Goal: Task Accomplishment & Management: Complete application form

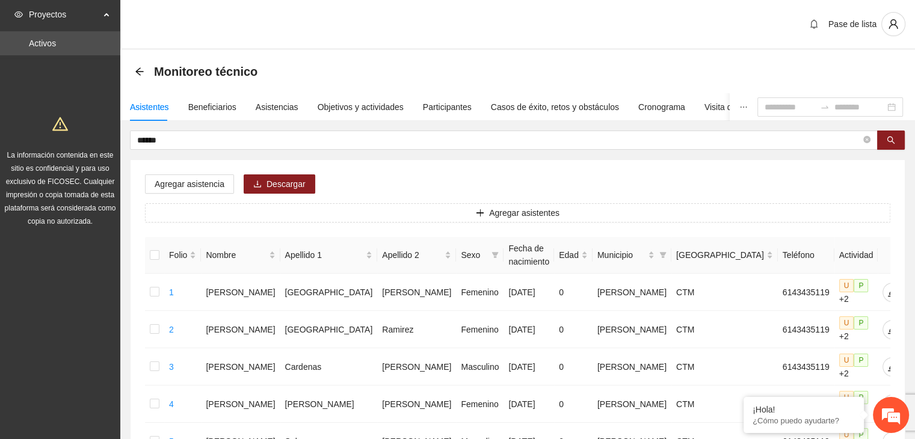
click at [143, 76] on div "Monitoreo técnico" at bounding box center [200, 71] width 130 height 19
click at [140, 70] on icon "arrow-left" at bounding box center [140, 72] width 10 height 10
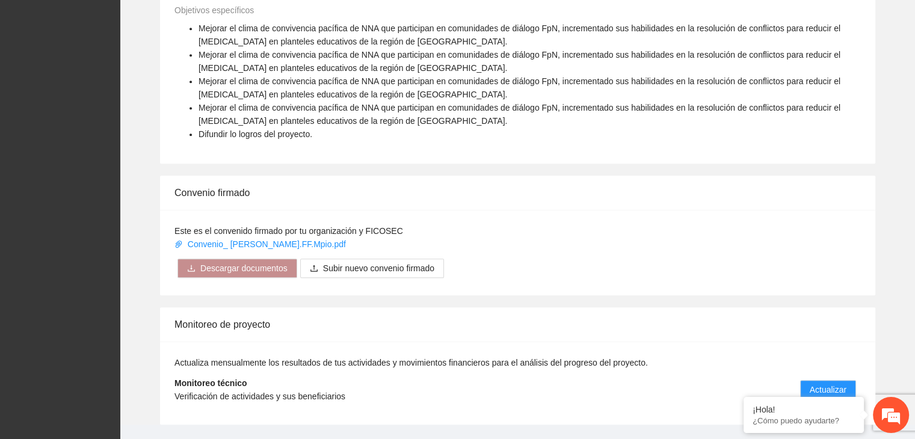
scroll to position [715, 0]
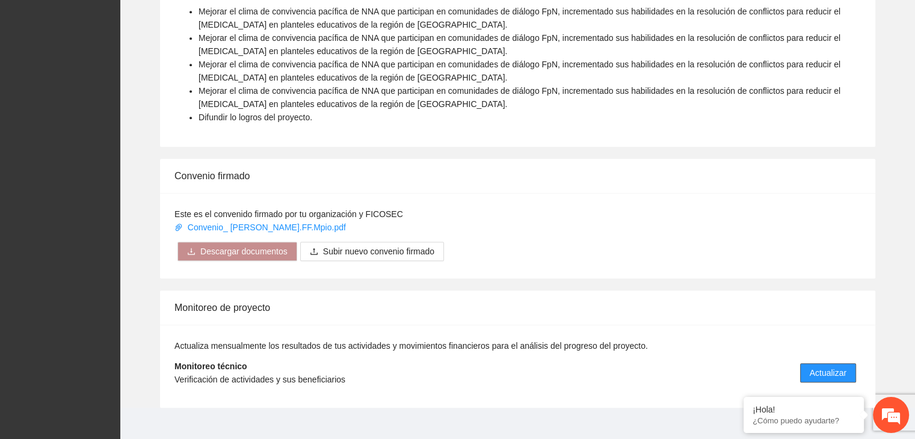
click at [817, 367] on span "Actualizar" at bounding box center [828, 373] width 37 height 13
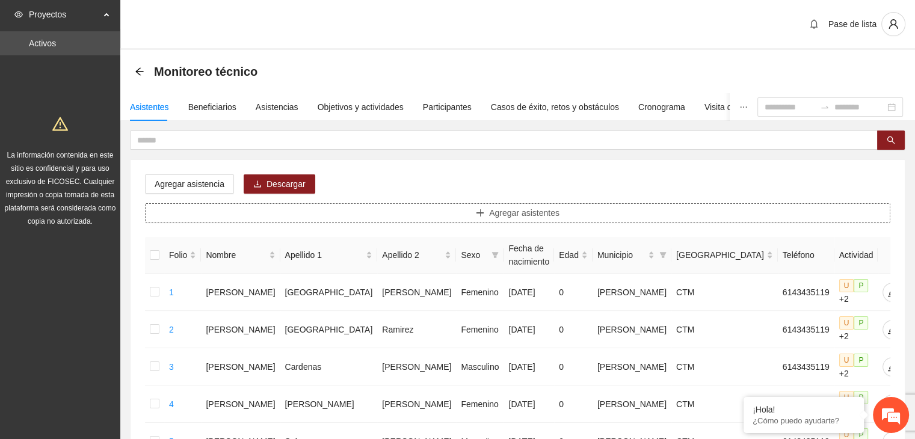
click at [515, 220] on button "Agregar asistentes" at bounding box center [518, 212] width 746 height 19
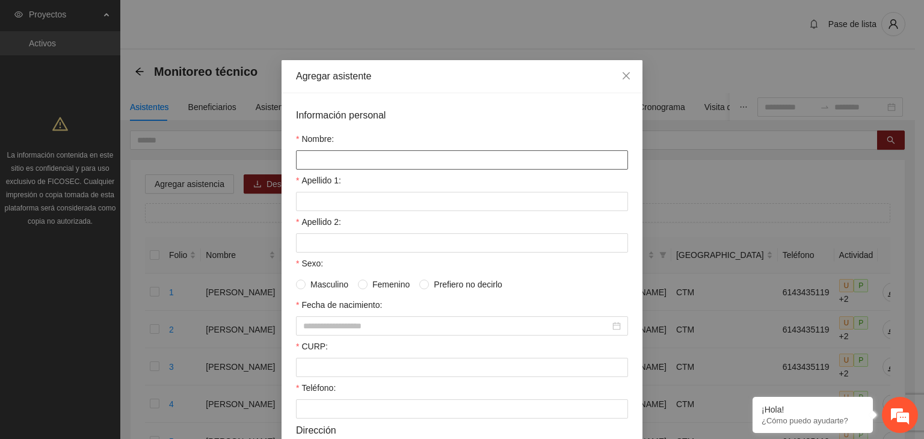
click at [366, 159] on input "Nombre:" at bounding box center [462, 159] width 332 height 19
paste input "**********"
type input "**********"
click at [335, 203] on input "Apellido 1:" at bounding box center [462, 201] width 332 height 19
type input "*********"
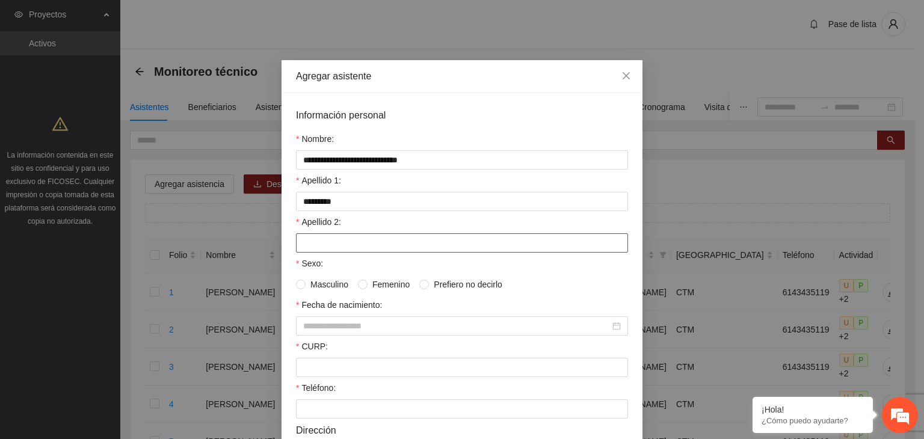
click at [343, 245] on input "Apellido 2:" at bounding box center [462, 243] width 332 height 19
type input "******"
drag, startPoint x: 347, startPoint y: 161, endPoint x: 429, endPoint y: 165, distance: 81.4
click at [429, 165] on input "**********" at bounding box center [462, 159] width 332 height 19
type input "**********"
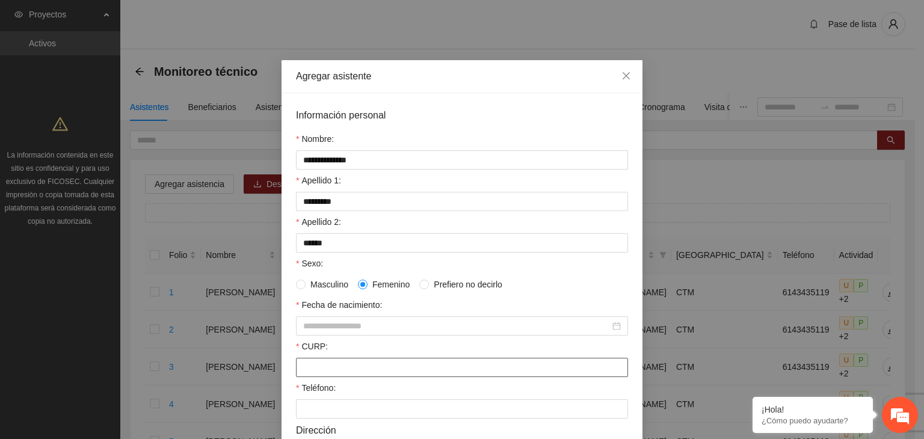
click at [327, 367] on input "CURP:" at bounding box center [462, 367] width 332 height 19
paste input "**********"
type input "**********"
click at [373, 332] on input "Fecha de nacimiento:" at bounding box center [456, 326] width 307 height 13
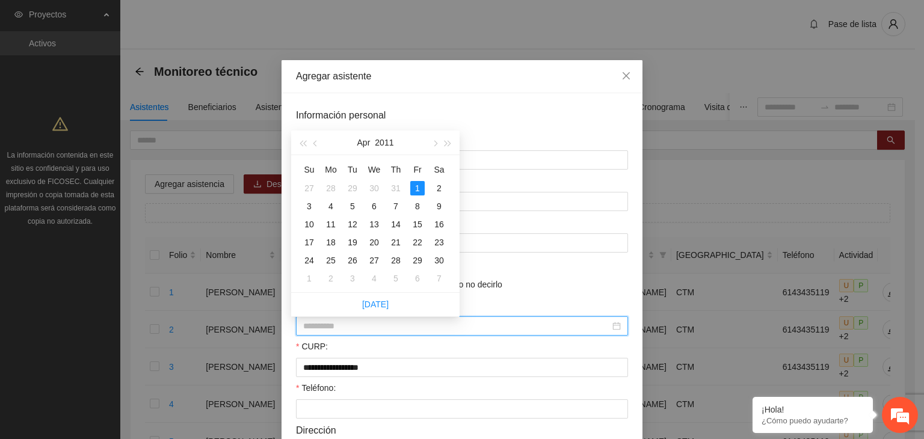
click at [416, 188] on div "1" at bounding box center [417, 188] width 14 height 14
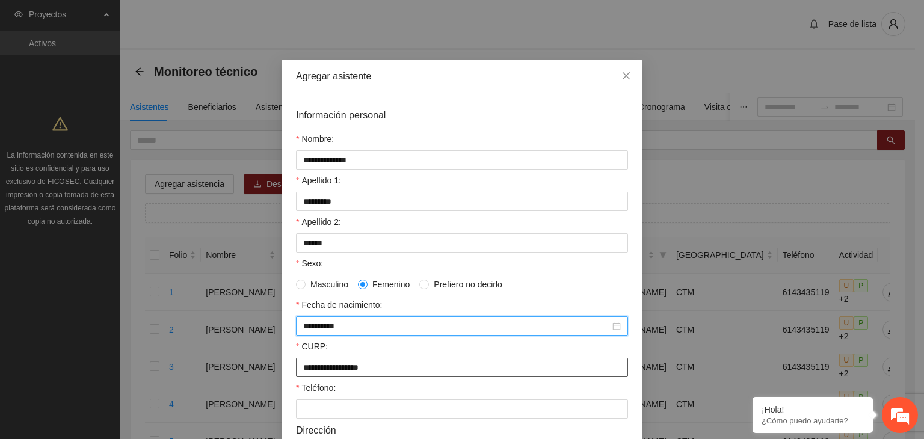
scroll to position [60, 0]
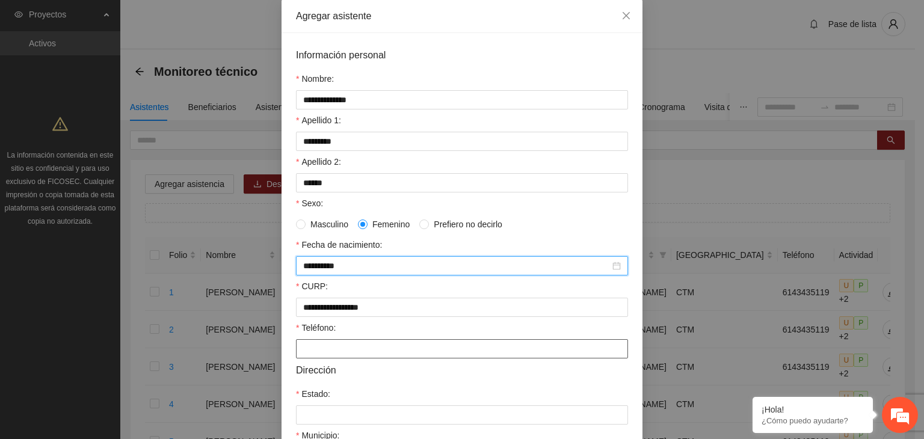
type input "**********"
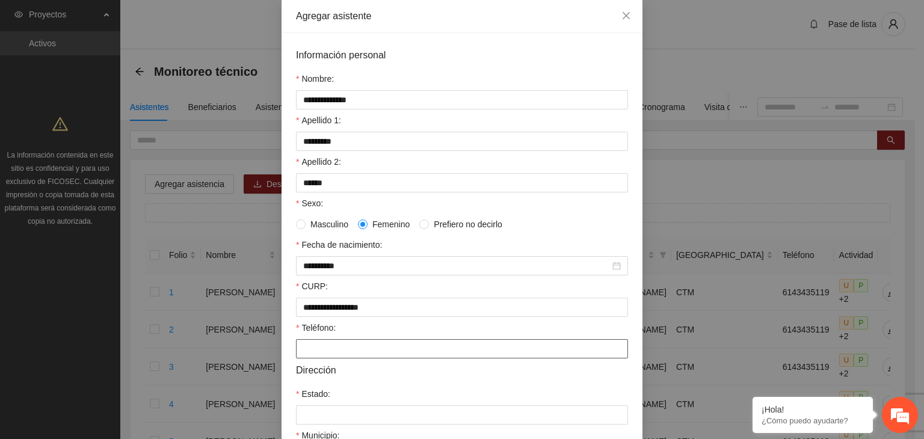
click at [420, 350] on input "Teléfono:" at bounding box center [462, 348] width 332 height 19
type input "**********"
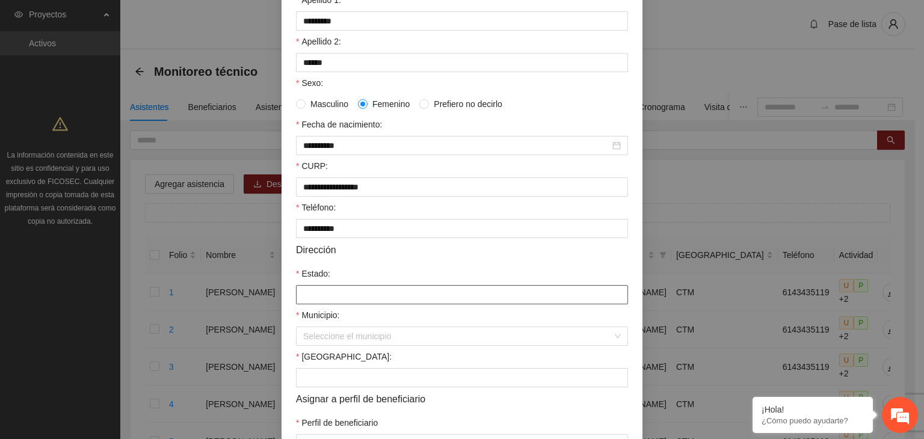
drag, startPoint x: 385, startPoint y: 297, endPoint x: 390, endPoint y: 307, distance: 11.6
click at [385, 297] on input "Estado:" at bounding box center [462, 294] width 332 height 19
click at [404, 297] on input "Estado:" at bounding box center [462, 294] width 332 height 19
type input "*********"
click at [394, 339] on input "Municipio:" at bounding box center [457, 336] width 309 height 18
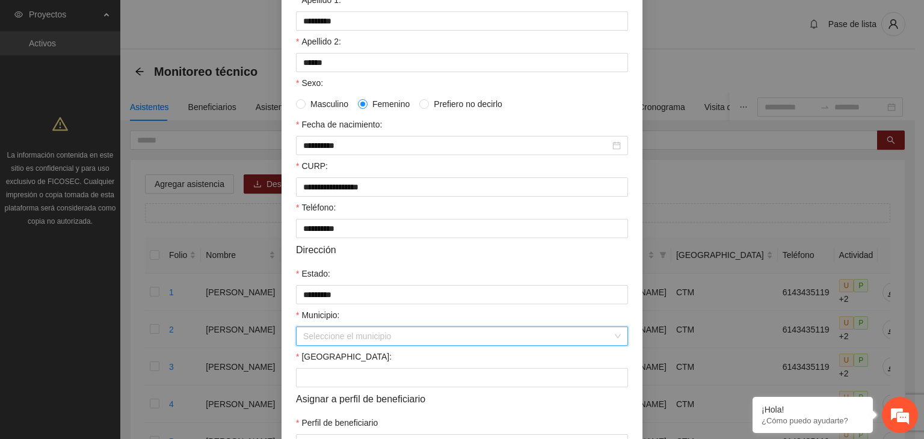
click at [340, 339] on input "Municipio:" at bounding box center [457, 336] width 309 height 18
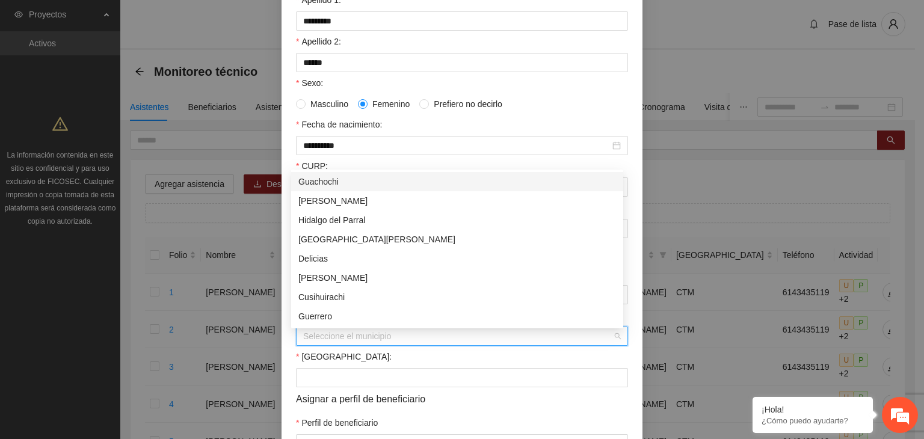
click at [330, 182] on div "Guachochi" at bounding box center [458, 181] width 318 height 13
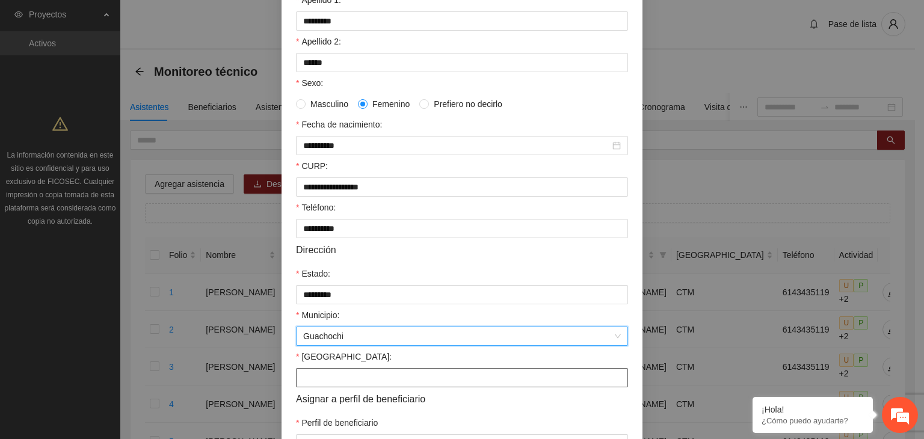
click at [351, 388] on input "[GEOGRAPHIC_DATA]:" at bounding box center [462, 377] width 332 height 19
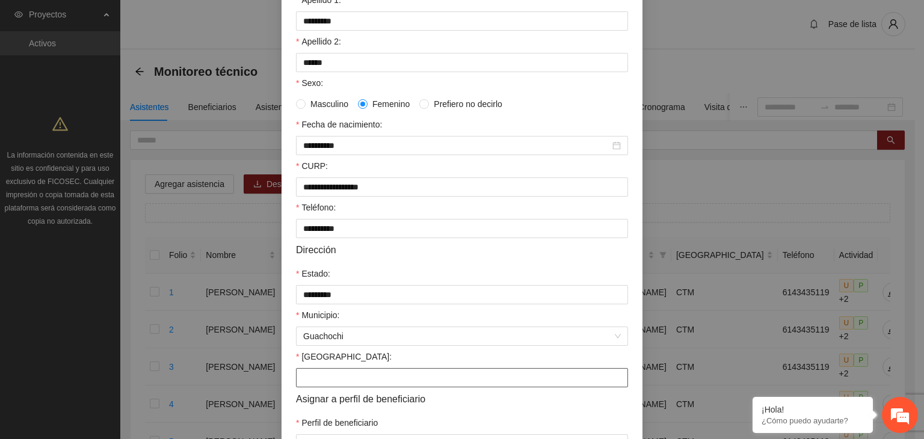
type input "*********"
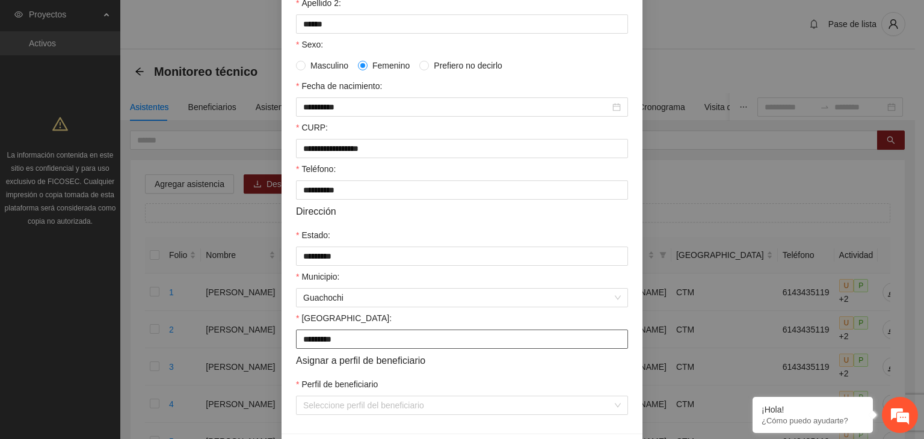
scroll to position [265, 0]
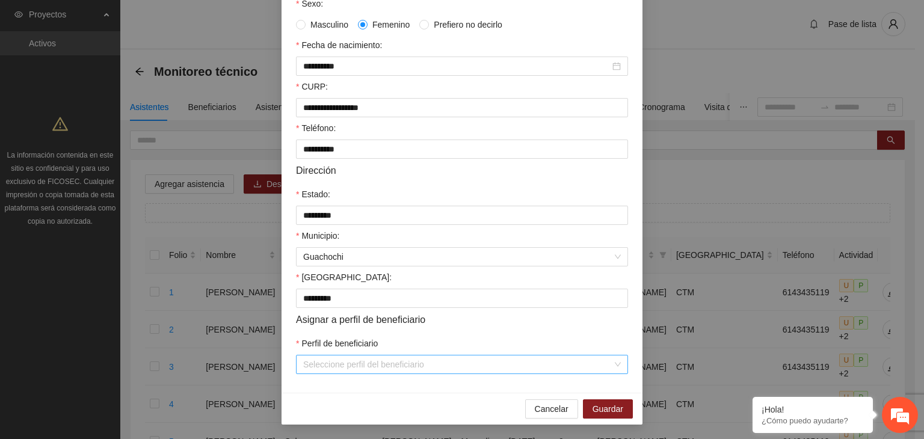
click at [412, 364] on input "Perfil de beneficiario" at bounding box center [457, 365] width 309 height 18
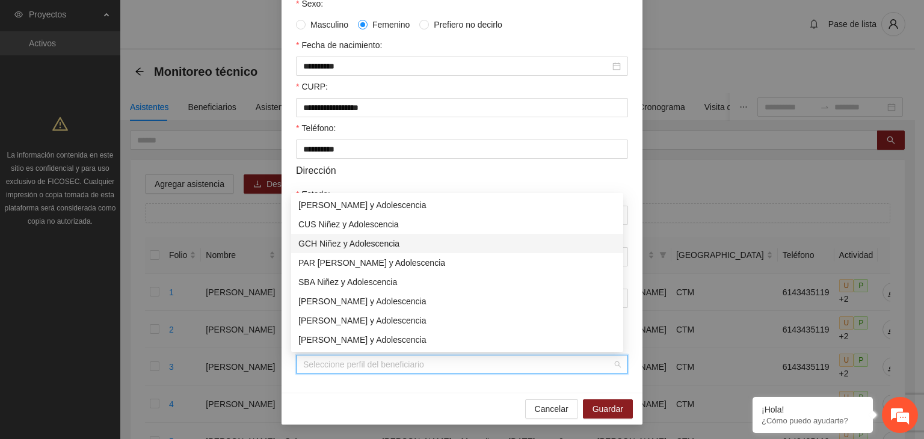
click at [332, 243] on div "GCH Niñez y Adolescencia" at bounding box center [458, 243] width 318 height 13
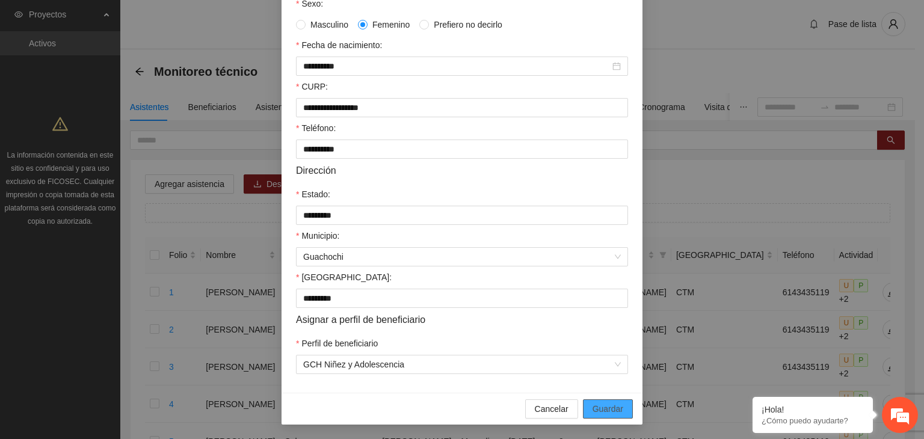
click at [598, 415] on button "Guardar" at bounding box center [608, 409] width 50 height 19
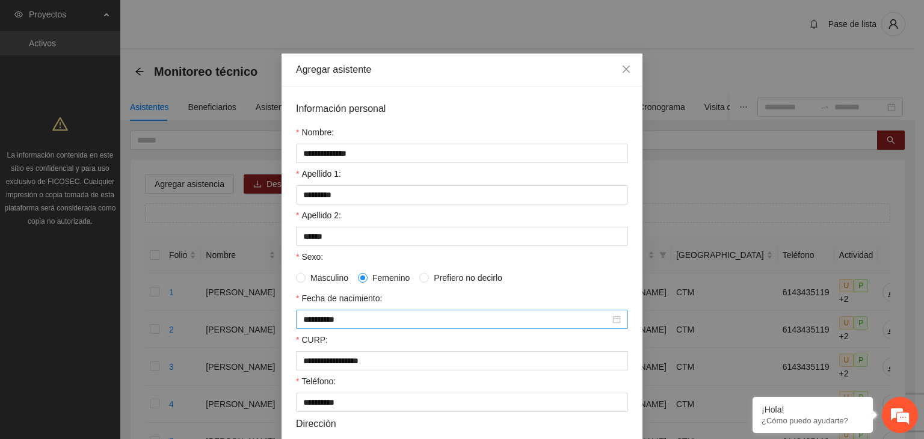
scroll to position [0, 0]
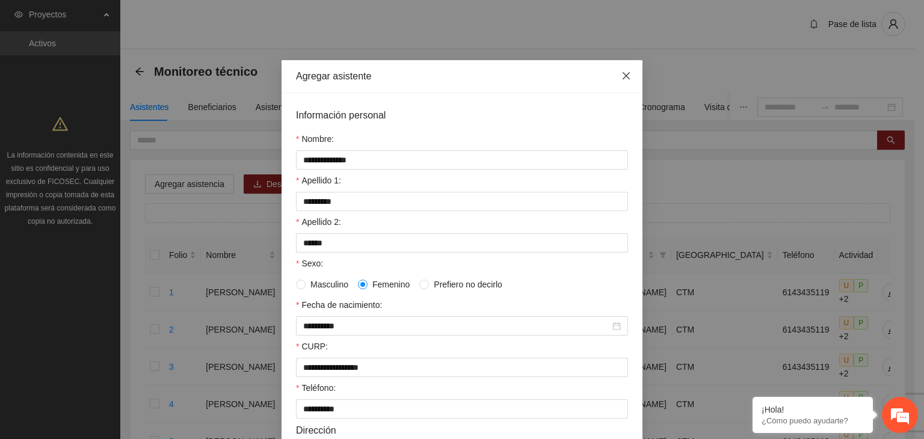
click at [622, 74] on icon "close" at bounding box center [627, 76] width 10 height 10
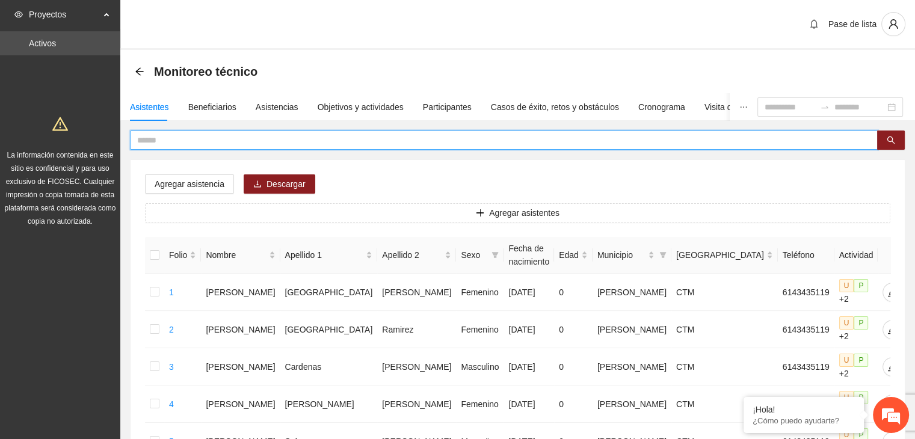
click at [409, 143] on input "text" at bounding box center [499, 140] width 724 height 13
click at [297, 140] on input "text" at bounding box center [499, 140] width 724 height 13
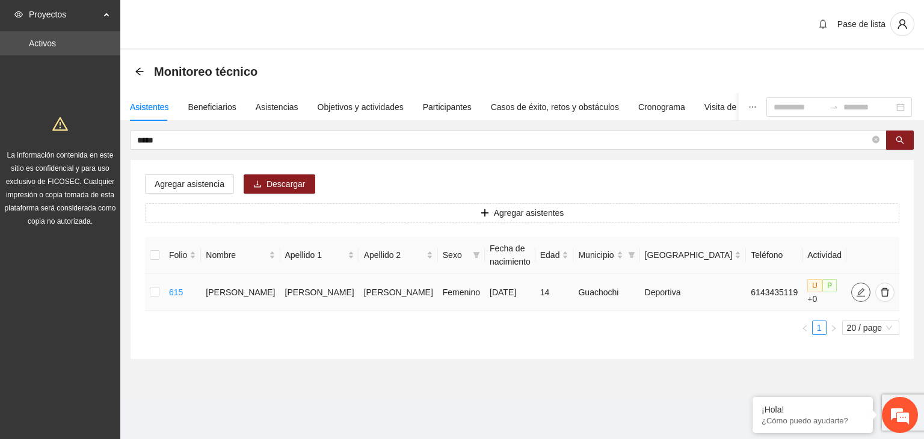
click at [856, 288] on icon "edit" at bounding box center [861, 293] width 10 height 10
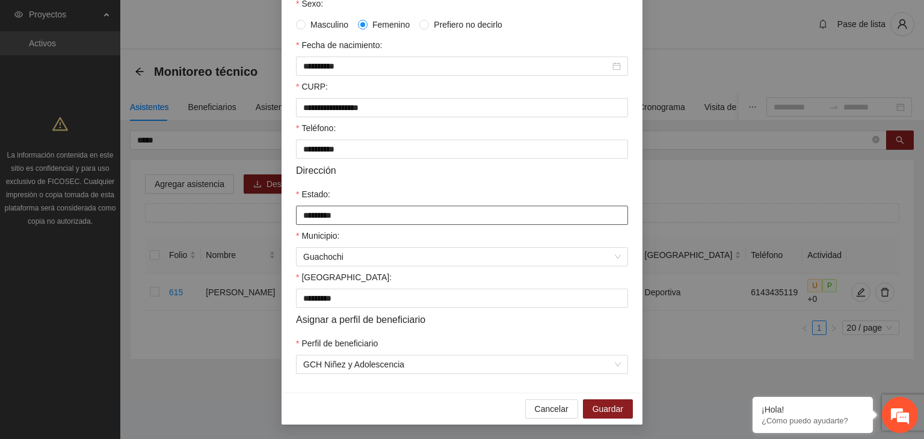
scroll to position [265, 0]
click at [614, 408] on span "Guardar" at bounding box center [608, 409] width 31 height 13
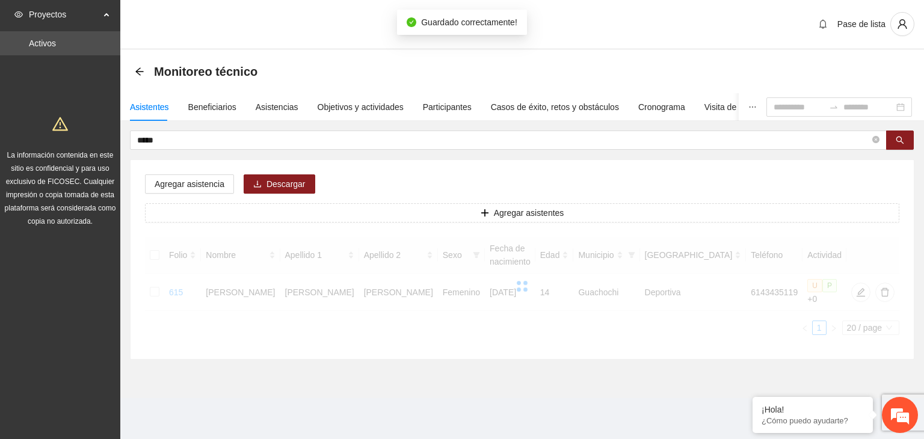
scroll to position [205, 0]
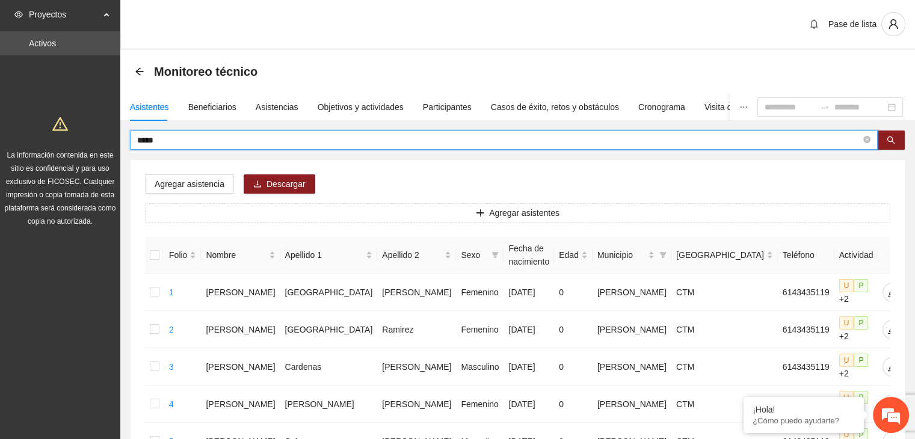
drag, startPoint x: 296, startPoint y: 134, endPoint x: 128, endPoint y: 140, distance: 168.0
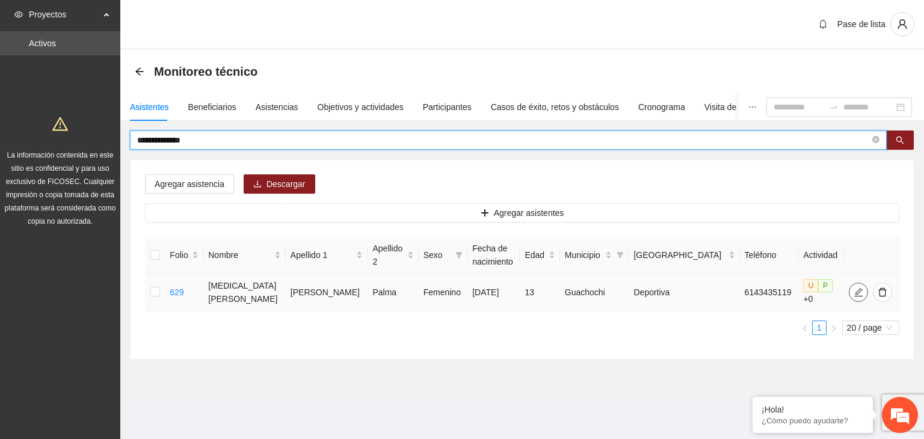
click at [855, 288] on icon "edit" at bounding box center [859, 292] width 8 height 8
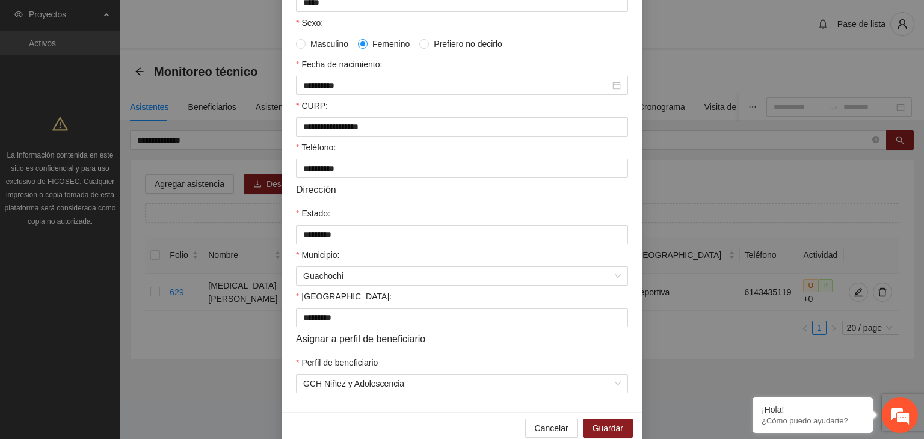
scroll to position [265, 0]
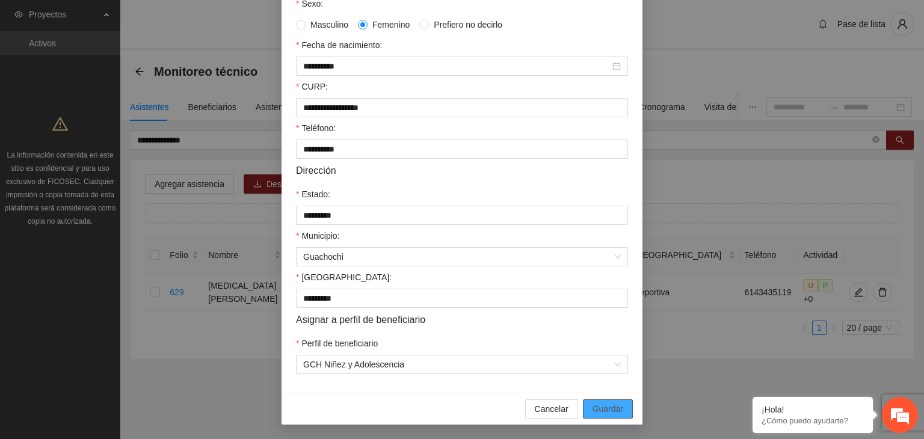
click at [617, 412] on span "Guardar" at bounding box center [608, 409] width 31 height 13
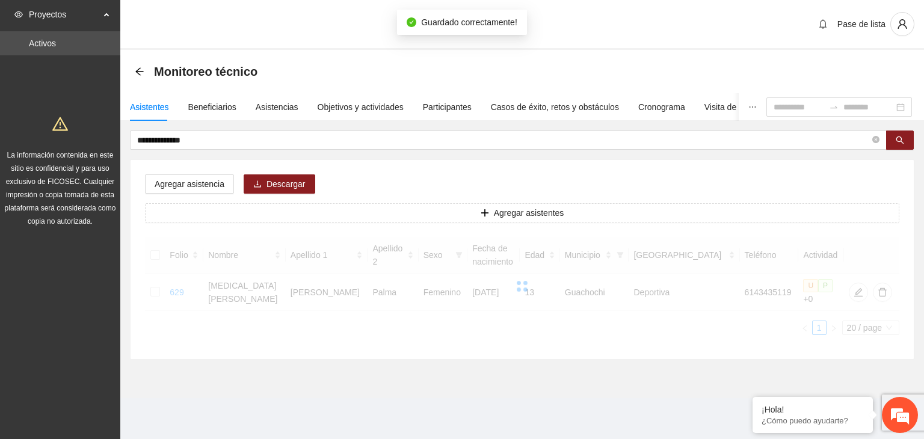
scroll to position [205, 0]
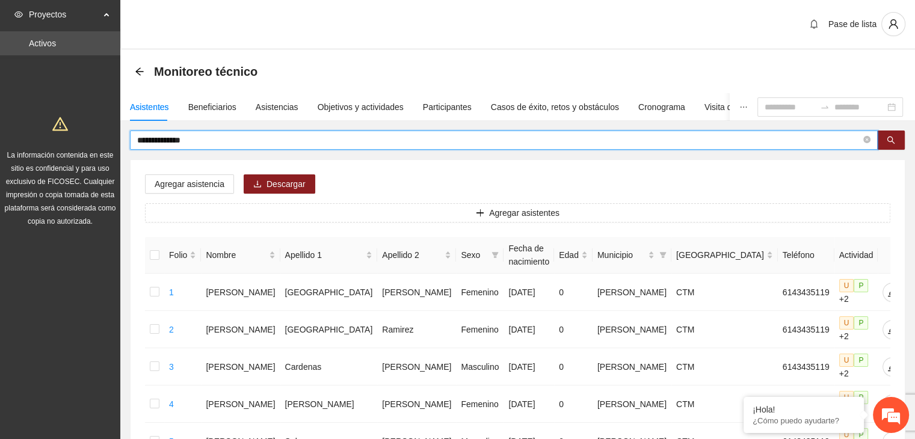
drag, startPoint x: 273, startPoint y: 136, endPoint x: 108, endPoint y: 119, distance: 165.8
click at [891, 139] on icon "search" at bounding box center [891, 140] width 8 height 8
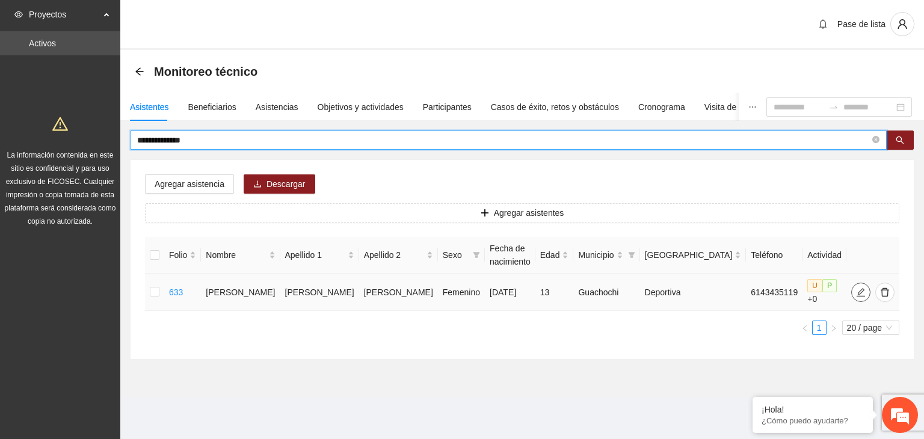
click at [856, 296] on icon "edit" at bounding box center [861, 293] width 10 height 10
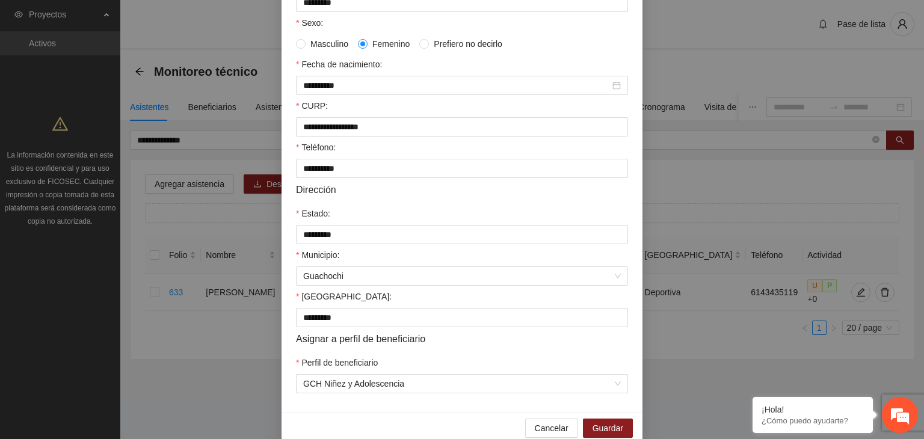
scroll to position [265, 0]
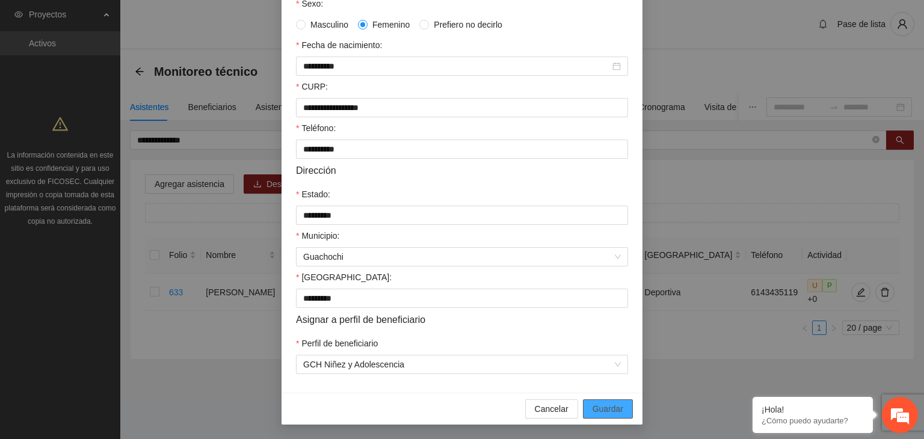
click at [594, 406] on span "Guardar" at bounding box center [608, 409] width 31 height 13
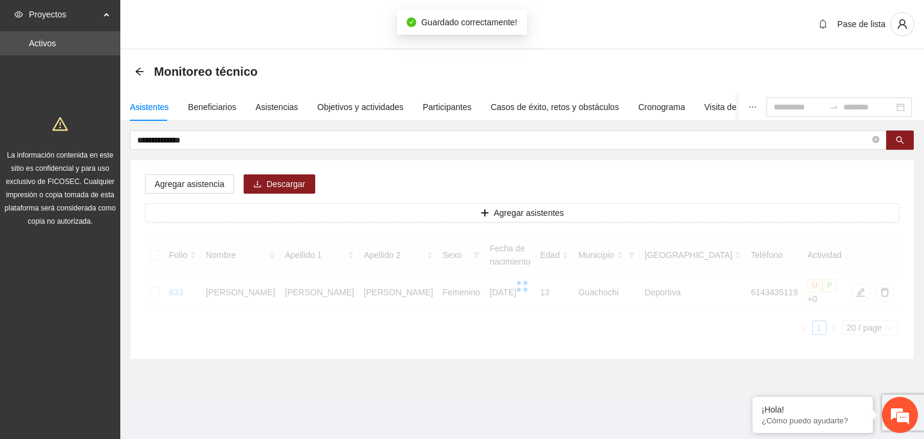
scroll to position [205, 0]
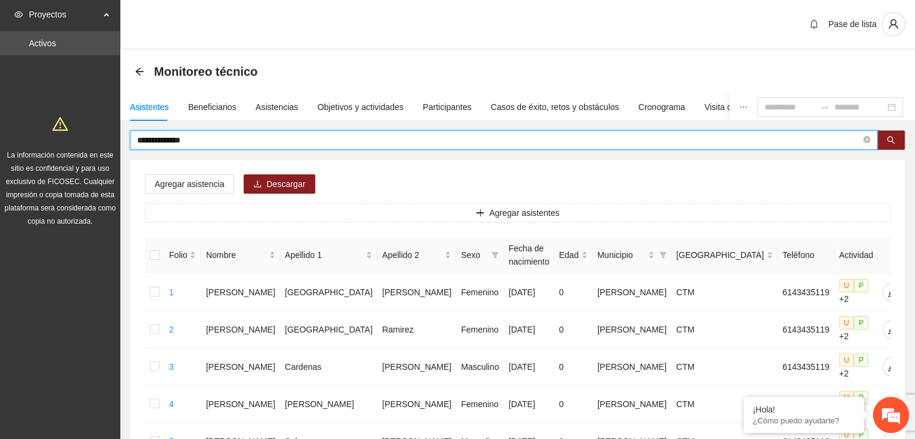
drag, startPoint x: 288, startPoint y: 143, endPoint x: 117, endPoint y: 128, distance: 171.5
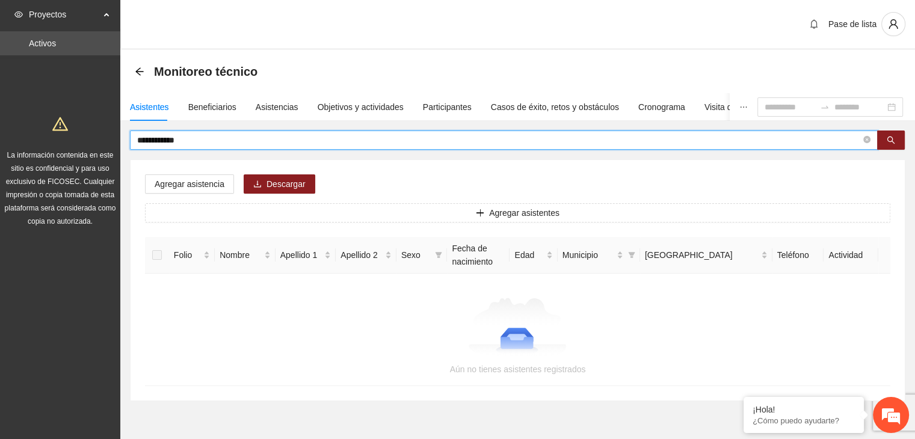
click at [152, 141] on input "**********" at bounding box center [499, 140] width 724 height 13
click at [890, 143] on icon "search" at bounding box center [891, 140] width 8 height 8
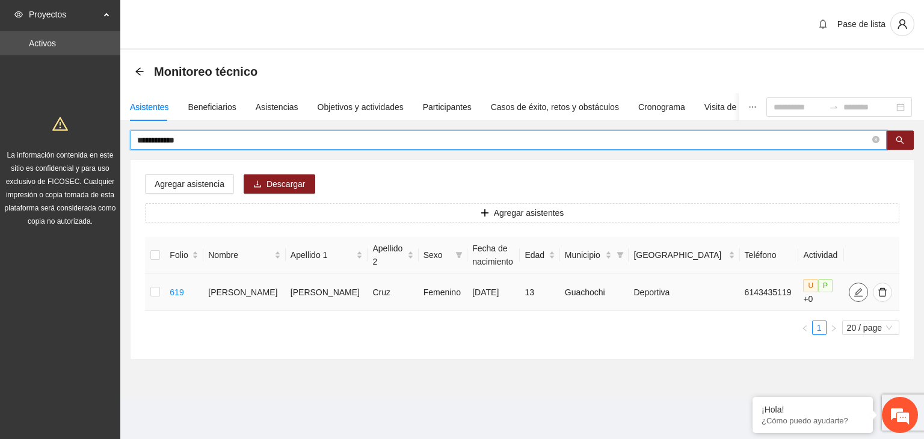
click at [854, 288] on icon "edit" at bounding box center [859, 293] width 10 height 10
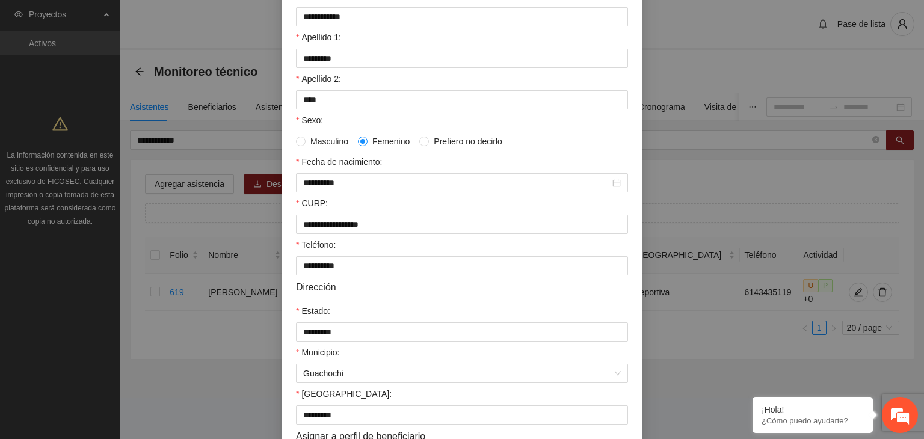
scroll to position [265, 0]
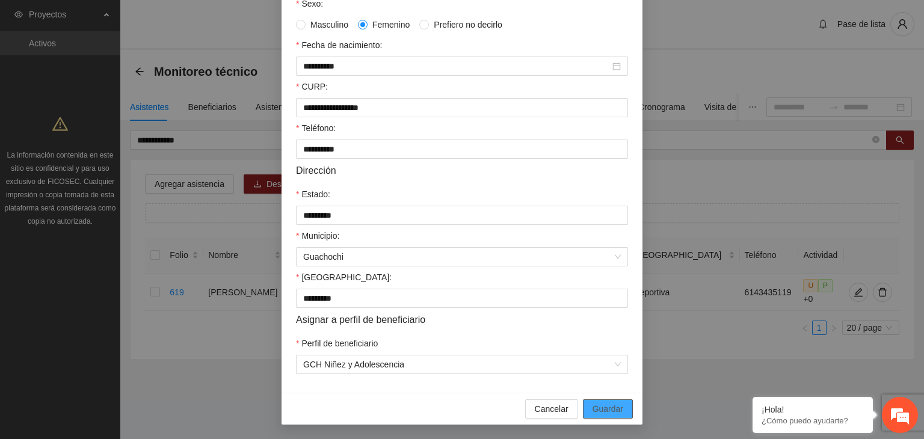
click at [607, 409] on span "Guardar" at bounding box center [608, 409] width 31 height 13
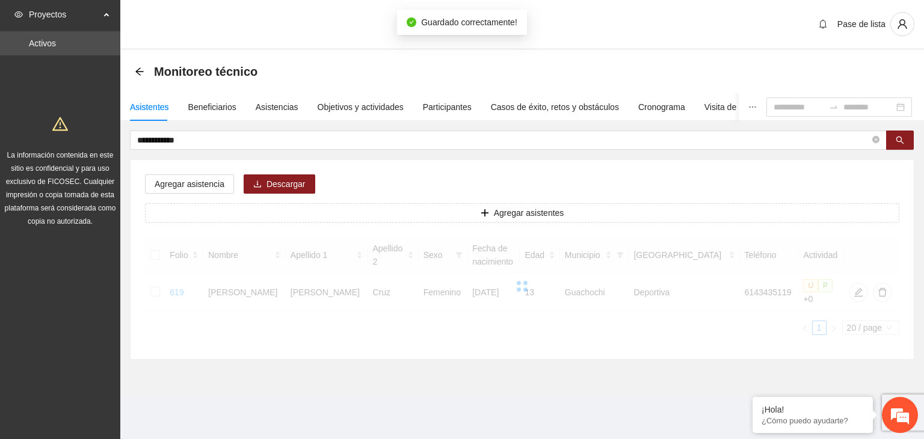
scroll to position [205, 0]
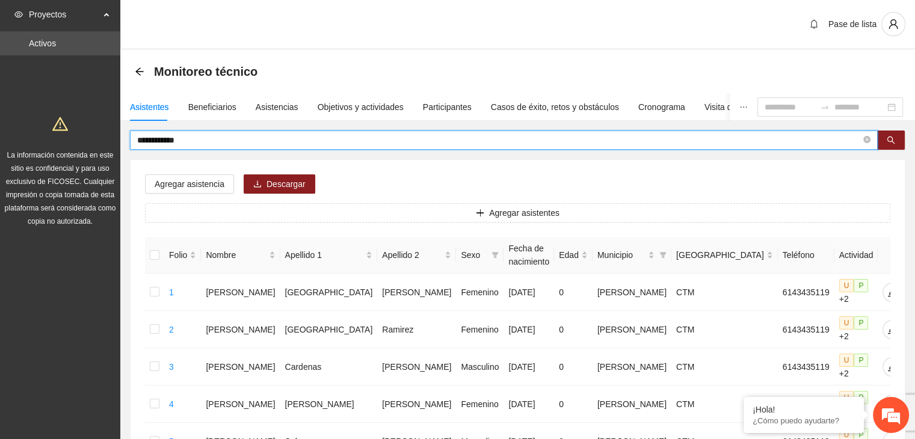
drag, startPoint x: 223, startPoint y: 143, endPoint x: 89, endPoint y: 143, distance: 134.2
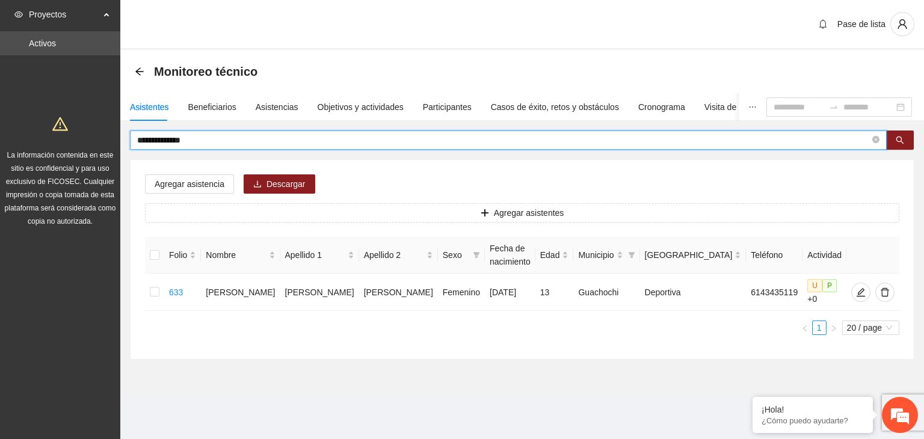
drag, startPoint x: 220, startPoint y: 138, endPoint x: 113, endPoint y: 140, distance: 107.1
click at [113, 140] on section "**********" at bounding box center [462, 219] width 924 height 439
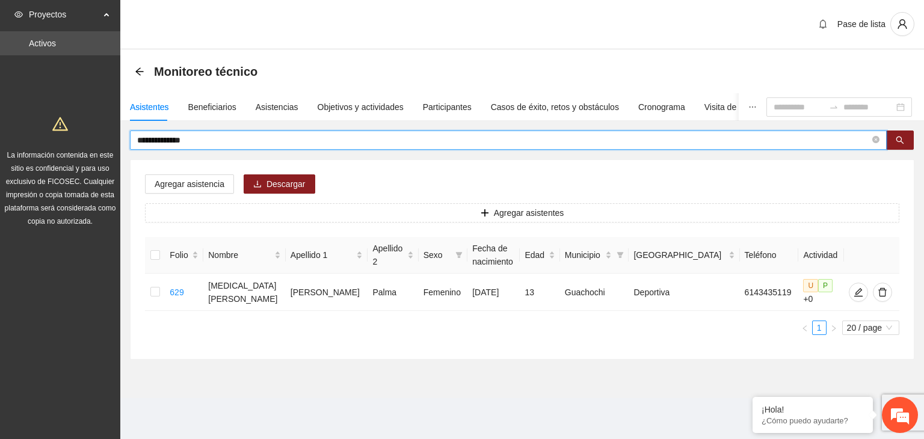
drag, startPoint x: 265, startPoint y: 136, endPoint x: 126, endPoint y: 126, distance: 139.4
click at [126, 126] on div "**********" at bounding box center [522, 226] width 804 height 267
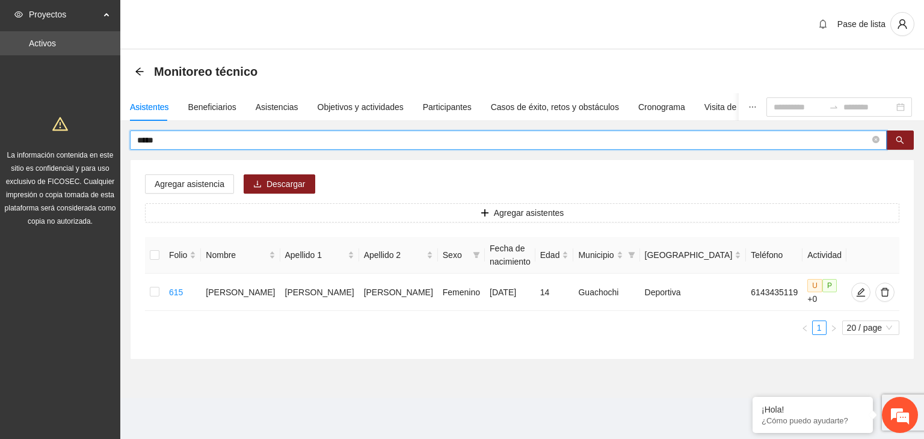
drag, startPoint x: 217, startPoint y: 135, endPoint x: 126, endPoint y: 132, distance: 90.3
click at [126, 132] on div "***** Agregar asistencia Descargar Agregar asistentes Folio Nombre Apellido 1 A…" at bounding box center [522, 245] width 804 height 229
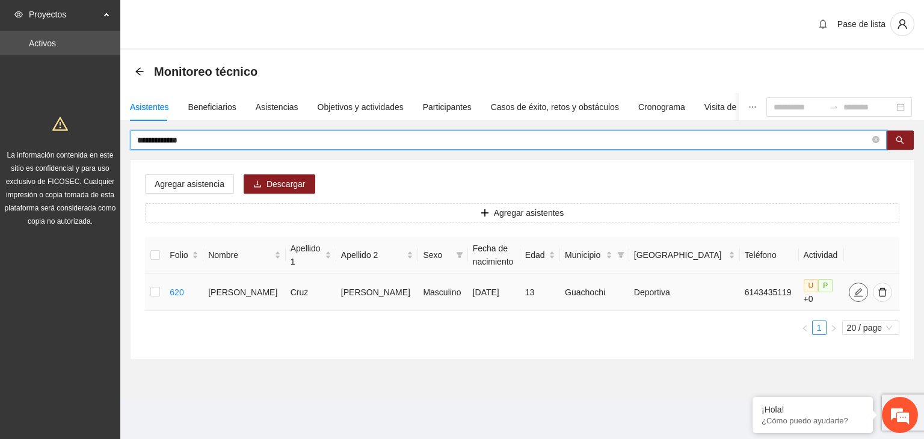
click at [855, 288] on icon "edit" at bounding box center [859, 292] width 8 height 8
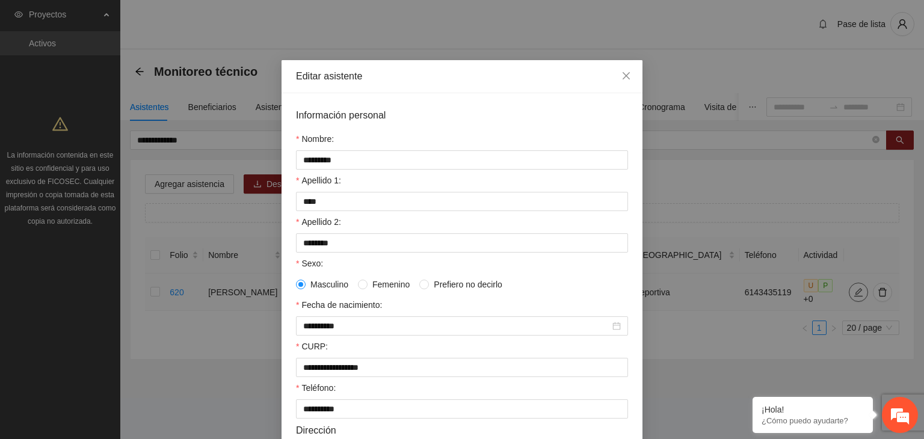
click at [850, 288] on div "**********" at bounding box center [462, 219] width 924 height 439
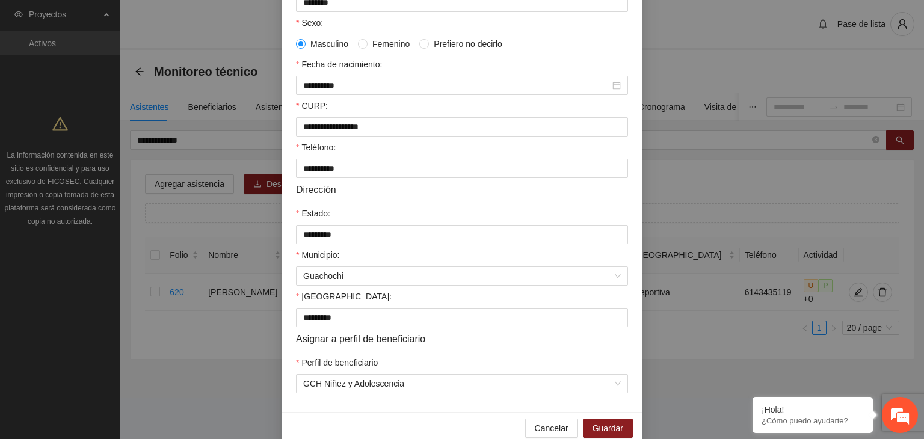
scroll to position [265, 0]
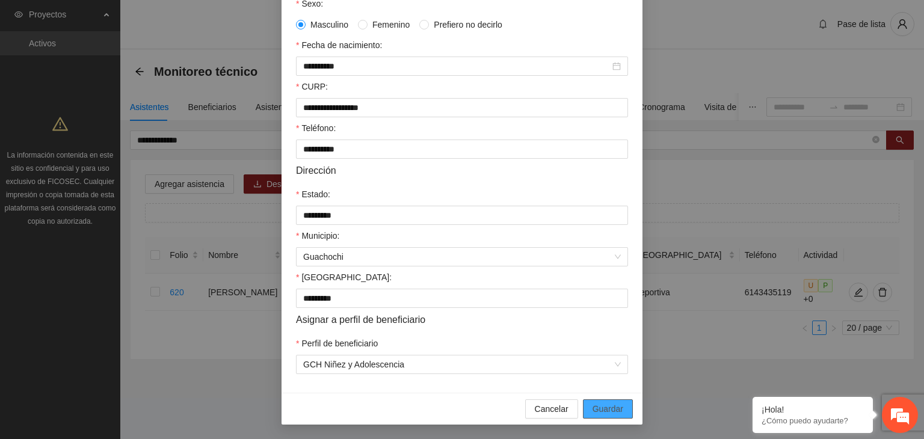
click at [606, 407] on span "Guardar" at bounding box center [608, 409] width 31 height 13
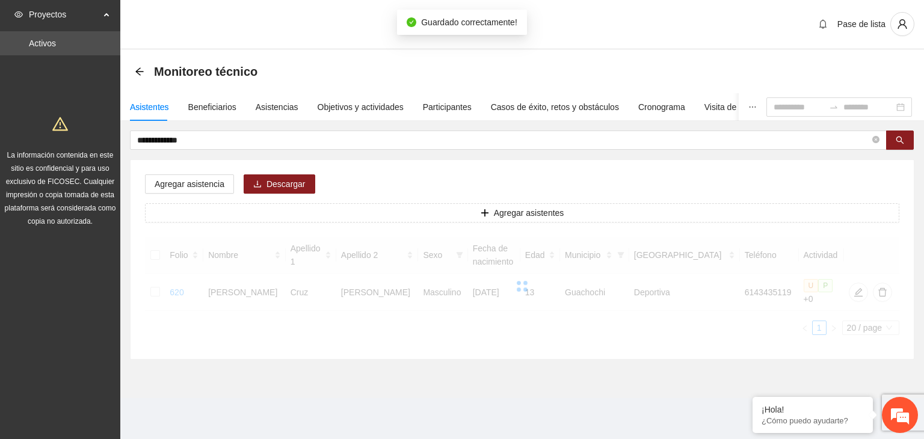
scroll to position [205, 0]
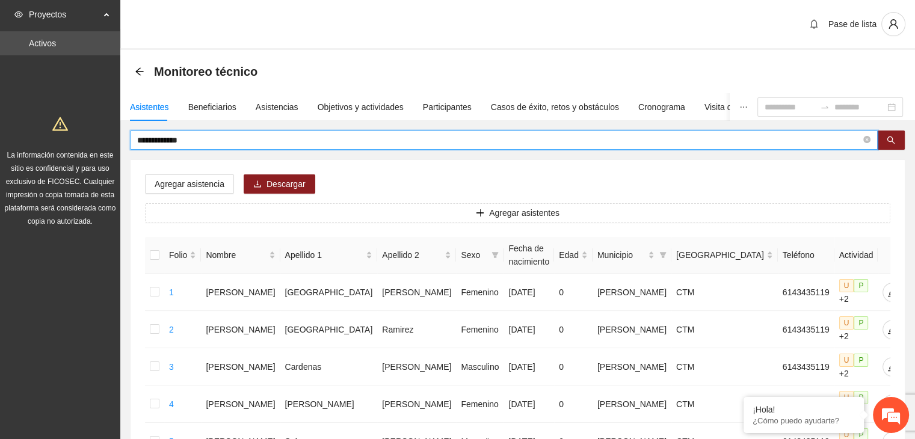
drag, startPoint x: 208, startPoint y: 137, endPoint x: 38, endPoint y: 139, distance: 169.7
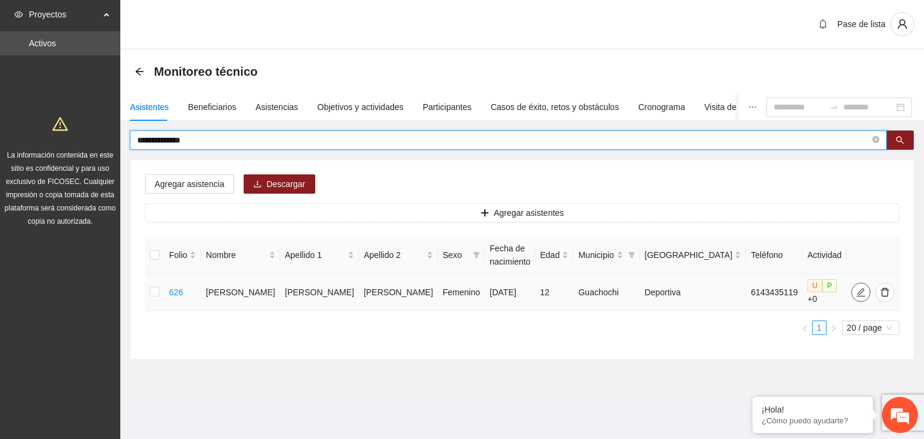
click at [856, 292] on icon "edit" at bounding box center [861, 293] width 10 height 10
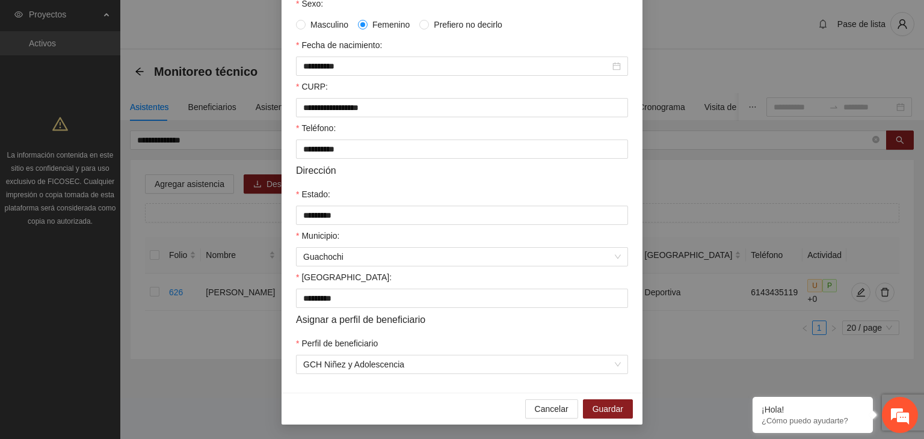
scroll to position [265, 0]
click at [601, 409] on span "Guardar" at bounding box center [608, 409] width 31 height 13
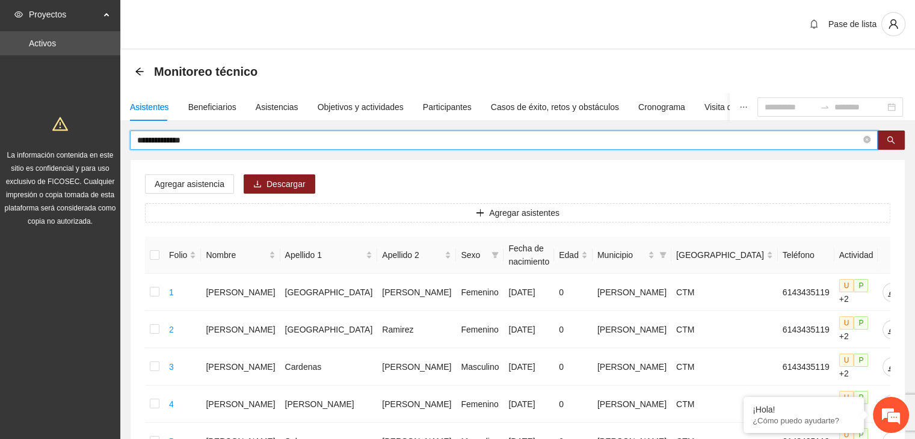
drag, startPoint x: 221, startPoint y: 144, endPoint x: 70, endPoint y: 147, distance: 151.7
type input "**********"
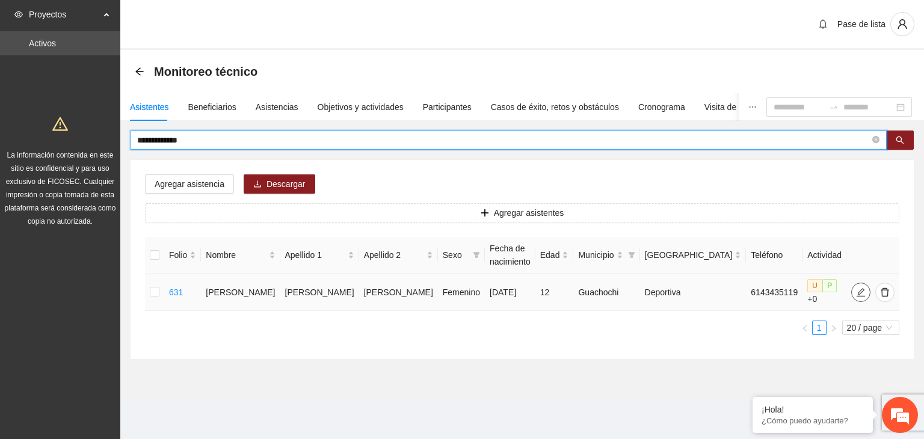
click at [856, 288] on icon "edit" at bounding box center [861, 293] width 10 height 10
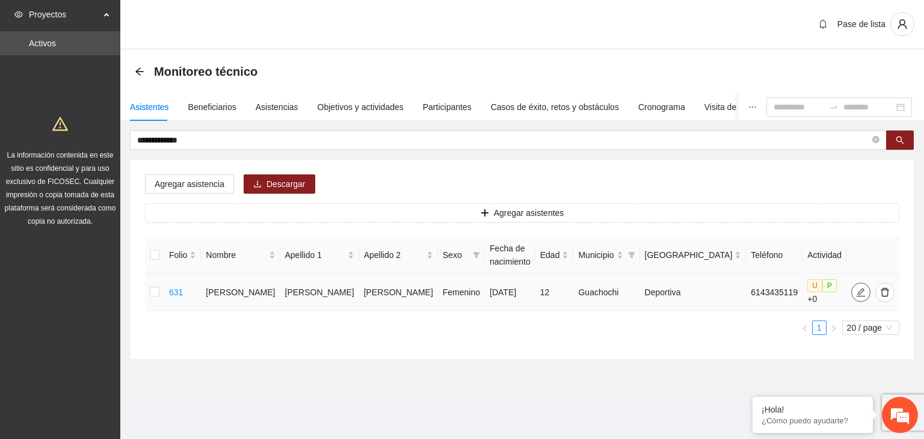
type input "**********"
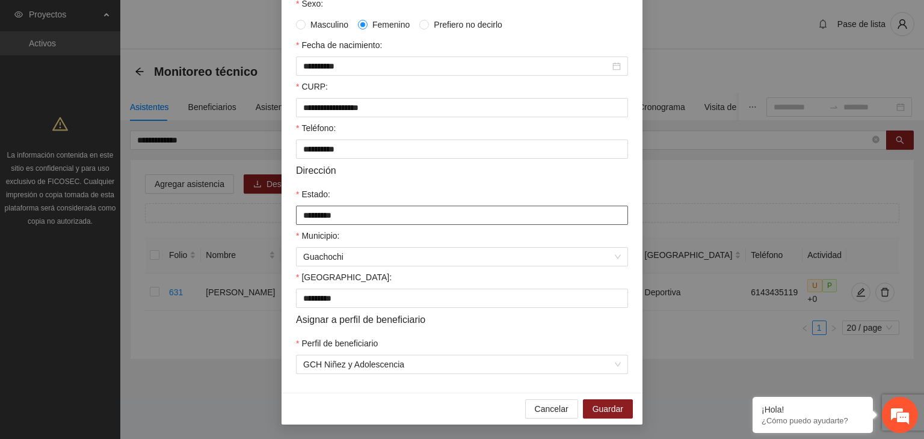
scroll to position [265, 0]
click at [598, 407] on span "Guardar" at bounding box center [608, 409] width 31 height 13
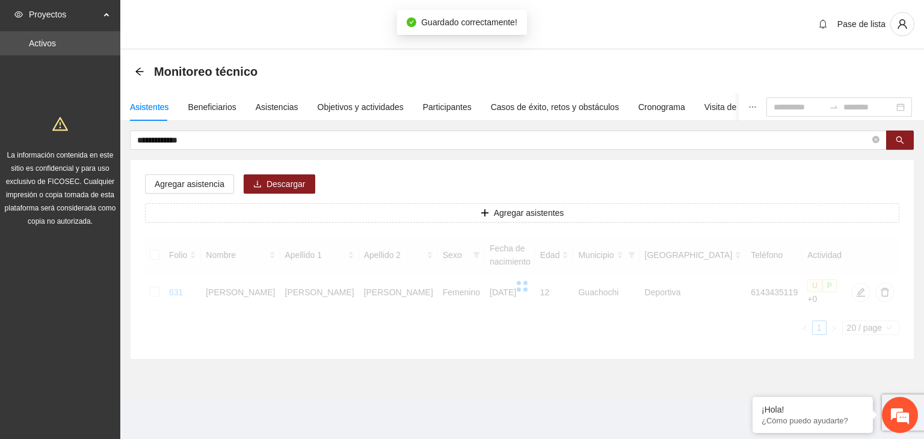
scroll to position [205, 0]
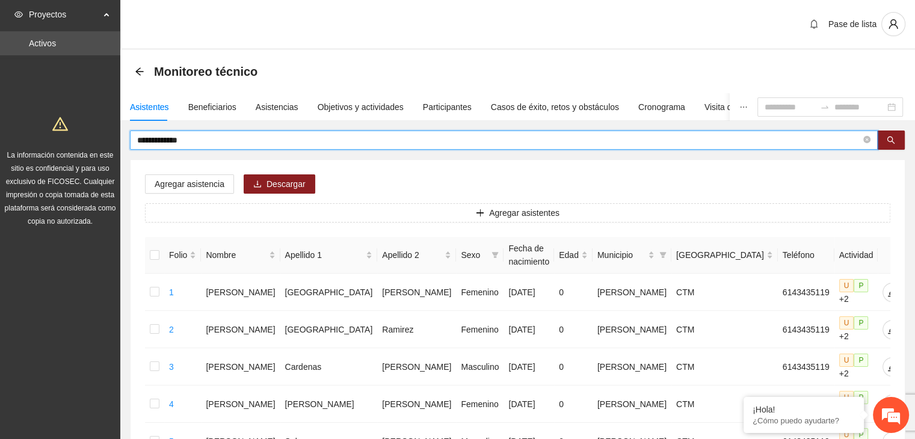
drag, startPoint x: 282, startPoint y: 140, endPoint x: 112, endPoint y: 144, distance: 169.8
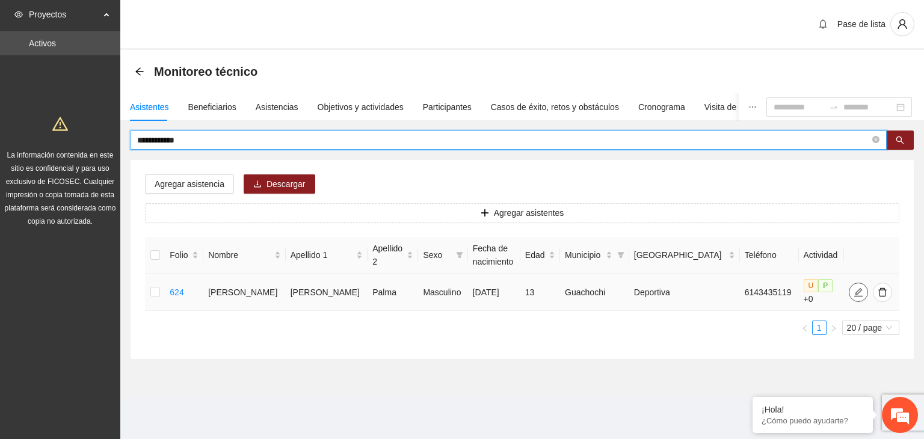
click at [854, 288] on icon "edit" at bounding box center [859, 293] width 10 height 10
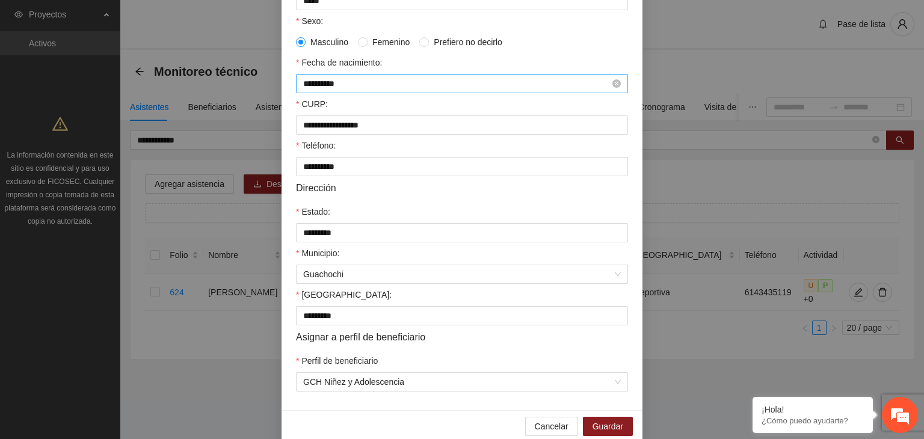
scroll to position [265, 0]
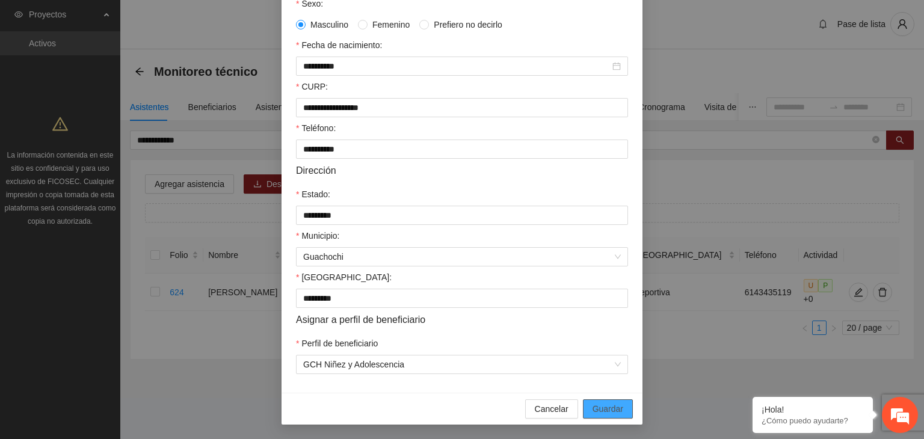
click at [600, 412] on span "Guardar" at bounding box center [608, 409] width 31 height 13
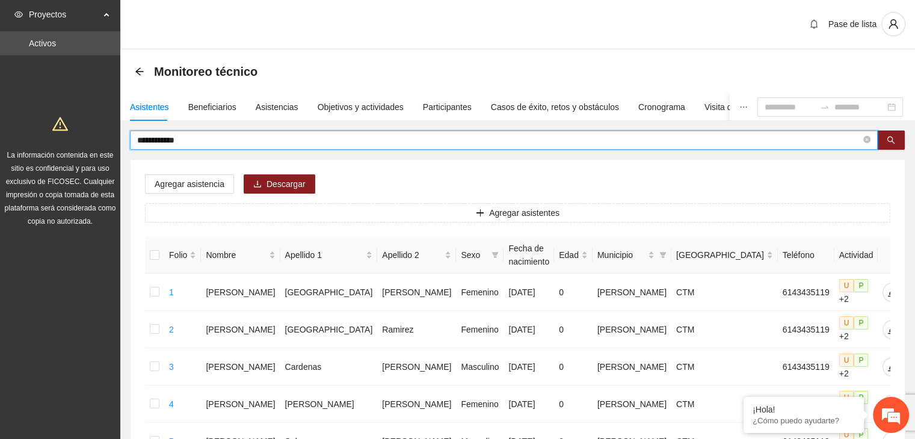
drag, startPoint x: 260, startPoint y: 141, endPoint x: 111, endPoint y: 140, distance: 149.3
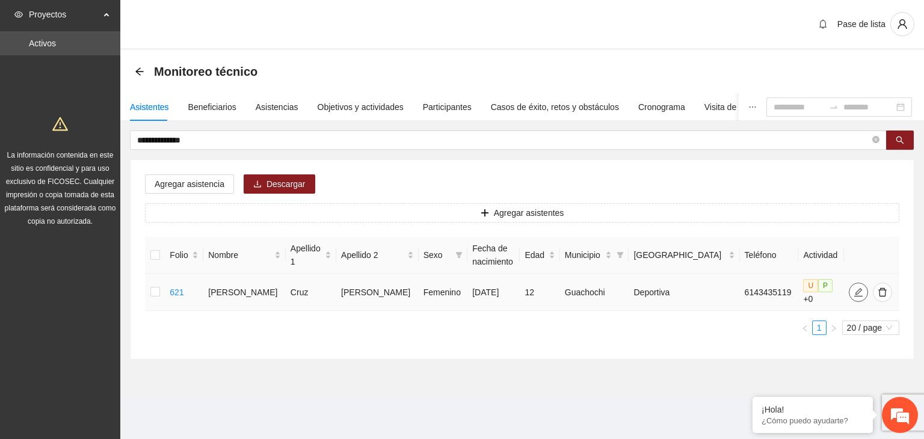
click at [854, 292] on span "edit" at bounding box center [859, 293] width 18 height 10
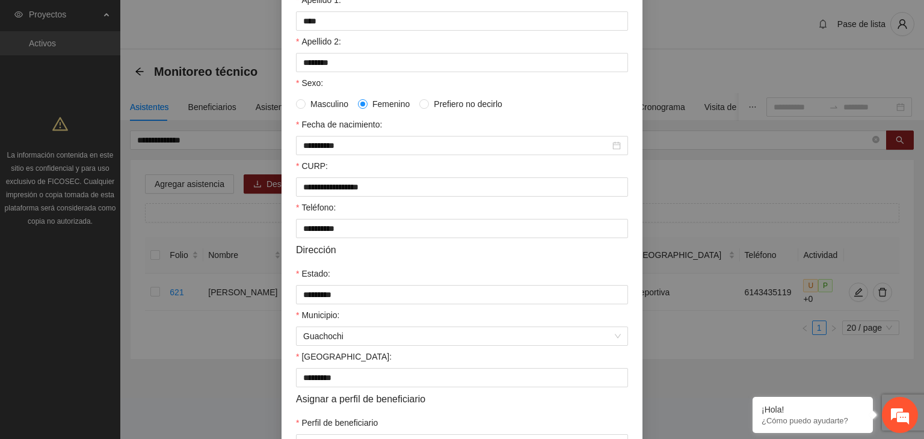
scroll to position [265, 0]
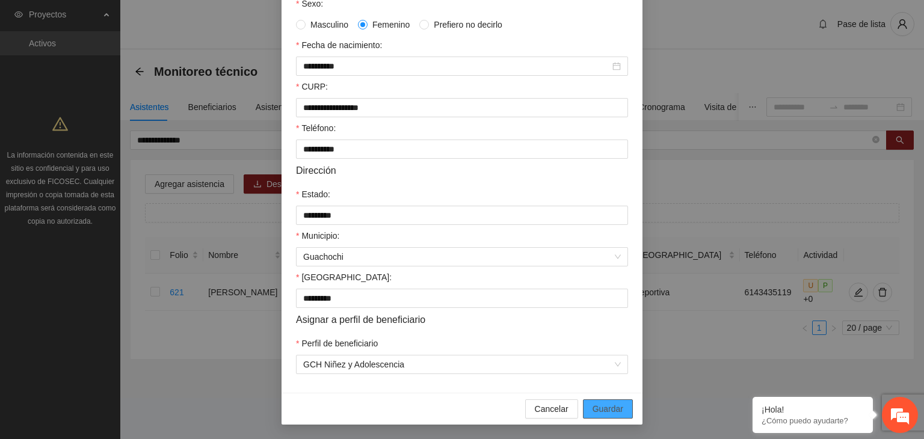
click at [595, 409] on span "Guardar" at bounding box center [608, 409] width 31 height 13
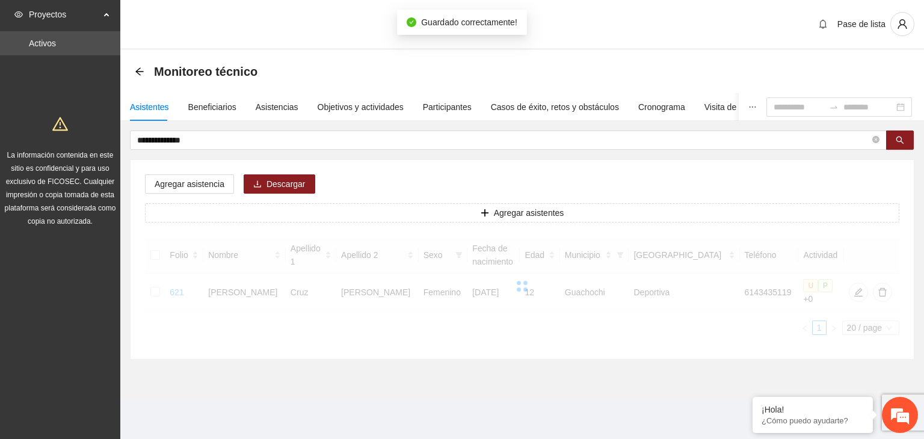
scroll to position [205, 0]
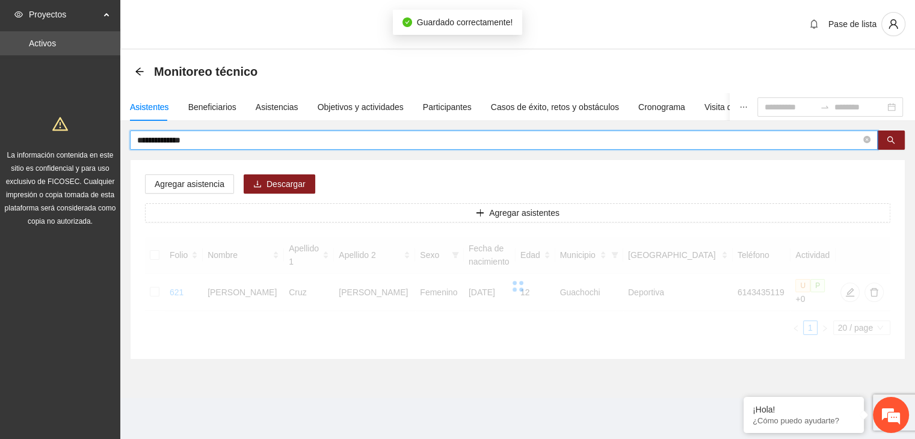
drag, startPoint x: 274, startPoint y: 138, endPoint x: 81, endPoint y: 147, distance: 194.0
click at [81, 147] on section "**********" at bounding box center [457, 219] width 915 height 439
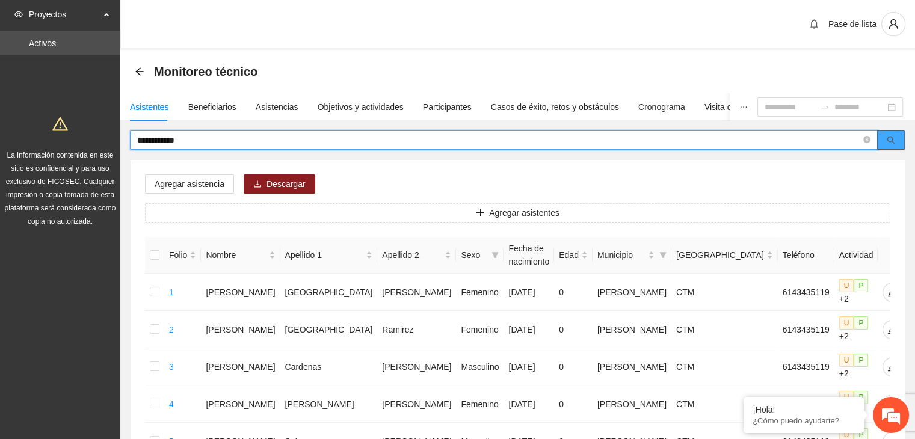
click at [893, 135] on button "button" at bounding box center [891, 140] width 28 height 19
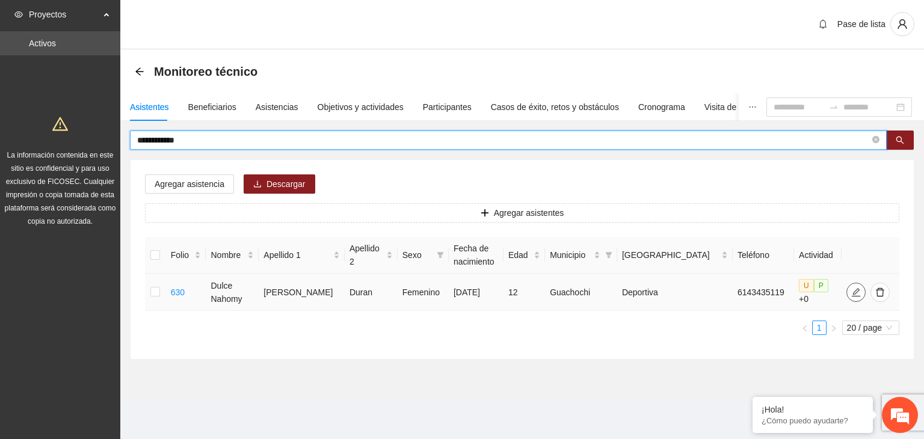
click at [852, 293] on icon "edit" at bounding box center [857, 293] width 10 height 10
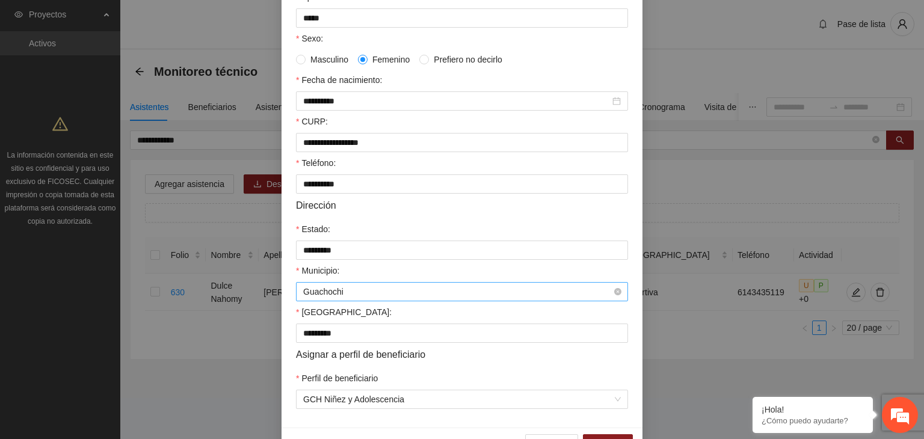
scroll to position [265, 0]
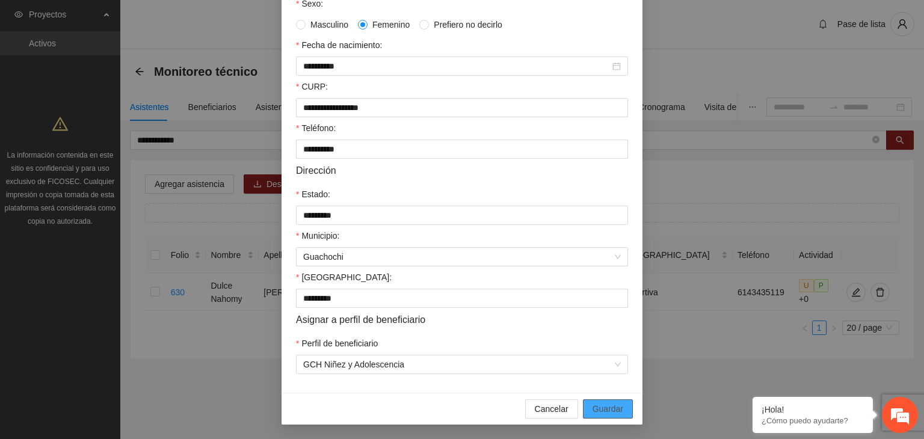
click at [604, 412] on span "Guardar" at bounding box center [608, 409] width 31 height 13
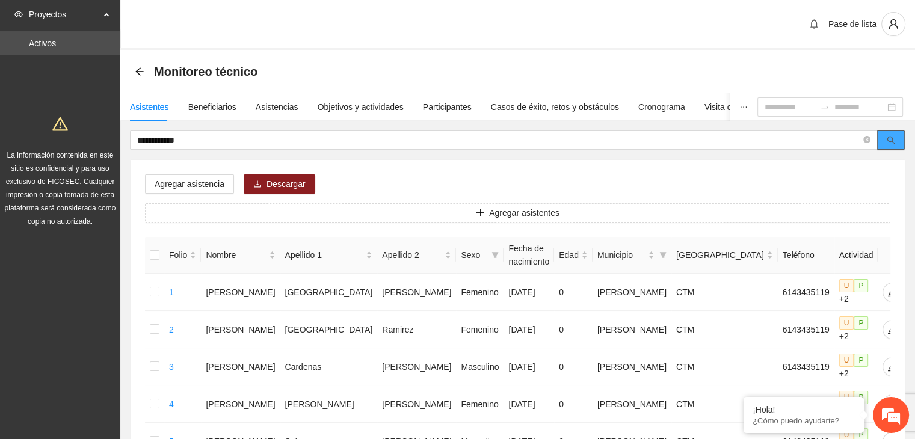
click at [890, 136] on icon "search" at bounding box center [891, 140] width 8 height 8
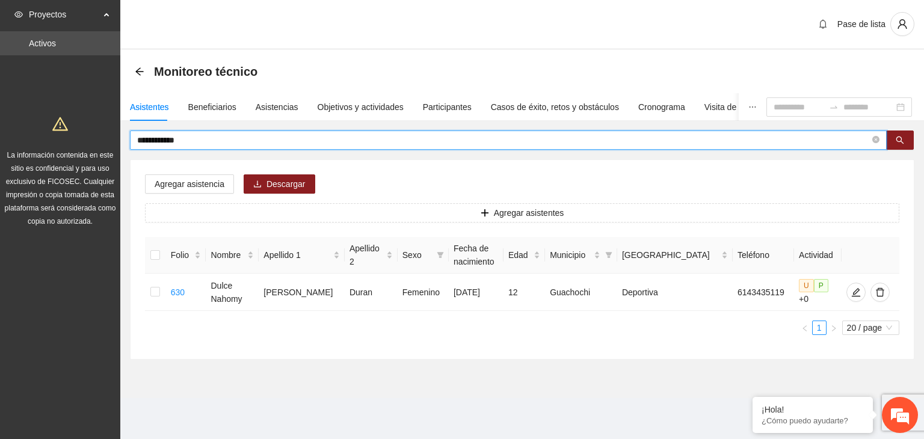
drag, startPoint x: 214, startPoint y: 140, endPoint x: 87, endPoint y: 140, distance: 127.6
click at [85, 140] on section "**********" at bounding box center [462, 219] width 924 height 439
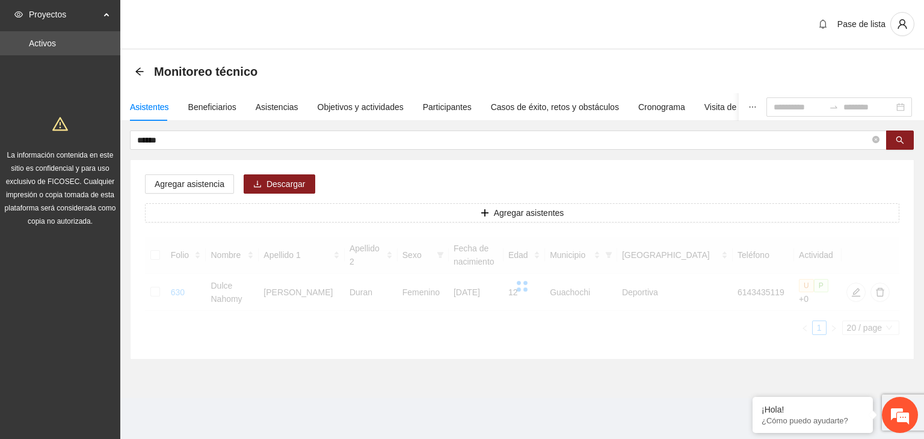
click at [87, 140] on div "La información contenida en este sitio es confidencial y para uso exclusivo de …" at bounding box center [60, 167] width 116 height 119
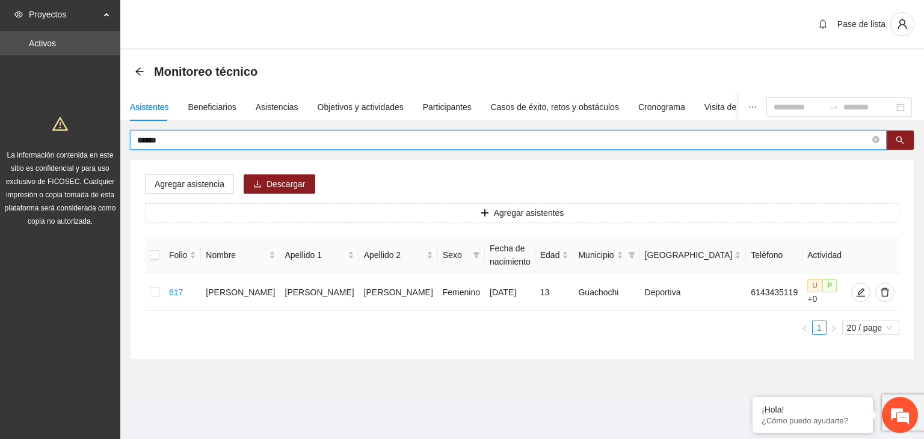
drag, startPoint x: 243, startPoint y: 143, endPoint x: 101, endPoint y: 138, distance: 142.7
click at [100, 138] on section "Proyectos Activos La información contenida en este sitio es confidencial y para…" at bounding box center [462, 219] width 924 height 439
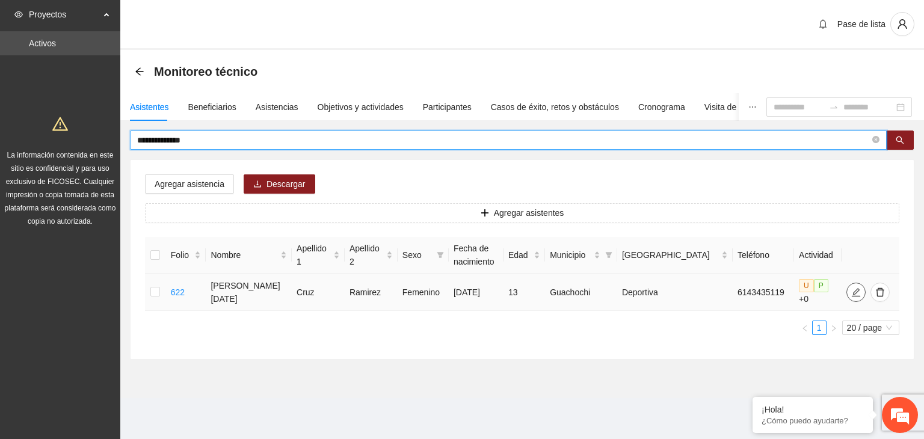
click at [852, 293] on button "button" at bounding box center [856, 292] width 19 height 19
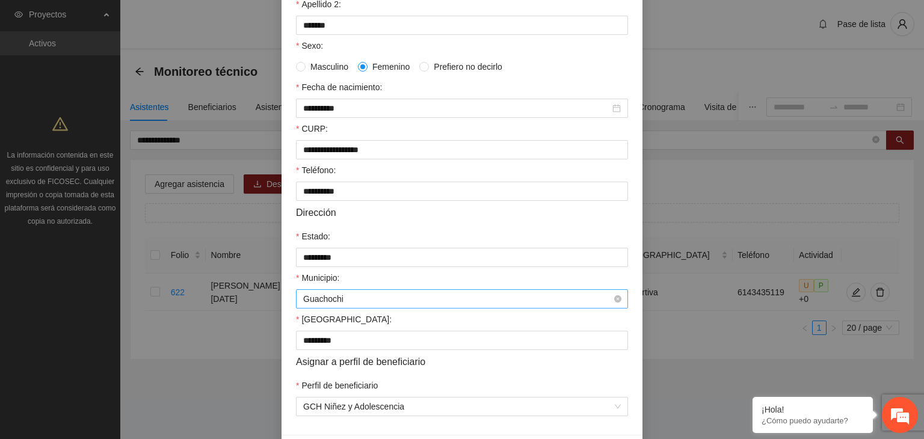
scroll to position [265, 0]
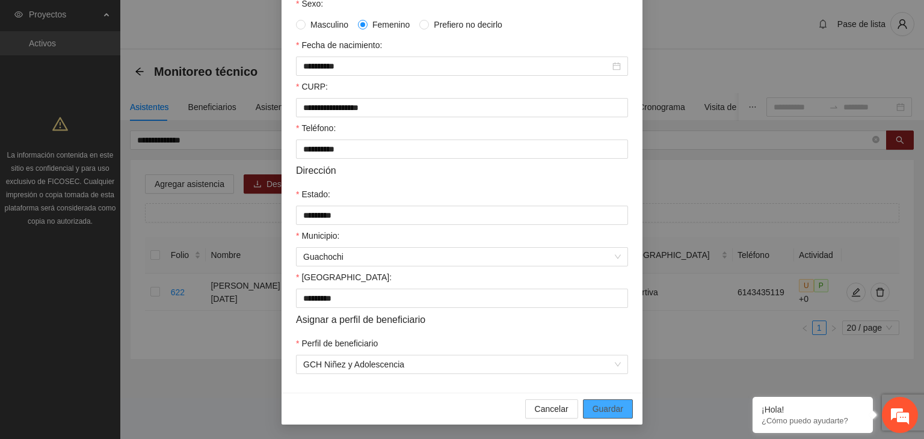
click at [616, 412] on span "Guardar" at bounding box center [608, 409] width 31 height 13
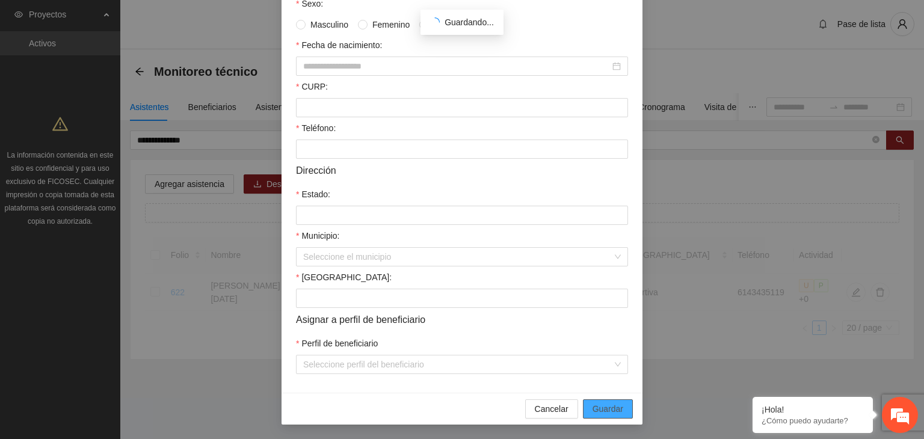
scroll to position [205, 0]
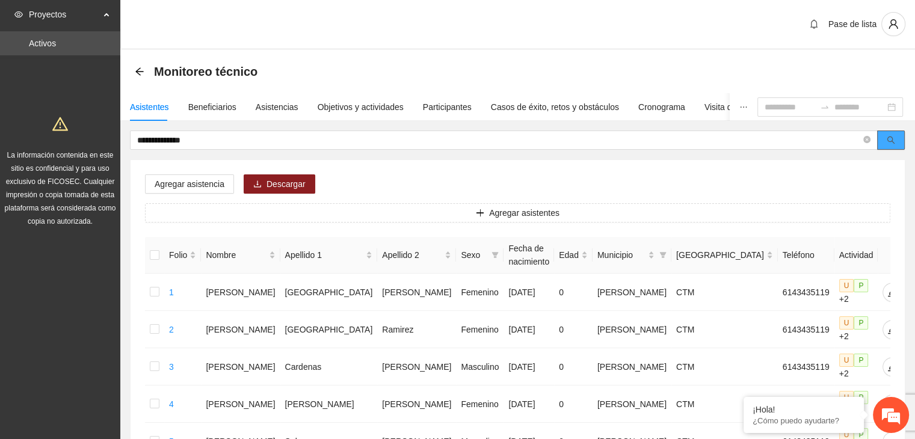
click at [893, 136] on icon "search" at bounding box center [891, 140] width 8 height 8
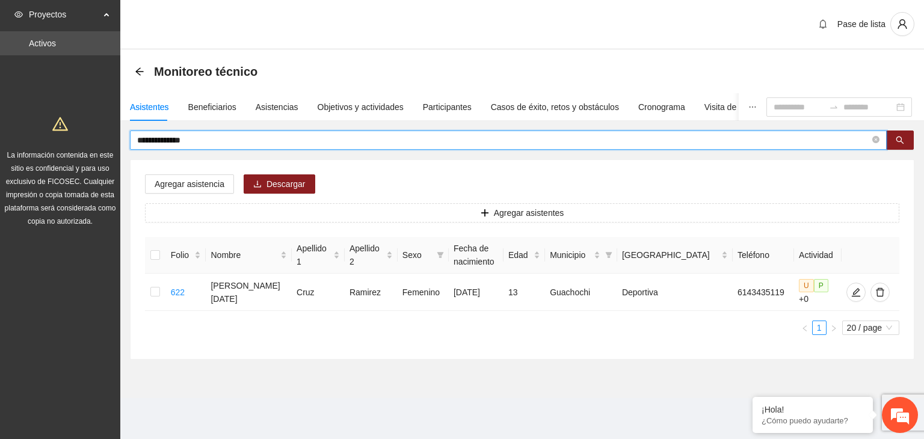
drag, startPoint x: 203, startPoint y: 143, endPoint x: 63, endPoint y: 143, distance: 140.8
click at [63, 143] on section "**********" at bounding box center [462, 219] width 924 height 439
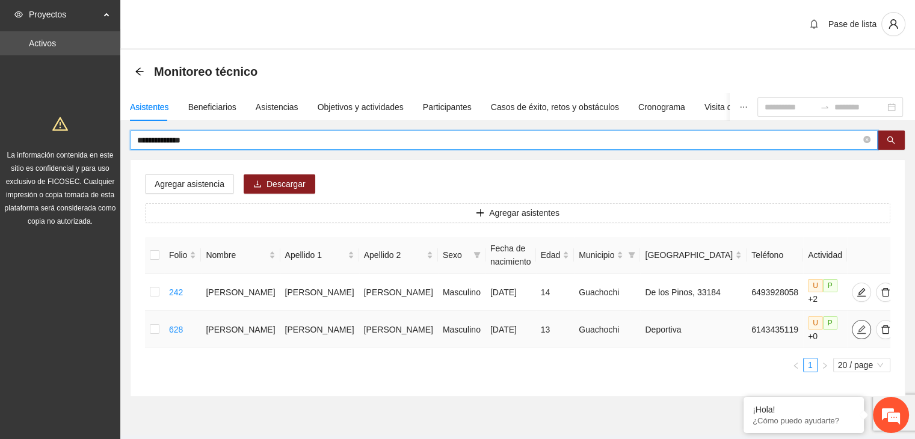
click at [857, 325] on icon "edit" at bounding box center [862, 330] width 10 height 10
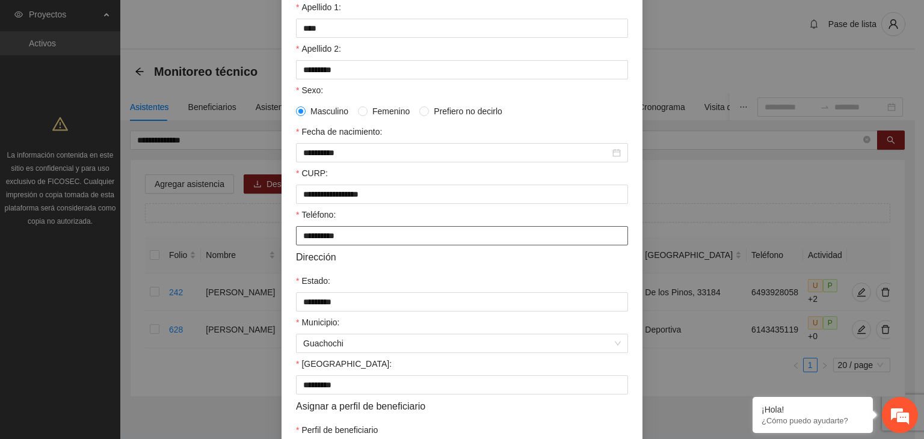
scroll to position [265, 0]
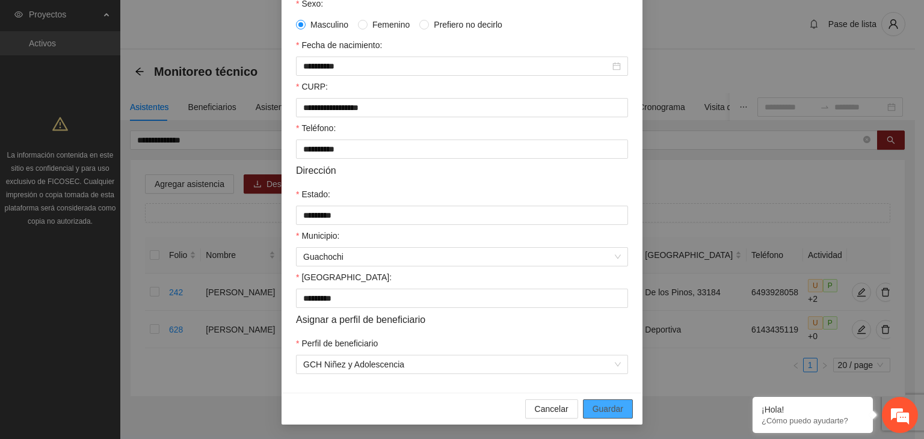
click at [613, 407] on span "Guardar" at bounding box center [608, 409] width 31 height 13
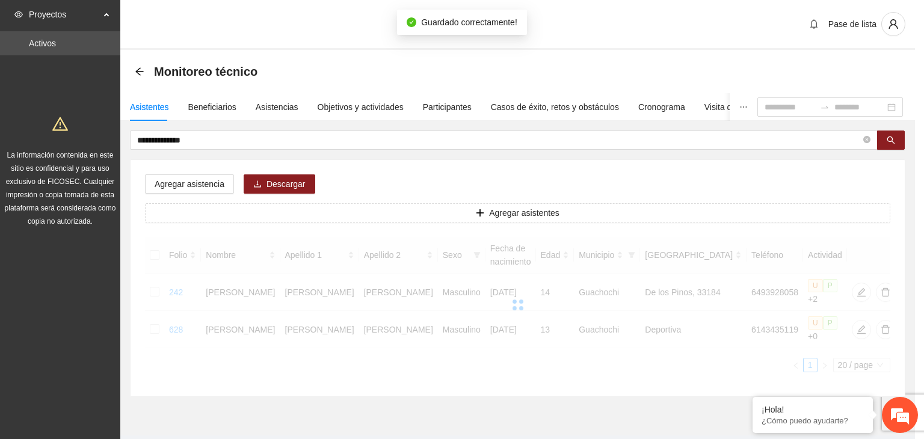
scroll to position [205, 0]
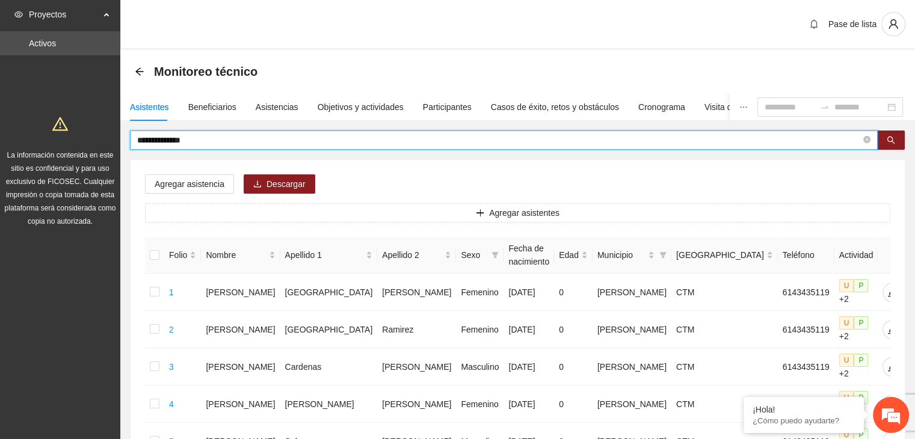
drag, startPoint x: 212, startPoint y: 139, endPoint x: 79, endPoint y: 139, distance: 133.0
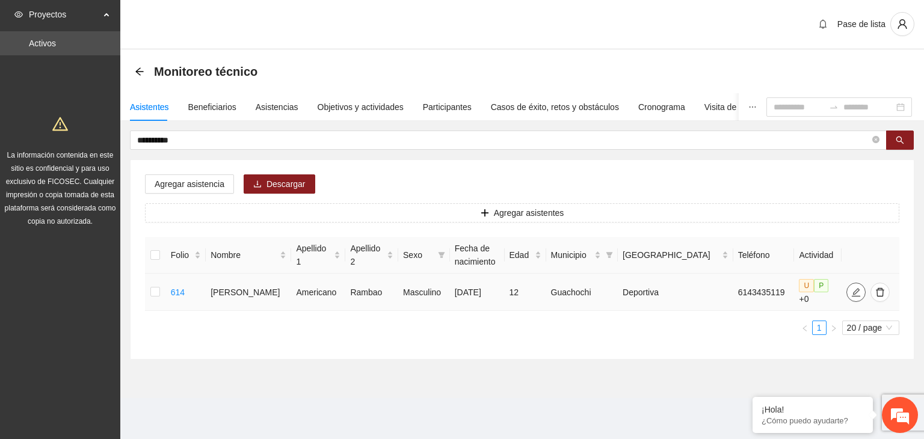
click at [854, 288] on icon "edit" at bounding box center [857, 293] width 10 height 10
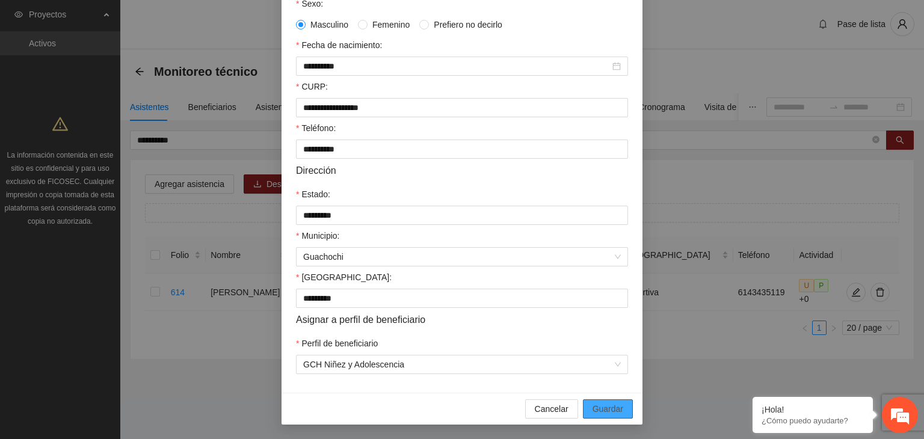
click at [621, 410] on button "Guardar" at bounding box center [608, 409] width 50 height 19
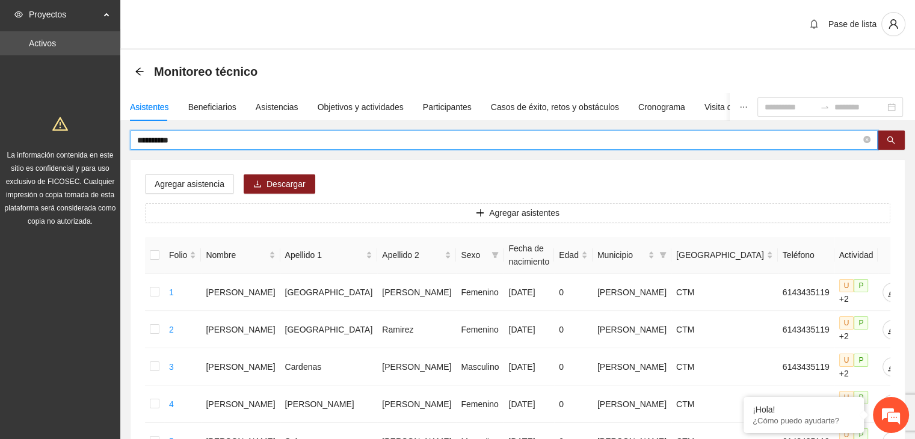
drag, startPoint x: 207, startPoint y: 143, endPoint x: 84, endPoint y: 140, distance: 122.8
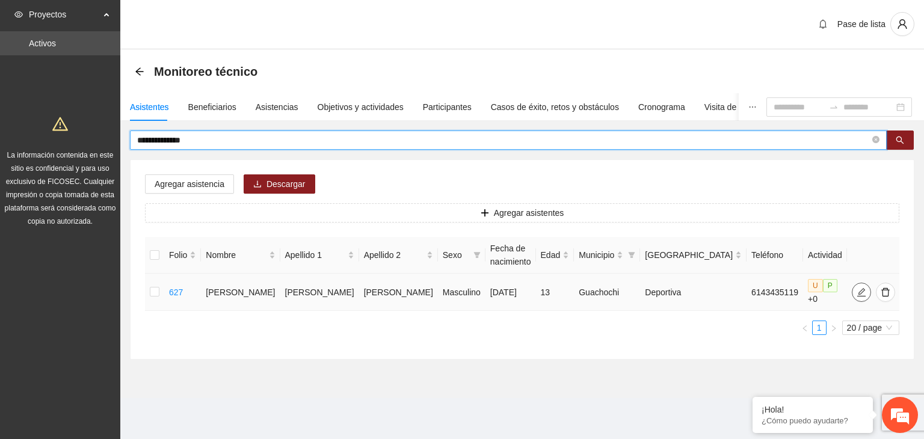
click at [857, 288] on icon "edit" at bounding box center [862, 293] width 10 height 10
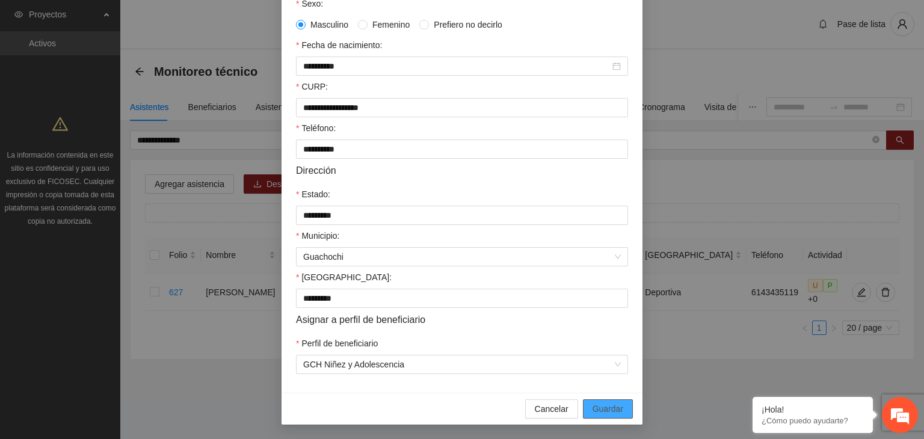
click at [605, 412] on span "Guardar" at bounding box center [608, 409] width 31 height 13
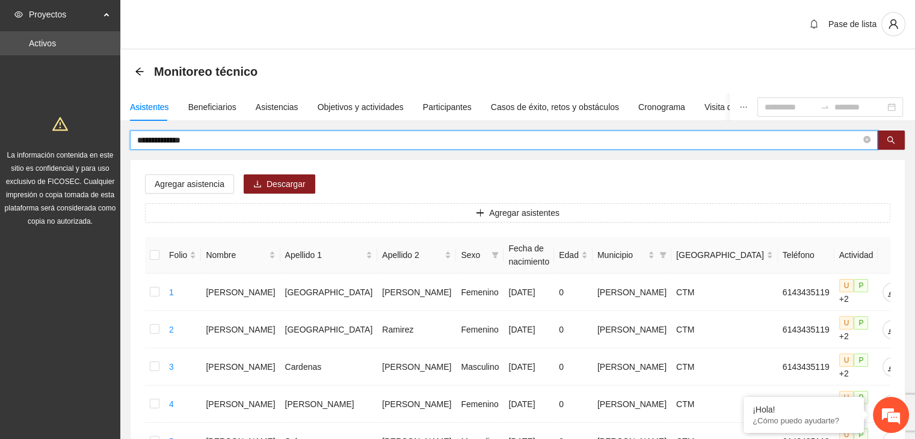
drag, startPoint x: 246, startPoint y: 135, endPoint x: 91, endPoint y: 157, distance: 155.6
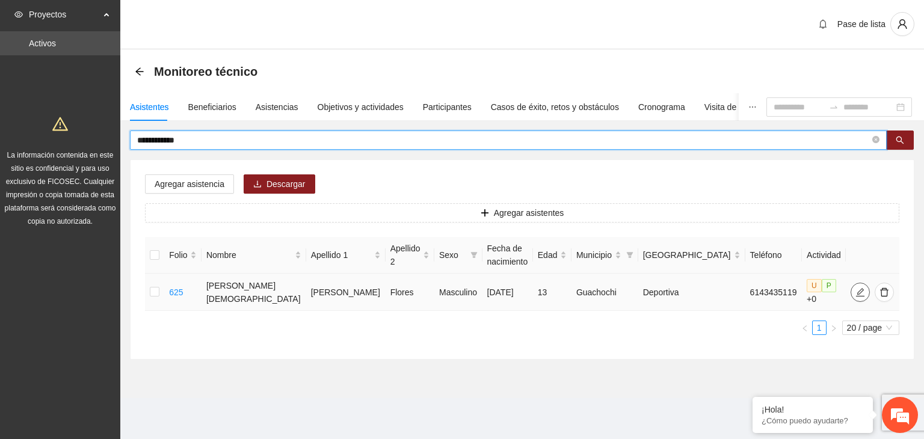
click at [856, 292] on icon "edit" at bounding box center [861, 293] width 10 height 10
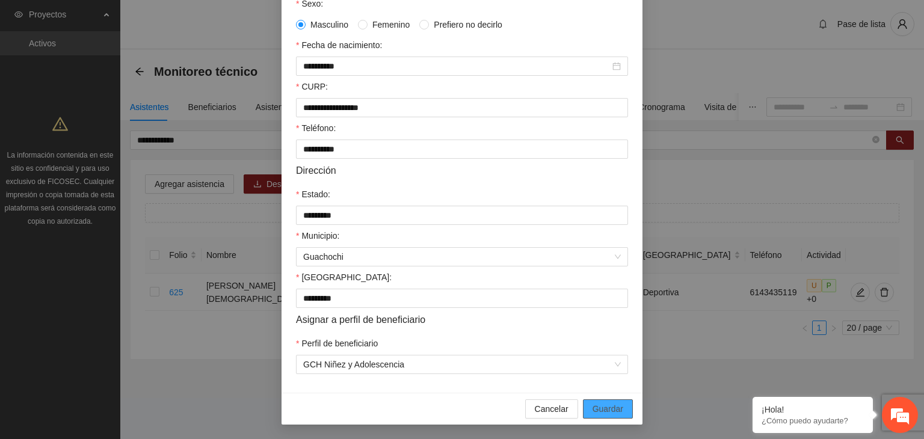
click at [612, 409] on span "Guardar" at bounding box center [608, 409] width 31 height 13
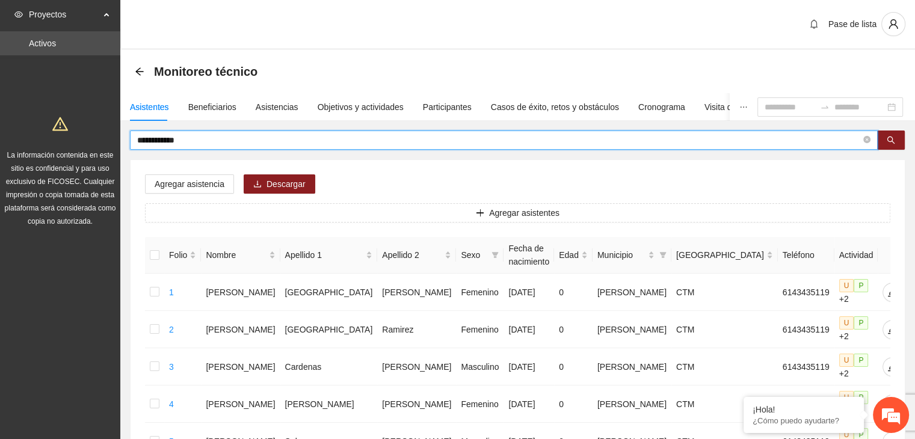
drag, startPoint x: 258, startPoint y: 141, endPoint x: 87, endPoint y: 144, distance: 171.5
click at [890, 138] on icon "search" at bounding box center [891, 140] width 8 height 8
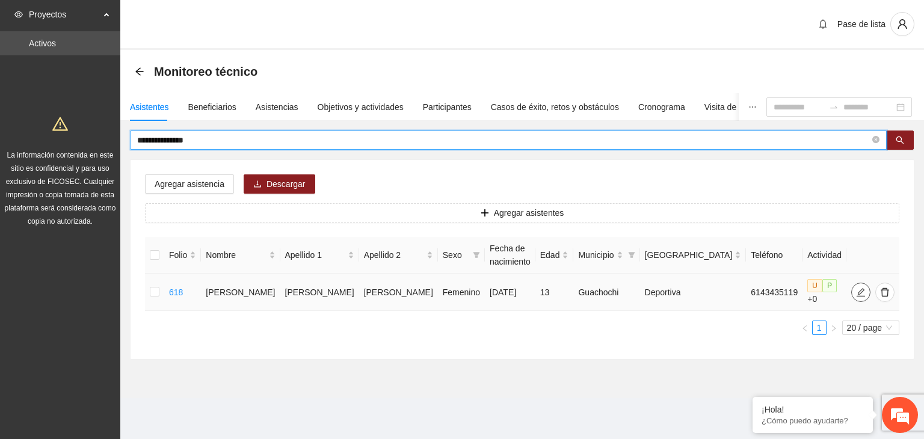
click at [856, 288] on icon "edit" at bounding box center [861, 293] width 10 height 10
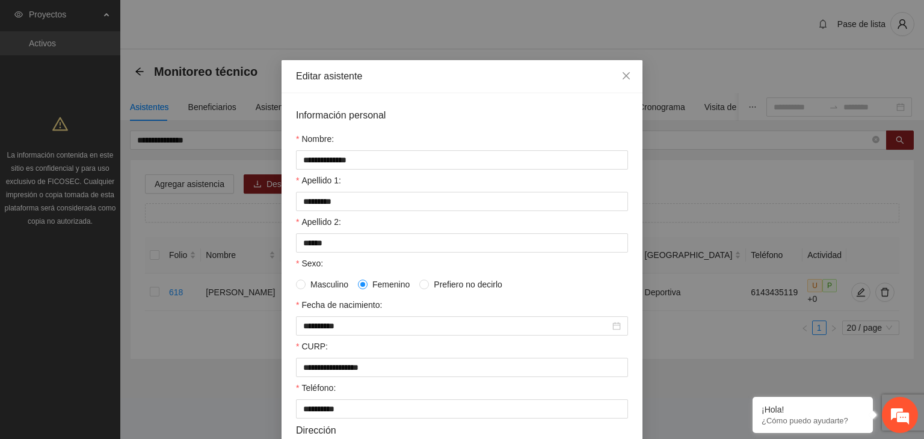
scroll to position [241, 0]
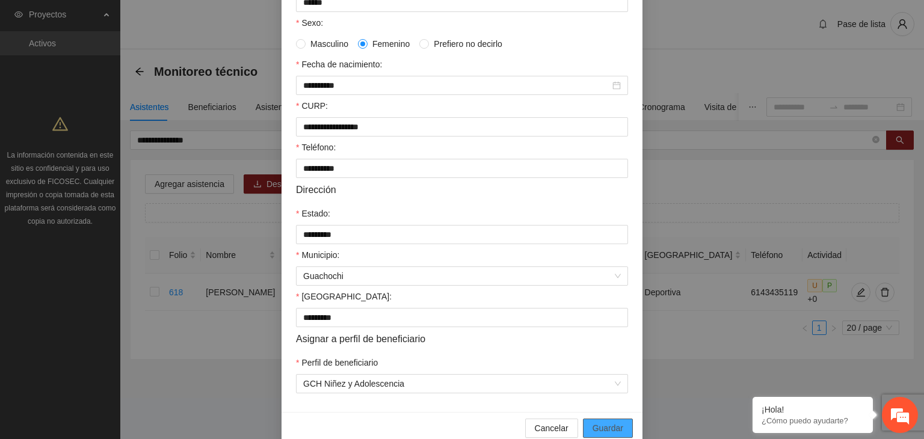
click at [598, 429] on span "Guardar" at bounding box center [608, 428] width 31 height 13
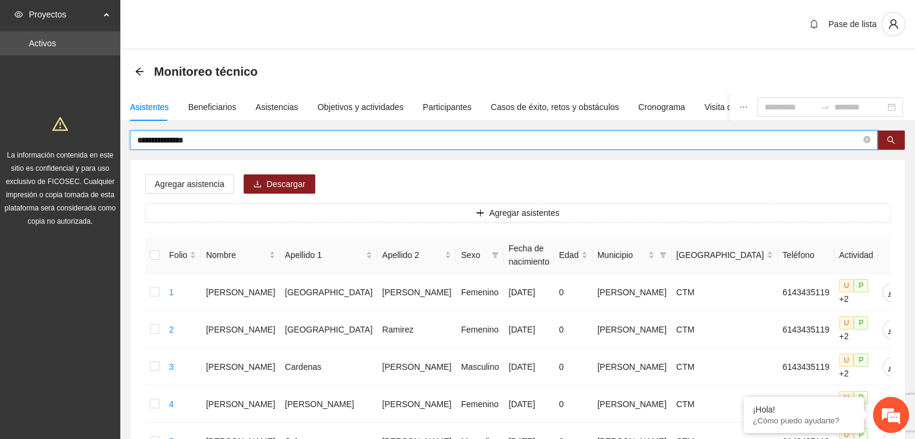
drag, startPoint x: 214, startPoint y: 137, endPoint x: 111, endPoint y: 136, distance: 102.9
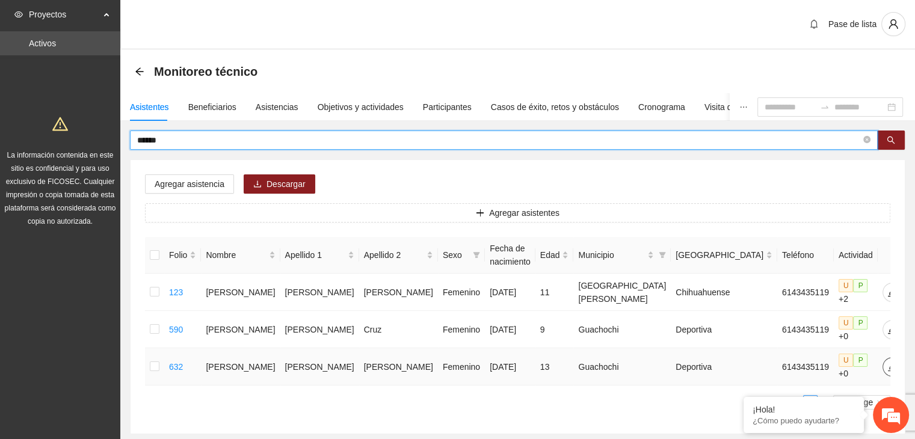
click at [888, 362] on icon "edit" at bounding box center [893, 367] width 10 height 10
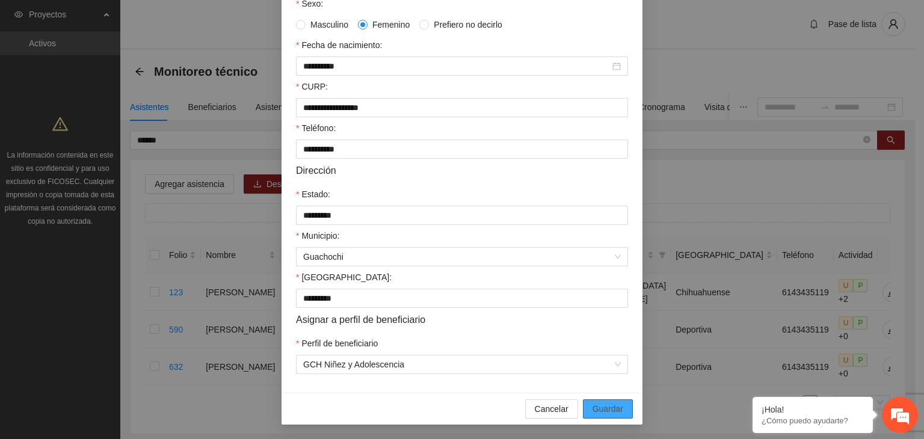
click at [614, 407] on span "Guardar" at bounding box center [608, 409] width 31 height 13
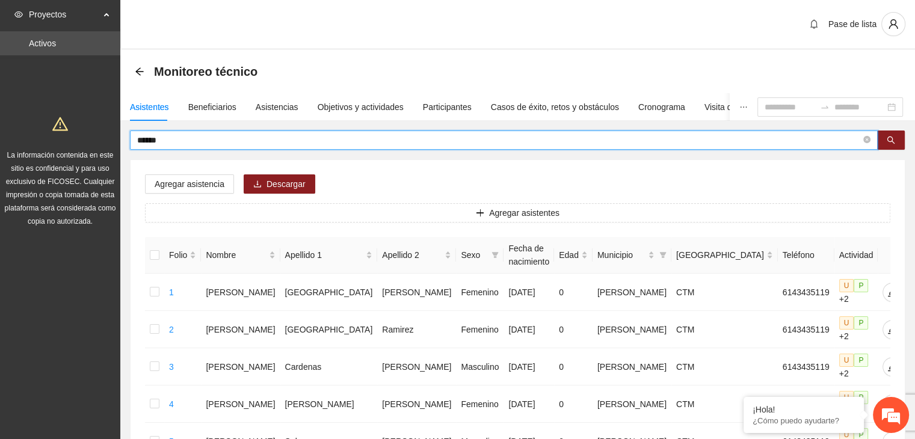
drag, startPoint x: 220, startPoint y: 137, endPoint x: 87, endPoint y: 143, distance: 133.8
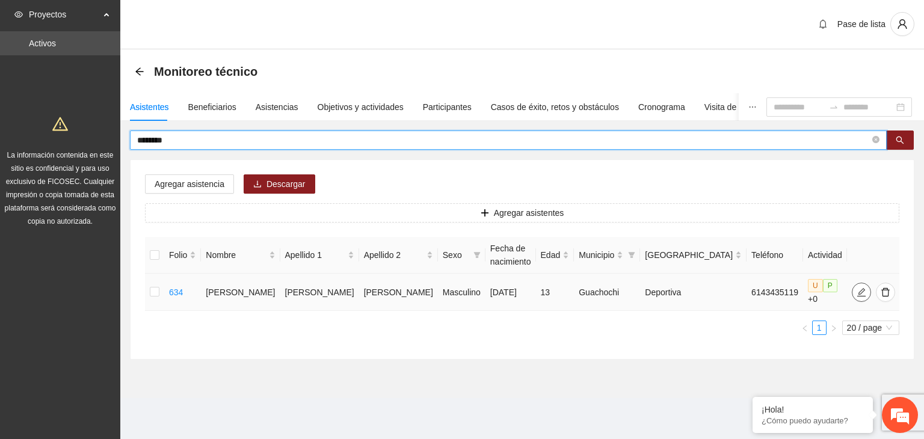
click at [857, 293] on icon "edit" at bounding box center [862, 293] width 10 height 10
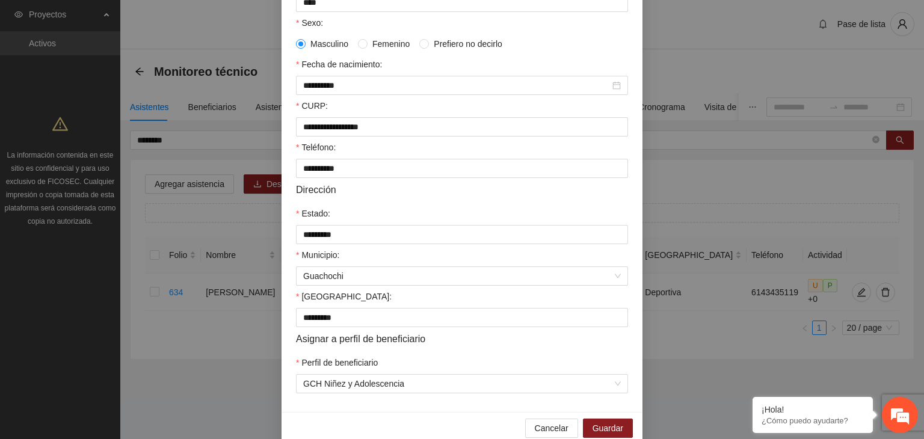
scroll to position [265, 0]
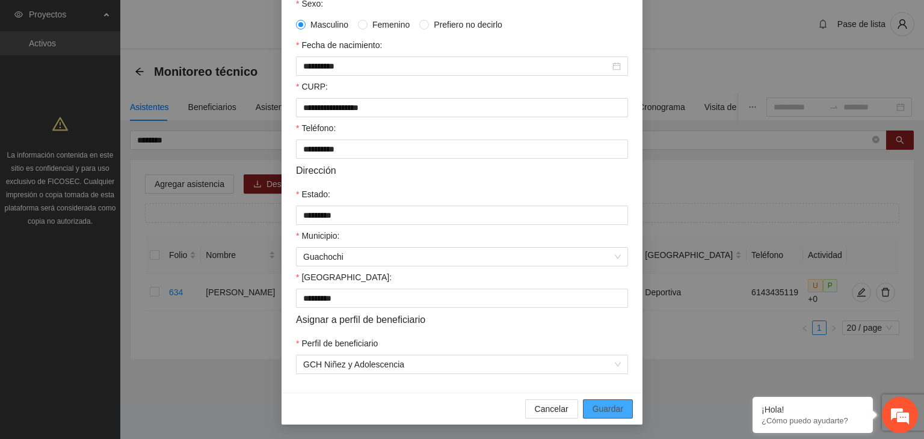
click at [605, 407] on span "Guardar" at bounding box center [608, 409] width 31 height 13
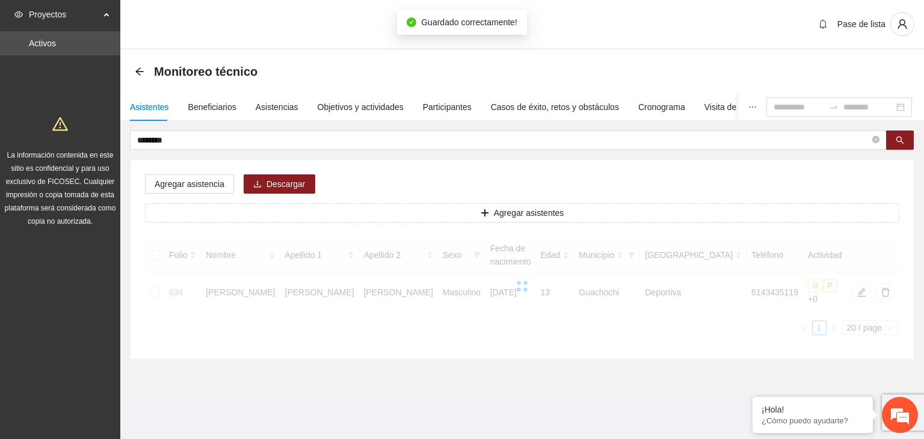
scroll to position [205, 0]
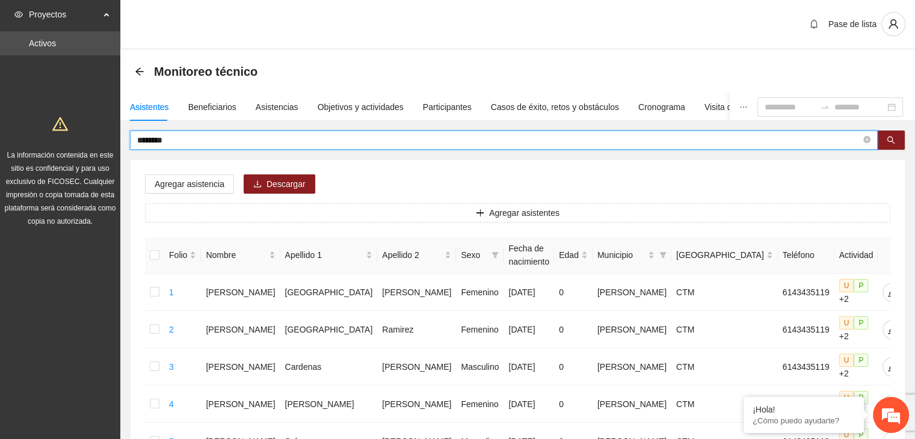
drag, startPoint x: 280, startPoint y: 140, endPoint x: 91, endPoint y: 138, distance: 189.0
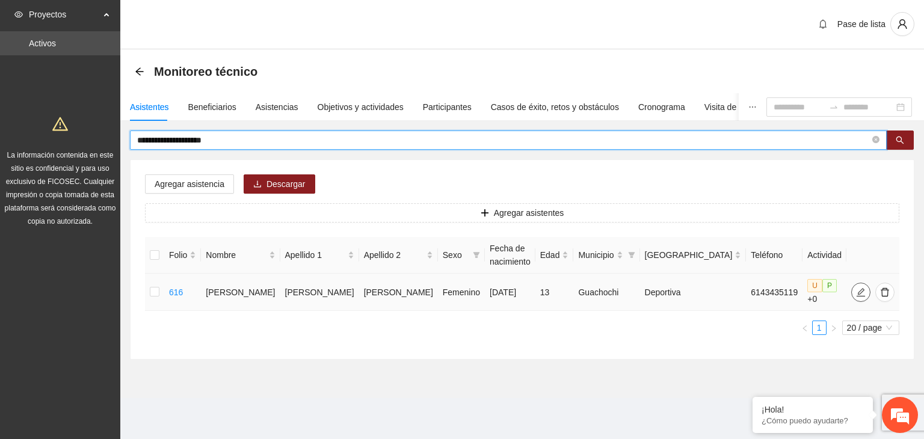
click at [856, 288] on icon "edit" at bounding box center [861, 293] width 10 height 10
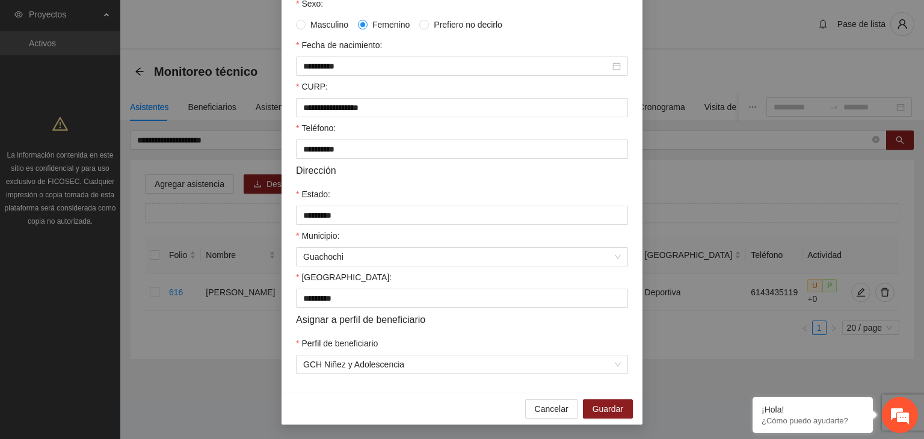
scroll to position [265, 0]
click at [614, 411] on span "Guardar" at bounding box center [608, 409] width 31 height 13
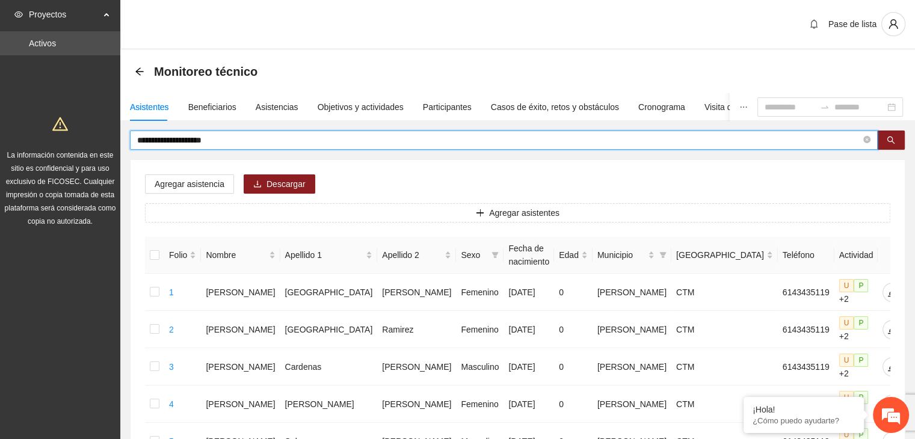
drag, startPoint x: 223, startPoint y: 139, endPoint x: 110, endPoint y: 165, distance: 116.1
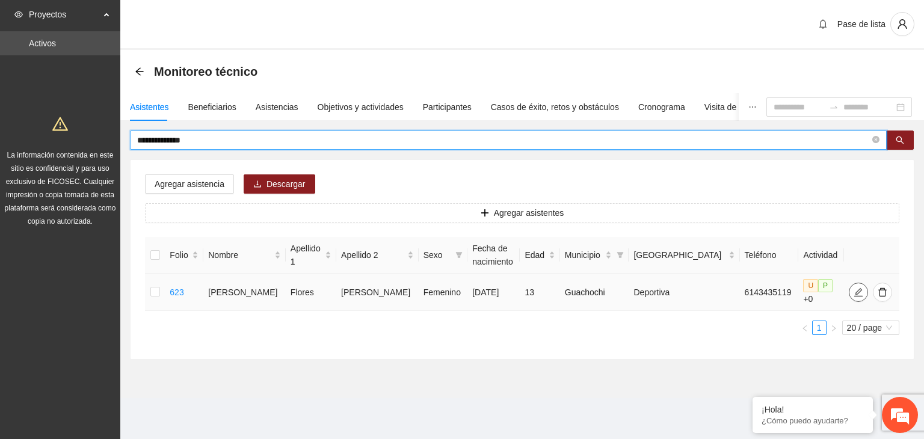
click at [850, 294] on button "button" at bounding box center [858, 292] width 19 height 19
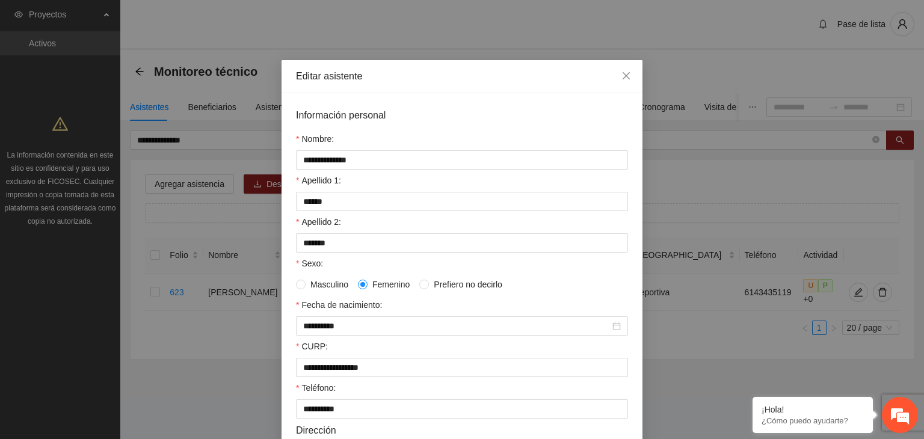
scroll to position [265, 0]
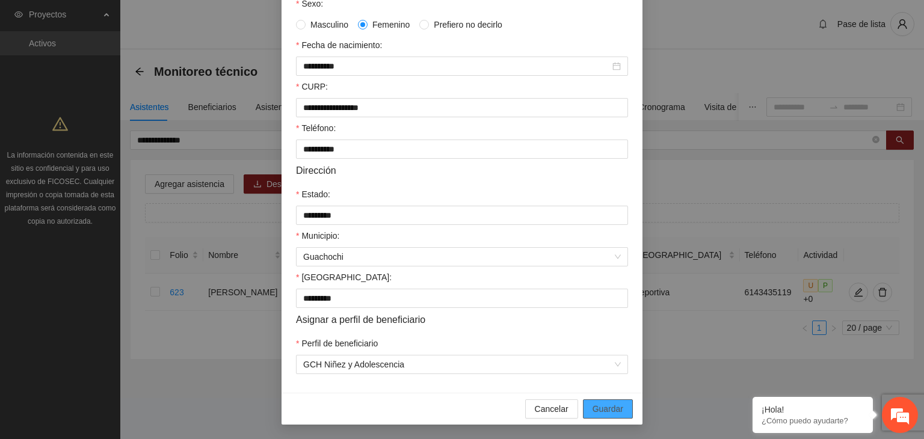
click at [604, 408] on span "Guardar" at bounding box center [608, 409] width 31 height 13
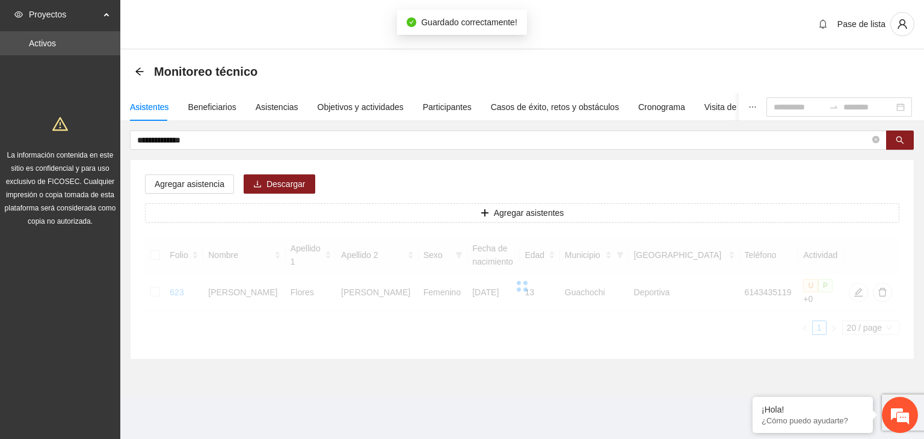
scroll to position [205, 0]
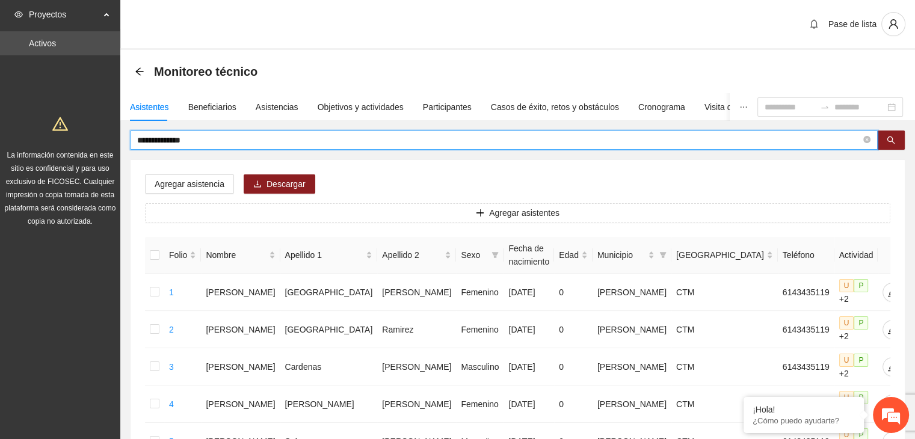
drag, startPoint x: 144, startPoint y: 152, endPoint x: 24, endPoint y: 163, distance: 120.3
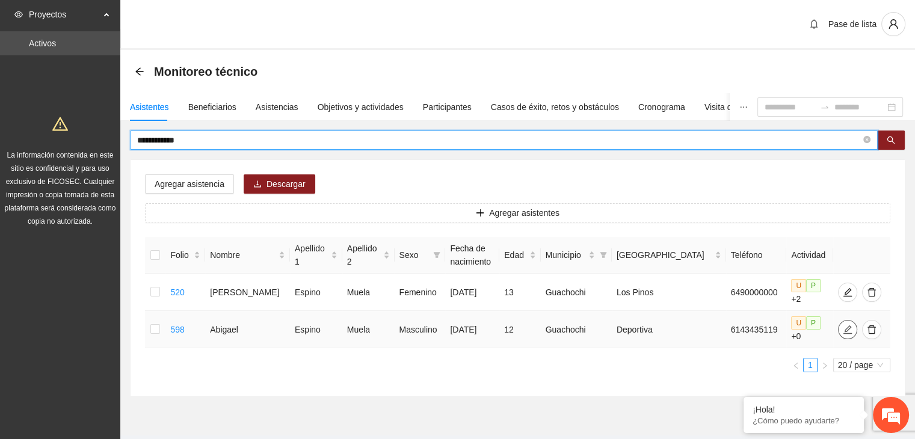
click at [839, 325] on span "edit" at bounding box center [848, 330] width 18 height 10
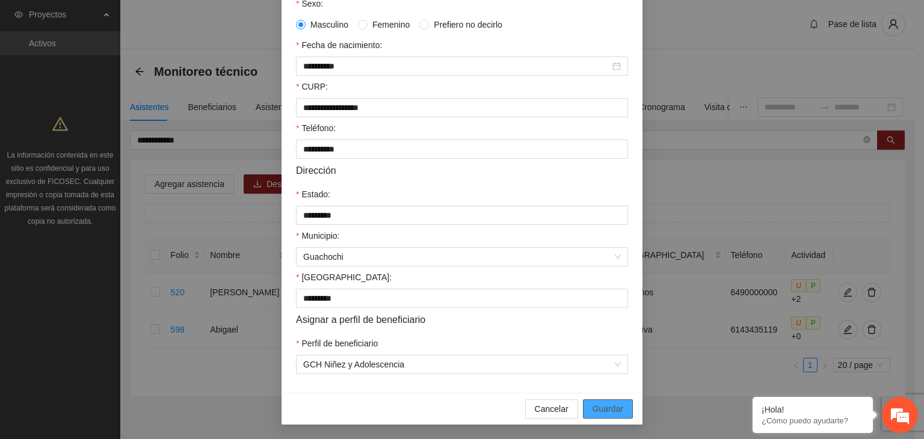
click at [609, 406] on span "Guardar" at bounding box center [608, 409] width 31 height 13
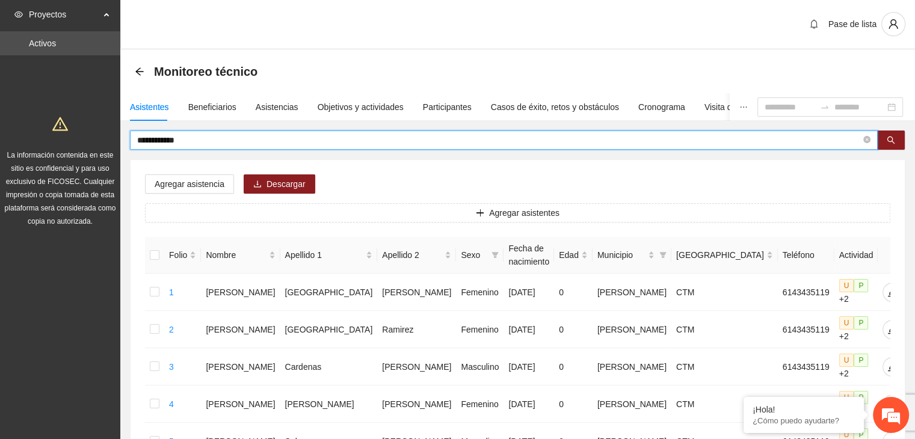
drag, startPoint x: 217, startPoint y: 137, endPoint x: 65, endPoint y: 164, distance: 154.6
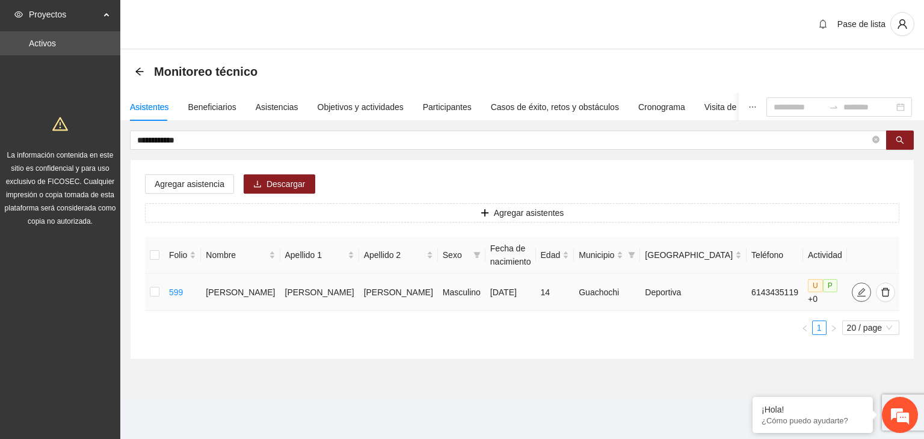
click at [857, 292] on icon "edit" at bounding box center [862, 293] width 10 height 10
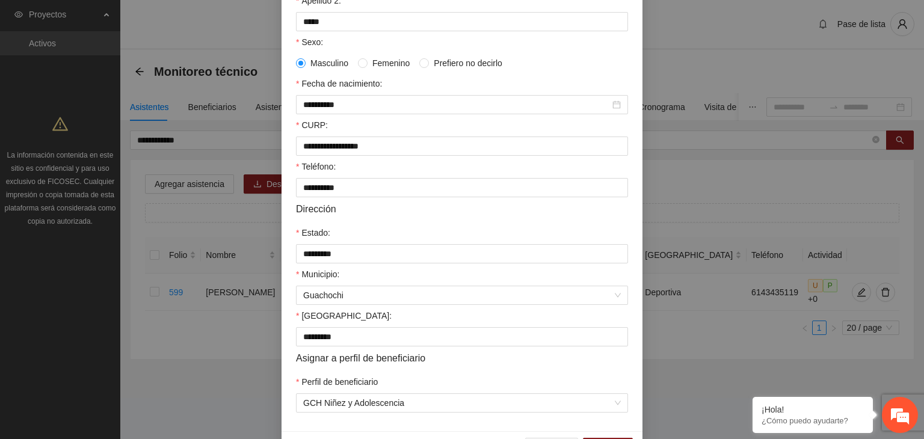
scroll to position [265, 0]
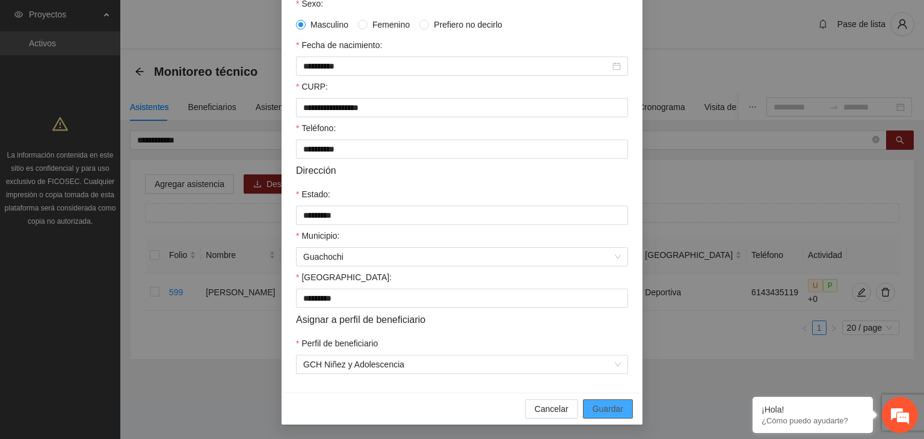
click at [610, 412] on span "Guardar" at bounding box center [608, 409] width 31 height 13
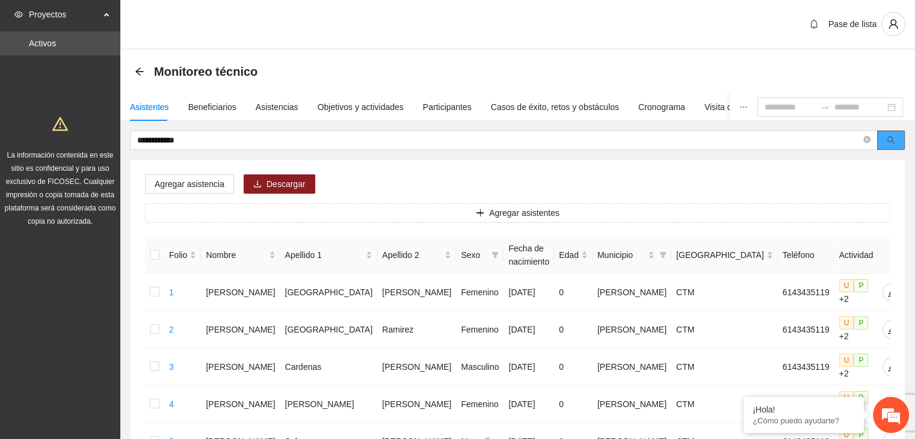
click at [887, 138] on icon "search" at bounding box center [891, 140] width 8 height 8
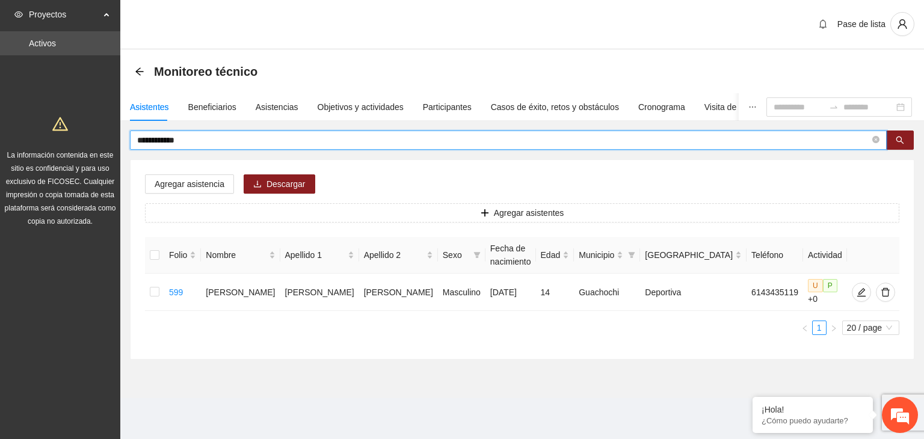
drag, startPoint x: 234, startPoint y: 135, endPoint x: 55, endPoint y: 130, distance: 179.4
click at [55, 130] on section "**********" at bounding box center [462, 219] width 924 height 439
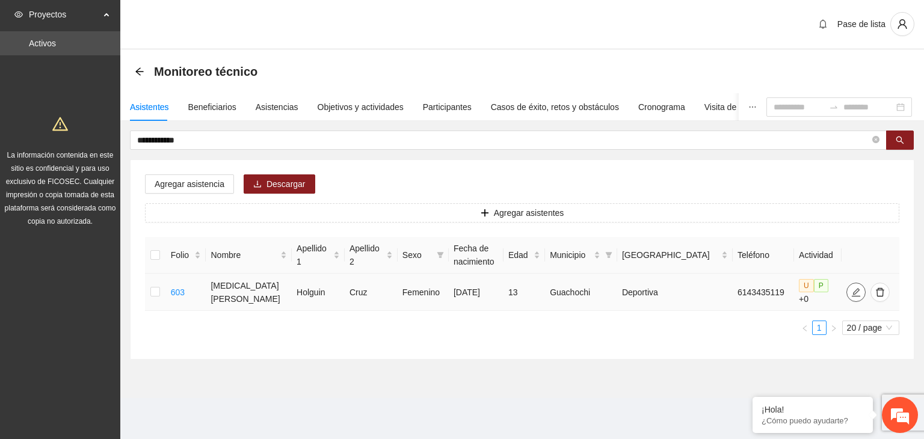
click at [852, 291] on icon "edit" at bounding box center [857, 293] width 10 height 10
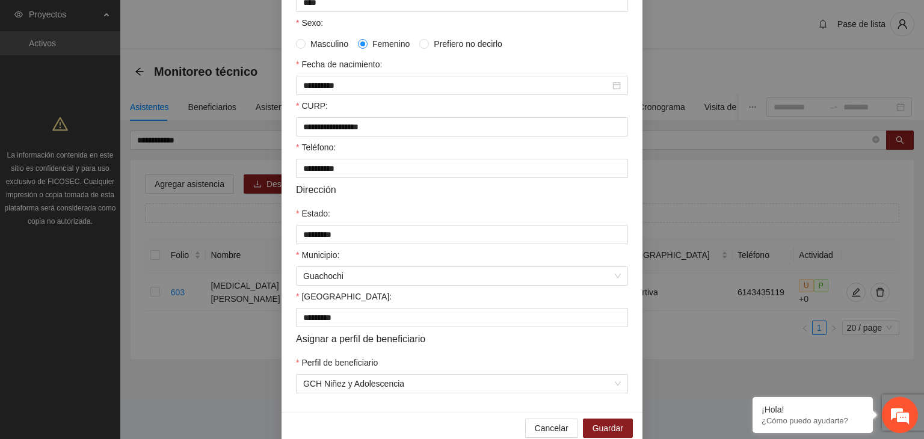
scroll to position [265, 0]
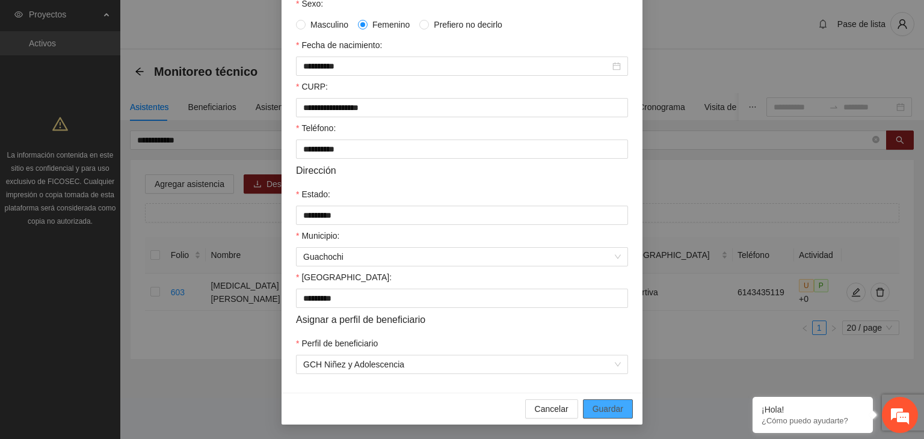
click at [611, 407] on span "Guardar" at bounding box center [608, 409] width 31 height 13
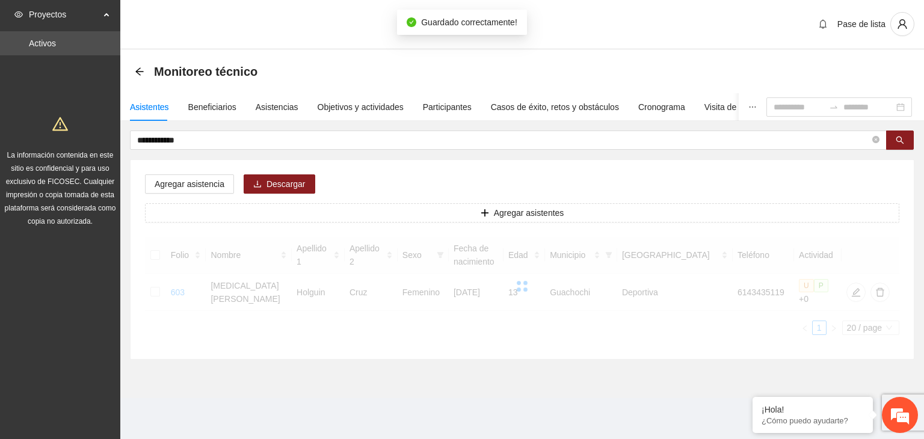
scroll to position [205, 0]
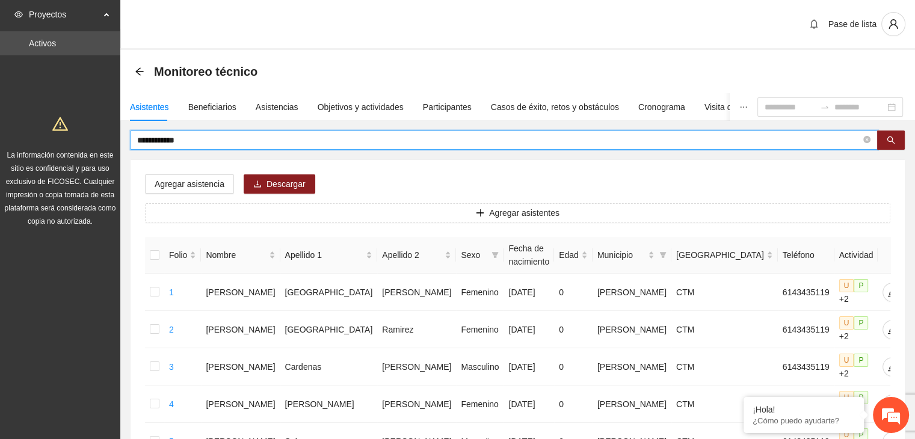
drag, startPoint x: 193, startPoint y: 138, endPoint x: 133, endPoint y: 132, distance: 59.9
click at [133, 131] on span "**********" at bounding box center [504, 140] width 748 height 19
type input "**********"
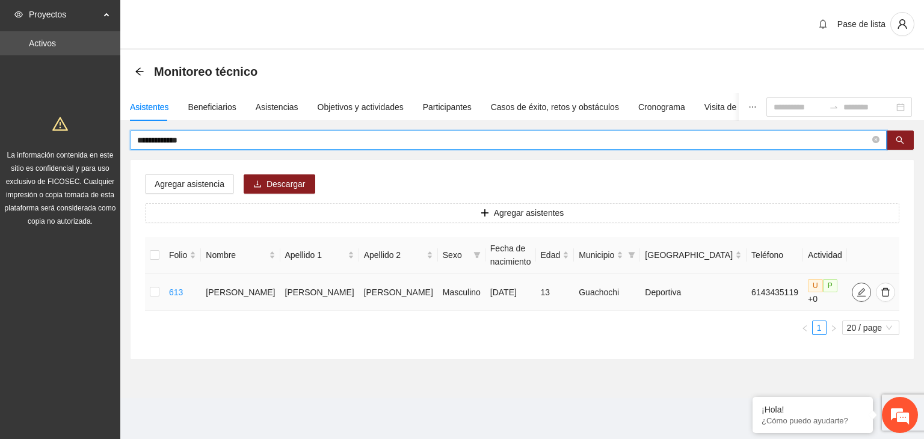
click at [857, 290] on icon "edit" at bounding box center [862, 293] width 10 height 10
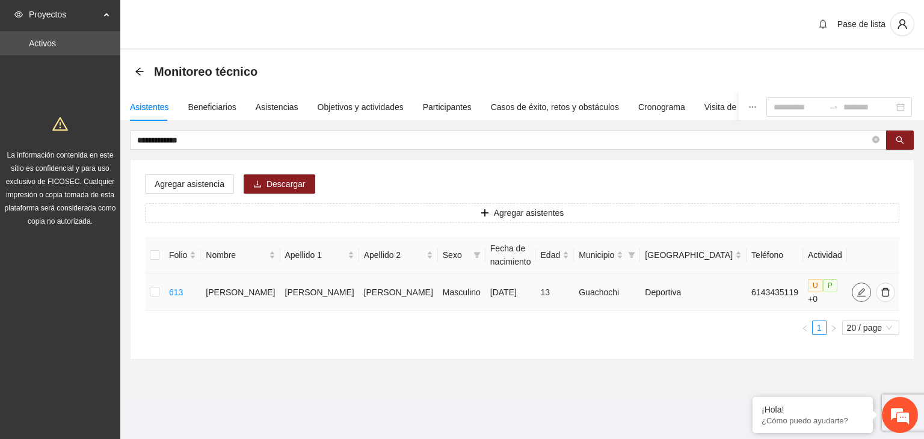
type input "**********"
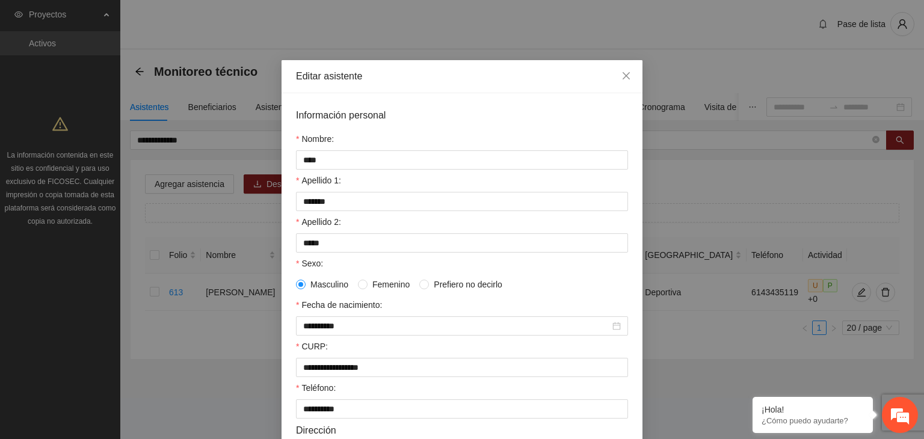
scroll to position [265, 0]
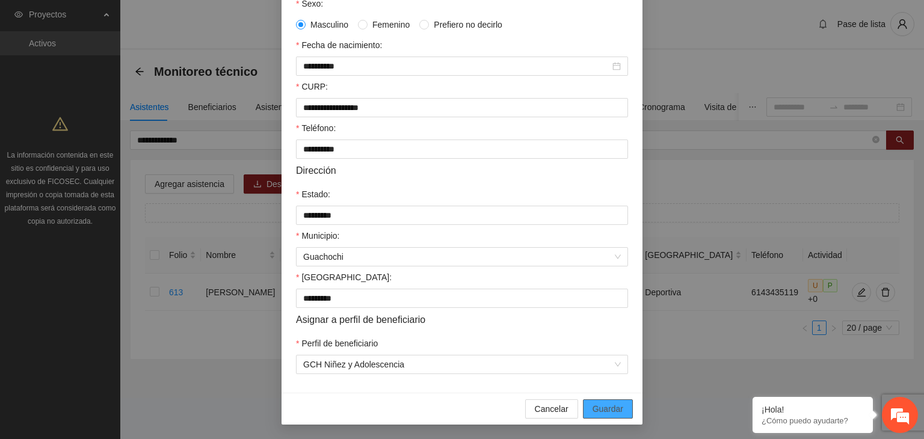
click at [599, 411] on span "Guardar" at bounding box center [608, 409] width 31 height 13
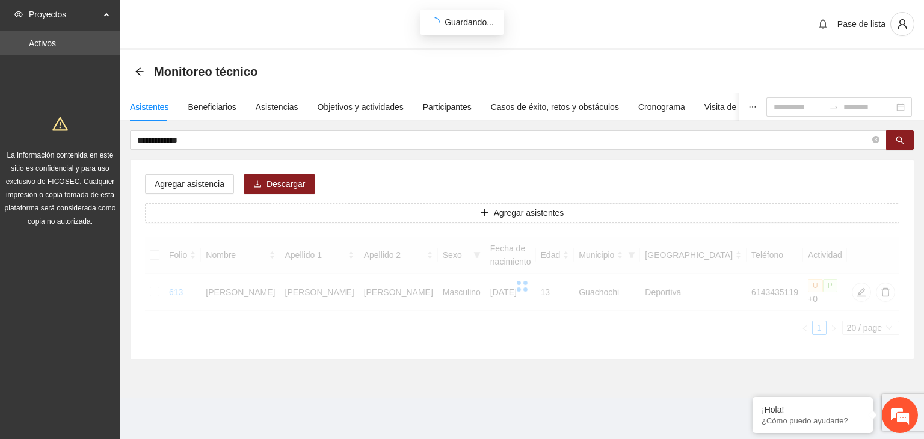
scroll to position [205, 0]
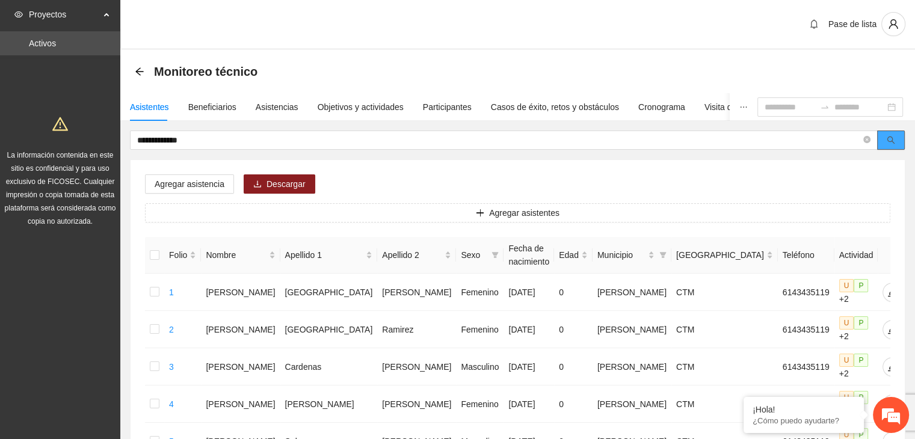
click at [888, 141] on icon "search" at bounding box center [891, 140] width 8 height 8
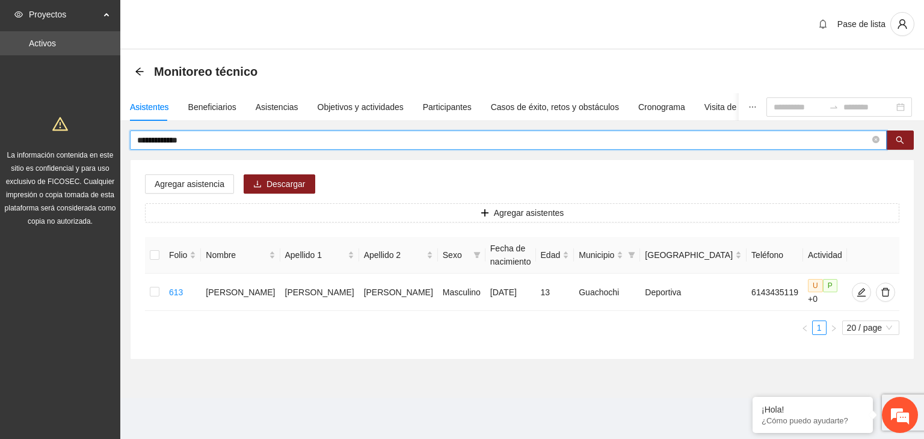
drag, startPoint x: 283, startPoint y: 141, endPoint x: 0, endPoint y: 180, distance: 285.6
click at [0, 180] on section "**********" at bounding box center [462, 219] width 924 height 439
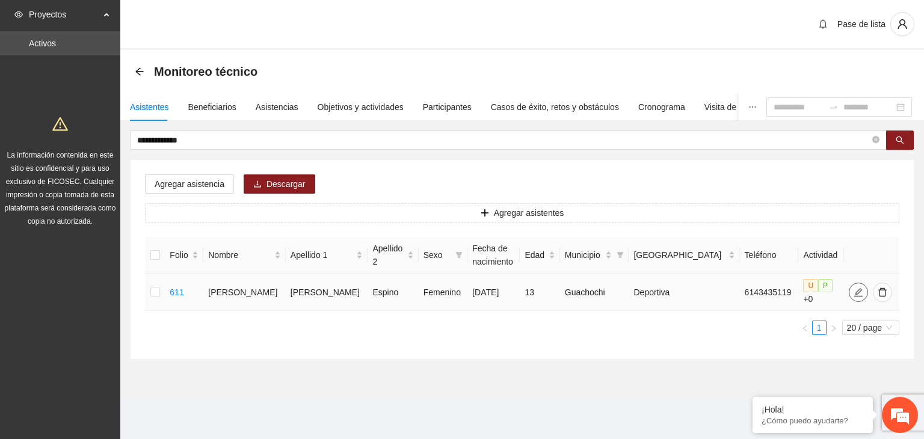
click at [854, 289] on icon "edit" at bounding box center [859, 293] width 10 height 10
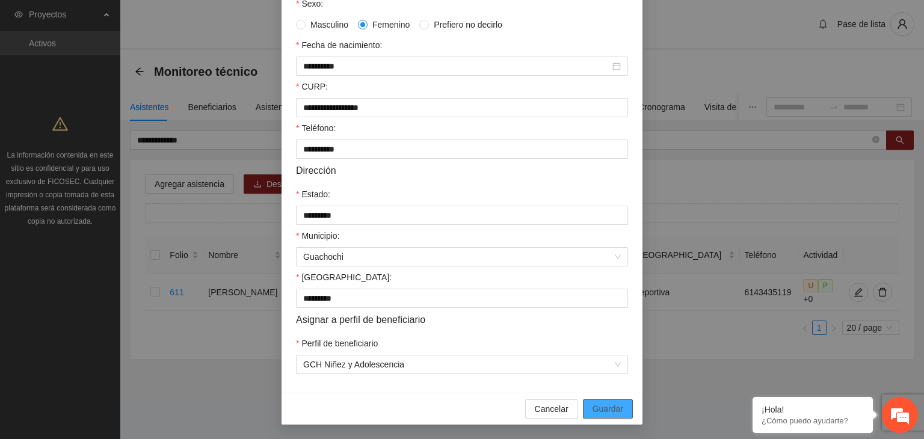
click at [619, 410] on button "Guardar" at bounding box center [608, 409] width 50 height 19
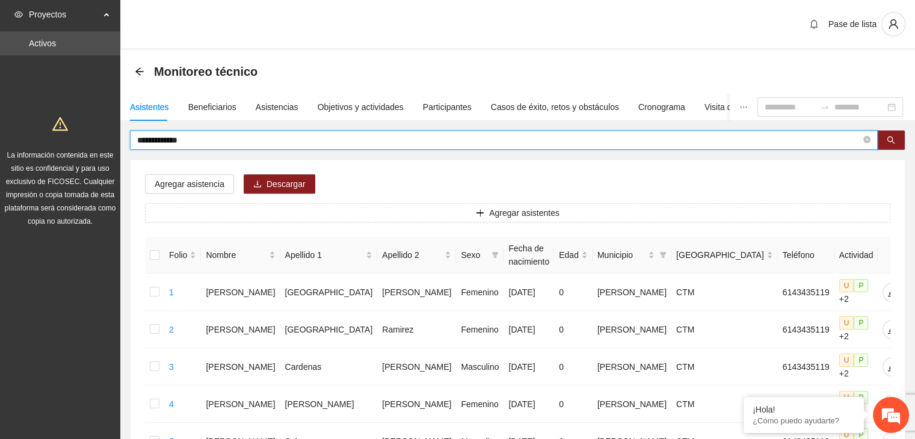
drag, startPoint x: 210, startPoint y: 139, endPoint x: 28, endPoint y: 139, distance: 181.8
click at [888, 138] on icon "search" at bounding box center [891, 140] width 8 height 8
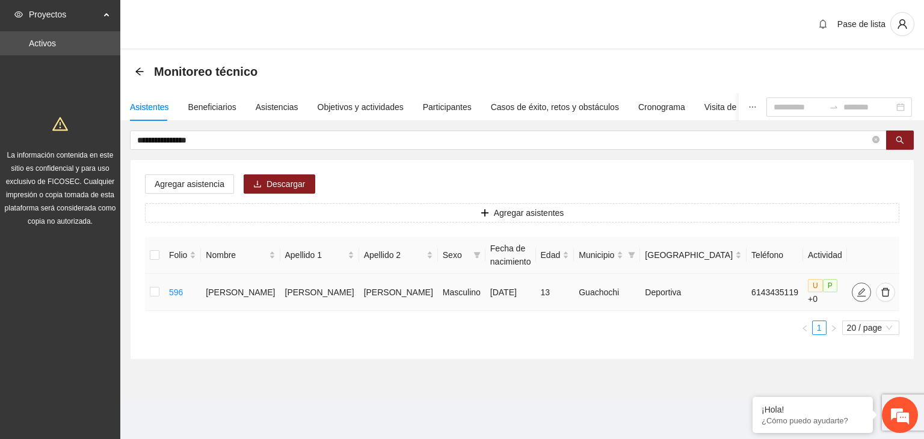
click at [857, 288] on icon "edit" at bounding box center [862, 293] width 10 height 10
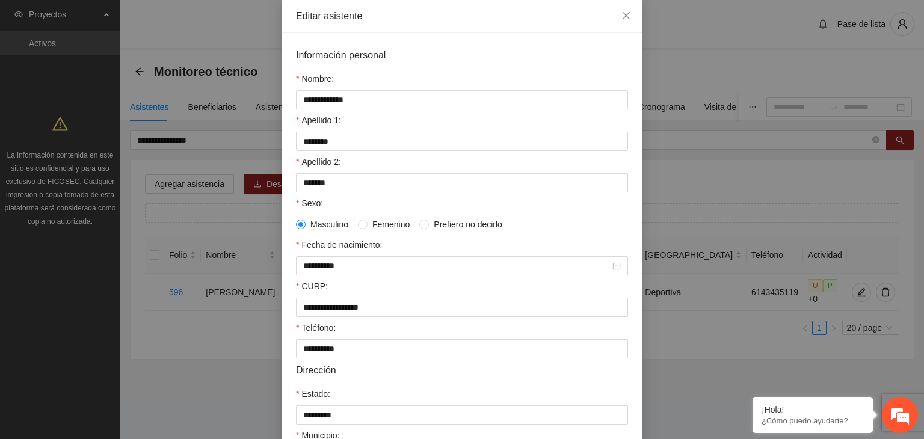
scroll to position [265, 0]
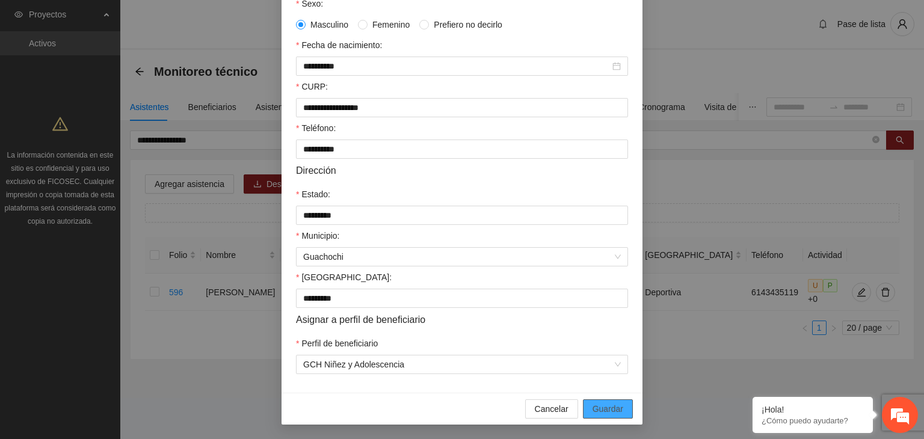
click at [606, 413] on span "Guardar" at bounding box center [608, 409] width 31 height 13
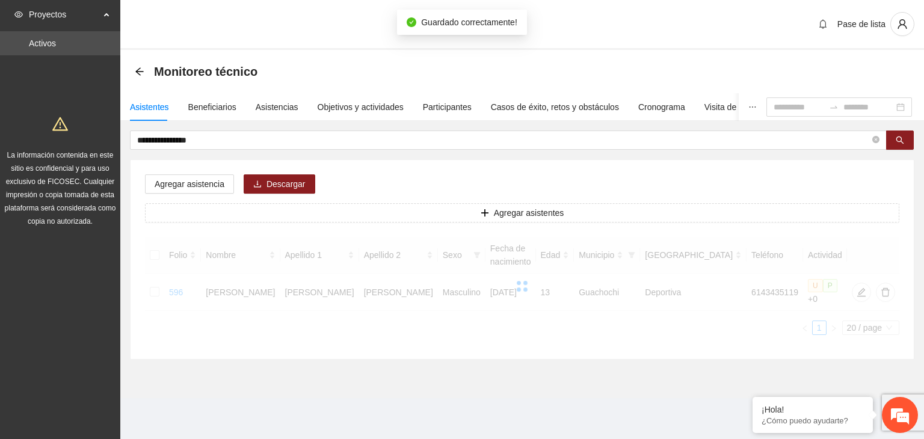
scroll to position [205, 0]
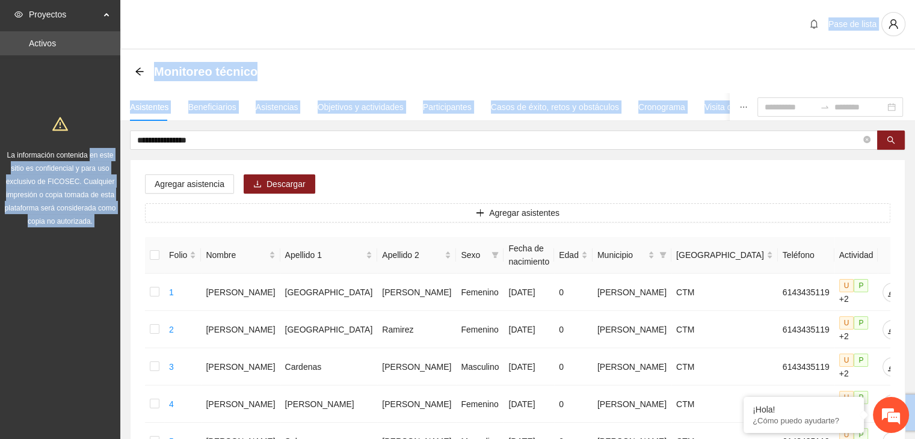
drag, startPoint x: 199, startPoint y: 144, endPoint x: 91, endPoint y: 150, distance: 107.9
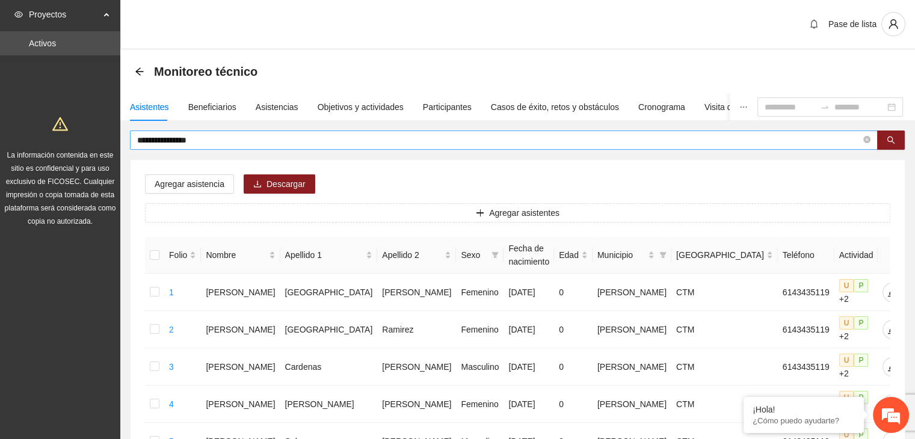
click at [241, 134] on input "**********" at bounding box center [499, 140] width 724 height 13
drag, startPoint x: 224, startPoint y: 142, endPoint x: 87, endPoint y: 158, distance: 137.5
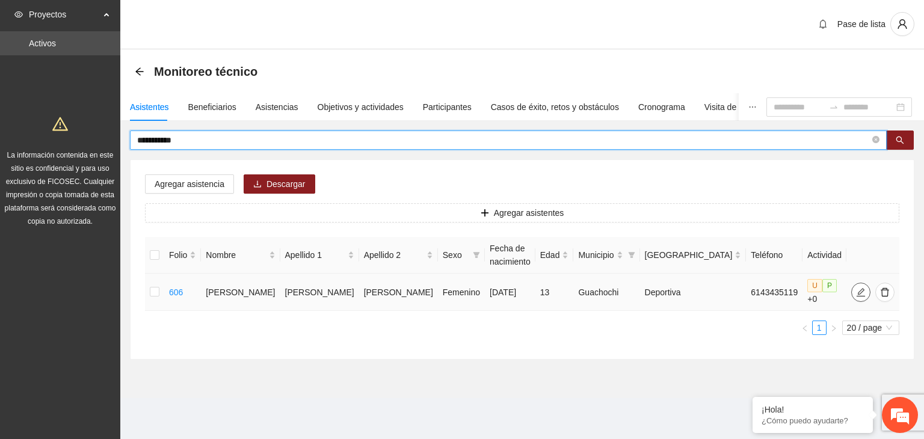
click at [856, 288] on icon "edit" at bounding box center [861, 293] width 10 height 10
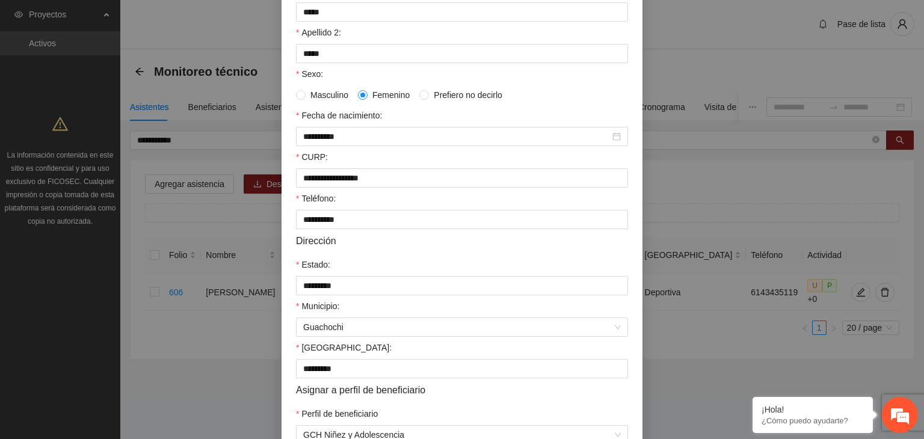
scroll to position [265, 0]
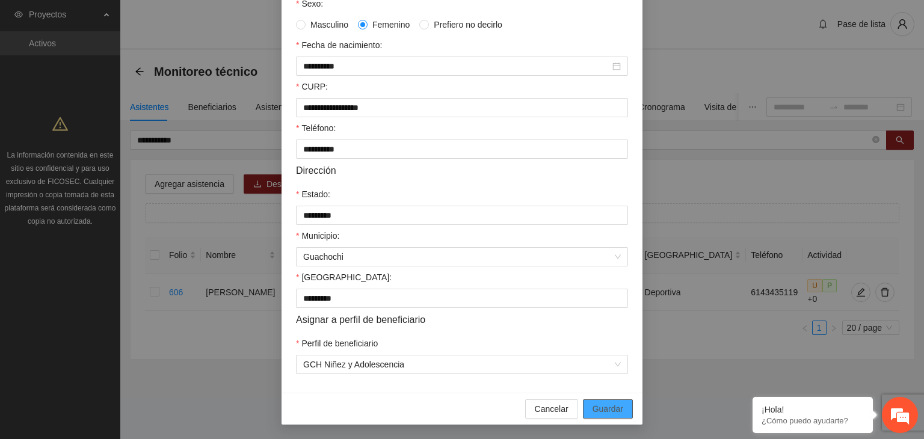
click at [619, 411] on span "Guardar" at bounding box center [608, 409] width 31 height 13
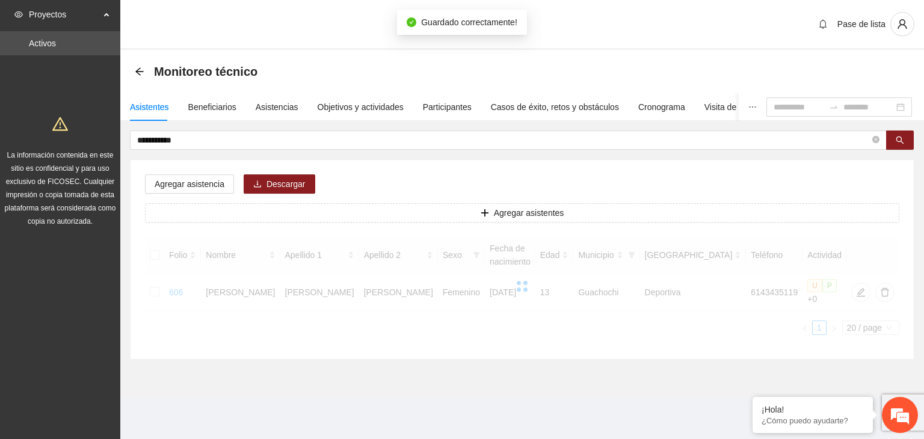
scroll to position [205, 0]
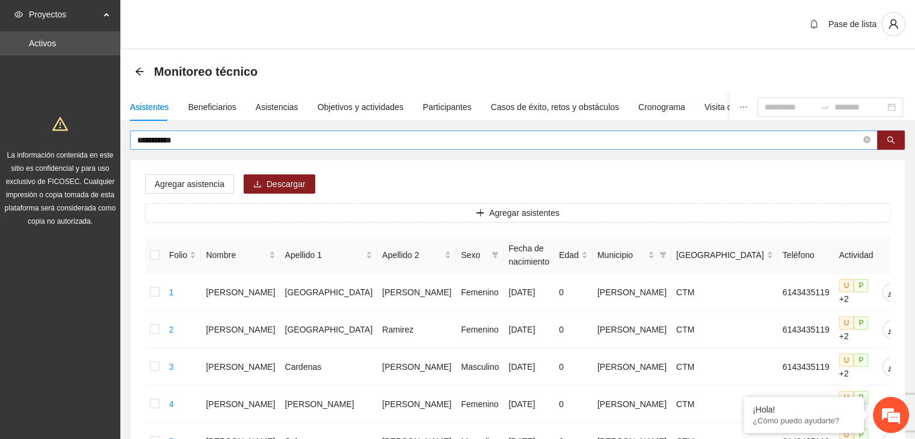
click at [257, 137] on input "**********" at bounding box center [499, 140] width 724 height 13
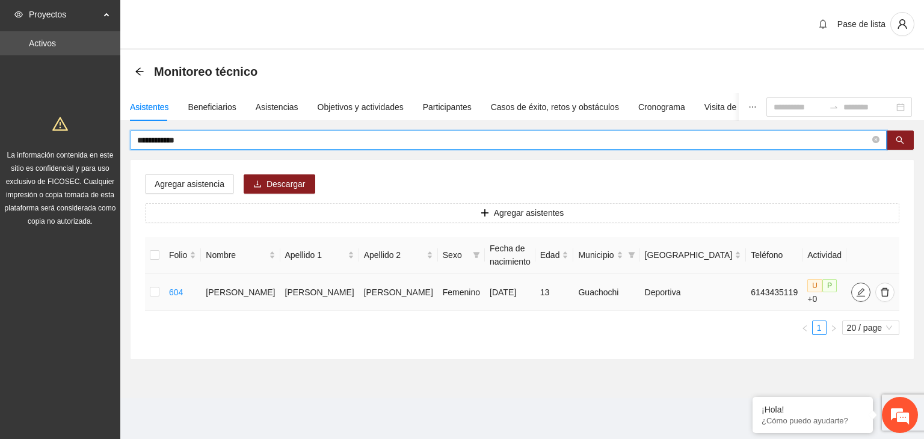
click at [856, 294] on icon "edit" at bounding box center [861, 293] width 10 height 10
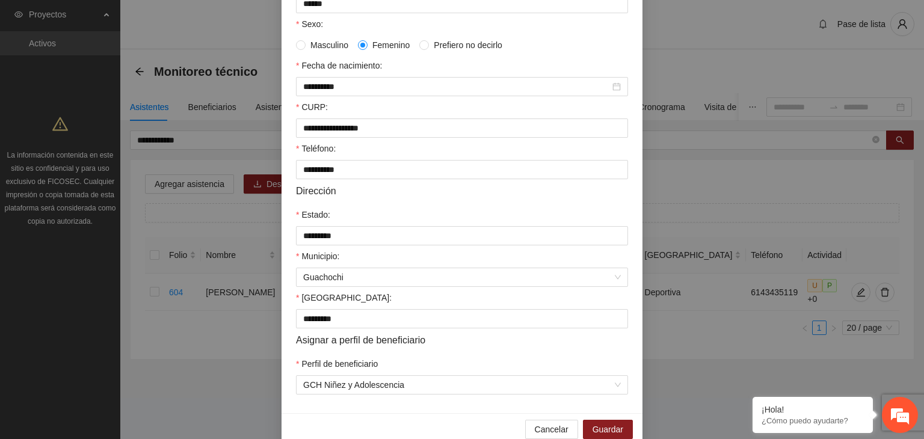
scroll to position [241, 0]
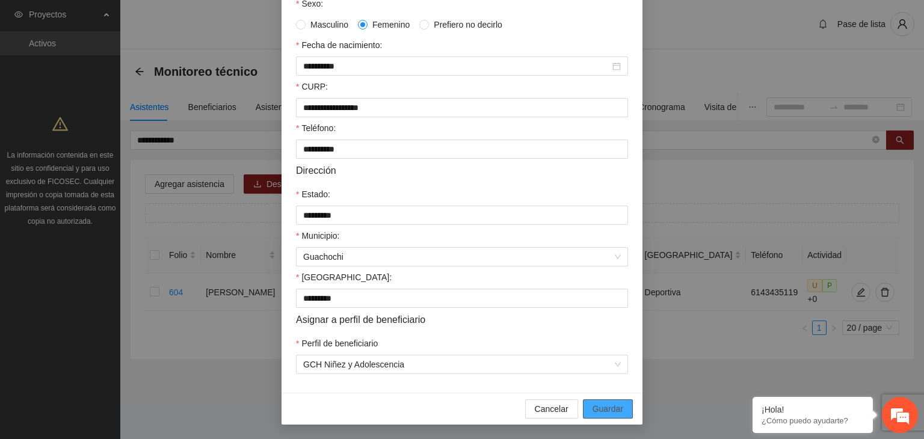
click at [619, 412] on button "Guardar" at bounding box center [608, 409] width 50 height 19
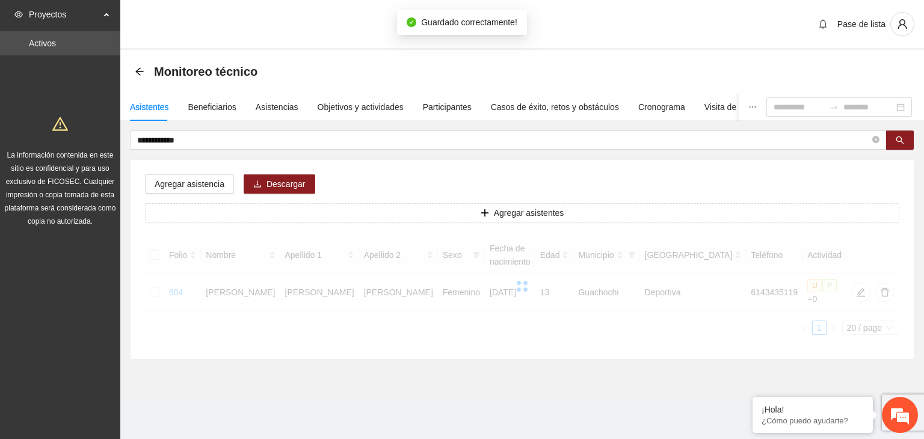
scroll to position [205, 0]
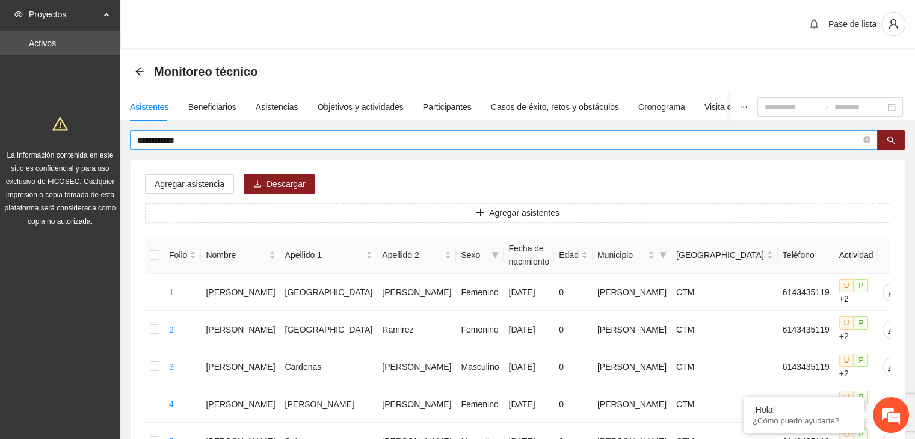
click at [259, 145] on input "**********" at bounding box center [499, 140] width 724 height 13
click at [900, 135] on button "button" at bounding box center [891, 140] width 28 height 19
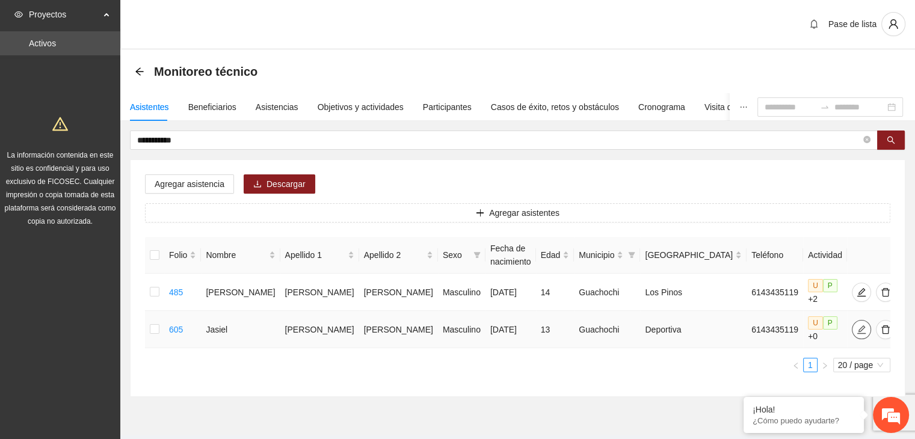
click at [857, 325] on icon "edit" at bounding box center [862, 330] width 10 height 10
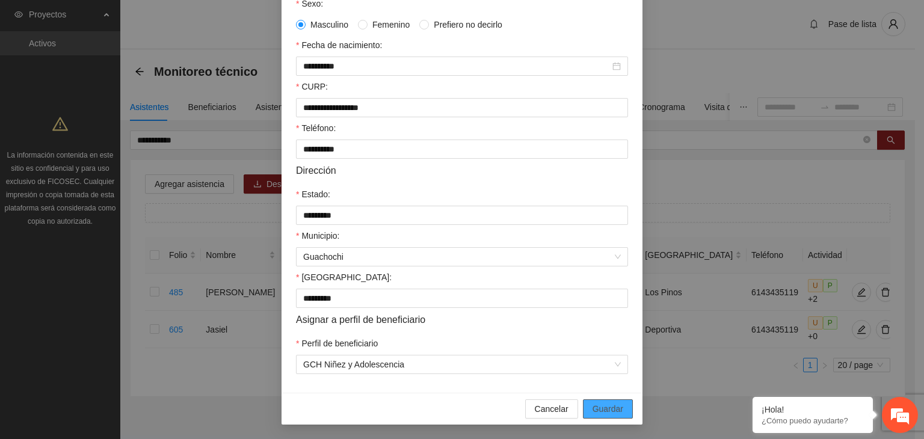
click at [601, 409] on span "Guardar" at bounding box center [608, 409] width 31 height 13
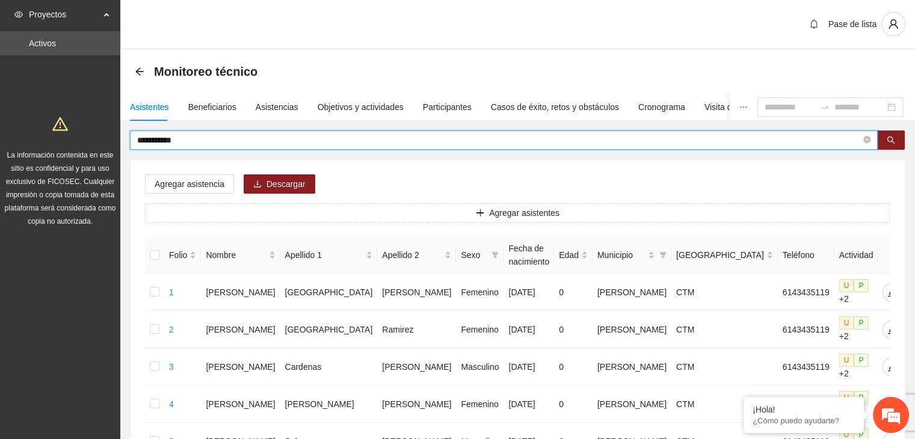
drag, startPoint x: 271, startPoint y: 136, endPoint x: 86, endPoint y: 141, distance: 185.4
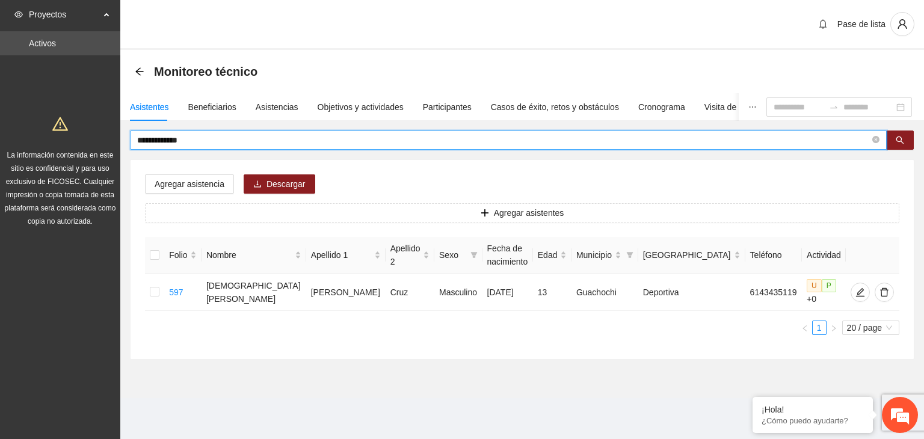
drag, startPoint x: 262, startPoint y: 135, endPoint x: 57, endPoint y: 133, distance: 205.2
click at [57, 133] on section "**********" at bounding box center [462, 219] width 924 height 439
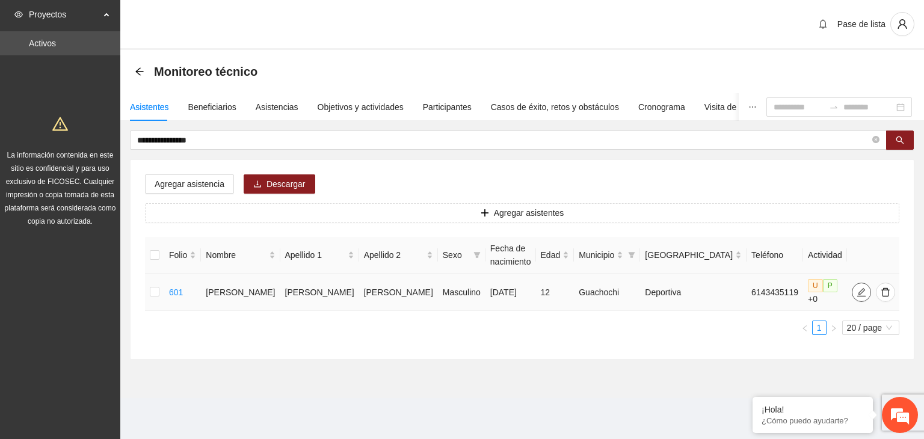
click at [858, 288] on icon "edit" at bounding box center [862, 292] width 8 height 8
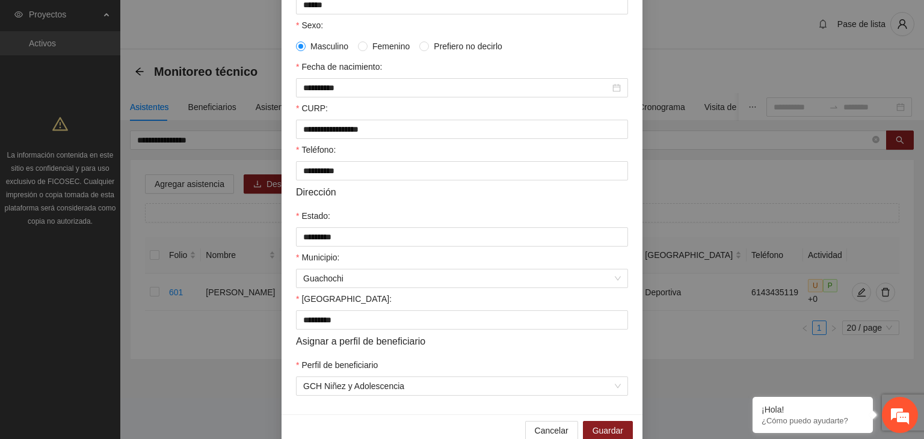
scroll to position [265, 0]
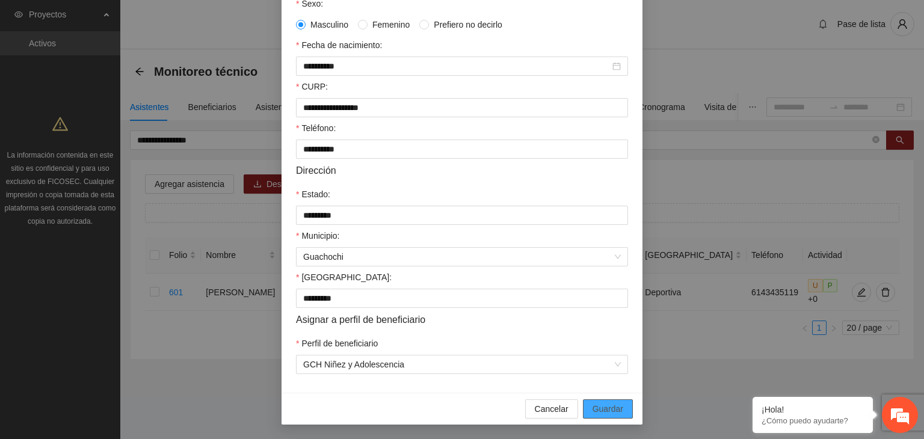
click at [609, 407] on span "Guardar" at bounding box center [608, 409] width 31 height 13
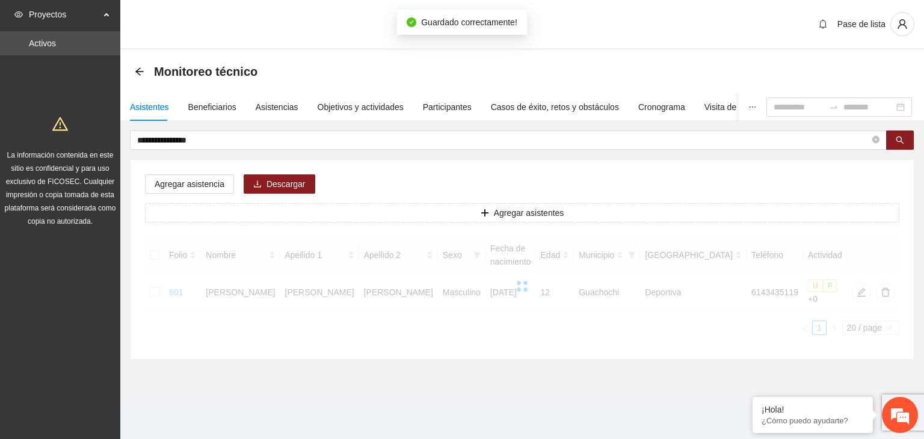
scroll to position [205, 0]
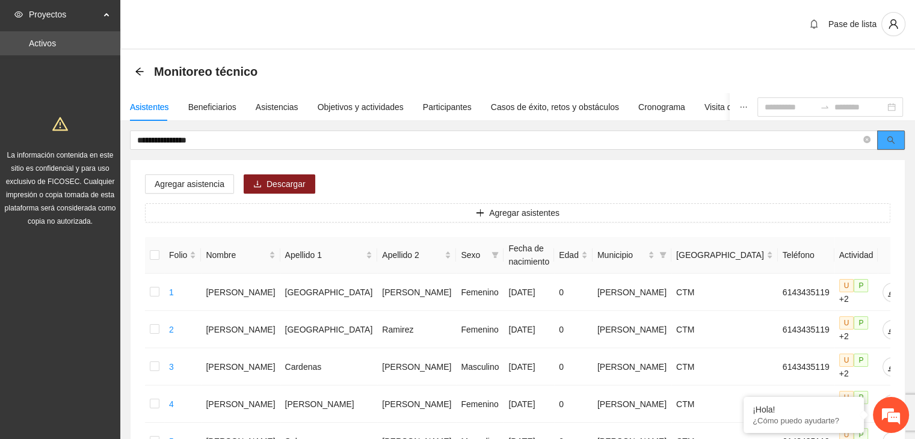
click at [881, 143] on button "button" at bounding box center [891, 140] width 28 height 19
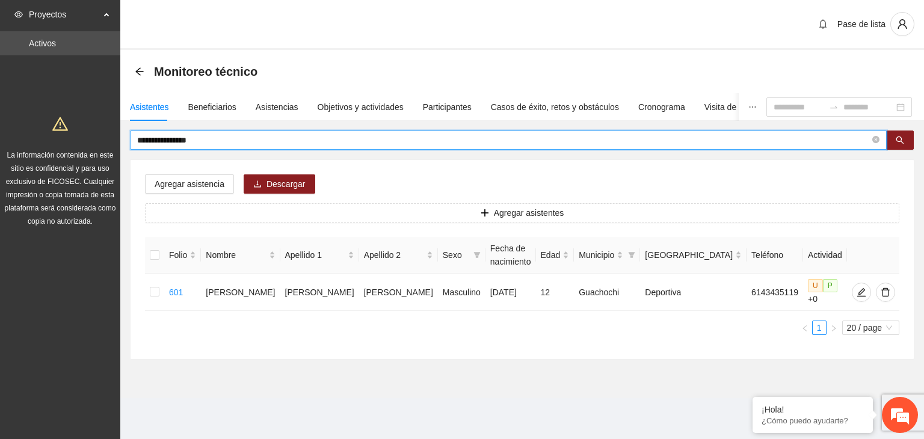
drag, startPoint x: 235, startPoint y: 145, endPoint x: 87, endPoint y: 140, distance: 148.2
click at [87, 140] on section "**********" at bounding box center [462, 219] width 924 height 439
type input "**********"
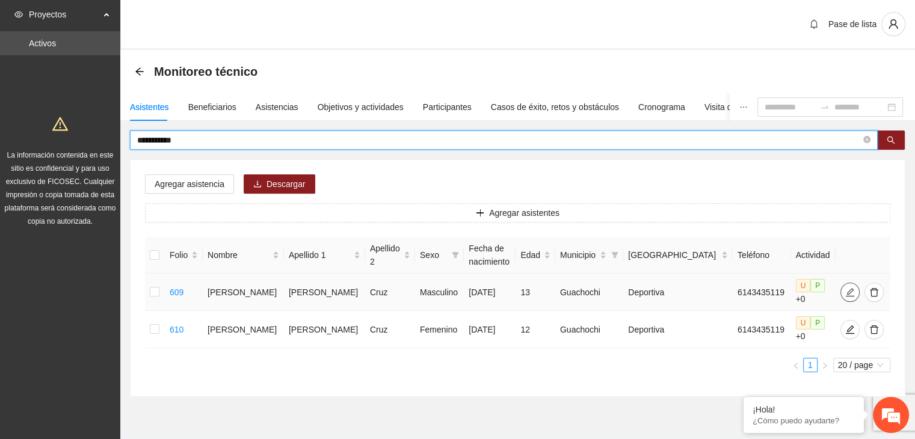
click at [846, 295] on icon "edit" at bounding box center [850, 292] width 8 height 8
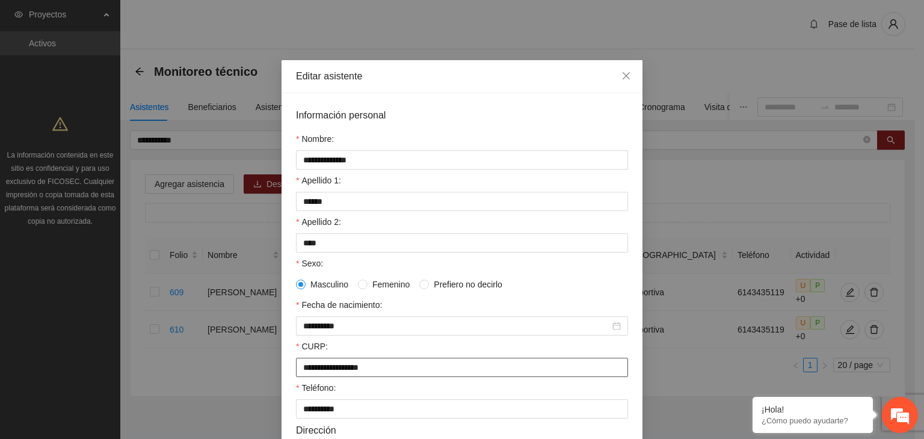
drag, startPoint x: 396, startPoint y: 367, endPoint x: 246, endPoint y: 367, distance: 150.5
click at [246, 367] on div "**********" at bounding box center [462, 219] width 924 height 439
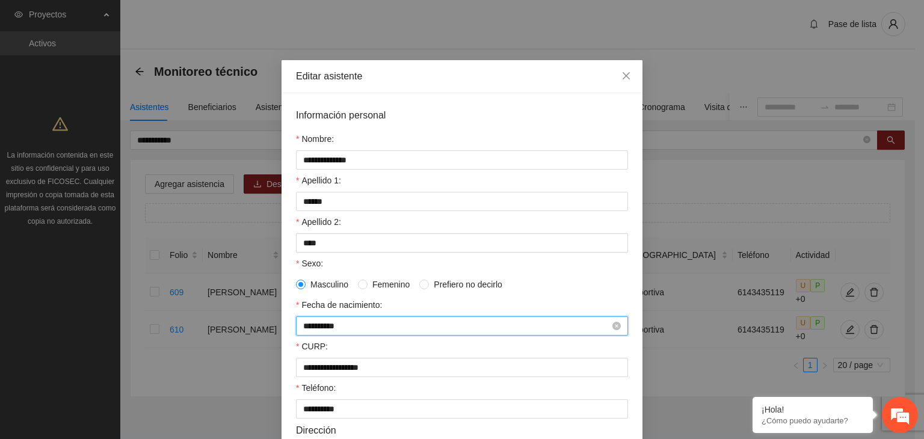
click at [320, 328] on input "**********" at bounding box center [456, 326] width 307 height 13
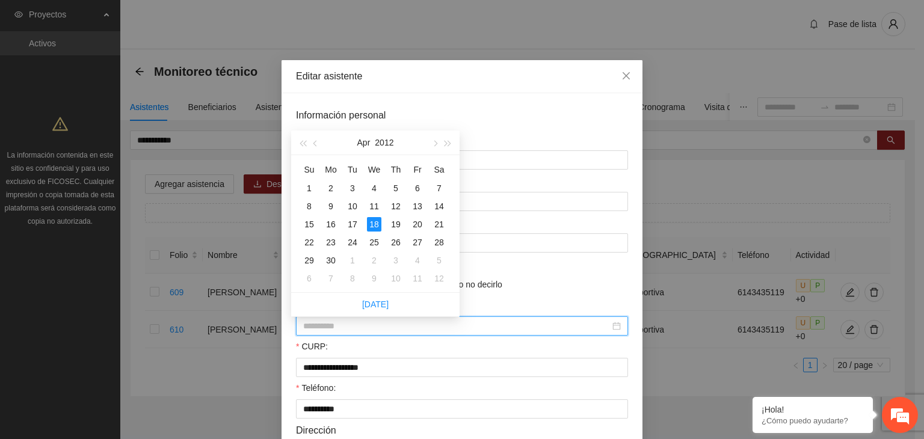
click at [376, 223] on div "18" at bounding box center [374, 224] width 14 height 14
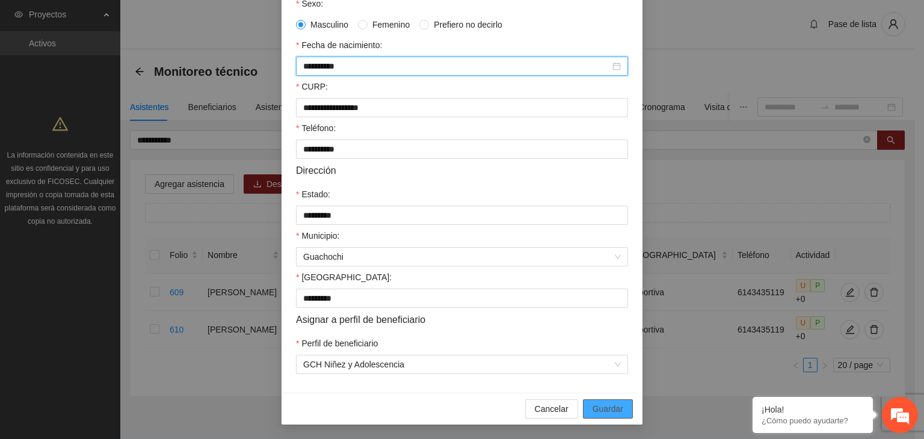
type input "**********"
click at [587, 415] on button "Guardar" at bounding box center [608, 409] width 50 height 19
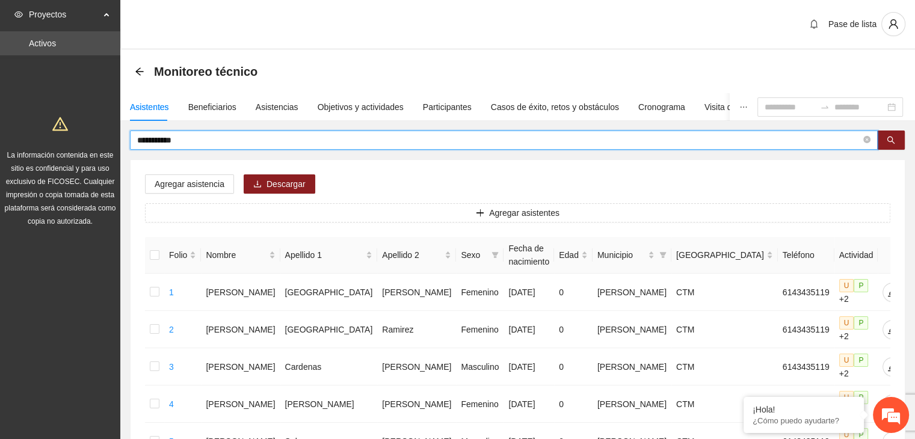
drag, startPoint x: 156, startPoint y: 149, endPoint x: 47, endPoint y: 150, distance: 109.5
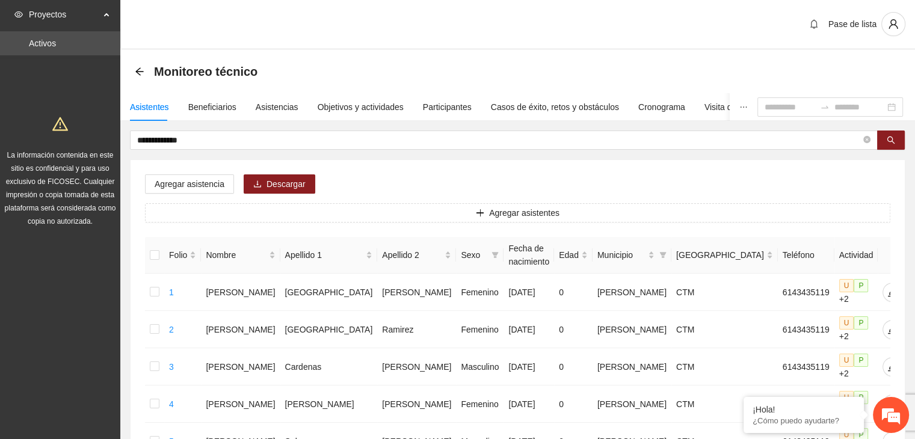
click at [48, 151] on span "La información contenida en este sitio es confidencial y para uso exclusivo de …" at bounding box center [60, 188] width 111 height 75
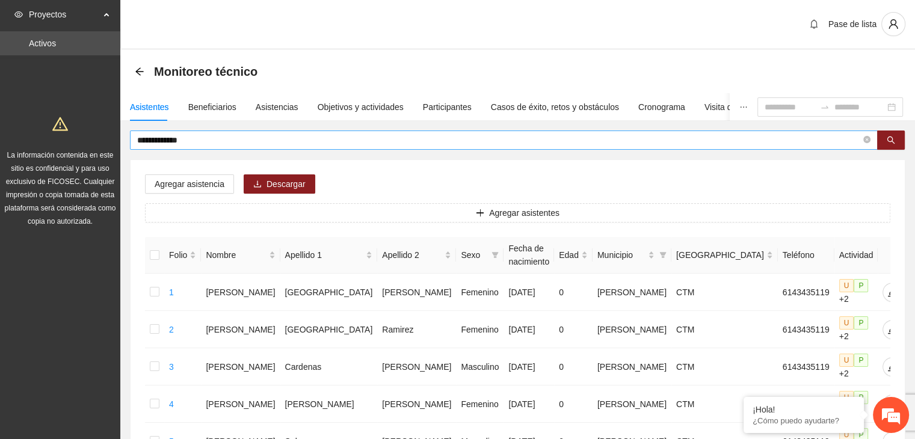
click at [212, 145] on input "**********" at bounding box center [499, 140] width 724 height 13
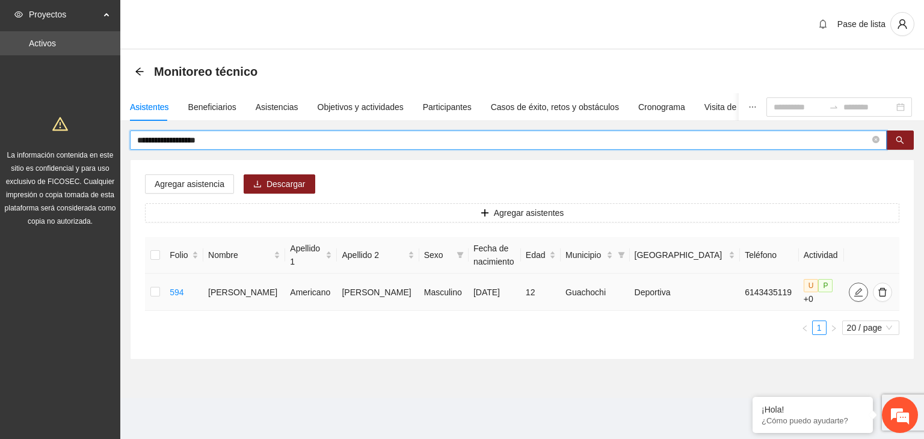
click at [858, 292] on div at bounding box center [858, 292] width 19 height 19
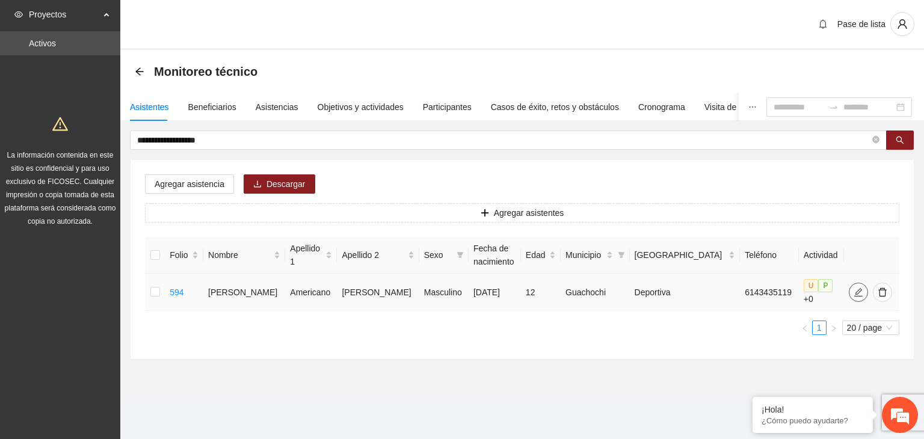
click at [854, 292] on icon "edit" at bounding box center [859, 293] width 10 height 10
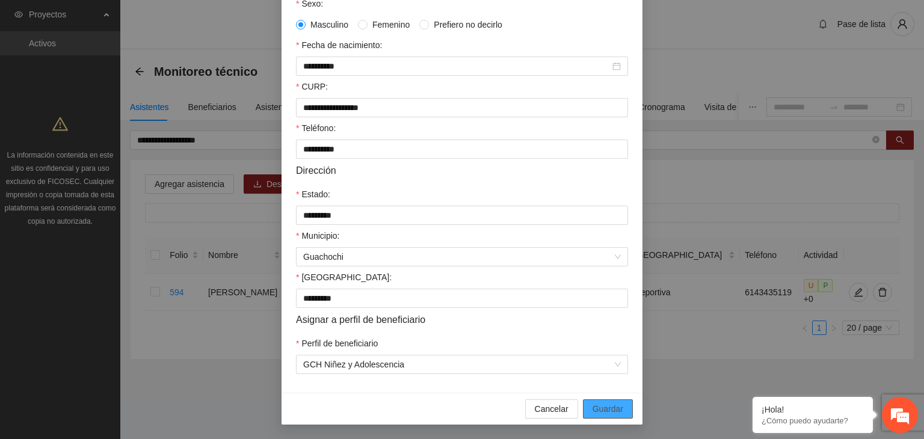
click at [607, 407] on span "Guardar" at bounding box center [608, 409] width 31 height 13
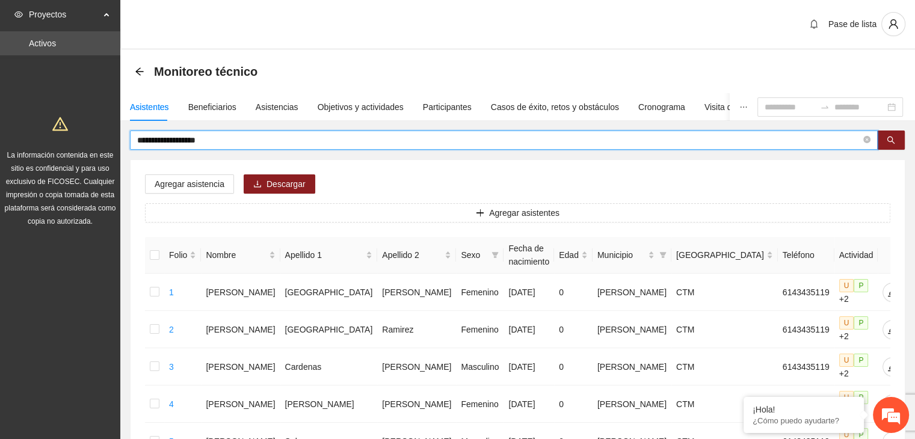
drag, startPoint x: 249, startPoint y: 143, endPoint x: 29, endPoint y: 168, distance: 220.5
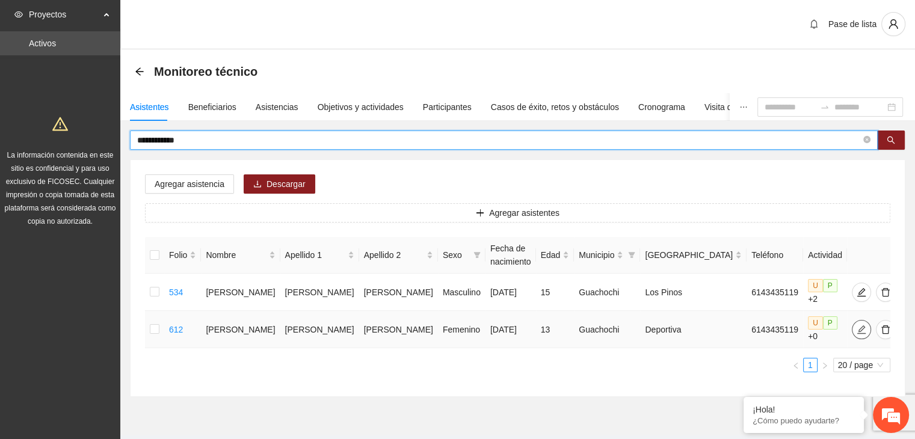
click at [857, 325] on icon "edit" at bounding box center [862, 330] width 10 height 10
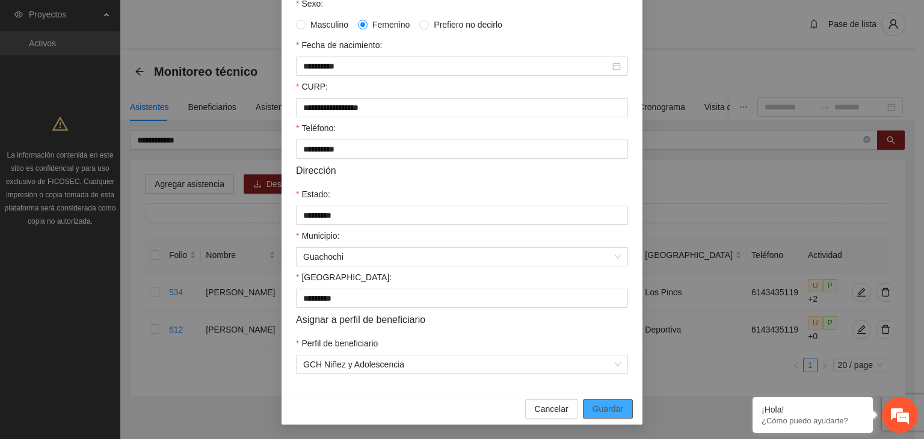
click at [601, 410] on span "Guardar" at bounding box center [608, 409] width 31 height 13
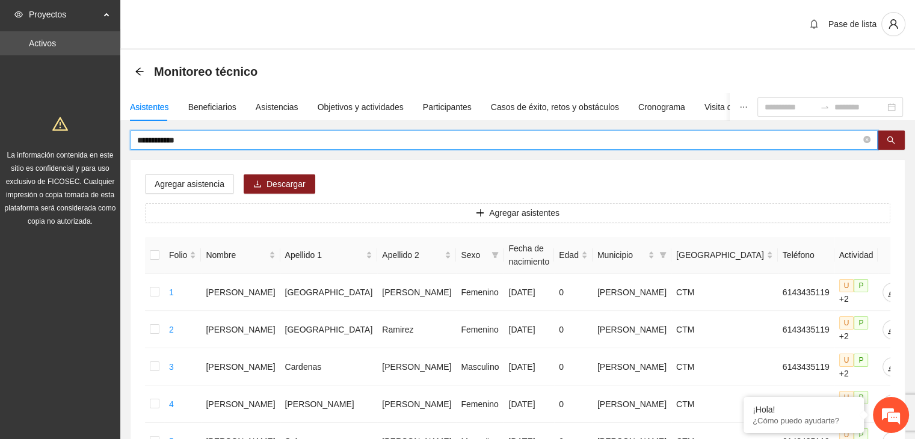
drag, startPoint x: 240, startPoint y: 135, endPoint x: 60, endPoint y: 164, distance: 181.7
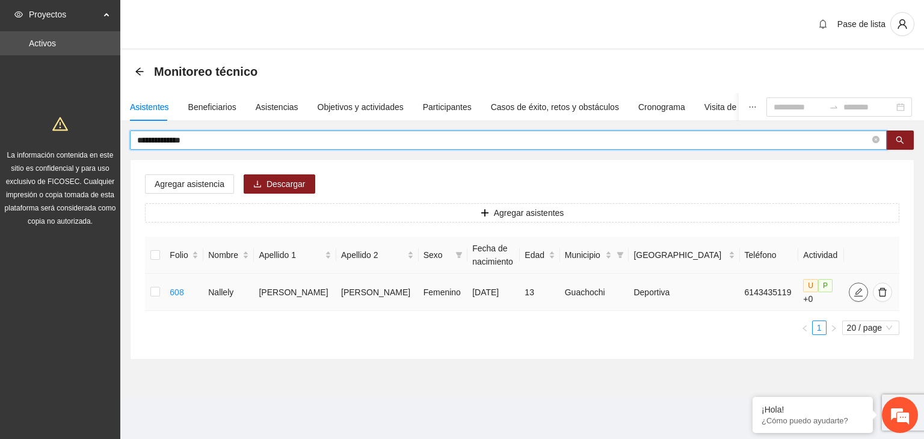
click at [854, 289] on icon "edit" at bounding box center [859, 293] width 10 height 10
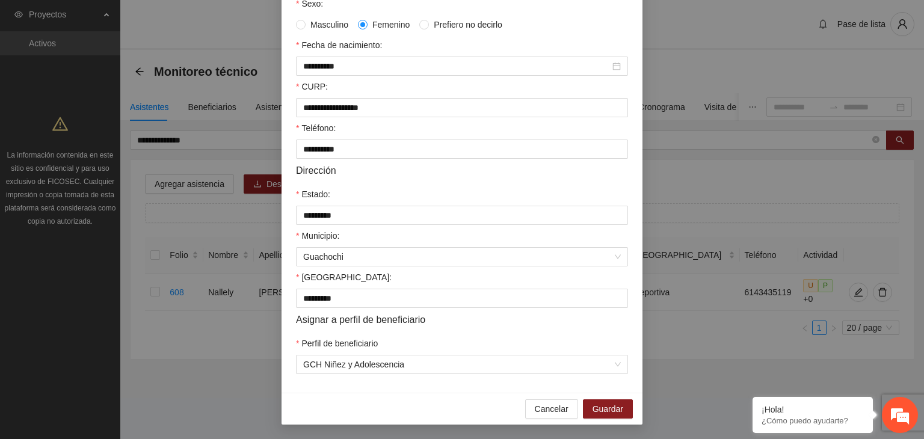
scroll to position [265, 0]
click at [620, 412] on button "Guardar" at bounding box center [608, 409] width 50 height 19
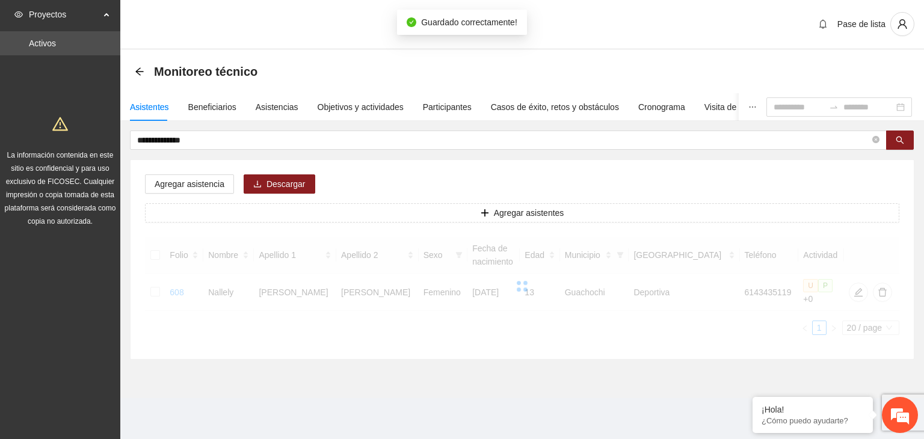
scroll to position [205, 0]
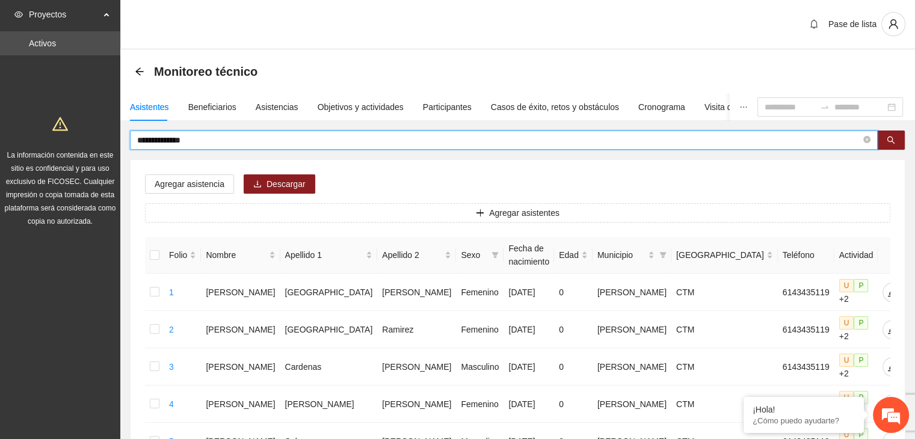
drag, startPoint x: 241, startPoint y: 140, endPoint x: 35, endPoint y: 184, distance: 210.5
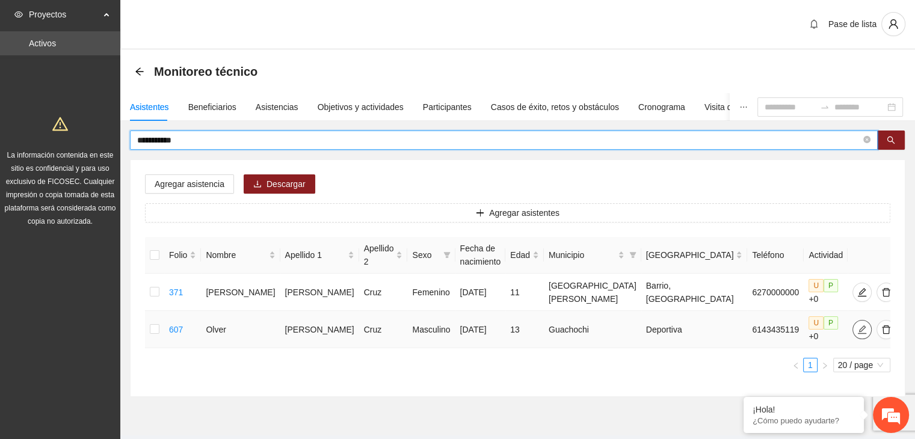
click at [858, 325] on icon "edit" at bounding box center [863, 330] width 10 height 10
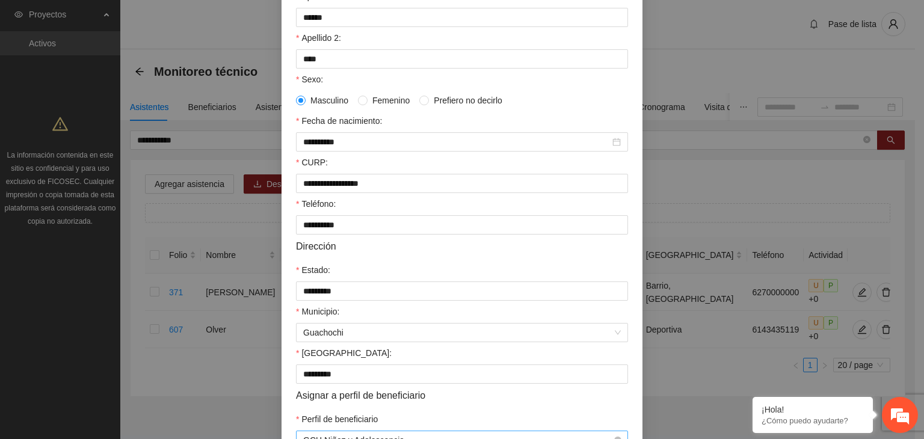
scroll to position [265, 0]
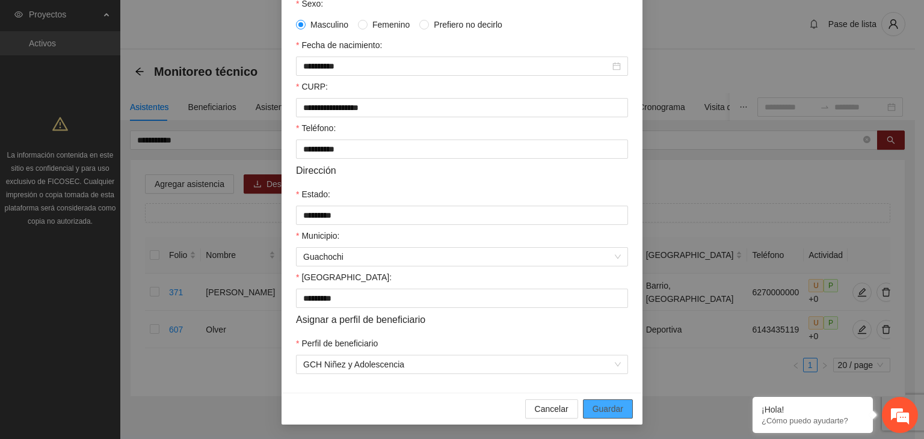
click at [605, 406] on span "Guardar" at bounding box center [608, 409] width 31 height 13
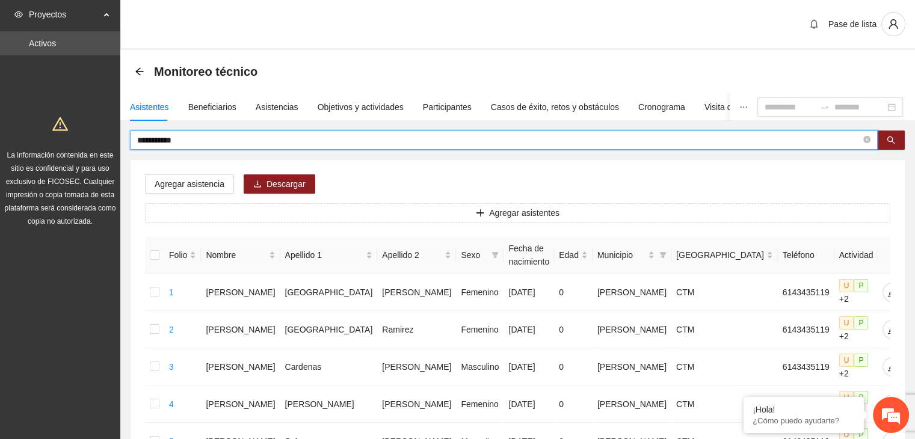
drag, startPoint x: 209, startPoint y: 140, endPoint x: 57, endPoint y: 152, distance: 152.7
click at [898, 139] on button "button" at bounding box center [891, 140] width 28 height 19
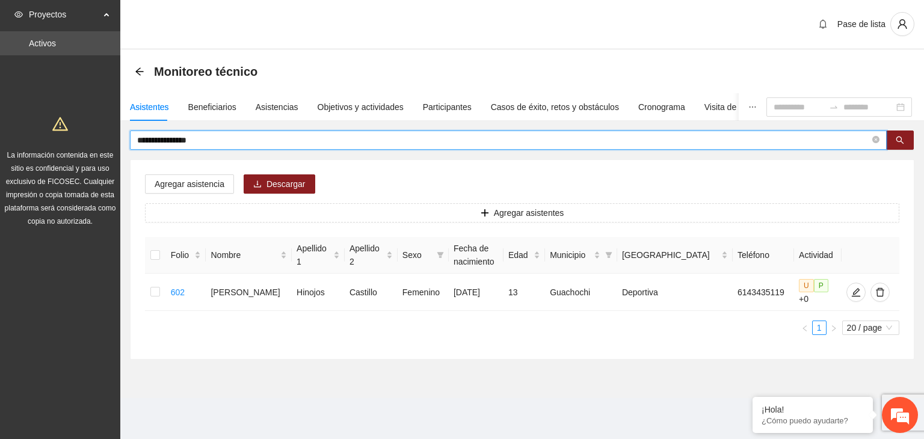
type input "**********"
click at [852, 294] on icon "edit" at bounding box center [856, 292] width 8 height 8
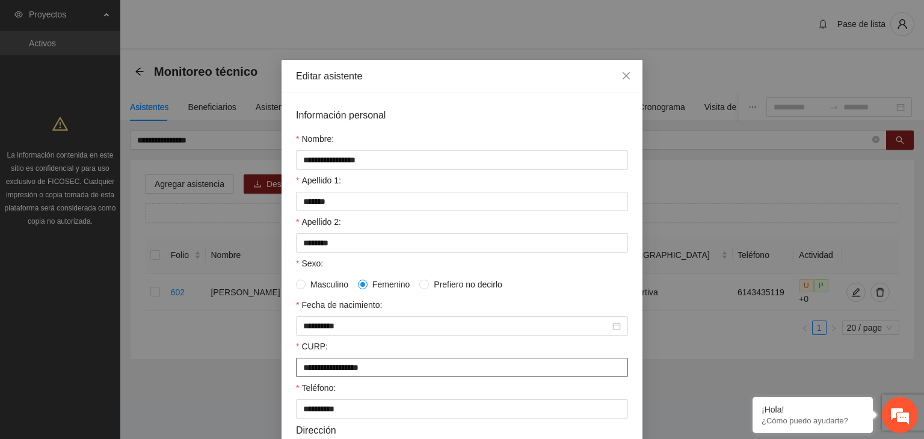
drag, startPoint x: 412, startPoint y: 371, endPoint x: 265, endPoint y: 368, distance: 146.9
click at [265, 368] on div "**********" at bounding box center [462, 219] width 924 height 439
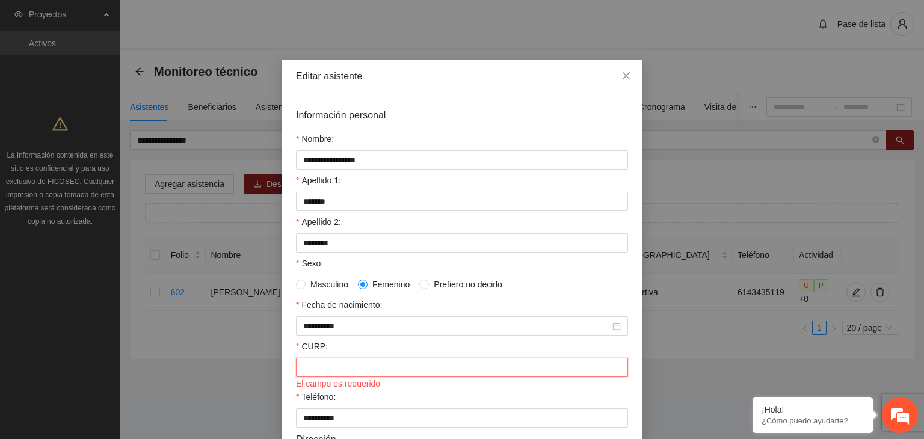
paste input "**********"
type input "**********"
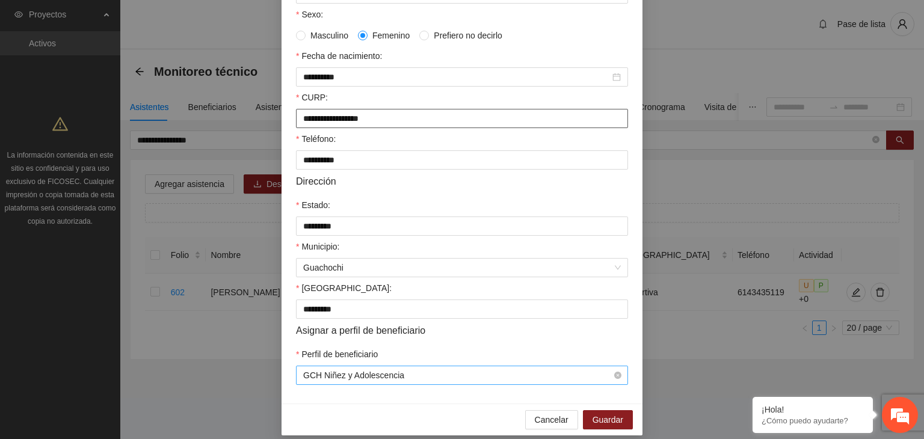
scroll to position [265, 0]
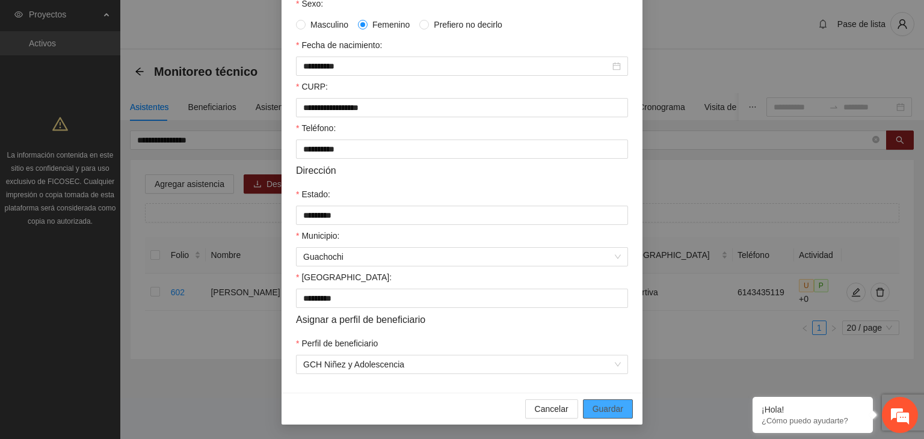
click at [608, 404] on span "Guardar" at bounding box center [608, 409] width 31 height 13
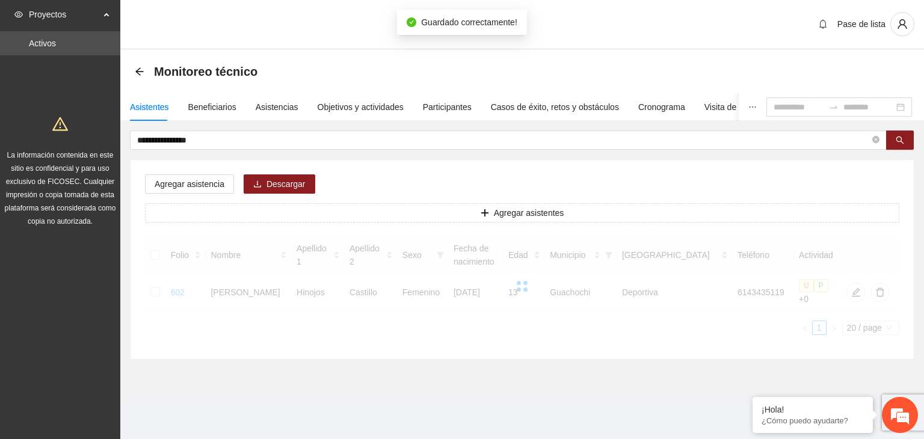
scroll to position [205, 0]
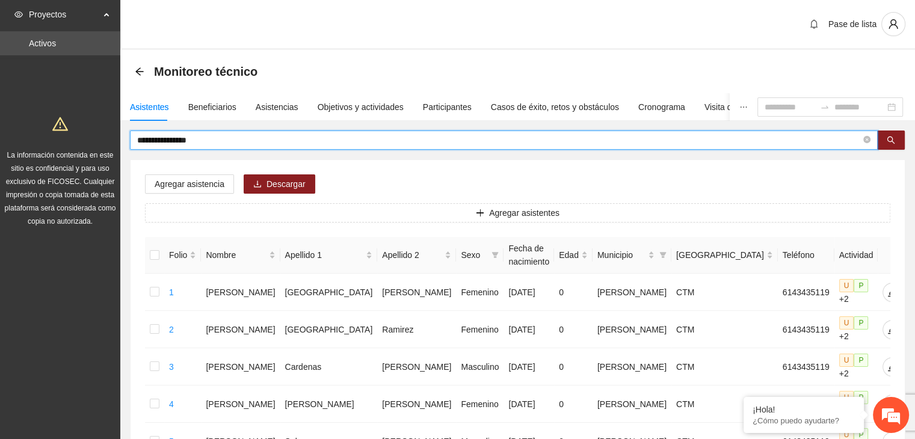
drag, startPoint x: 214, startPoint y: 140, endPoint x: 75, endPoint y: 155, distance: 139.9
type input "**********"
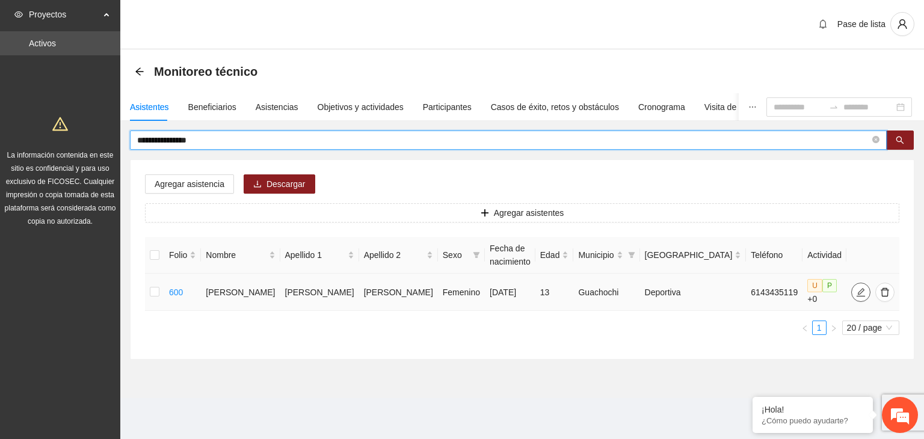
click at [856, 288] on icon "edit" at bounding box center [861, 293] width 10 height 10
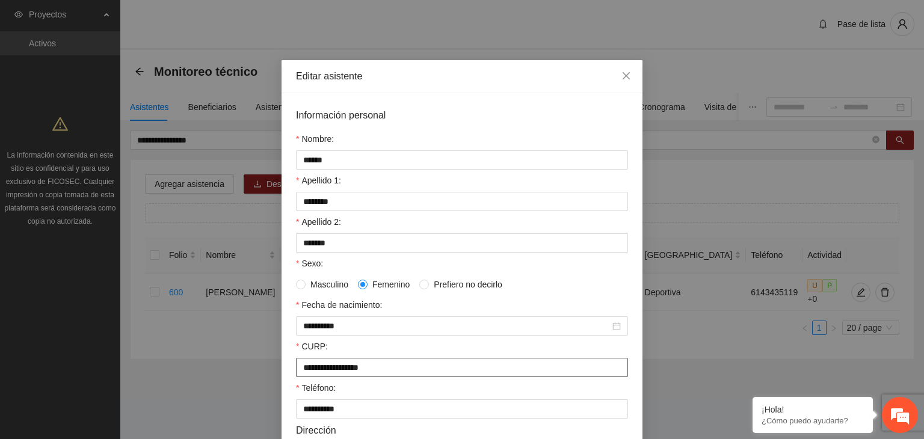
drag, startPoint x: 407, startPoint y: 373, endPoint x: 226, endPoint y: 372, distance: 181.2
click at [226, 372] on div "**********" at bounding box center [462, 219] width 924 height 439
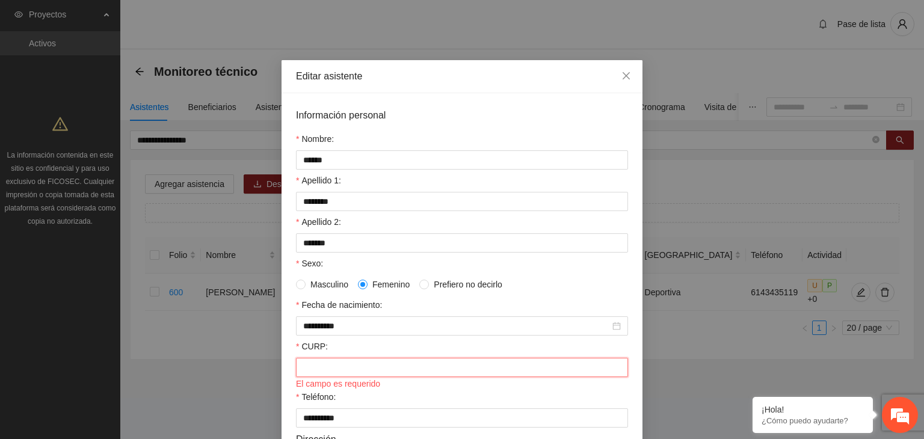
paste input "**********"
type input "**********"
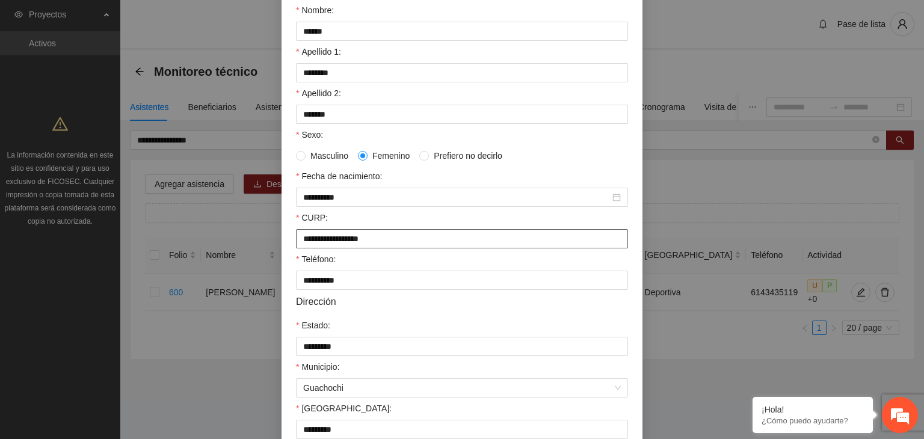
scroll to position [265, 0]
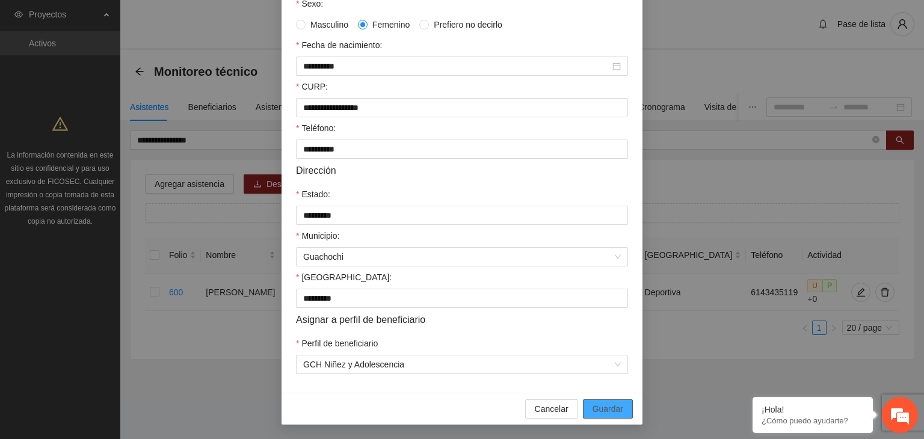
click at [604, 408] on span "Guardar" at bounding box center [608, 409] width 31 height 13
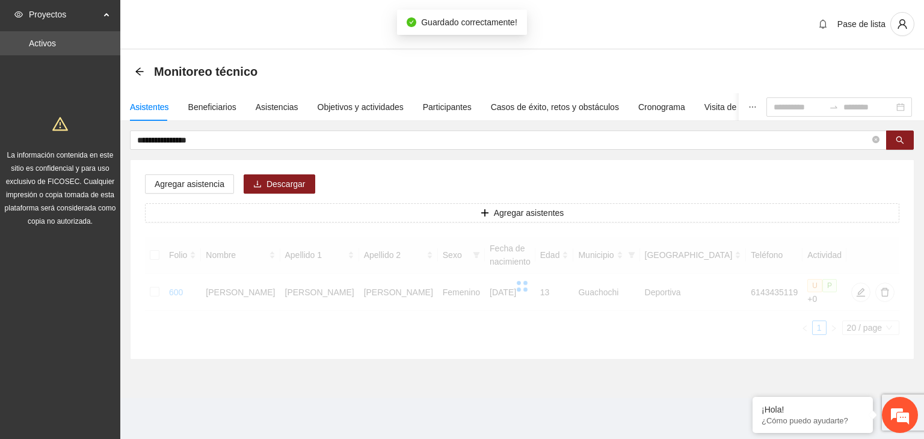
scroll to position [205, 0]
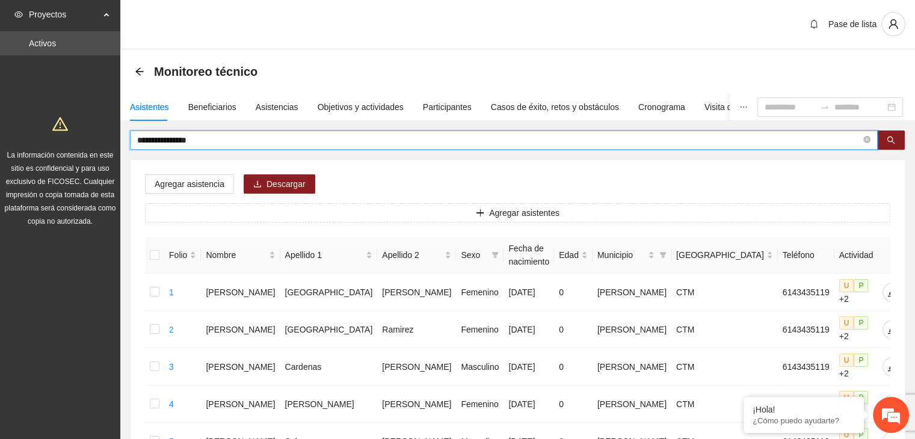
drag, startPoint x: 270, startPoint y: 140, endPoint x: 108, endPoint y: 138, distance: 161.3
type input "**********"
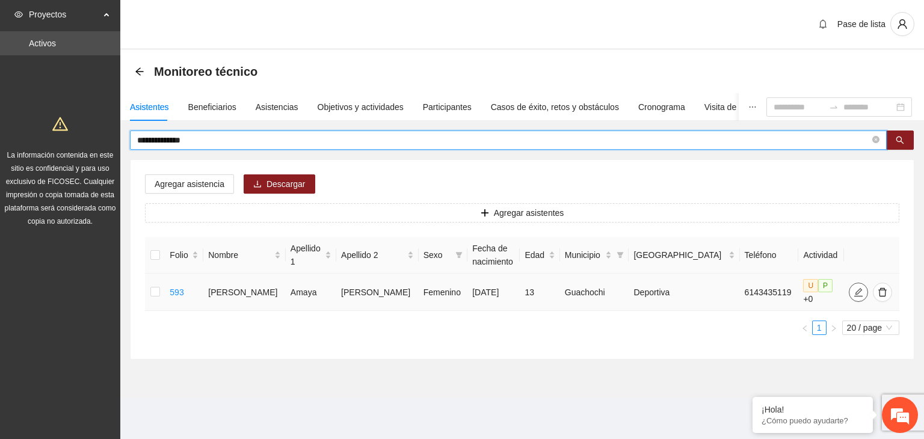
click at [855, 291] on icon "edit" at bounding box center [859, 292] width 8 height 8
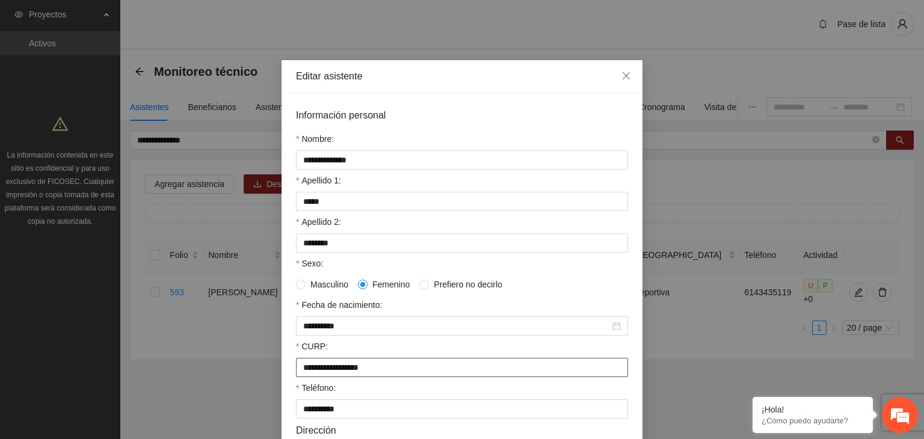
drag, startPoint x: 409, startPoint y: 371, endPoint x: 250, endPoint y: 391, distance: 160.0
click at [250, 391] on div "**********" at bounding box center [462, 219] width 924 height 439
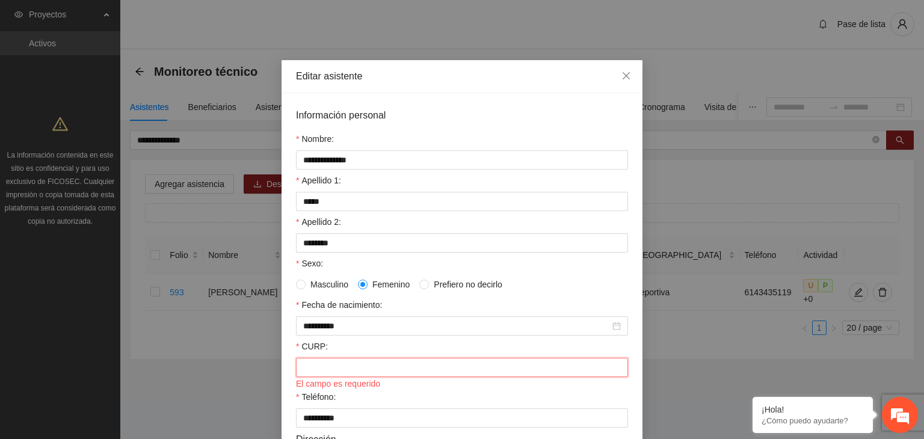
paste input "**********"
type input "**********"
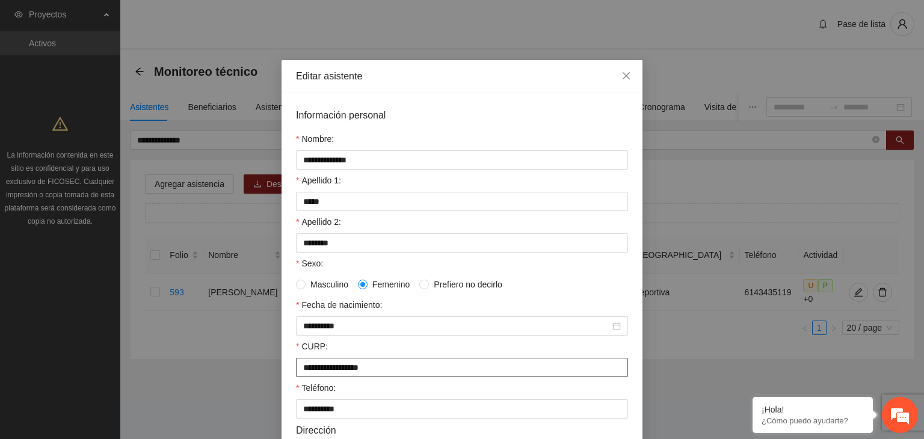
scroll to position [265, 0]
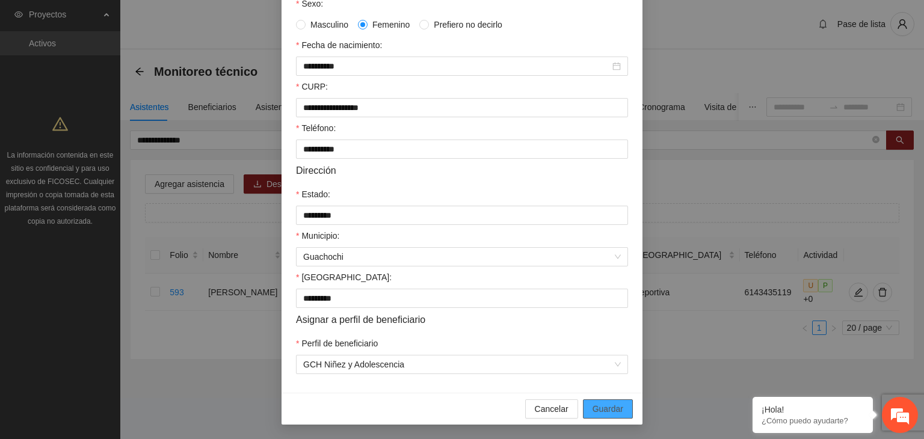
click at [605, 407] on span "Guardar" at bounding box center [608, 409] width 31 height 13
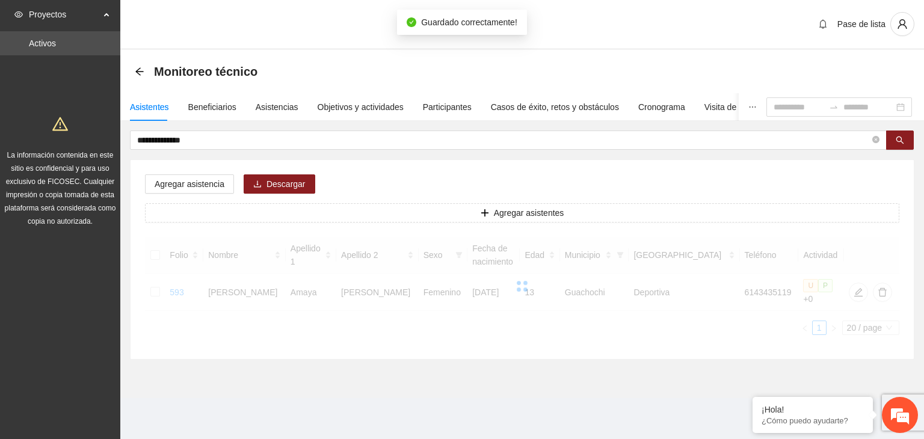
scroll to position [205, 0]
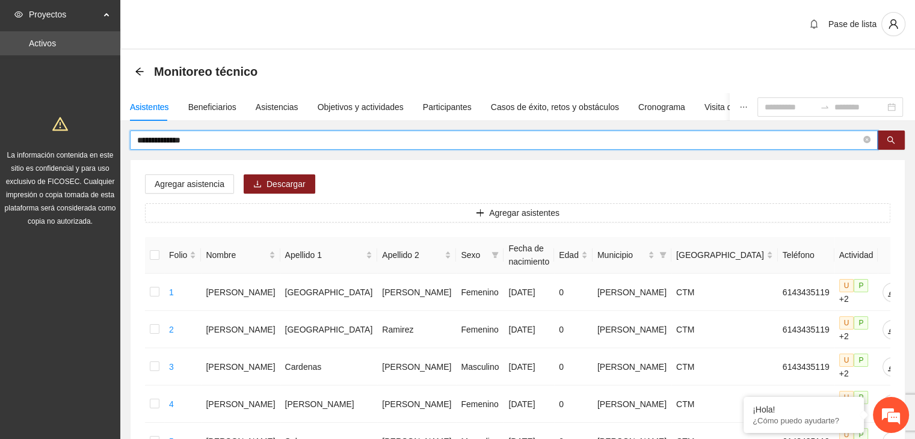
drag, startPoint x: 232, startPoint y: 139, endPoint x: 87, endPoint y: 140, distance: 145.0
type input "******"
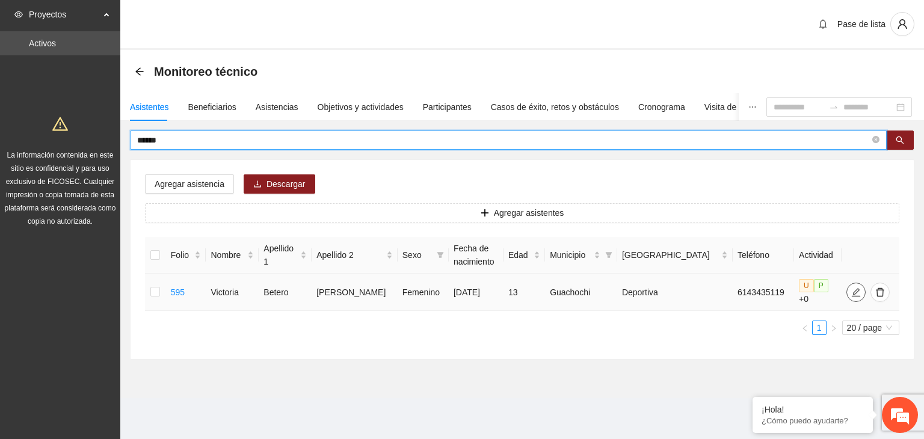
click at [847, 289] on span "edit" at bounding box center [856, 293] width 18 height 10
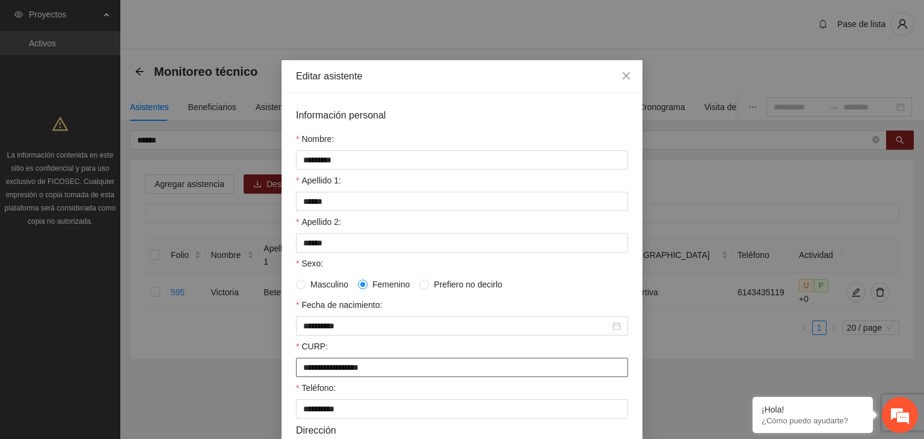
drag, startPoint x: 404, startPoint y: 376, endPoint x: 279, endPoint y: 374, distance: 124.6
click at [282, 374] on div "**********" at bounding box center [462, 373] width 361 height 560
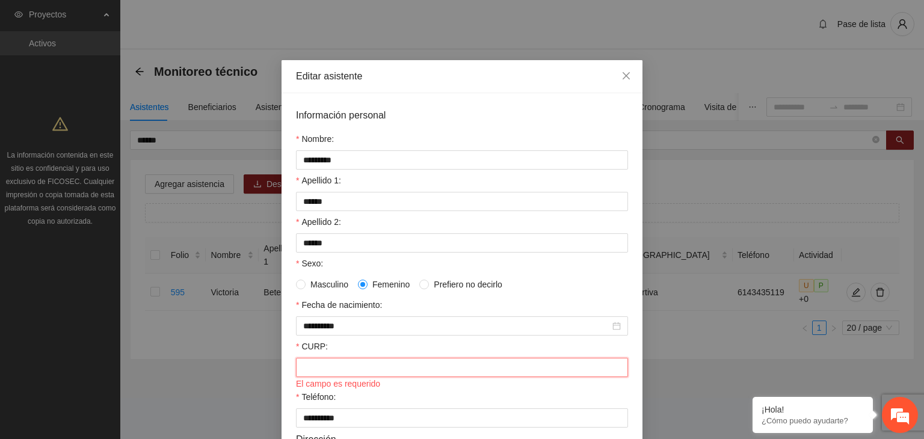
paste input "**********"
type input "**********"
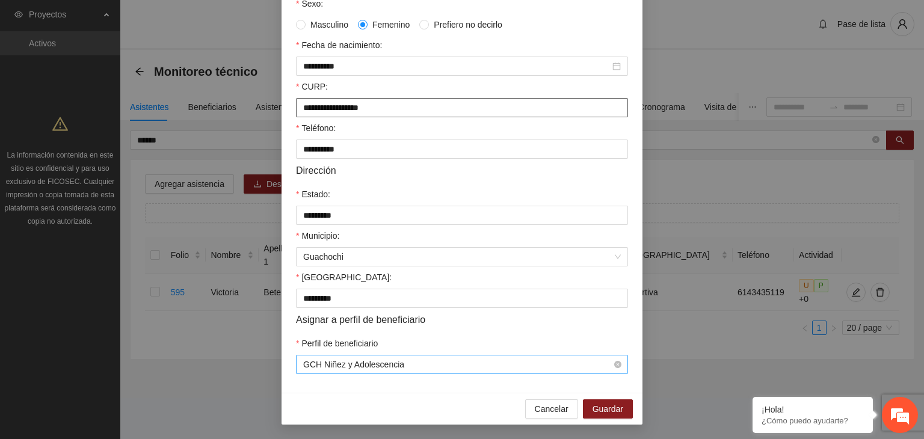
scroll to position [265, 0]
click at [619, 409] on span "Guardar" at bounding box center [608, 409] width 31 height 13
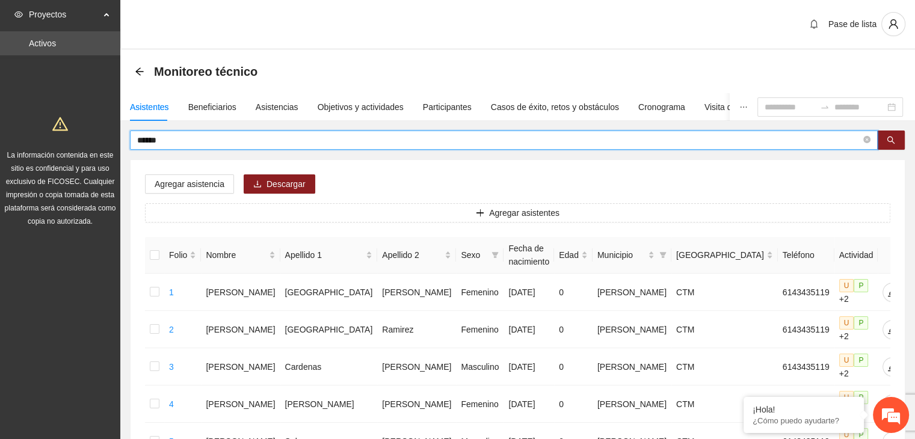
drag, startPoint x: 214, startPoint y: 138, endPoint x: 80, endPoint y: 136, distance: 134.2
type input "**********"
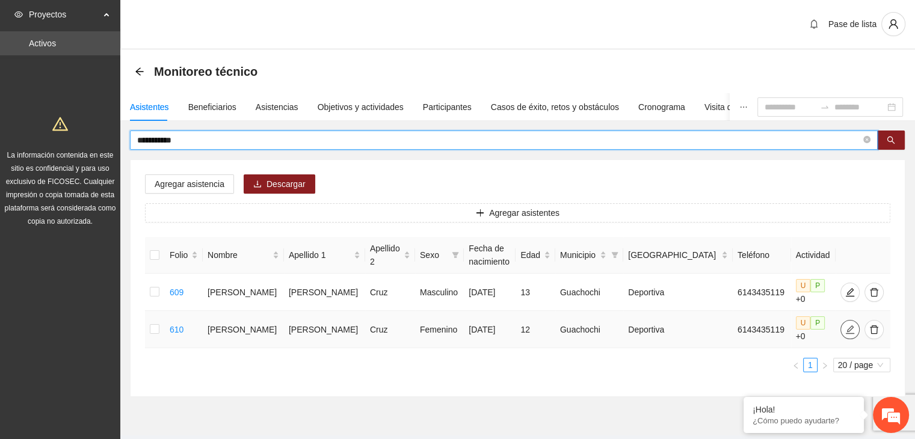
click at [846, 325] on icon "edit" at bounding box center [850, 329] width 8 height 8
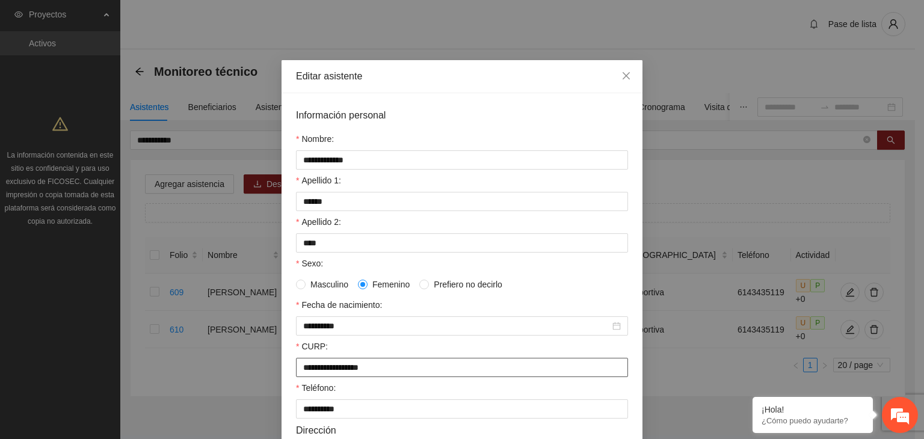
drag, startPoint x: 419, startPoint y: 373, endPoint x: 247, endPoint y: 386, distance: 172.6
click at [247, 386] on div "**********" at bounding box center [462, 219] width 924 height 439
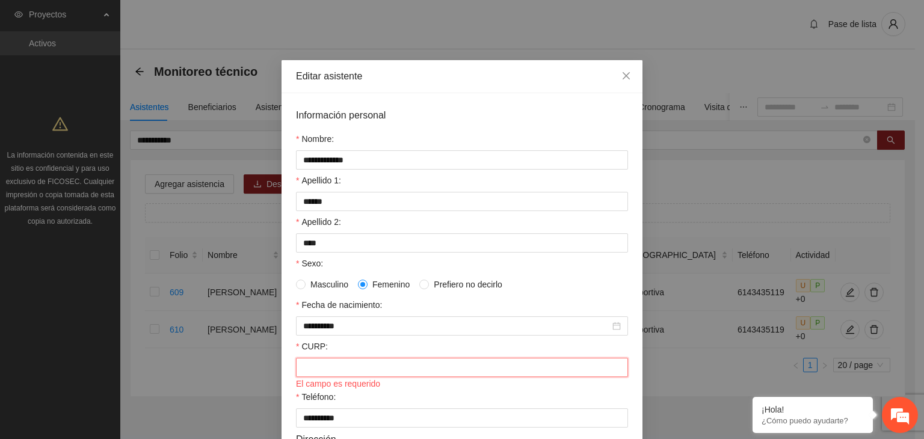
paste input "**********"
type input "**********"
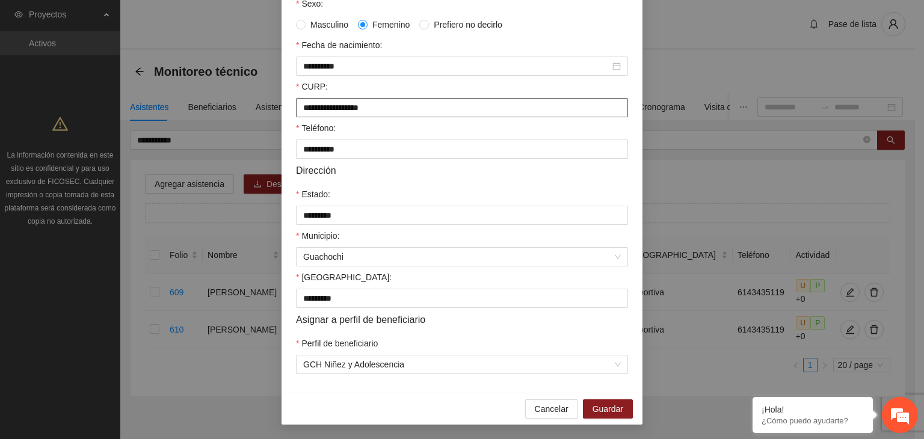
scroll to position [265, 0]
click at [306, 64] on input "**********" at bounding box center [456, 66] width 307 height 13
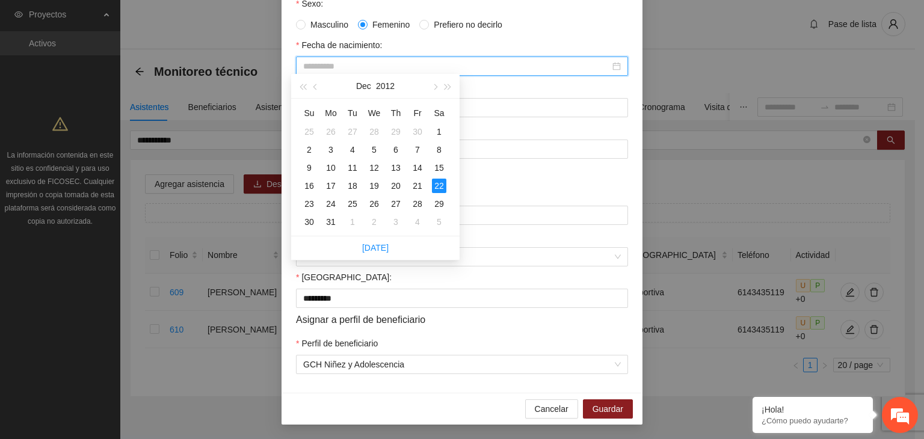
click at [439, 183] on div "22" at bounding box center [439, 186] width 14 height 14
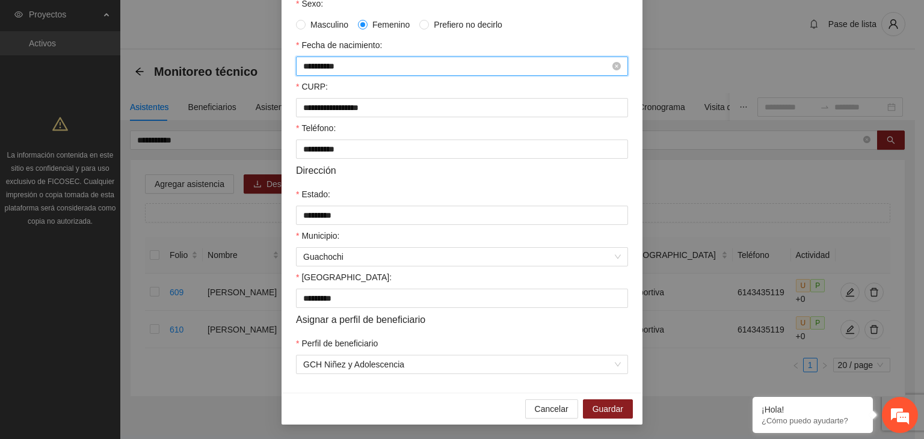
click at [308, 66] on input "**********" at bounding box center [456, 66] width 307 height 13
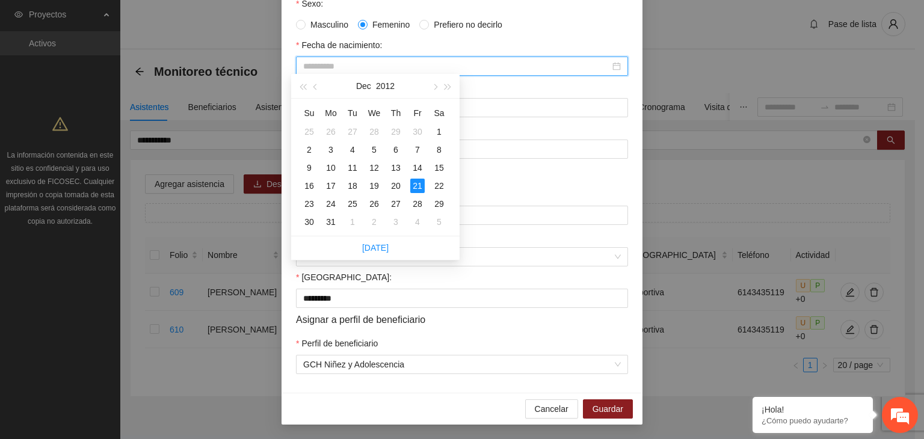
type input "**********"
click at [419, 186] on div "21" at bounding box center [417, 186] width 14 height 14
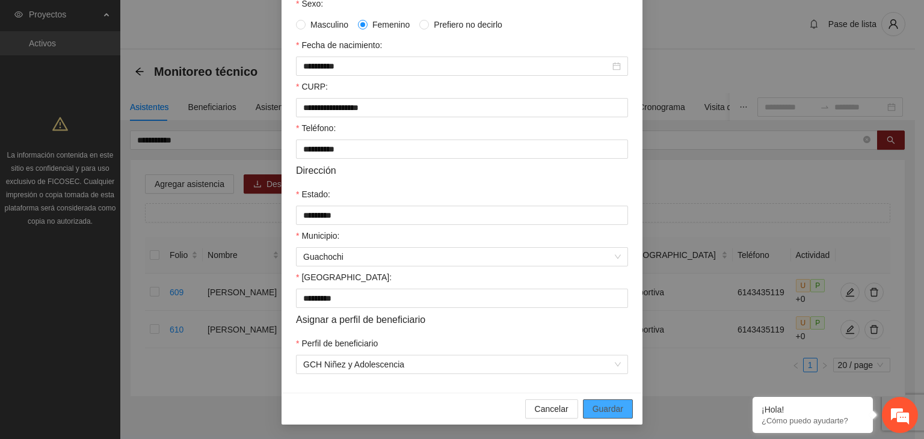
click at [614, 407] on span "Guardar" at bounding box center [608, 409] width 31 height 13
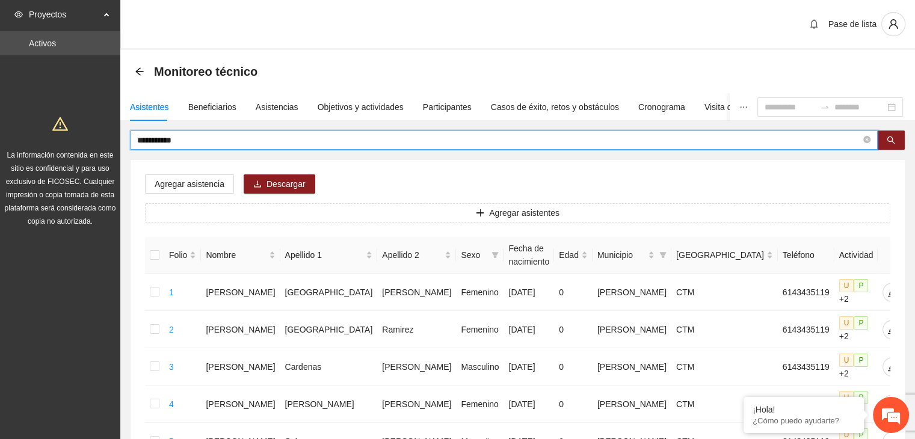
drag, startPoint x: 223, startPoint y: 142, endPoint x: 90, endPoint y: 141, distance: 133.0
type input "***"
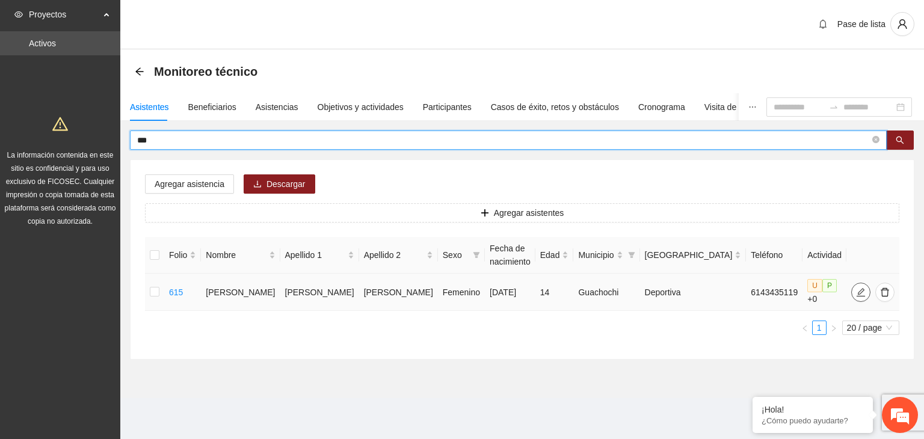
click at [856, 289] on icon "edit" at bounding box center [861, 293] width 10 height 10
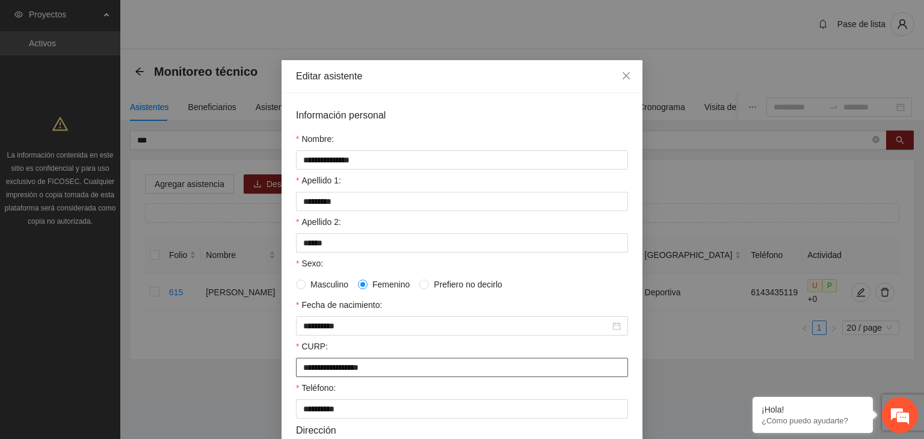
drag, startPoint x: 408, startPoint y: 373, endPoint x: 284, endPoint y: 381, distance: 124.3
click at [284, 381] on div "**********" at bounding box center [462, 373] width 361 height 560
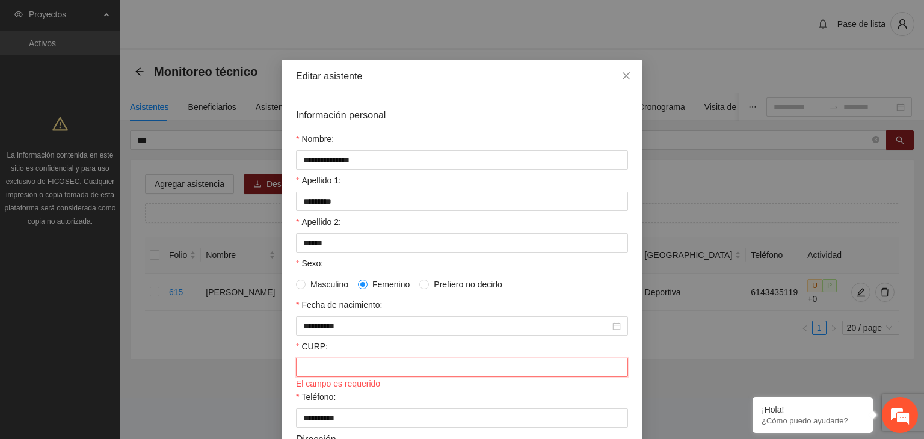
paste input "**********"
type input "**********"
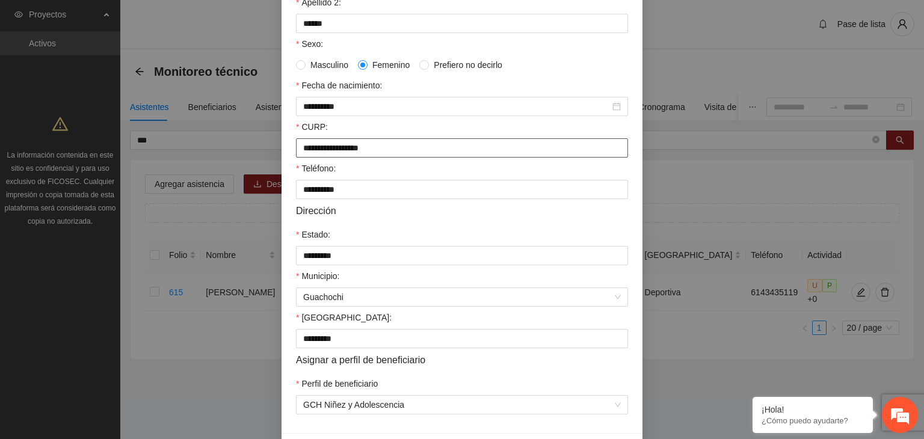
scroll to position [265, 0]
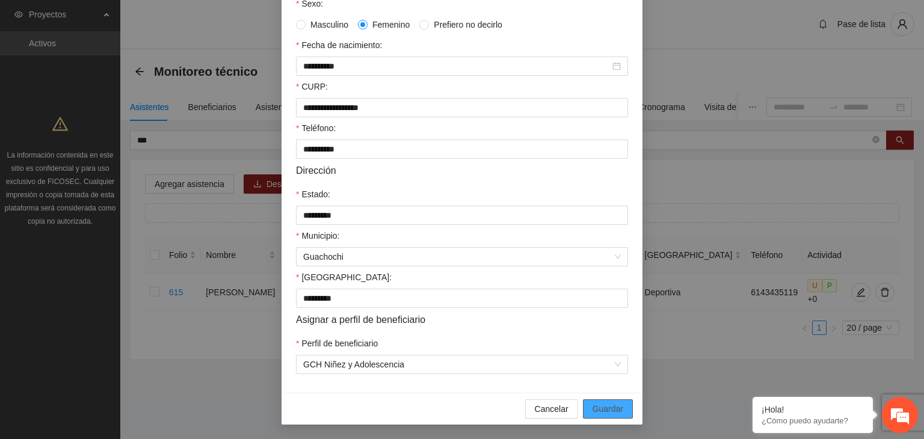
click at [621, 407] on button "Guardar" at bounding box center [608, 409] width 50 height 19
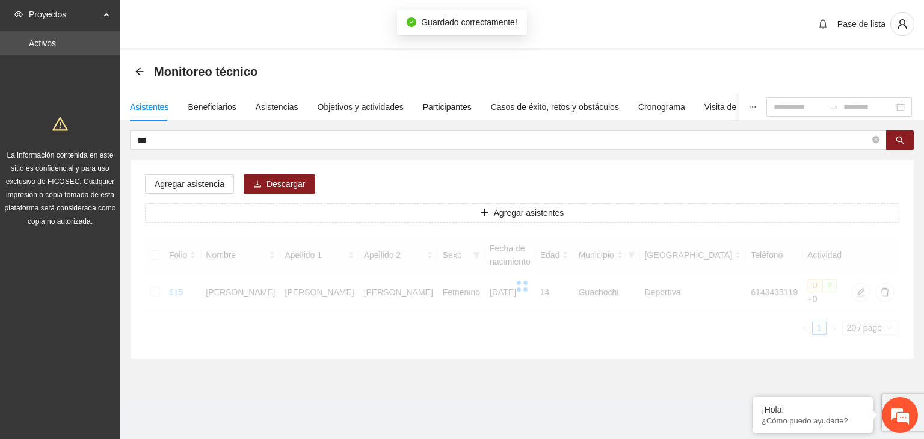
scroll to position [205, 0]
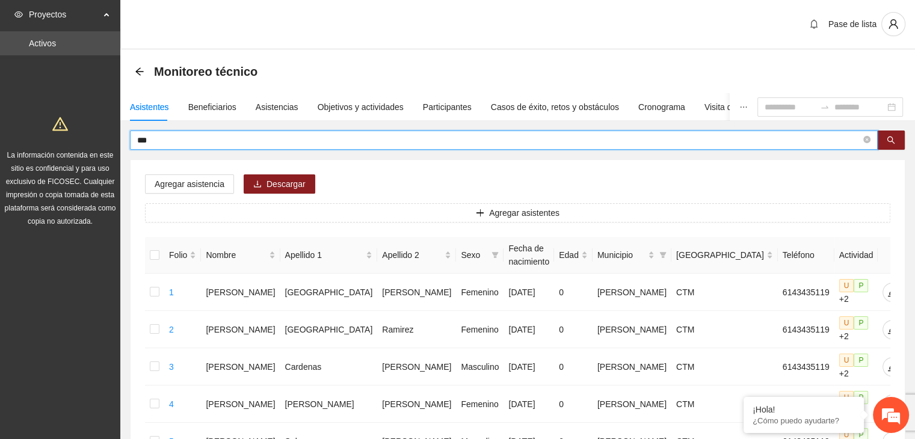
drag, startPoint x: 193, startPoint y: 137, endPoint x: 122, endPoint y: 138, distance: 71.6
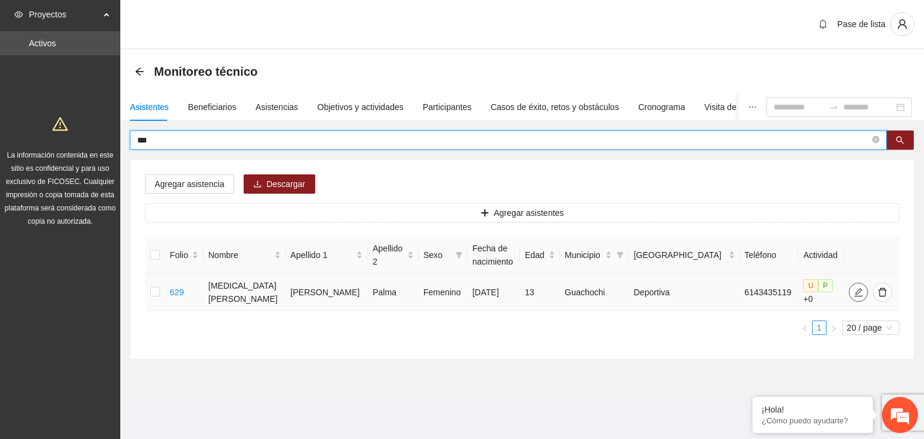
click at [854, 289] on icon "edit" at bounding box center [859, 293] width 10 height 10
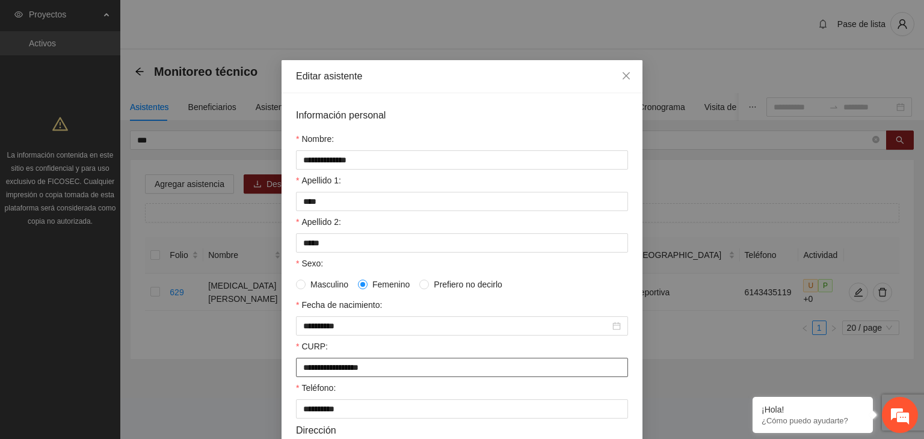
drag, startPoint x: 391, startPoint y: 374, endPoint x: 282, endPoint y: 386, distance: 110.2
click at [282, 386] on div "**********" at bounding box center [462, 373] width 361 height 560
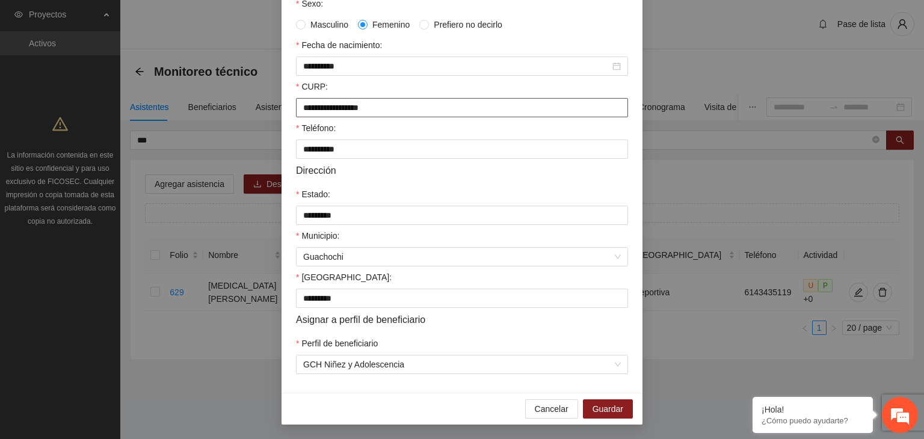
scroll to position [265, 0]
click at [614, 412] on span "Guardar" at bounding box center [608, 409] width 31 height 13
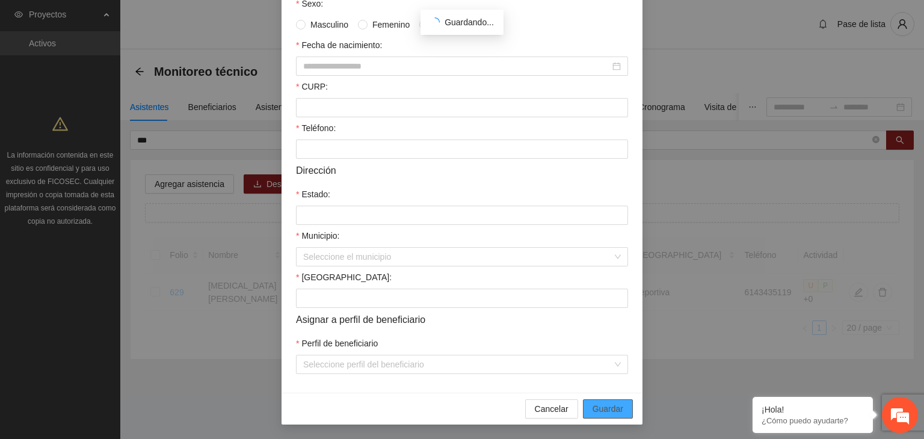
scroll to position [205, 0]
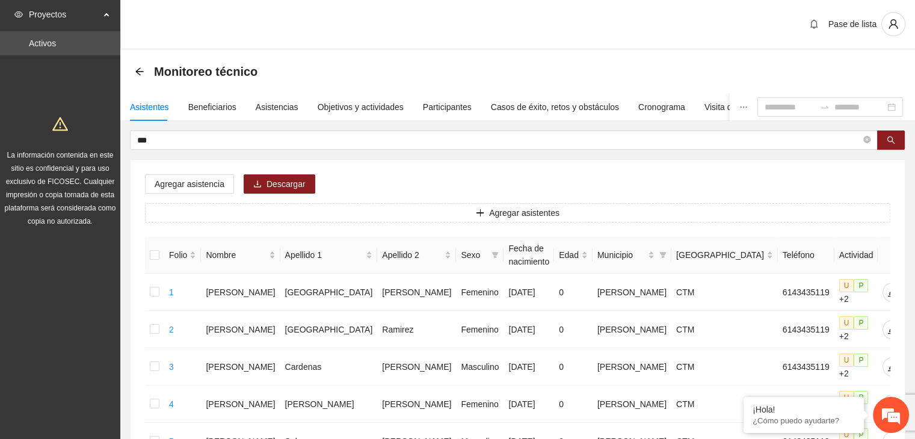
drag, startPoint x: 188, startPoint y: 135, endPoint x: 75, endPoint y: 141, distance: 113.3
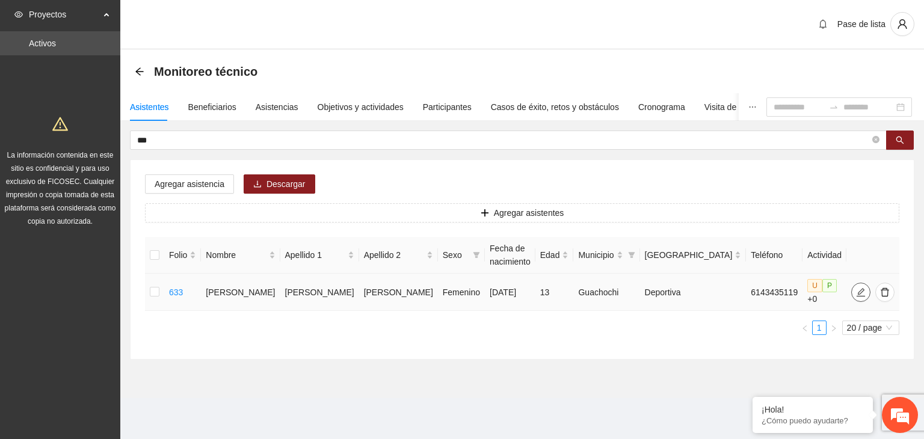
click at [856, 292] on icon "edit" at bounding box center [861, 293] width 10 height 10
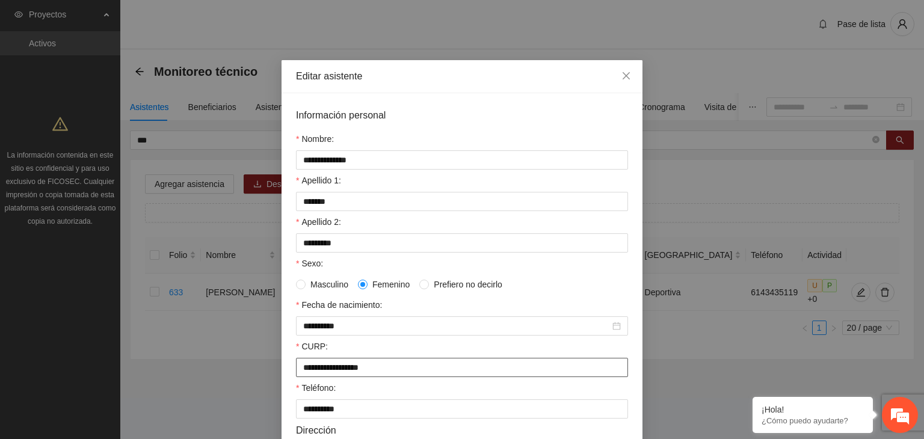
drag, startPoint x: 399, startPoint y: 373, endPoint x: 277, endPoint y: 373, distance: 122.2
click at [282, 373] on div "**********" at bounding box center [462, 373] width 361 height 560
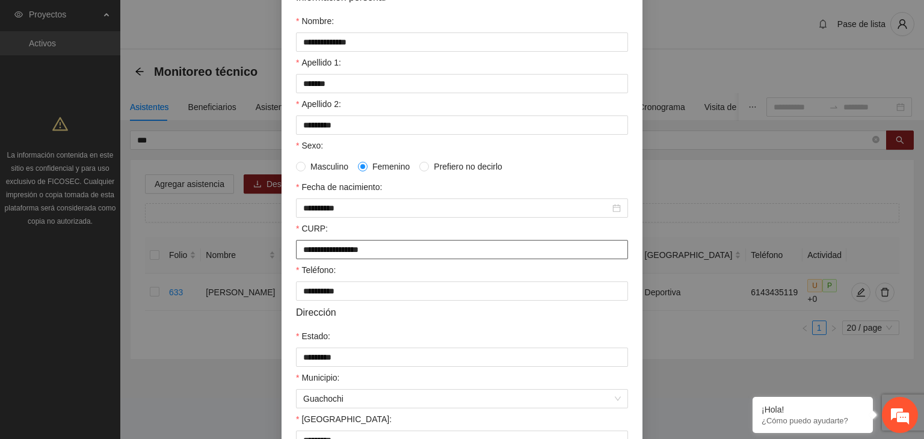
scroll to position [265, 0]
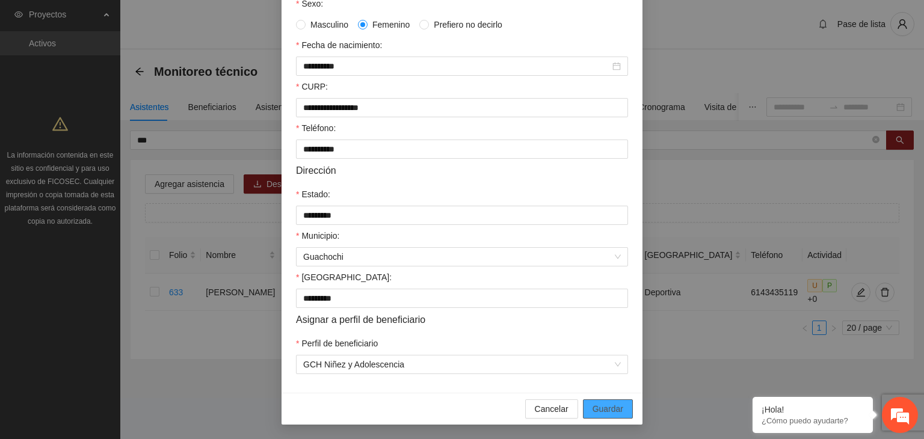
click at [616, 411] on span "Guardar" at bounding box center [608, 409] width 31 height 13
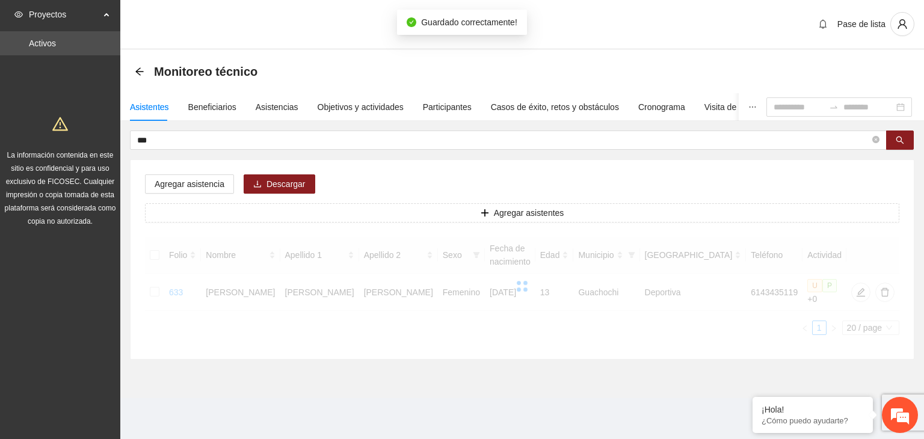
scroll to position [205, 0]
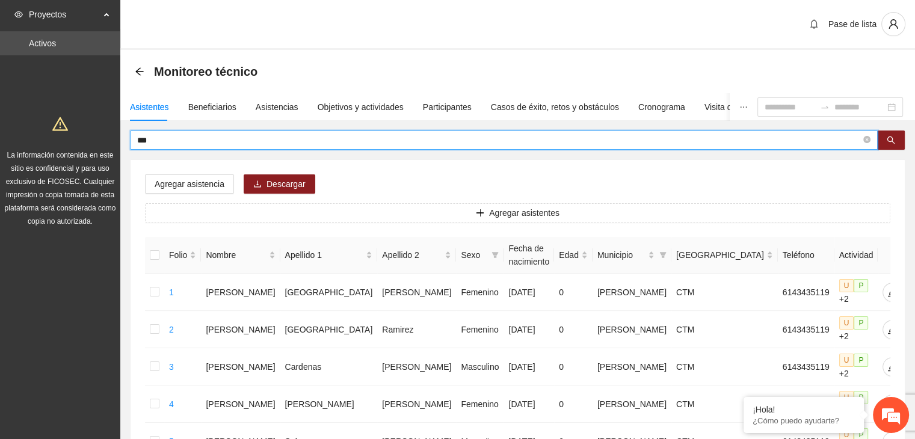
drag, startPoint x: 194, startPoint y: 141, endPoint x: 111, endPoint y: 145, distance: 82.5
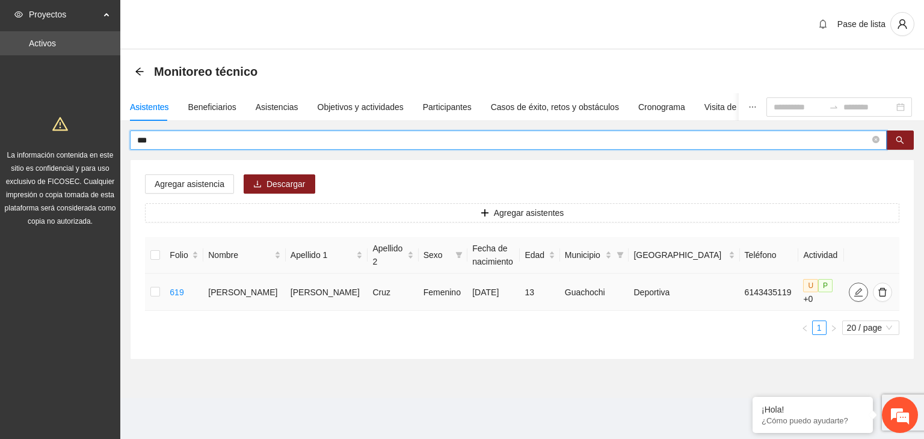
click at [849, 293] on button "button" at bounding box center [858, 292] width 19 height 19
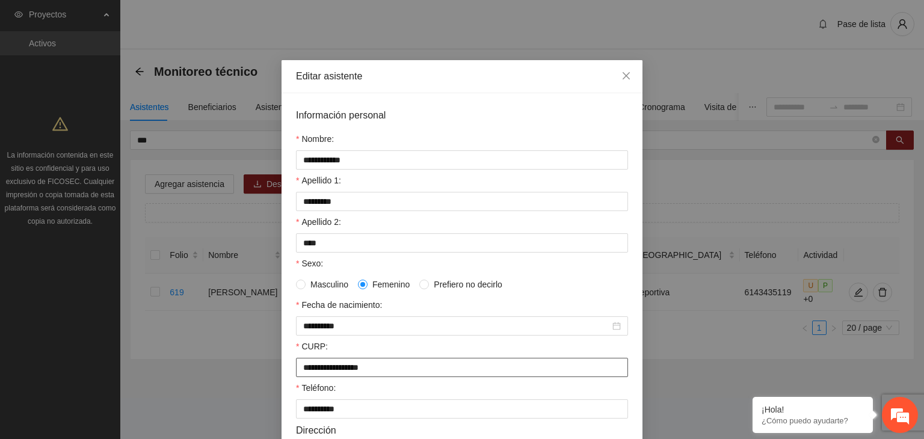
drag, startPoint x: 394, startPoint y: 372, endPoint x: 287, endPoint y: 372, distance: 107.1
click at [287, 372] on div "**********" at bounding box center [462, 373] width 361 height 560
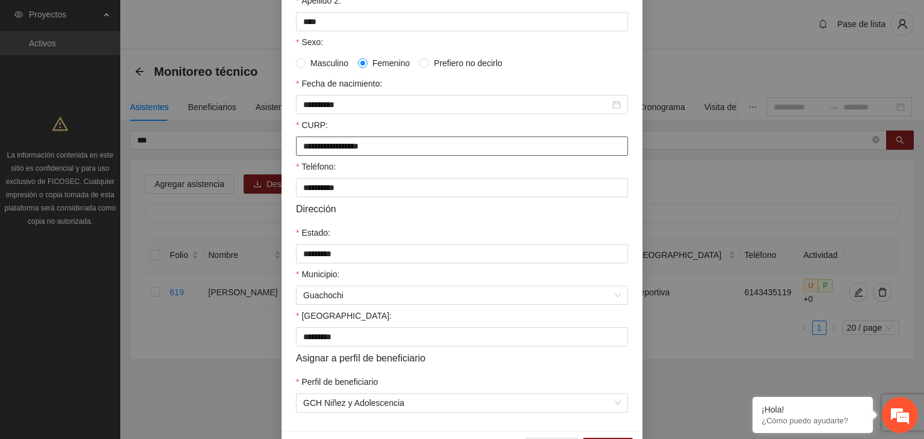
scroll to position [265, 0]
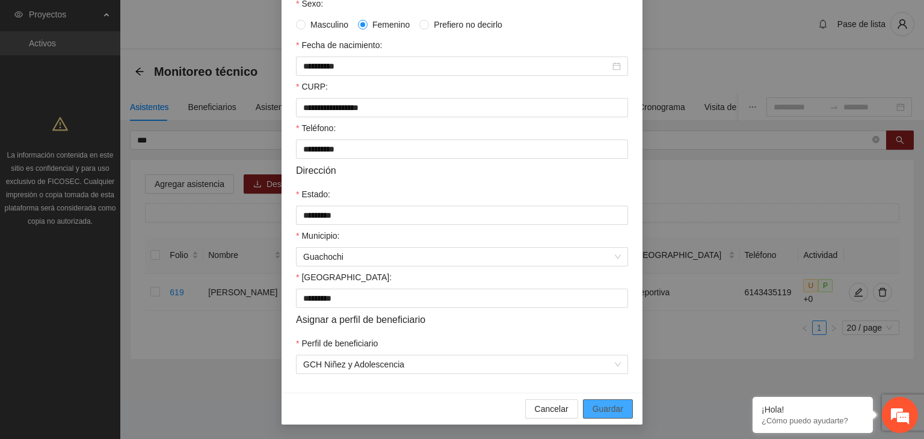
click at [613, 410] on span "Guardar" at bounding box center [608, 409] width 31 height 13
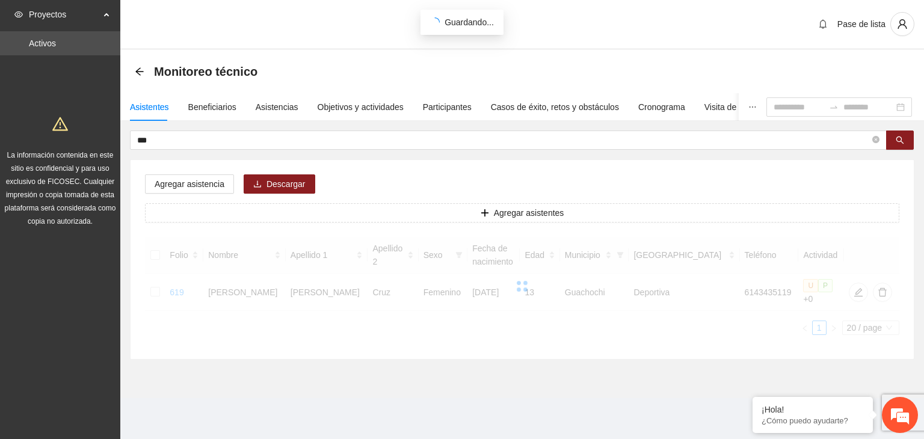
scroll to position [205, 0]
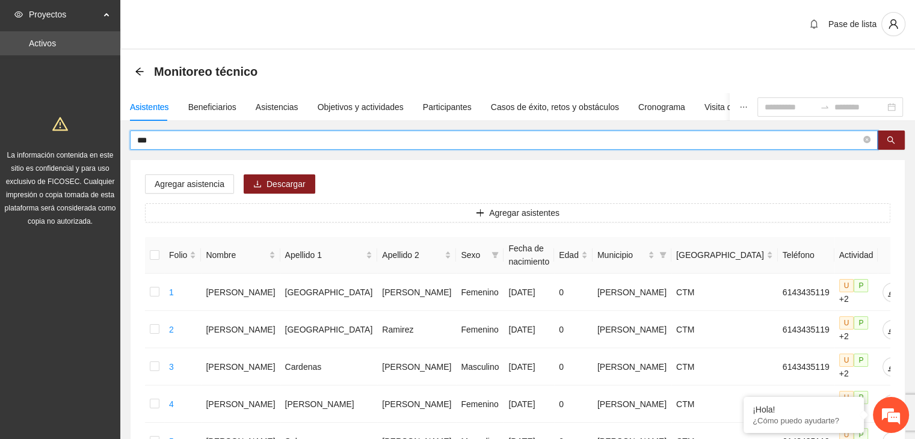
drag, startPoint x: 178, startPoint y: 139, endPoint x: 123, endPoint y: 142, distance: 55.5
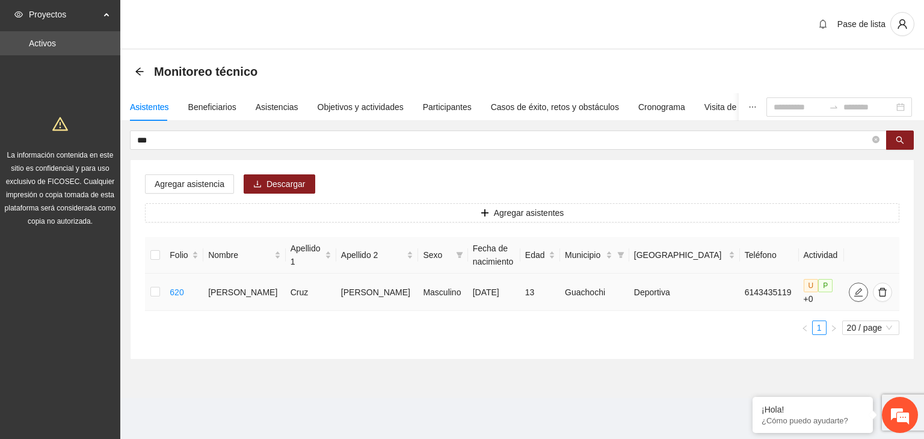
click at [854, 288] on icon "edit" at bounding box center [859, 293] width 10 height 10
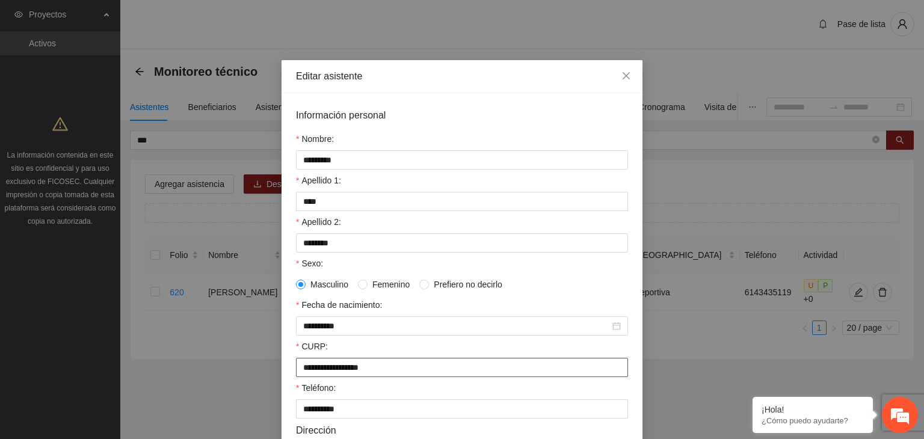
drag, startPoint x: 409, startPoint y: 367, endPoint x: 288, endPoint y: 371, distance: 121.0
click at [288, 371] on div "**********" at bounding box center [462, 373] width 361 height 560
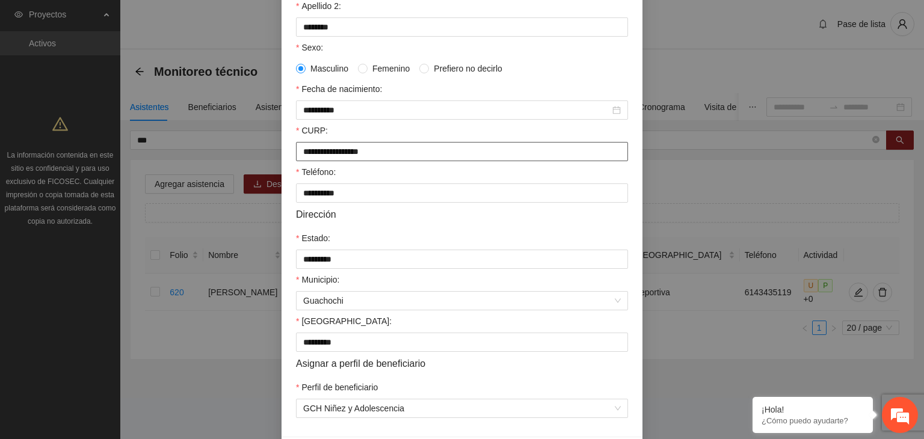
scroll to position [265, 0]
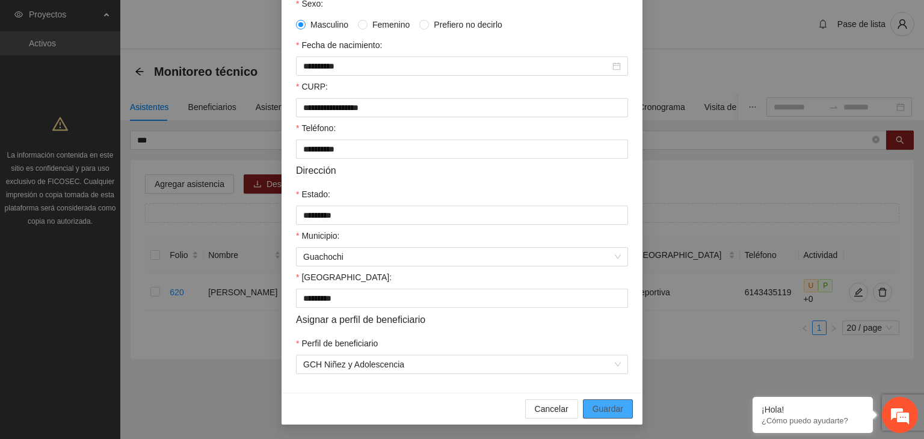
click at [624, 415] on button "Guardar" at bounding box center [608, 409] width 50 height 19
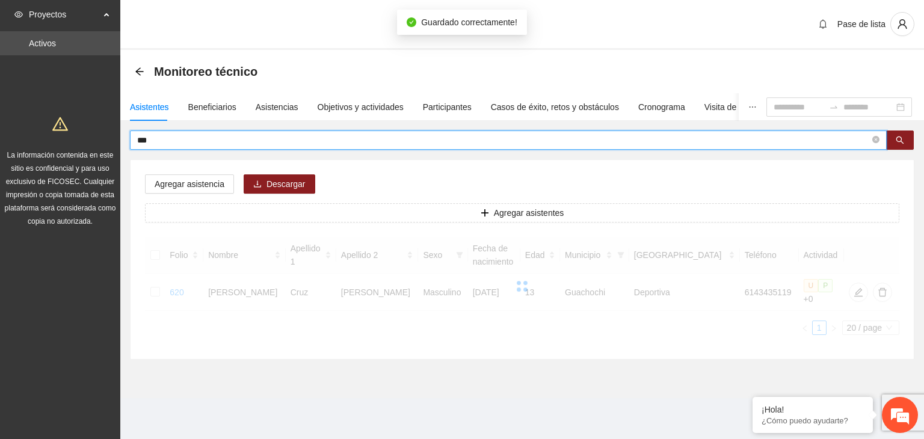
drag, startPoint x: 188, startPoint y: 138, endPoint x: 117, endPoint y: 147, distance: 71.0
click at [117, 147] on section "Proyectos Activos La información contenida en este sitio es confidencial y para…" at bounding box center [462, 219] width 924 height 439
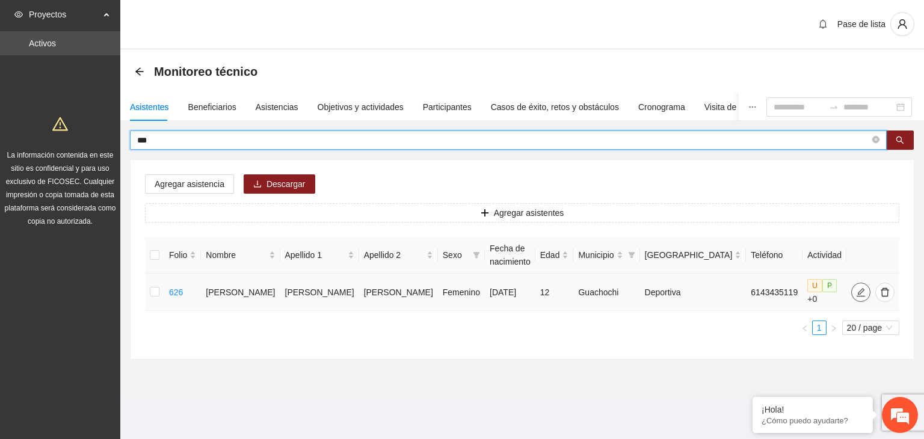
click at [857, 291] on icon "edit" at bounding box center [861, 292] width 8 height 8
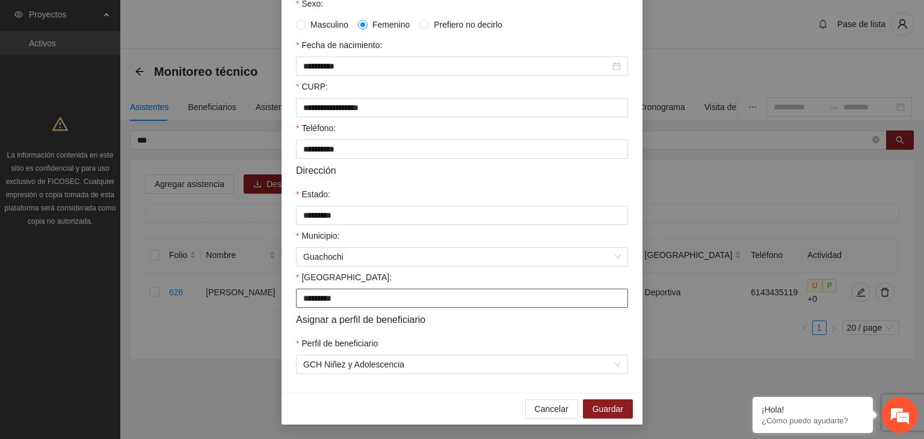
scroll to position [265, 0]
click at [604, 405] on span "Guardar" at bounding box center [608, 409] width 31 height 13
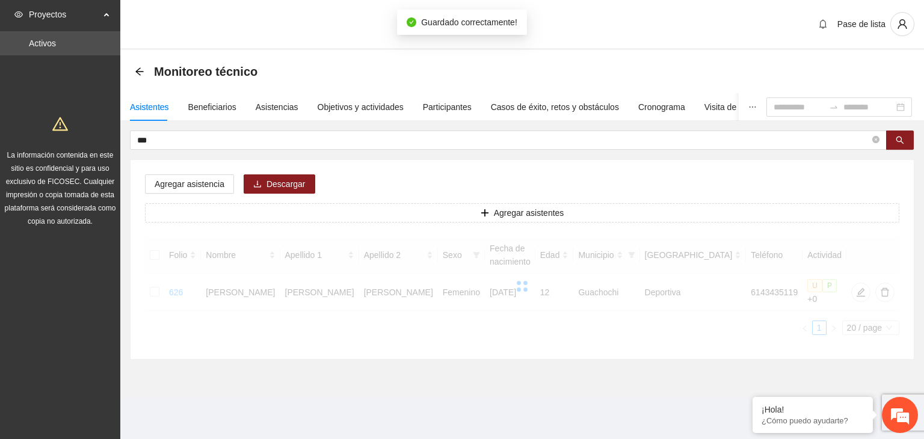
scroll to position [205, 0]
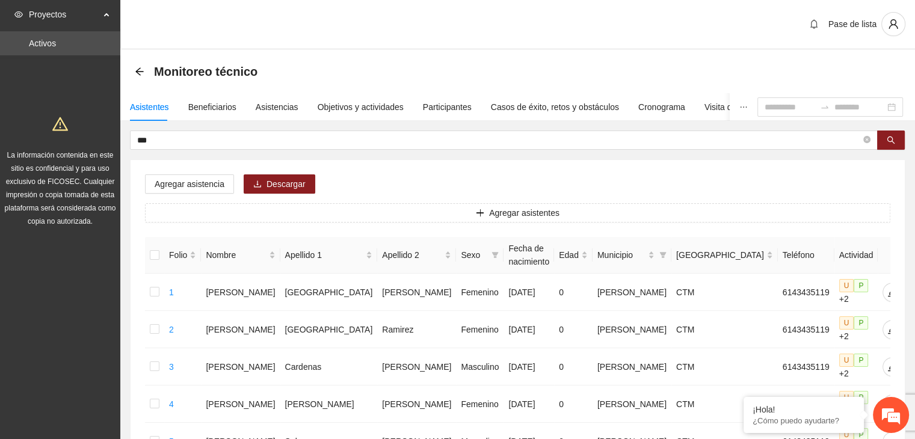
drag, startPoint x: 178, startPoint y: 143, endPoint x: 107, endPoint y: 143, distance: 71.0
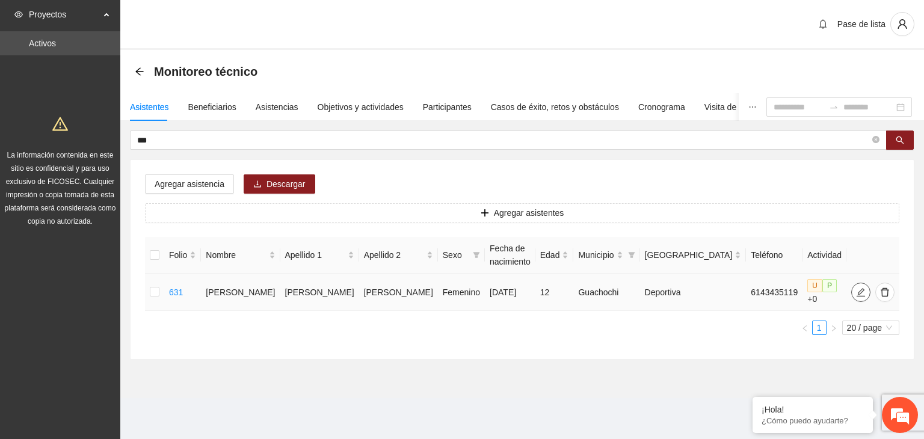
click at [856, 289] on icon "edit" at bounding box center [861, 293] width 10 height 10
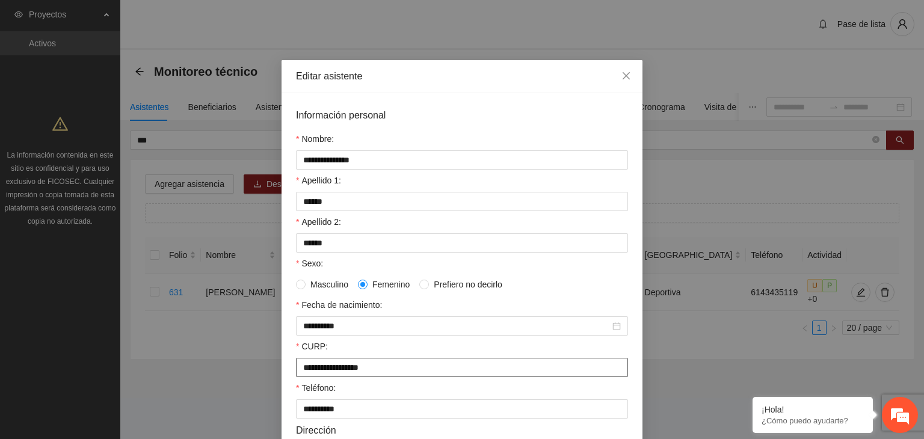
drag, startPoint x: 416, startPoint y: 374, endPoint x: 240, endPoint y: 395, distance: 178.2
click at [240, 395] on div "**********" at bounding box center [462, 219] width 924 height 439
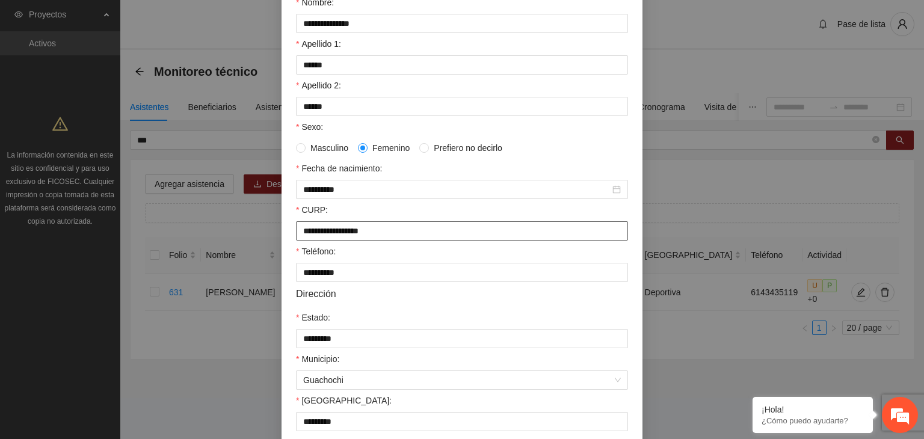
scroll to position [265, 0]
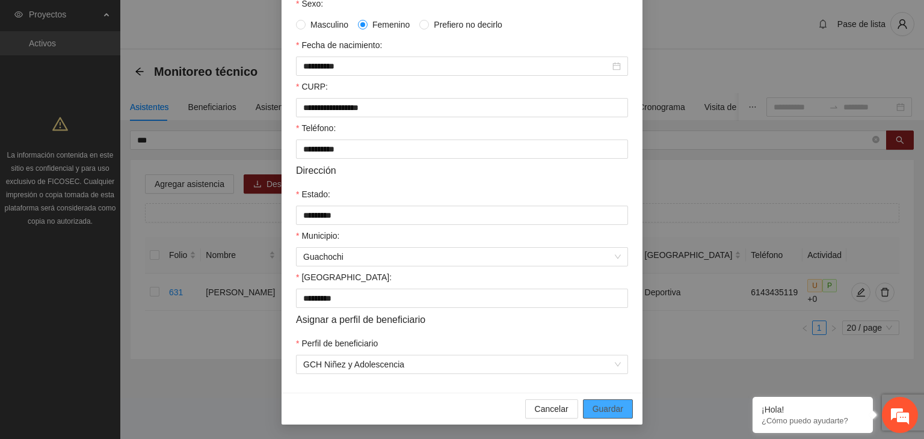
click at [616, 407] on span "Guardar" at bounding box center [608, 409] width 31 height 13
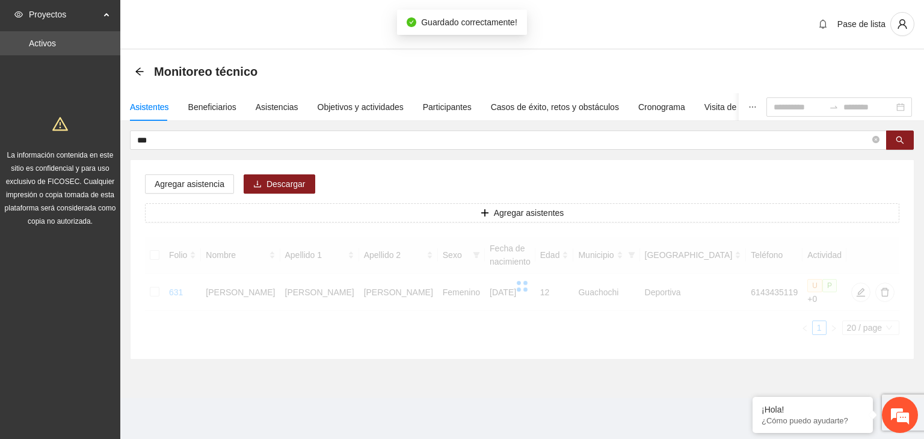
scroll to position [205, 0]
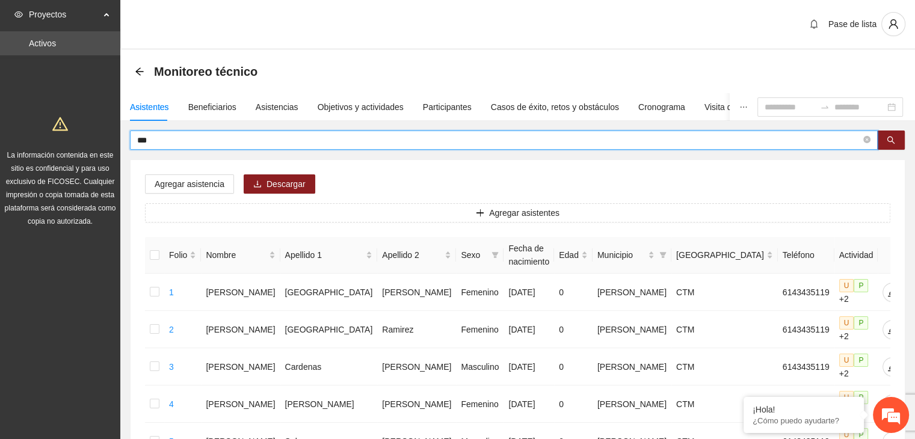
drag, startPoint x: 221, startPoint y: 140, endPoint x: 111, endPoint y: 150, distance: 110.7
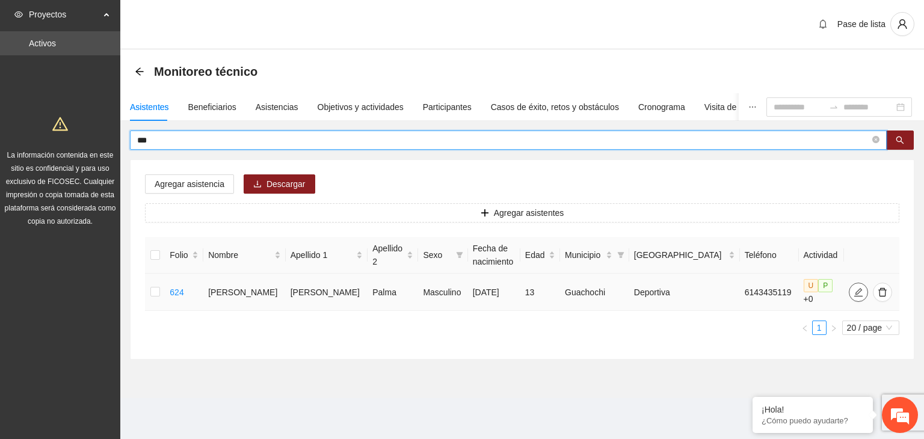
click at [852, 294] on button "button" at bounding box center [858, 292] width 19 height 19
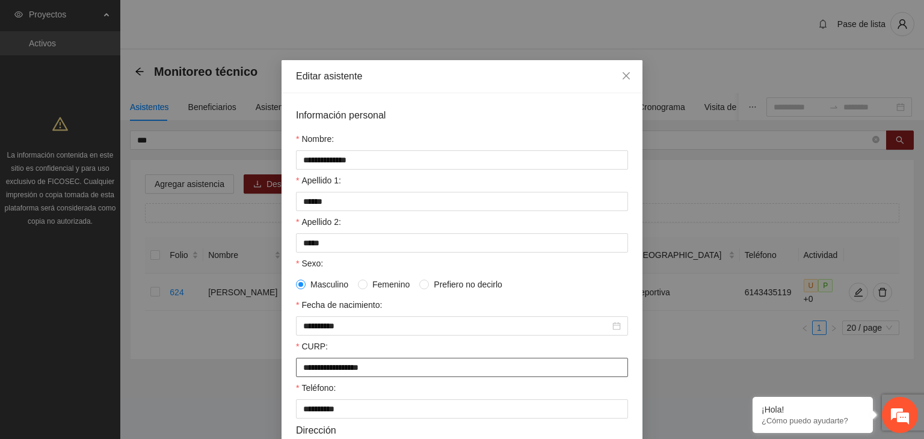
drag, startPoint x: 390, startPoint y: 371, endPoint x: 292, endPoint y: 377, distance: 97.6
click at [296, 377] on input "**********" at bounding box center [462, 367] width 332 height 19
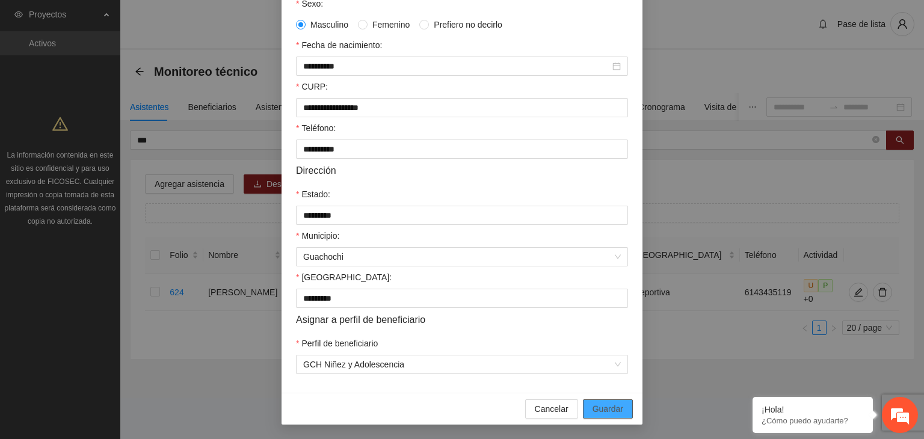
click at [608, 410] on span "Guardar" at bounding box center [608, 409] width 31 height 13
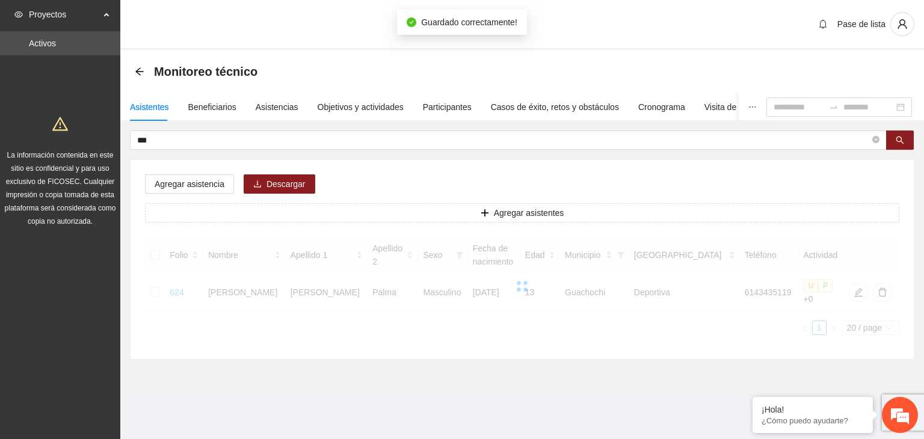
scroll to position [205, 0]
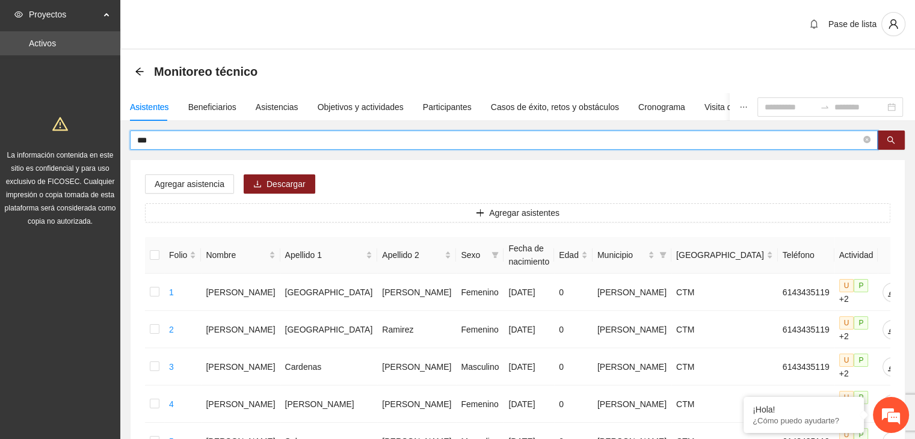
drag, startPoint x: 305, startPoint y: 139, endPoint x: 79, endPoint y: 198, distance: 233.3
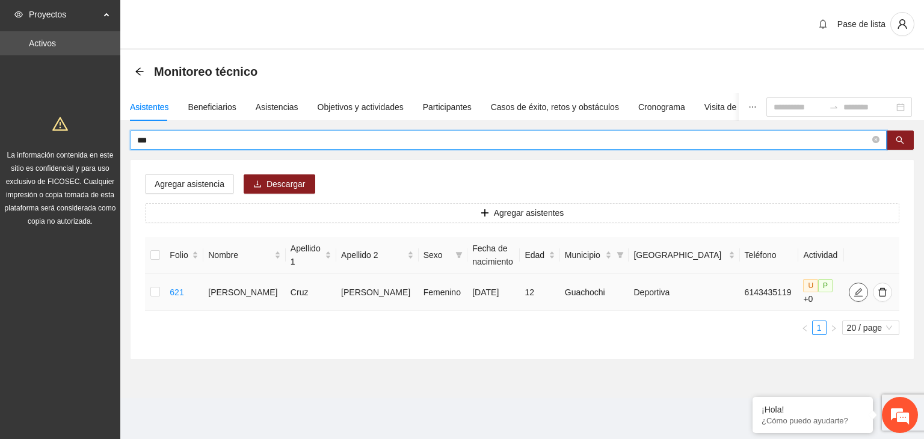
click at [854, 293] on icon "edit" at bounding box center [859, 293] width 10 height 10
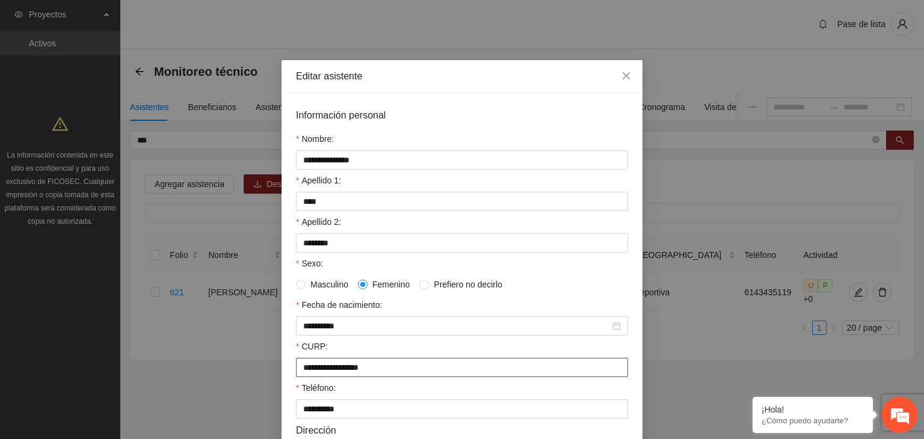
drag, startPoint x: 406, startPoint y: 374, endPoint x: 271, endPoint y: 378, distance: 134.9
click at [271, 378] on div "**********" at bounding box center [462, 219] width 924 height 439
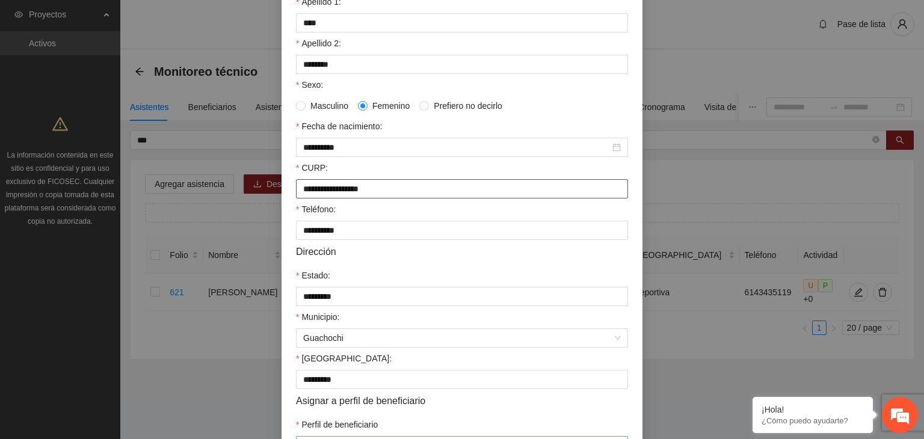
scroll to position [265, 0]
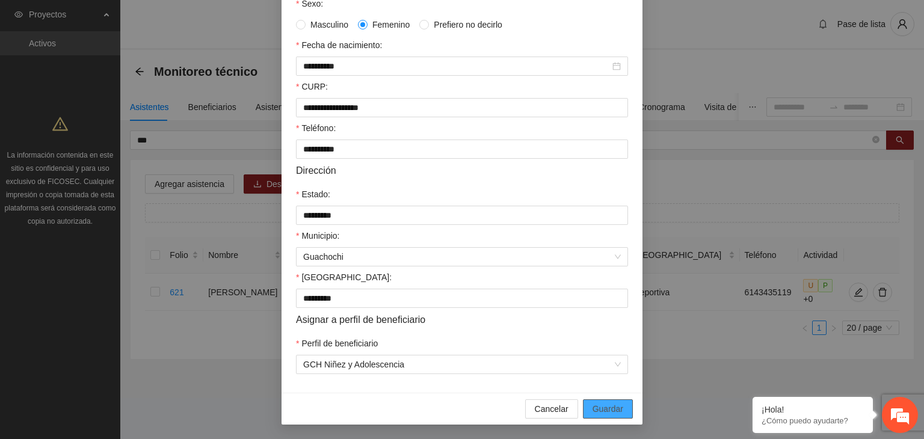
click at [603, 410] on span "Guardar" at bounding box center [608, 409] width 31 height 13
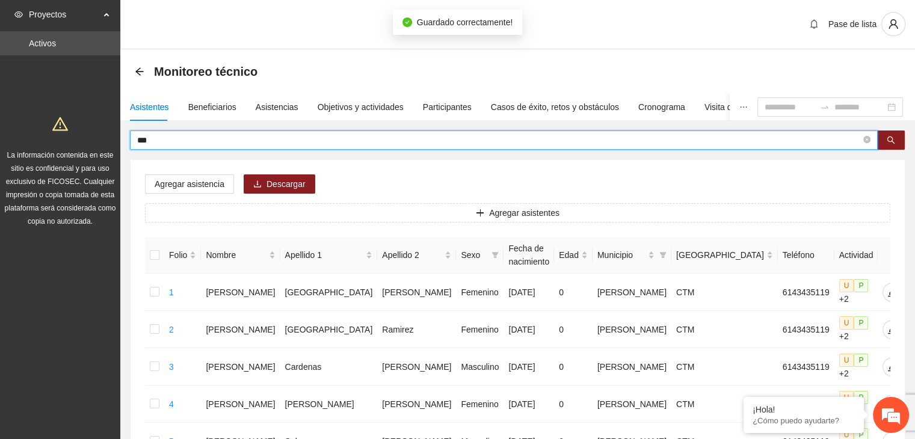
drag, startPoint x: 156, startPoint y: 140, endPoint x: 125, endPoint y: 140, distance: 31.3
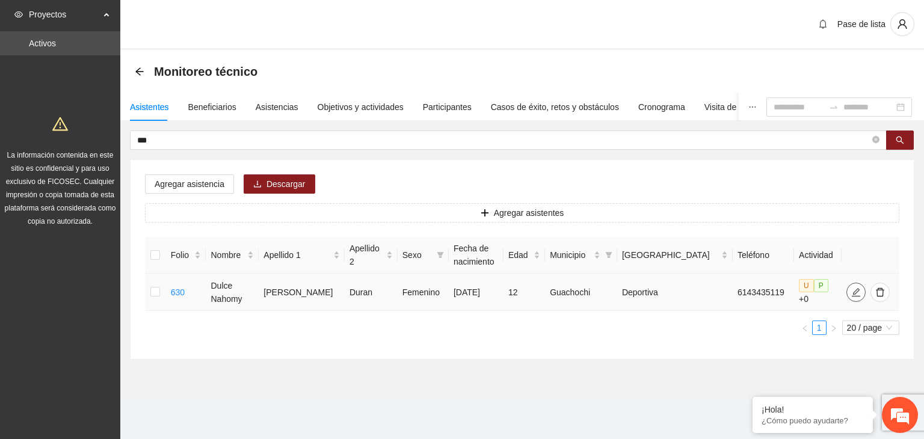
click at [852, 291] on icon "edit" at bounding box center [857, 293] width 10 height 10
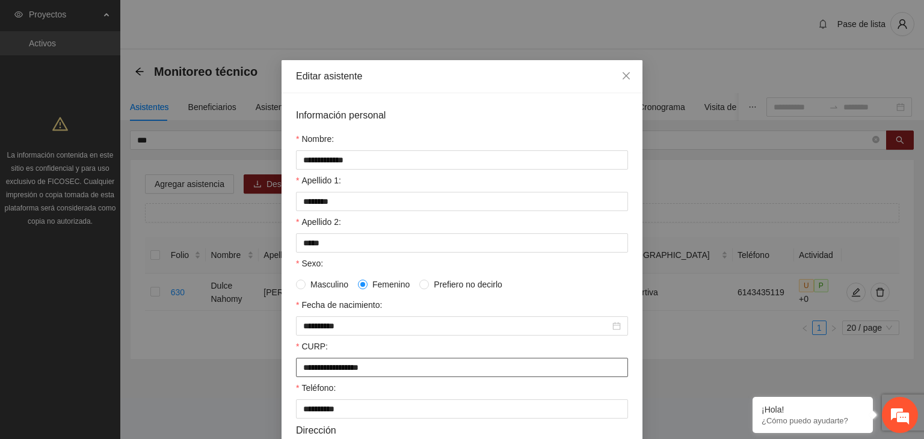
drag, startPoint x: 422, startPoint y: 370, endPoint x: 279, endPoint y: 380, distance: 143.6
click at [282, 380] on div "**********" at bounding box center [462, 373] width 361 height 560
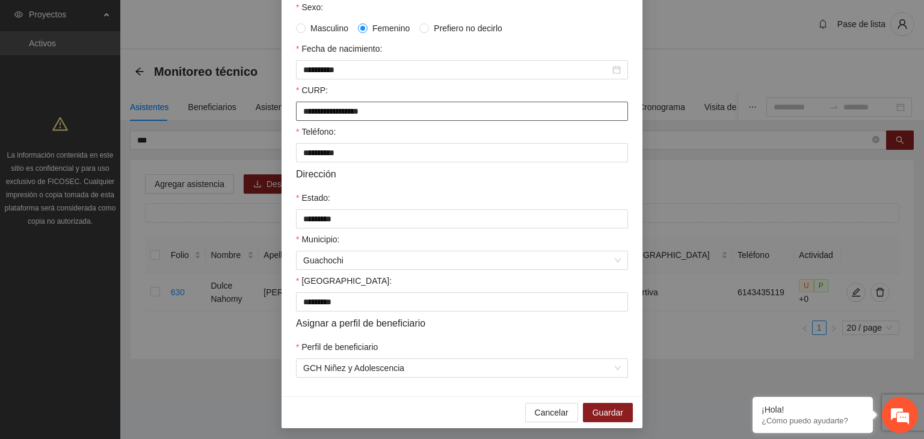
scroll to position [265, 0]
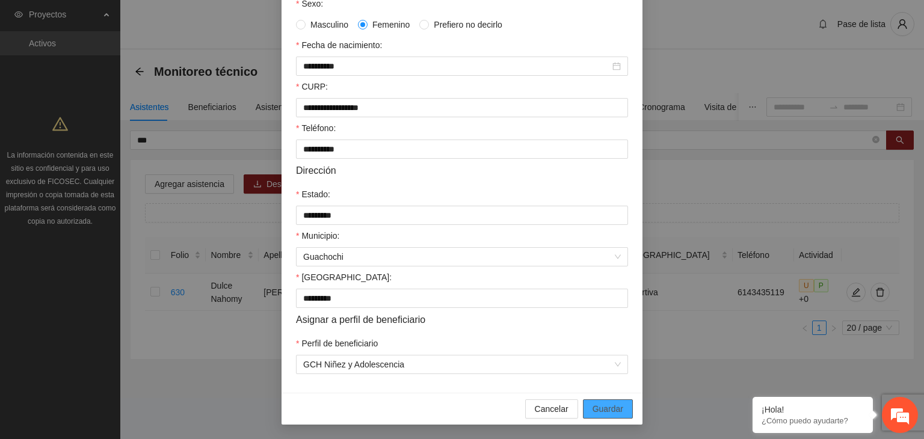
click at [607, 413] on span "Guardar" at bounding box center [608, 409] width 31 height 13
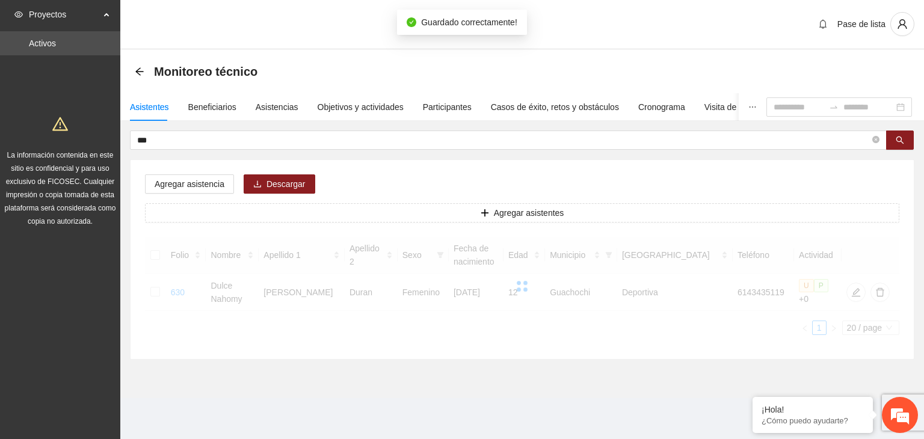
scroll to position [205, 0]
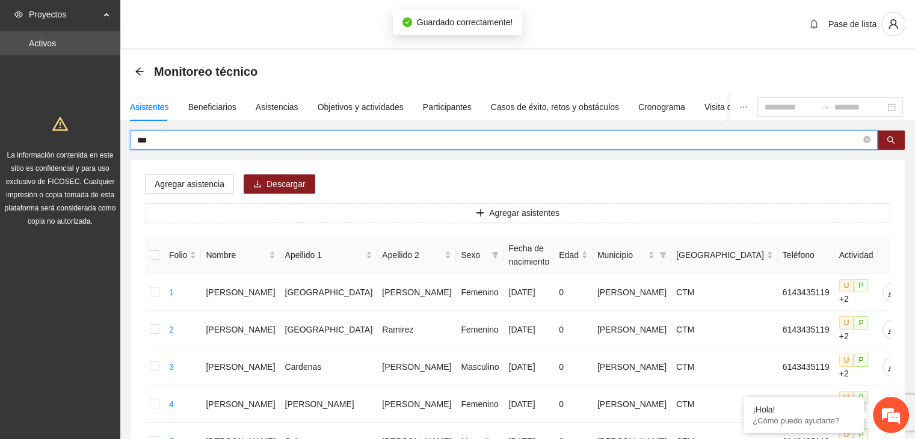
drag, startPoint x: 153, startPoint y: 140, endPoint x: 103, endPoint y: 141, distance: 50.6
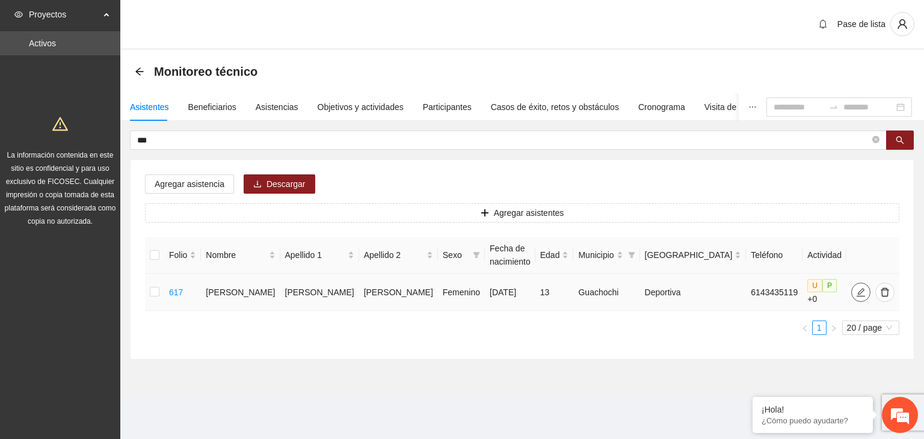
click at [856, 288] on icon "edit" at bounding box center [861, 293] width 10 height 10
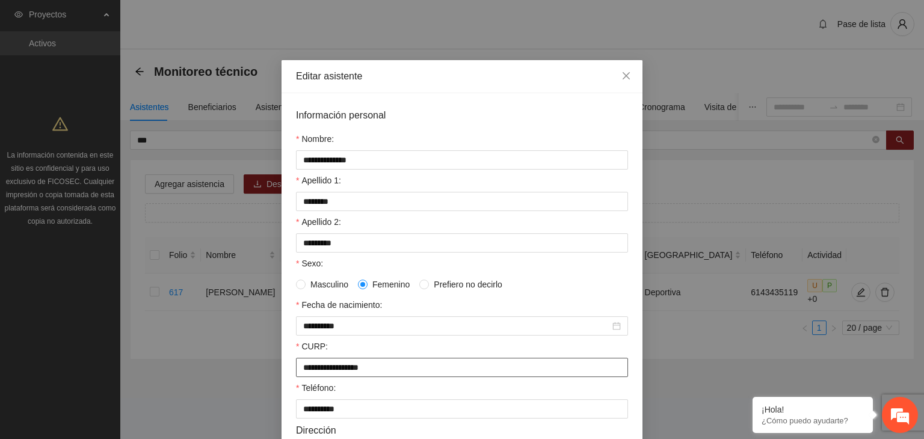
drag, startPoint x: 400, startPoint y: 371, endPoint x: 259, endPoint y: 389, distance: 141.3
click at [259, 389] on div "**********" at bounding box center [462, 219] width 924 height 439
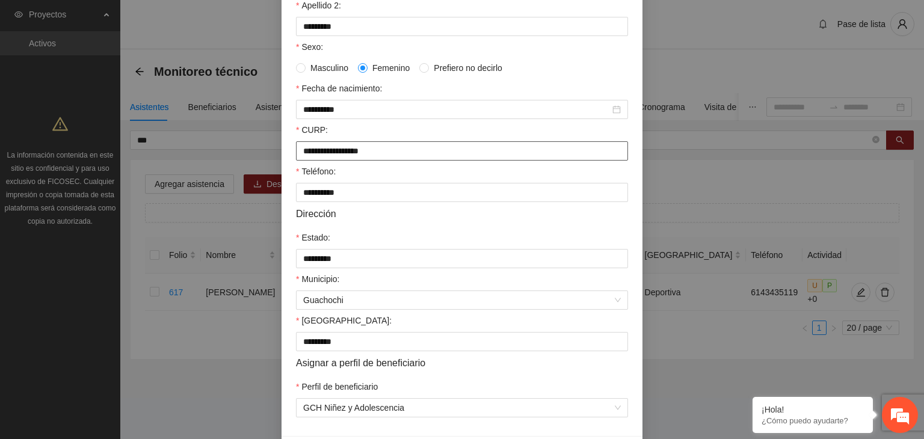
scroll to position [265, 0]
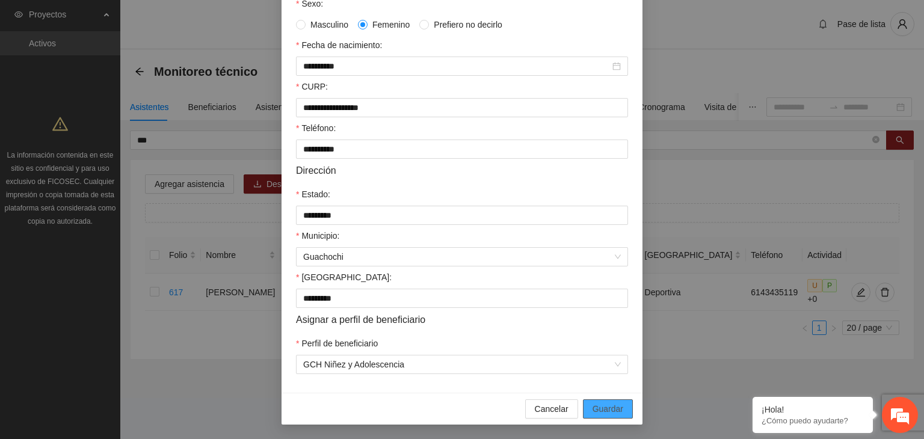
click at [608, 408] on span "Guardar" at bounding box center [608, 409] width 31 height 13
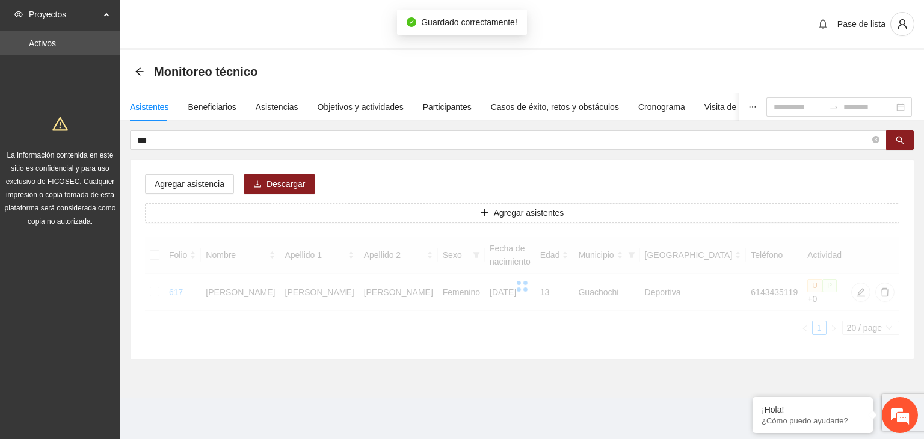
scroll to position [205, 0]
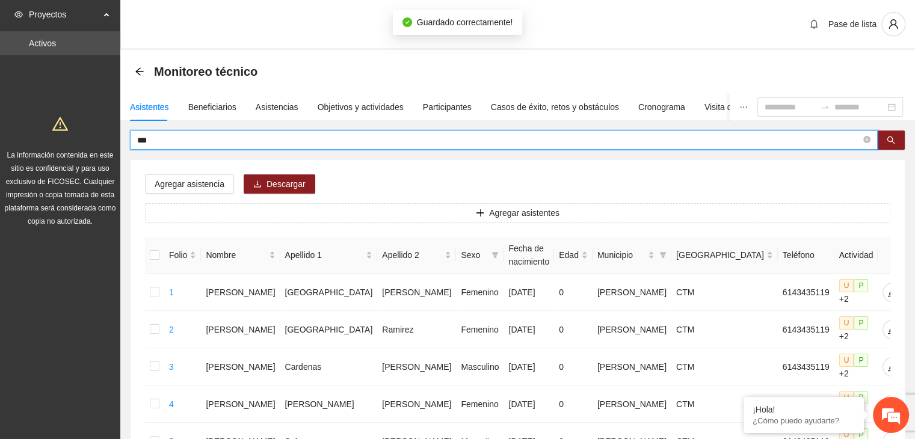
drag, startPoint x: 162, startPoint y: 144, endPoint x: 75, endPoint y: 140, distance: 88.0
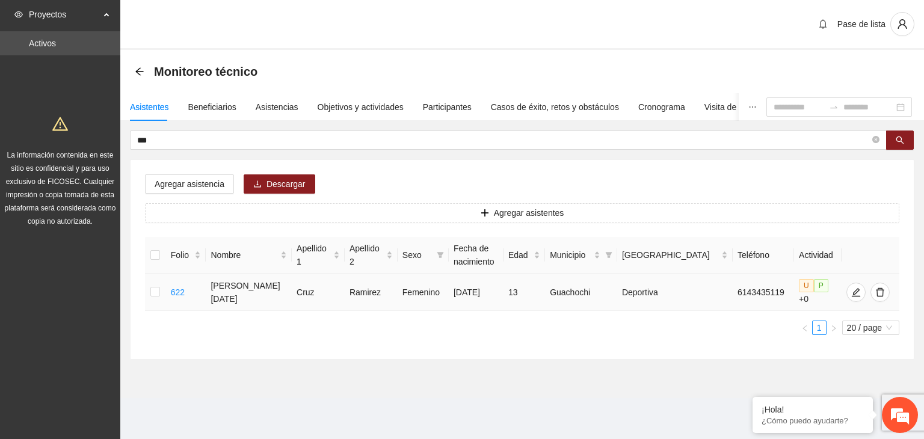
click at [859, 286] on div at bounding box center [868, 292] width 43 height 19
click at [853, 288] on icon "edit" at bounding box center [857, 293] width 10 height 10
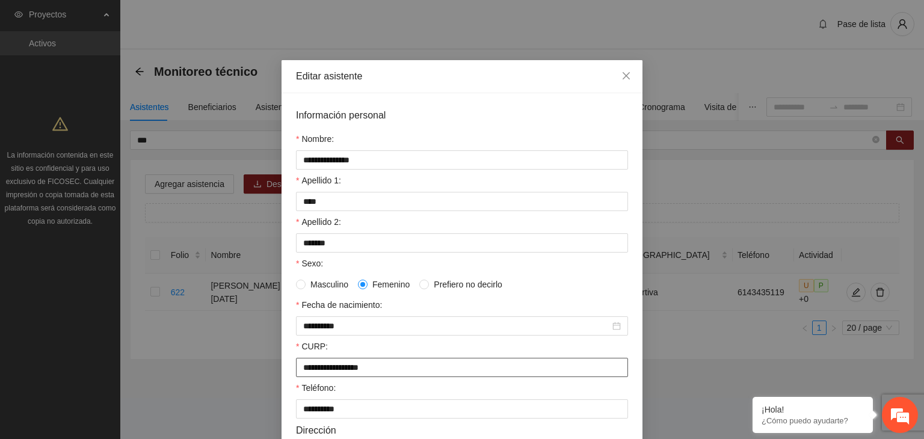
drag, startPoint x: 401, startPoint y: 371, endPoint x: 280, endPoint y: 372, distance: 121.0
click at [282, 372] on div "**********" at bounding box center [462, 373] width 361 height 560
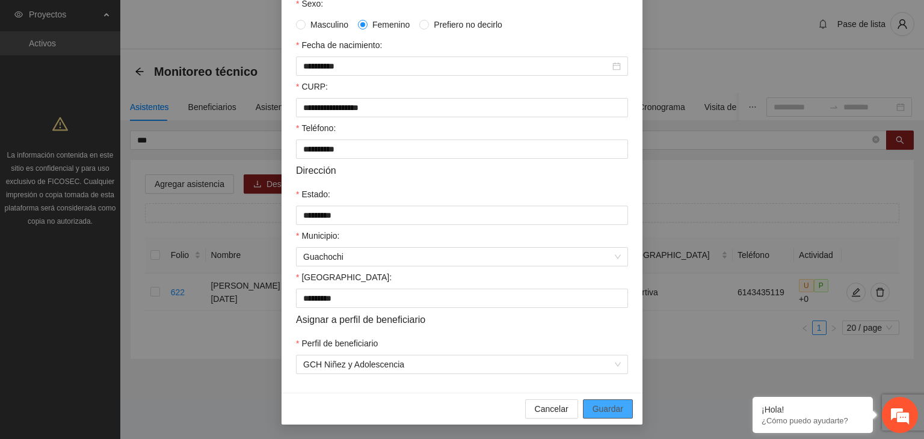
click at [622, 409] on button "Guardar" at bounding box center [608, 409] width 50 height 19
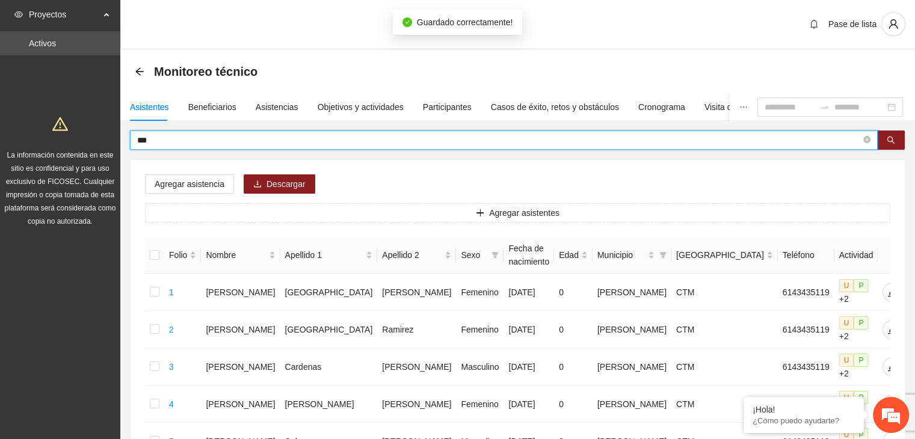
drag, startPoint x: 213, startPoint y: 143, endPoint x: 101, endPoint y: 146, distance: 112.0
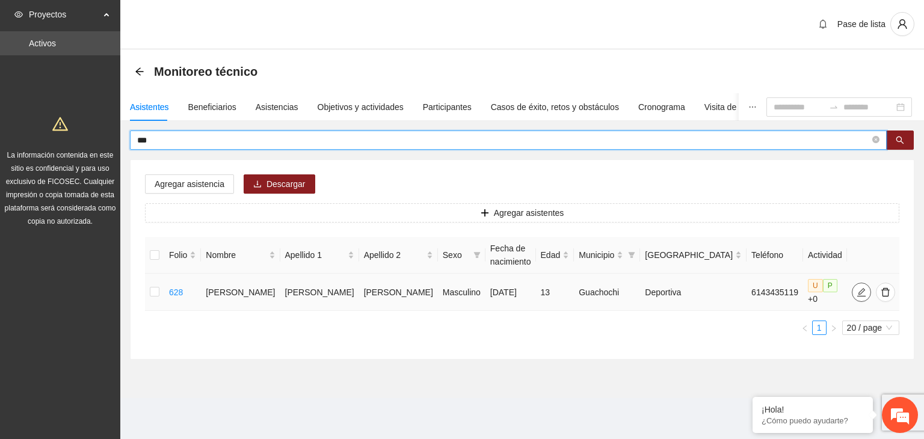
click at [857, 291] on icon "edit" at bounding box center [862, 293] width 10 height 10
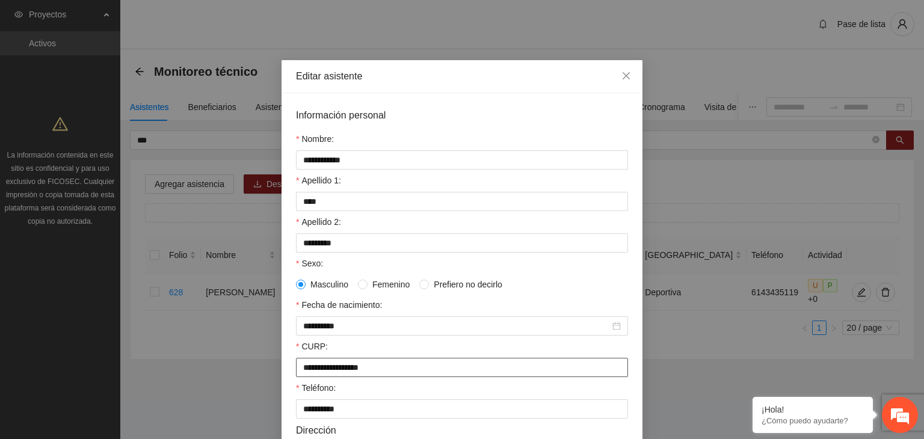
drag, startPoint x: 387, startPoint y: 374, endPoint x: 280, endPoint y: 388, distance: 107.4
click at [282, 388] on div "**********" at bounding box center [462, 373] width 361 height 560
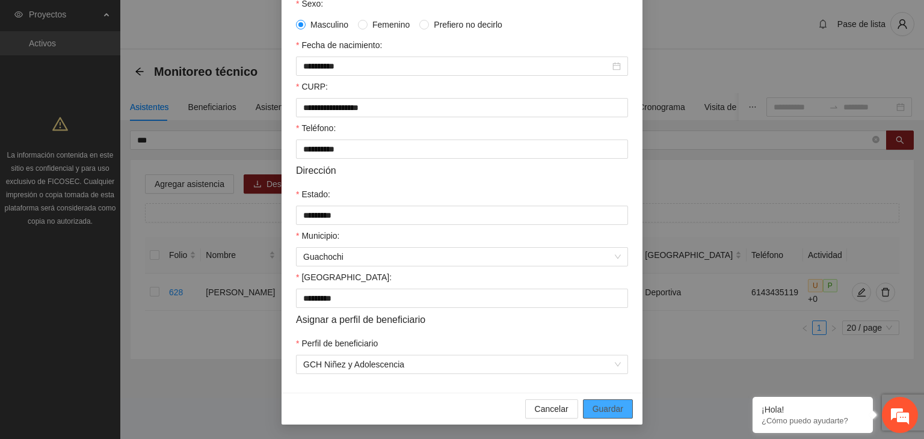
click at [607, 416] on button "Guardar" at bounding box center [608, 409] width 50 height 19
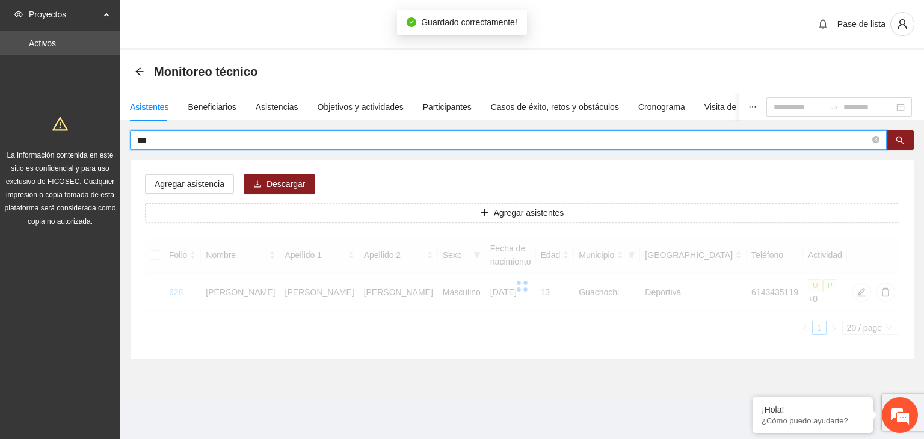
drag, startPoint x: 171, startPoint y: 141, endPoint x: 72, endPoint y: 143, distance: 98.7
click at [74, 141] on section "Proyectos Activos La información contenida en este sitio es confidencial y para…" at bounding box center [462, 219] width 924 height 439
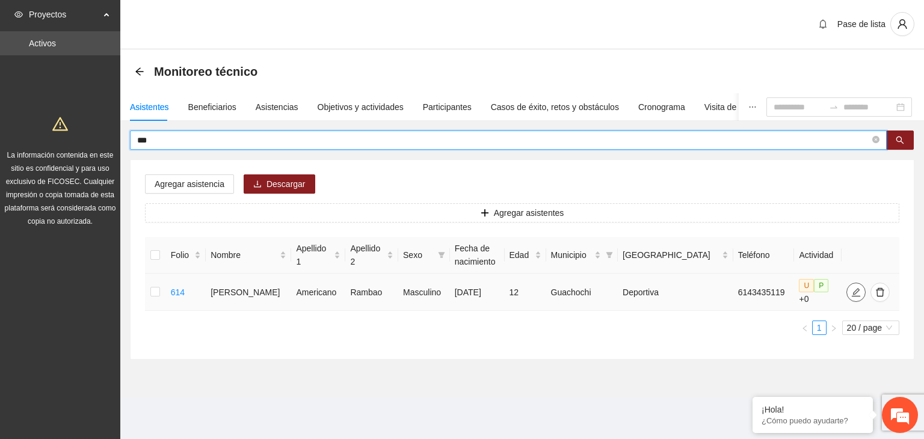
click at [853, 289] on icon "edit" at bounding box center [857, 293] width 10 height 10
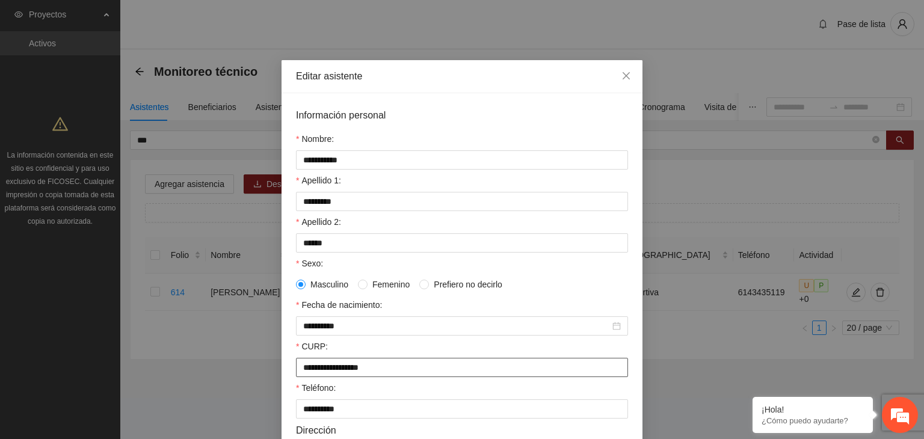
drag, startPoint x: 397, startPoint y: 373, endPoint x: 276, endPoint y: 387, distance: 121.8
click at [276, 387] on div "**********" at bounding box center [462, 219] width 924 height 439
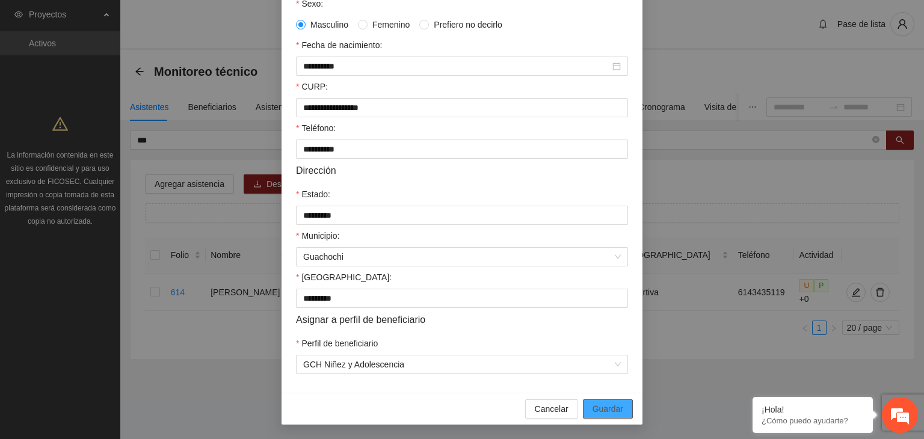
click at [617, 401] on button "Guardar" at bounding box center [608, 409] width 50 height 19
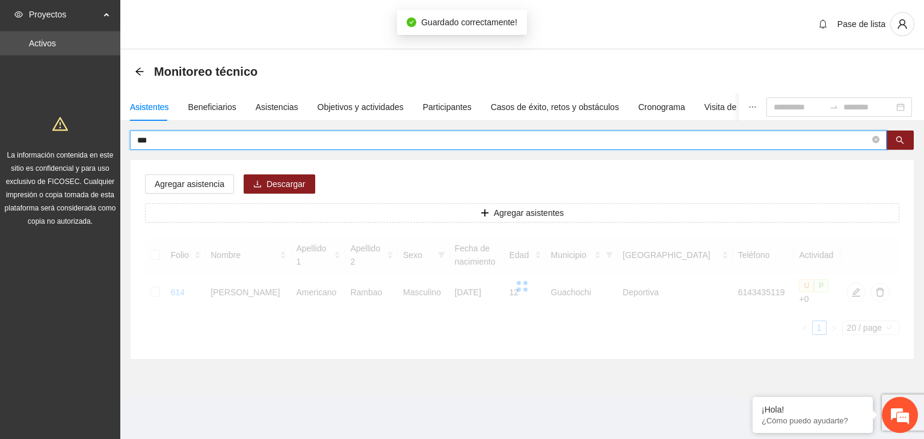
drag, startPoint x: 179, startPoint y: 141, endPoint x: 91, endPoint y: 143, distance: 88.5
click at [92, 142] on section "Proyectos Activos La información contenida en este sitio es confidencial y para…" at bounding box center [462, 219] width 924 height 439
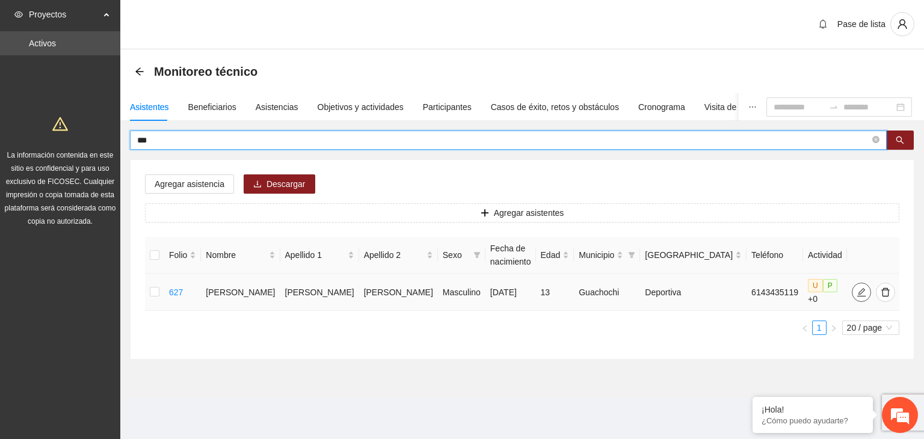
click at [857, 289] on icon "edit" at bounding box center [862, 293] width 10 height 10
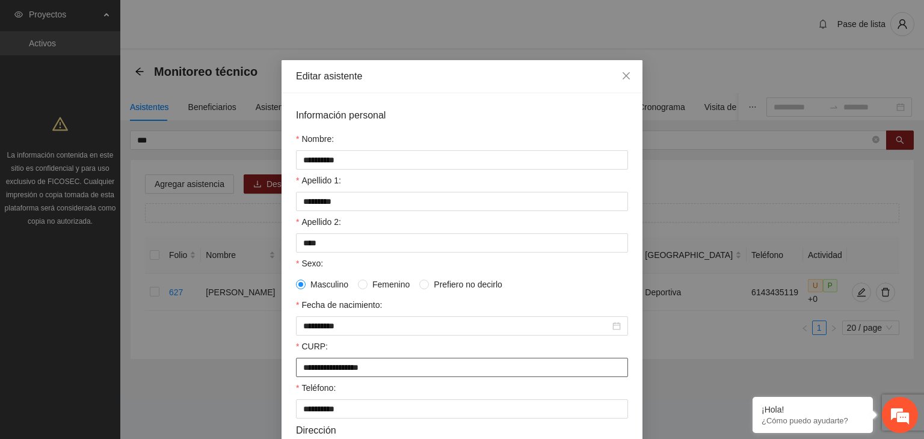
drag, startPoint x: 403, startPoint y: 374, endPoint x: 203, endPoint y: 398, distance: 201.9
click at [203, 398] on div "**********" at bounding box center [462, 219] width 924 height 439
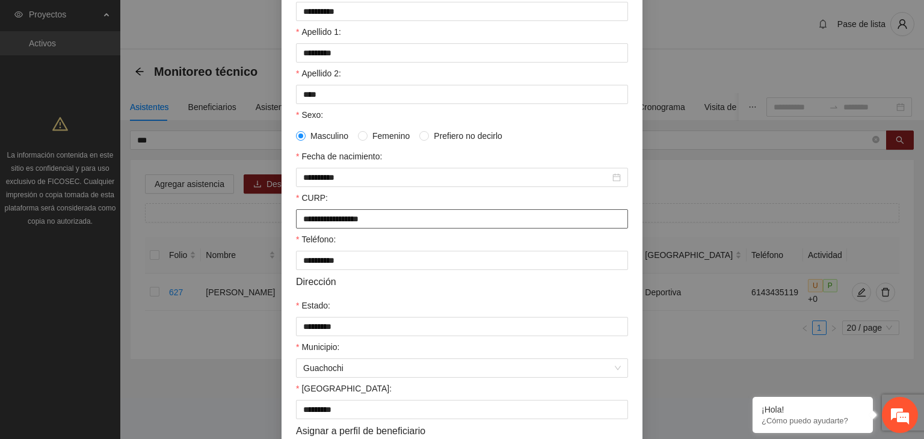
scroll to position [241, 0]
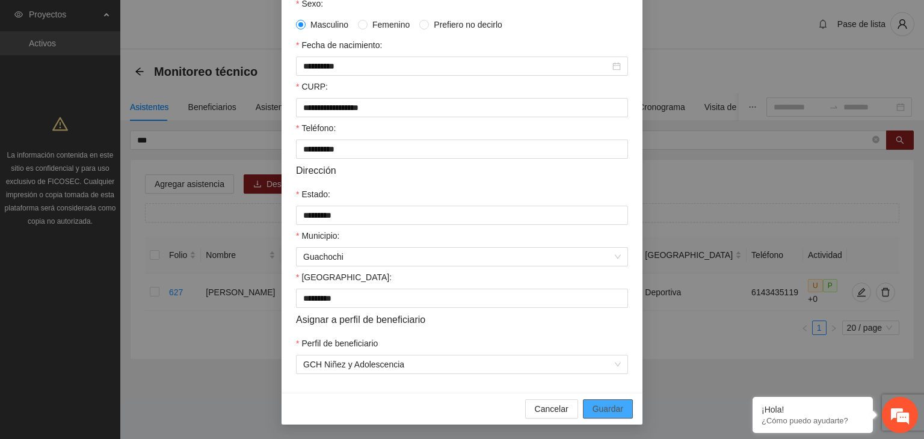
click at [610, 409] on span "Guardar" at bounding box center [608, 409] width 31 height 13
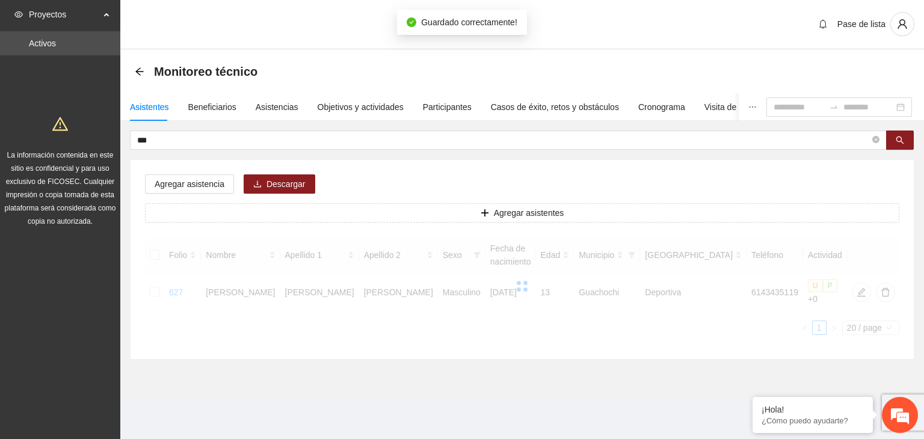
scroll to position [205, 0]
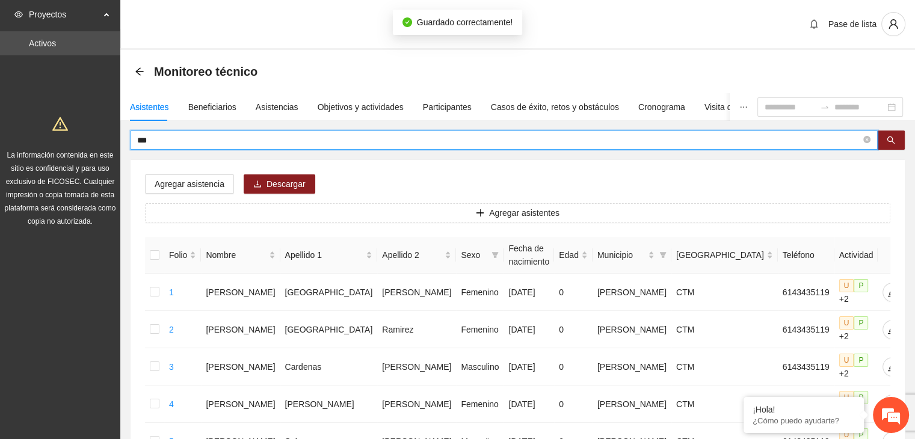
drag, startPoint x: 166, startPoint y: 142, endPoint x: 101, endPoint y: 143, distance: 65.6
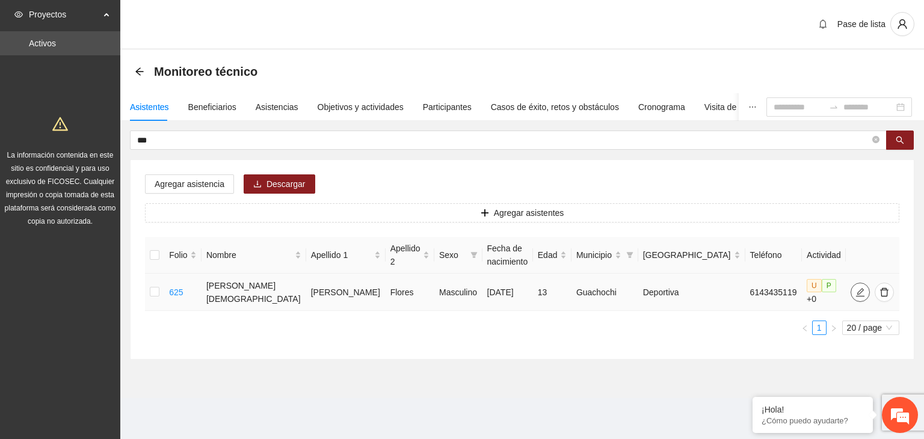
click at [856, 289] on icon "edit" at bounding box center [861, 293] width 10 height 10
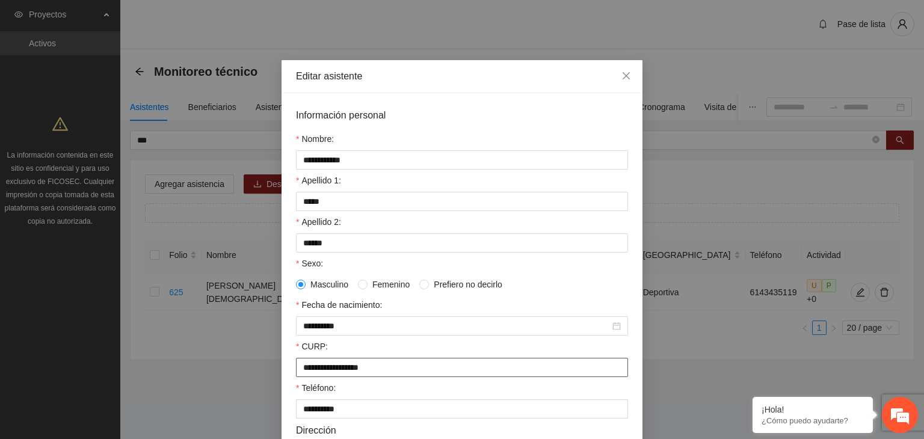
drag, startPoint x: 395, startPoint y: 374, endPoint x: 263, endPoint y: 373, distance: 132.4
click at [263, 373] on div "**********" at bounding box center [462, 219] width 924 height 439
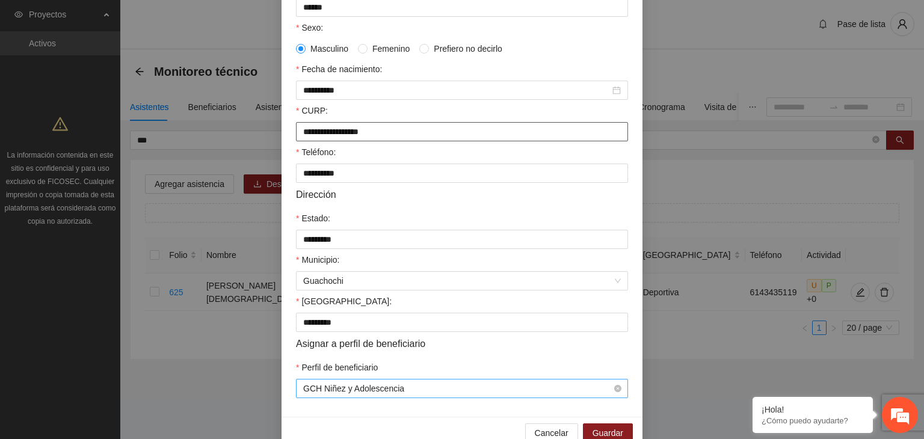
scroll to position [265, 0]
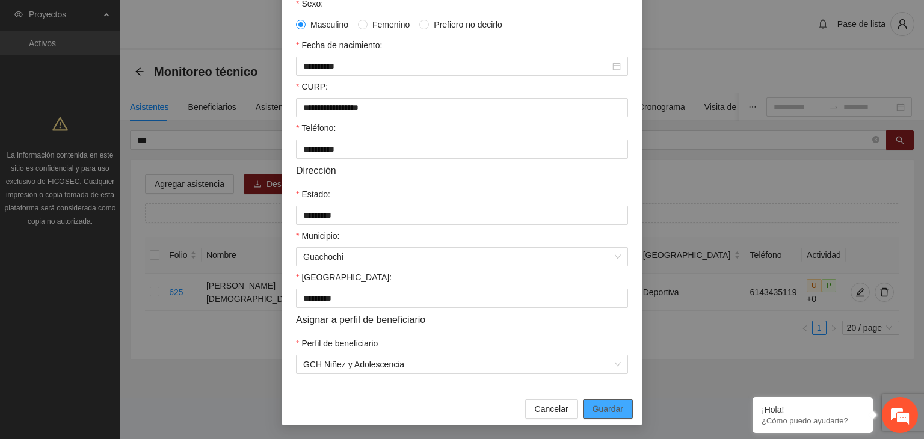
click at [619, 412] on button "Guardar" at bounding box center [608, 409] width 50 height 19
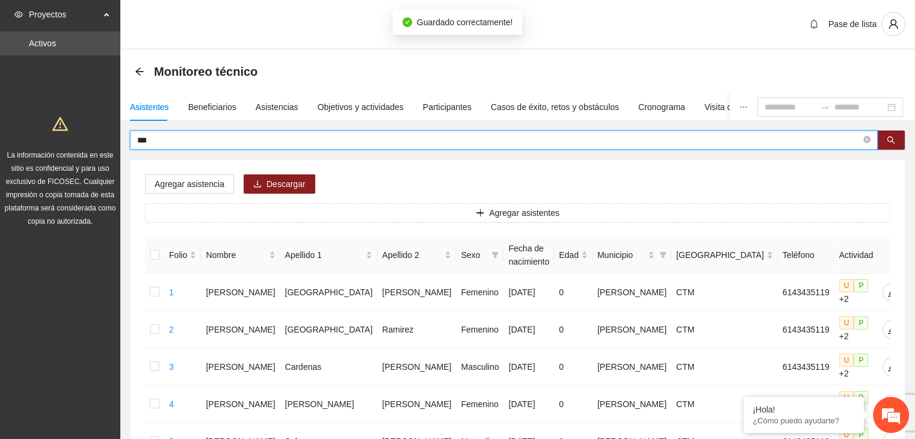
drag, startPoint x: 175, startPoint y: 138, endPoint x: 103, endPoint y: 140, distance: 72.2
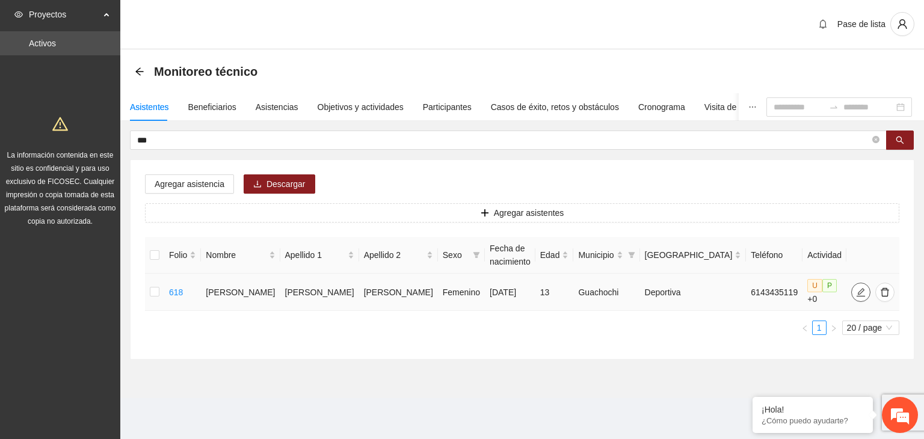
click at [857, 292] on icon "edit" at bounding box center [861, 292] width 8 height 8
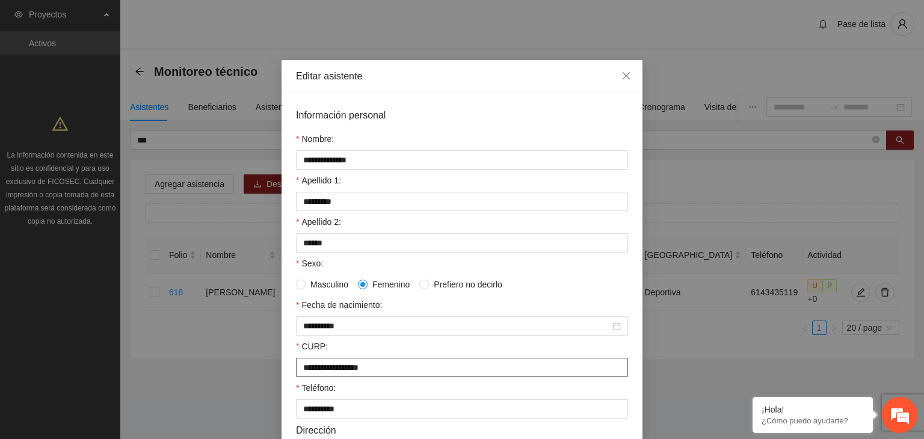
drag, startPoint x: 421, startPoint y: 368, endPoint x: 237, endPoint y: 381, distance: 184.6
click at [237, 381] on div "**********" at bounding box center [462, 219] width 924 height 439
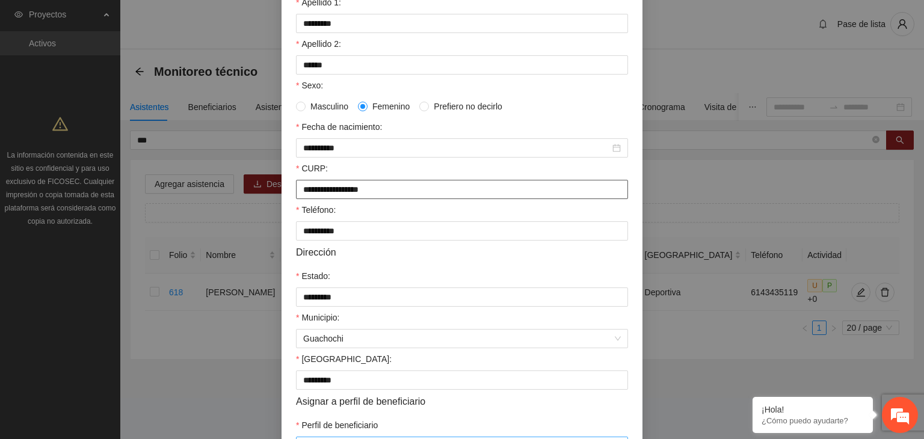
scroll to position [265, 0]
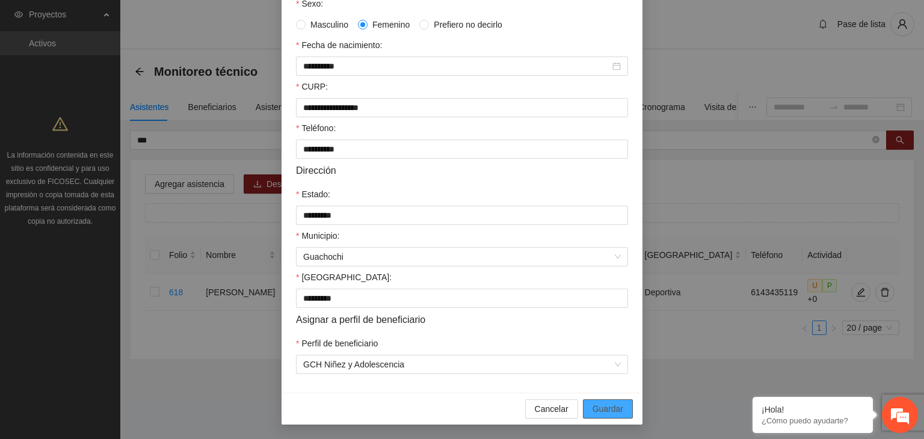
click at [611, 412] on span "Guardar" at bounding box center [608, 409] width 31 height 13
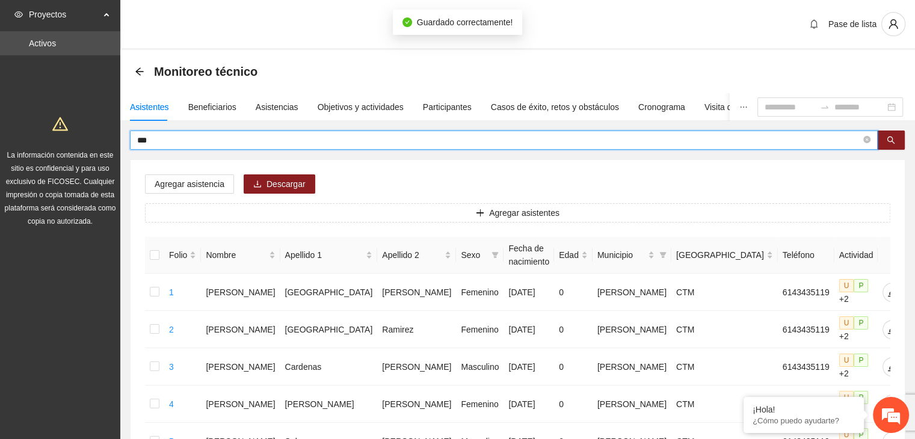
drag, startPoint x: 158, startPoint y: 143, endPoint x: 105, endPoint y: 140, distance: 52.4
type input "***"
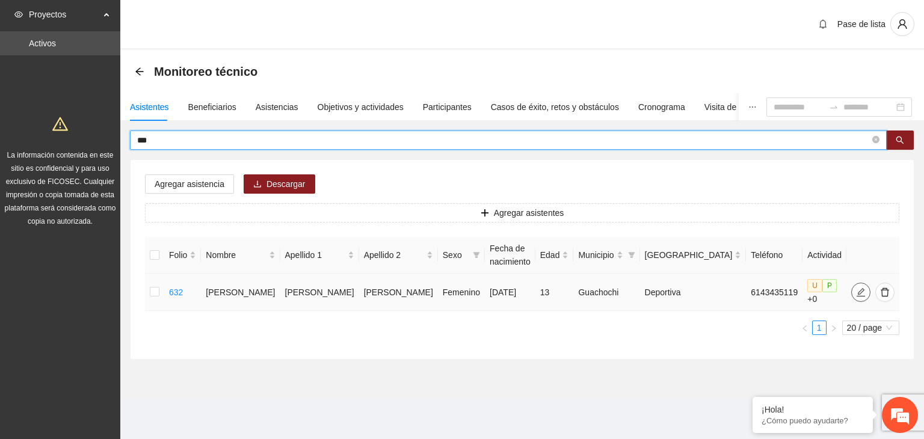
click at [856, 289] on icon "edit" at bounding box center [861, 293] width 10 height 10
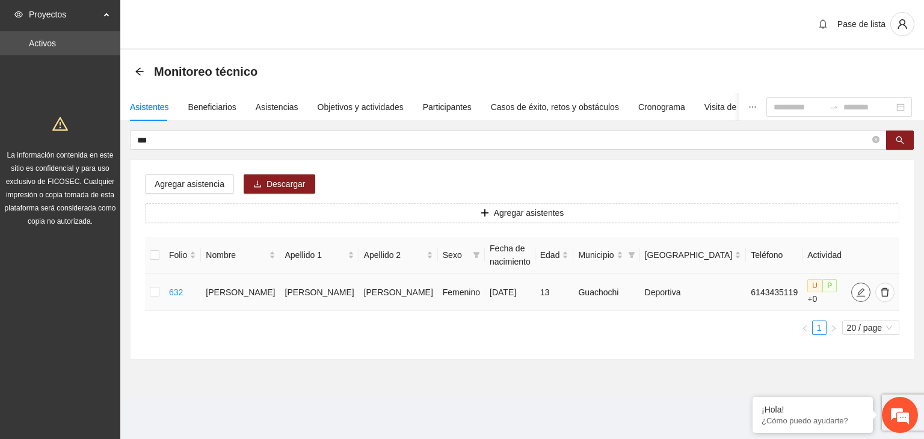
type input "**********"
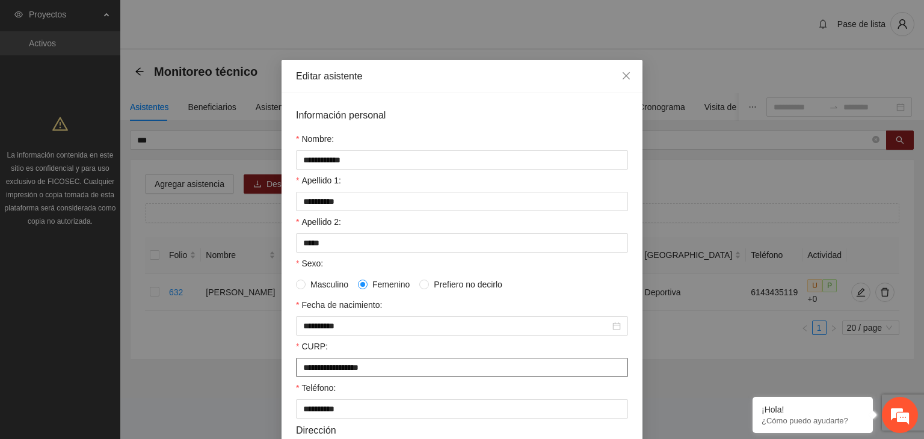
drag, startPoint x: 395, startPoint y: 373, endPoint x: 234, endPoint y: 396, distance: 163.5
click at [232, 397] on div "**********" at bounding box center [462, 219] width 924 height 439
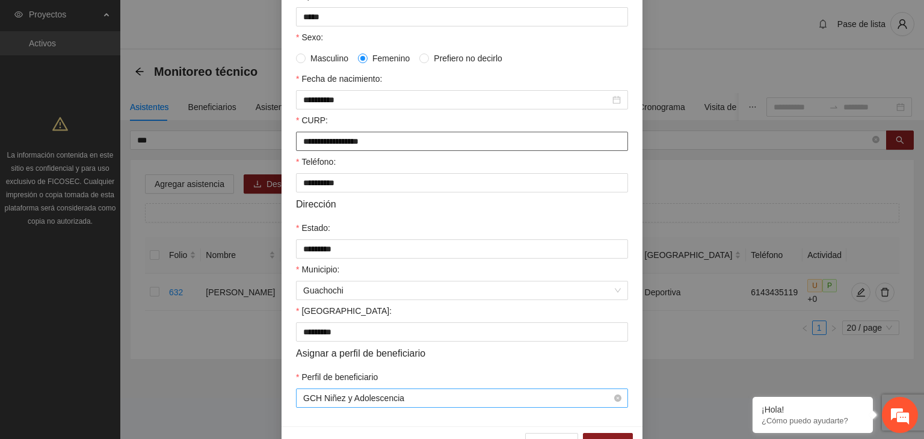
scroll to position [265, 0]
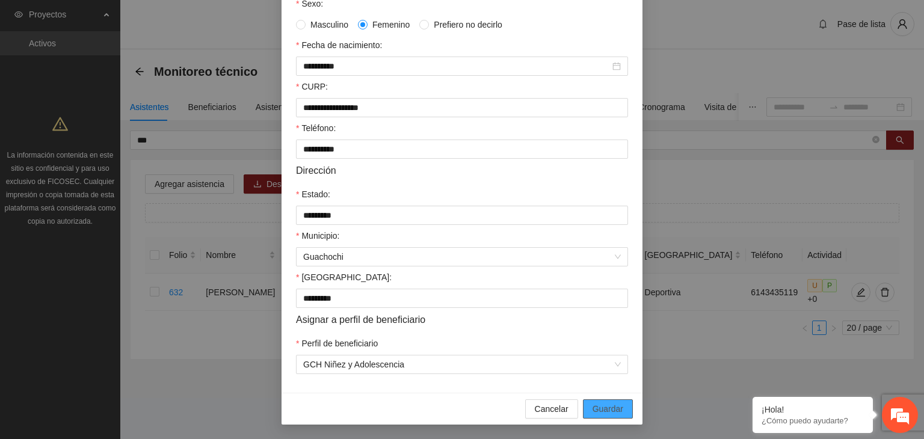
click at [601, 413] on span "Guardar" at bounding box center [608, 409] width 31 height 13
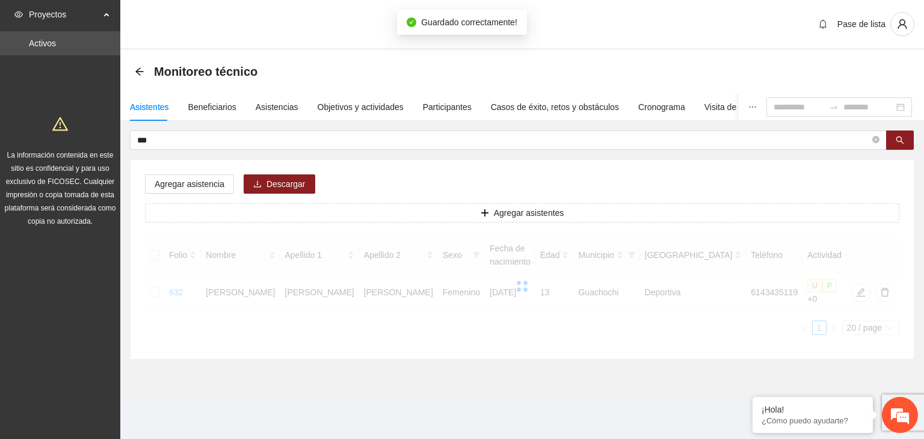
scroll to position [205, 0]
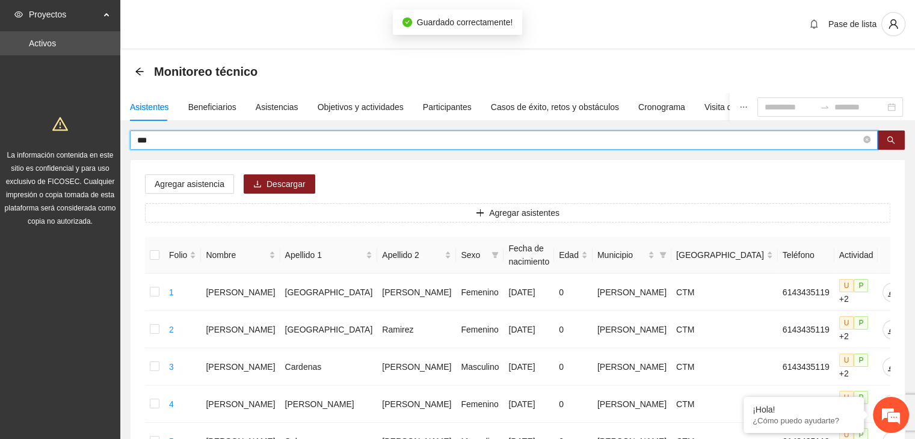
drag, startPoint x: 175, startPoint y: 141, endPoint x: 78, endPoint y: 152, distance: 97.5
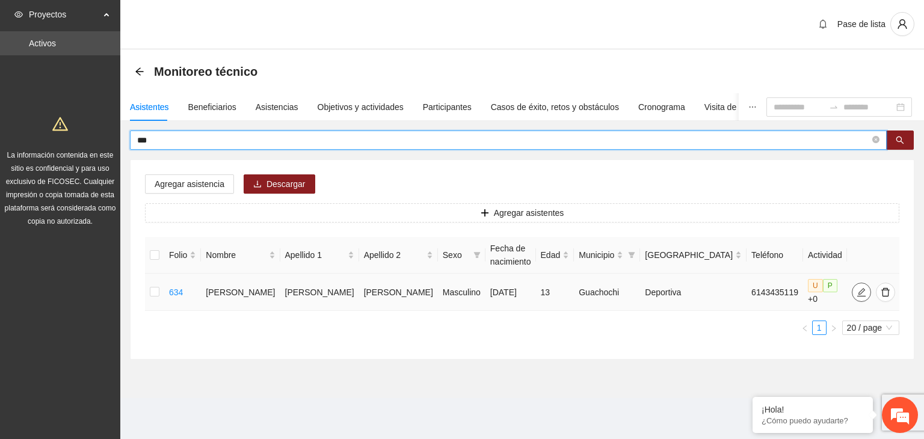
click at [857, 289] on icon "edit" at bounding box center [862, 293] width 10 height 10
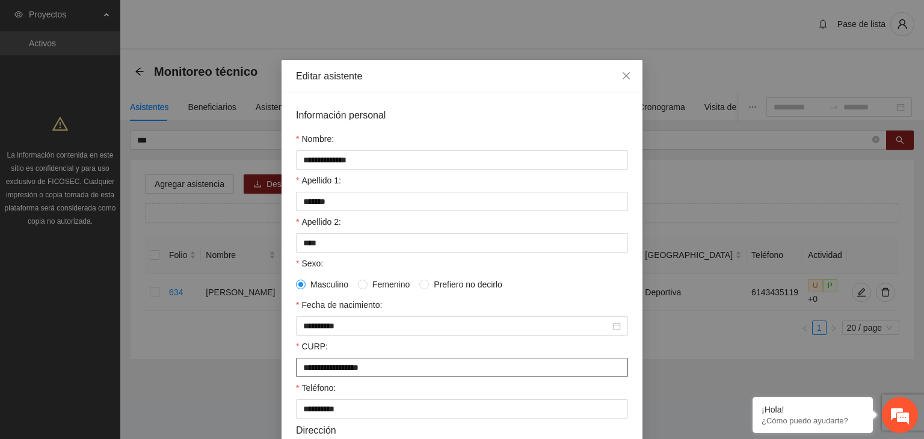
drag, startPoint x: 400, startPoint y: 367, endPoint x: 243, endPoint y: 376, distance: 156.7
click at [234, 376] on div "**********" at bounding box center [462, 219] width 924 height 439
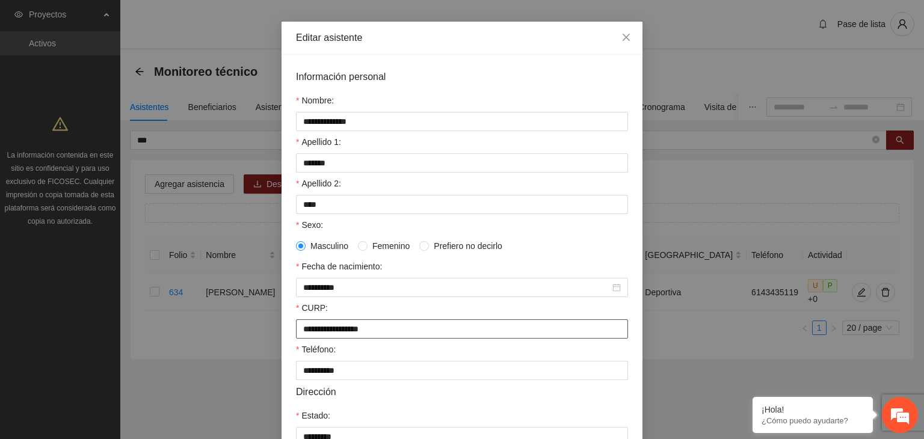
scroll to position [60, 0]
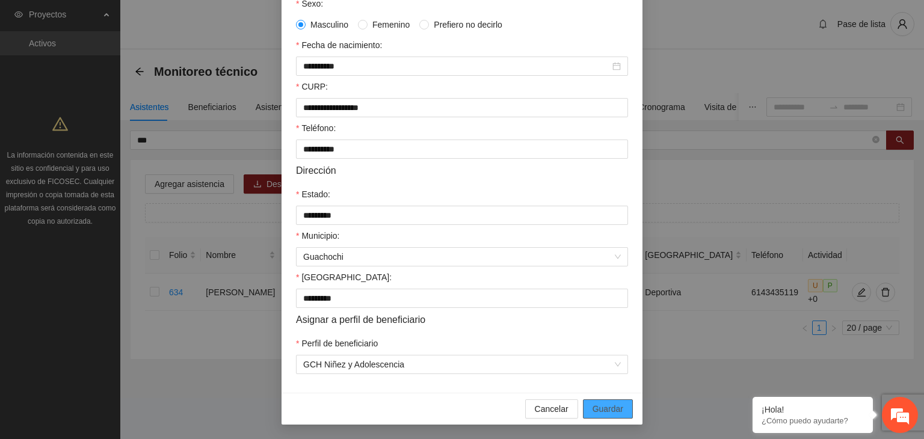
click at [607, 410] on span "Guardar" at bounding box center [608, 409] width 31 height 13
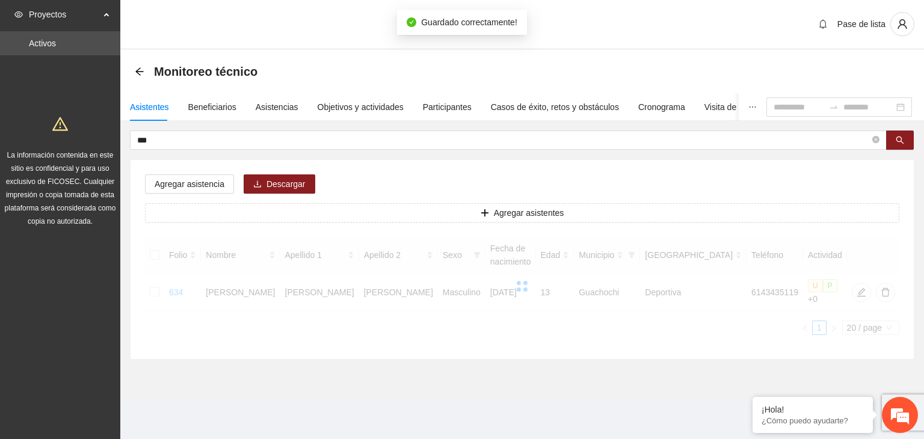
scroll to position [205, 0]
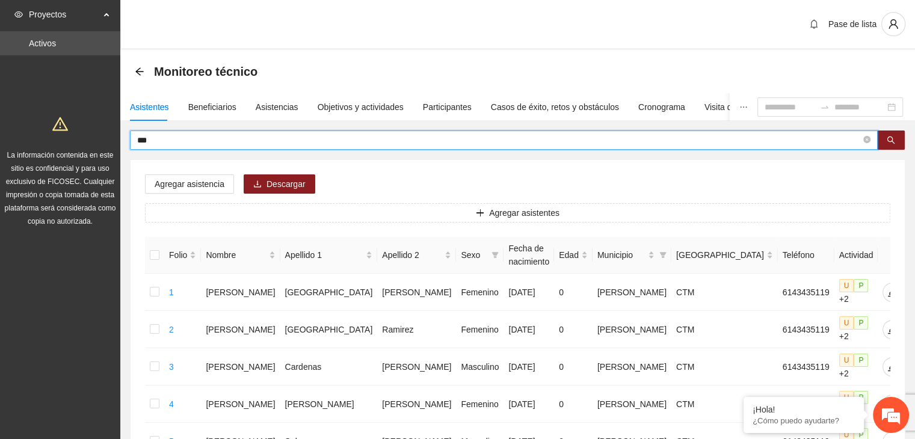
drag, startPoint x: 191, startPoint y: 144, endPoint x: 99, endPoint y: 145, distance: 92.1
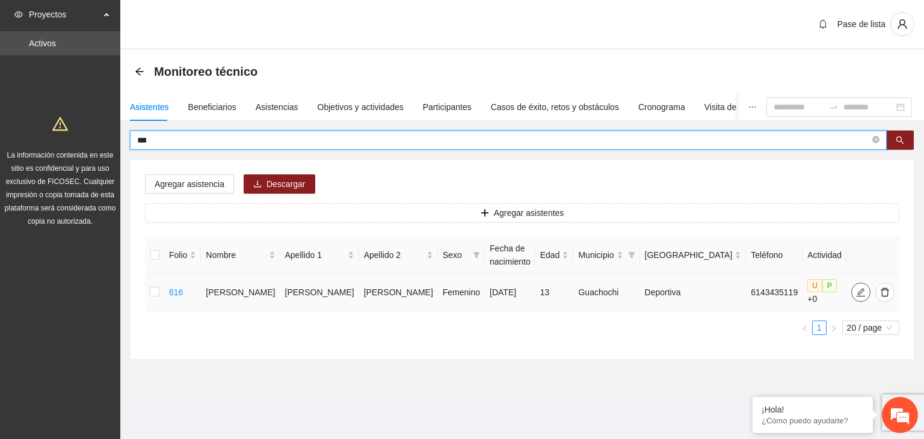
click at [857, 288] on icon "edit" at bounding box center [861, 292] width 8 height 8
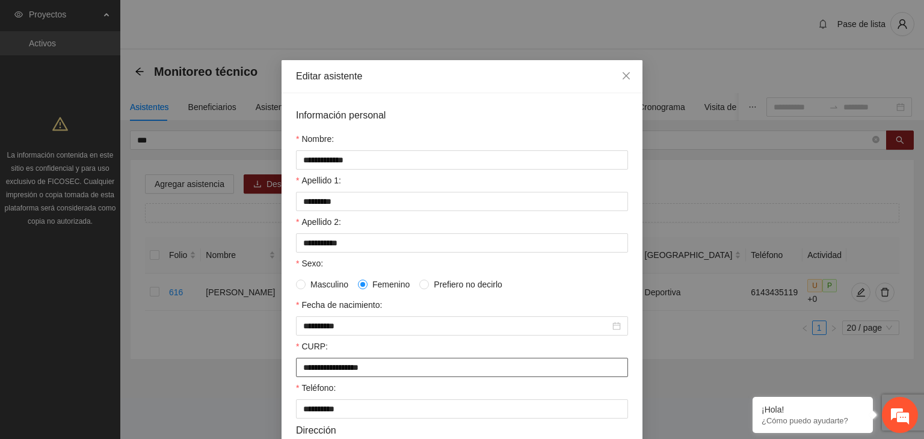
drag, startPoint x: 406, startPoint y: 373, endPoint x: 218, endPoint y: 388, distance: 188.4
click at [218, 388] on div "**********" at bounding box center [462, 219] width 924 height 439
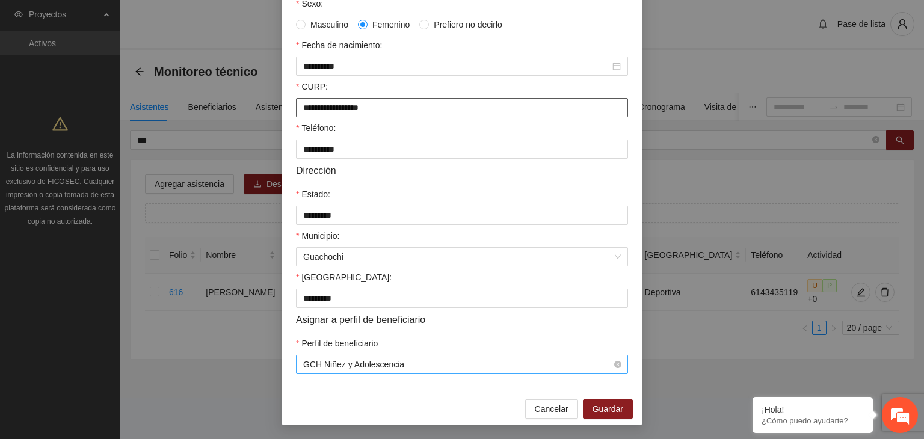
scroll to position [265, 0]
click at [601, 407] on span "Guardar" at bounding box center [608, 409] width 31 height 13
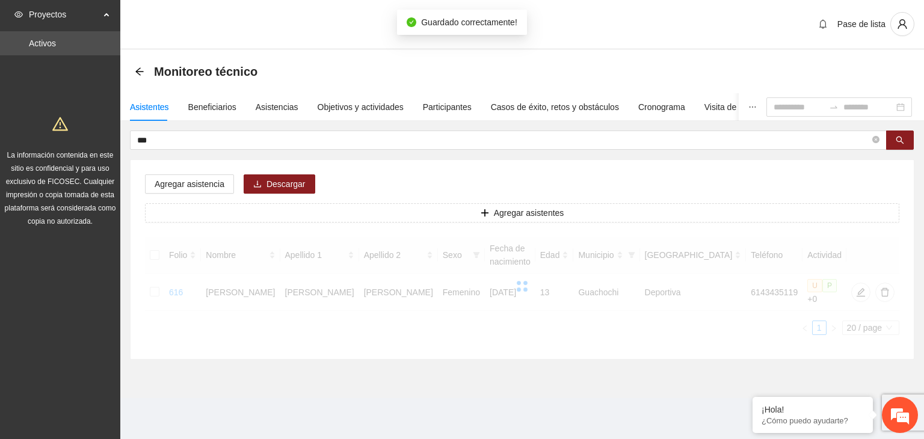
scroll to position [205, 0]
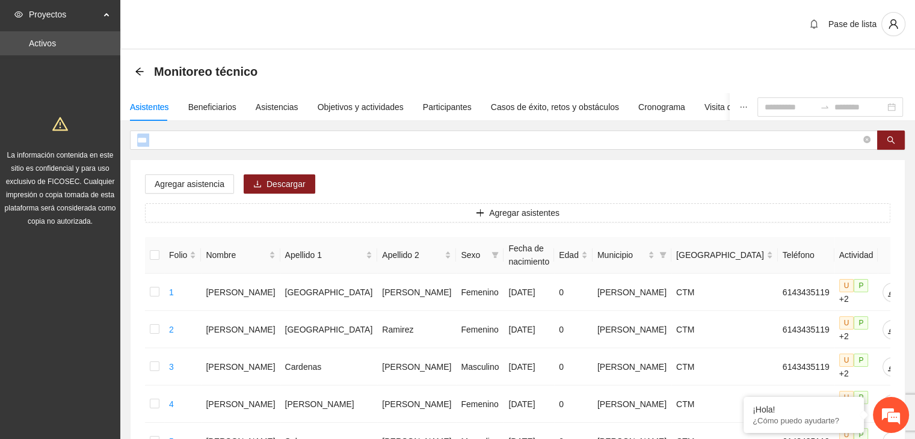
drag, startPoint x: 209, startPoint y: 132, endPoint x: 142, endPoint y: 152, distance: 70.1
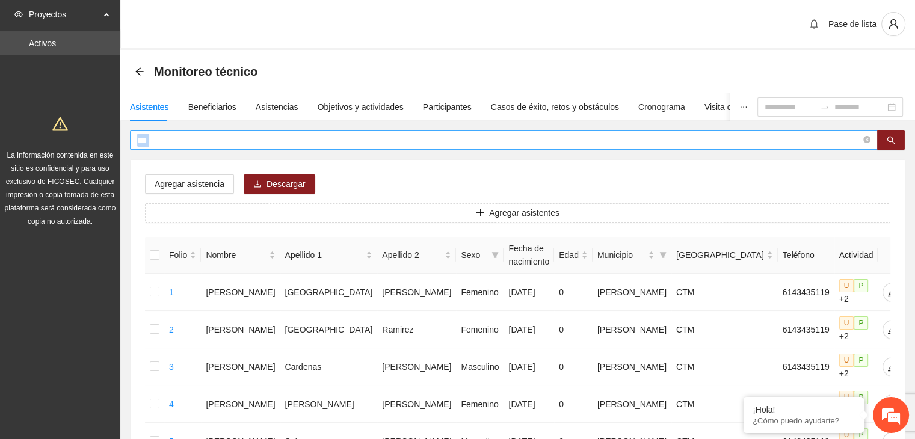
click at [158, 134] on input "***" at bounding box center [499, 140] width 724 height 13
drag, startPoint x: 161, startPoint y: 140, endPoint x: 61, endPoint y: 155, distance: 100.4
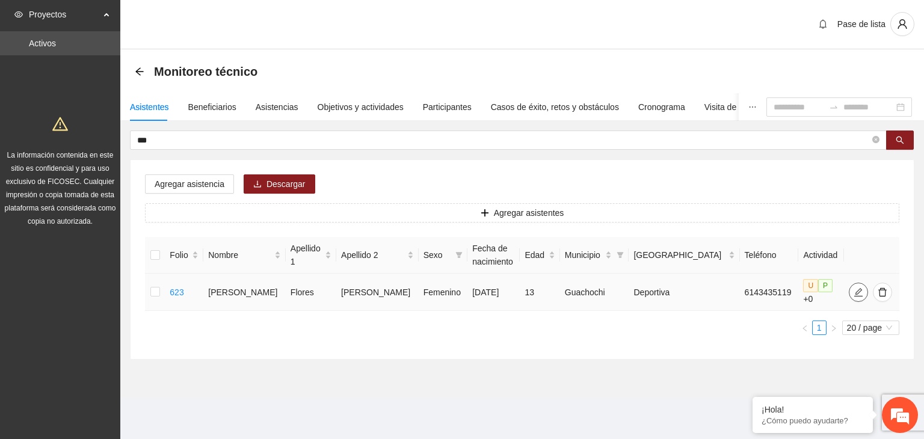
click at [854, 292] on icon "edit" at bounding box center [859, 293] width 10 height 10
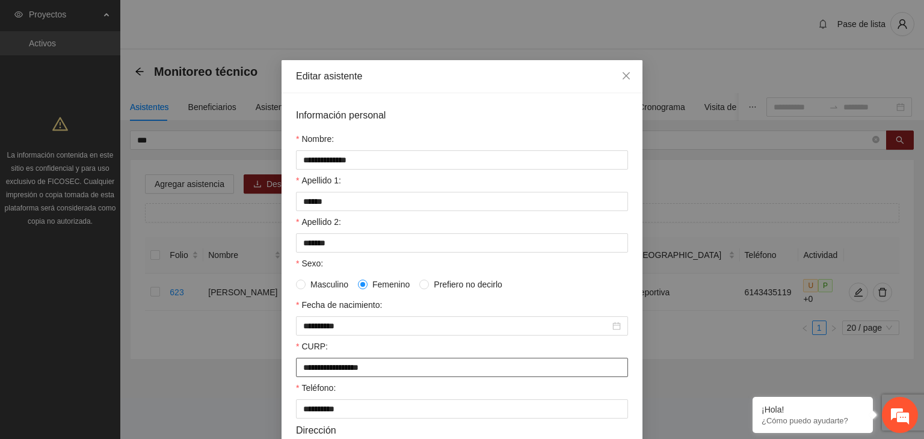
drag, startPoint x: 393, startPoint y: 376, endPoint x: 299, endPoint y: 373, distance: 94.5
click at [300, 373] on input "**********" at bounding box center [462, 367] width 332 height 19
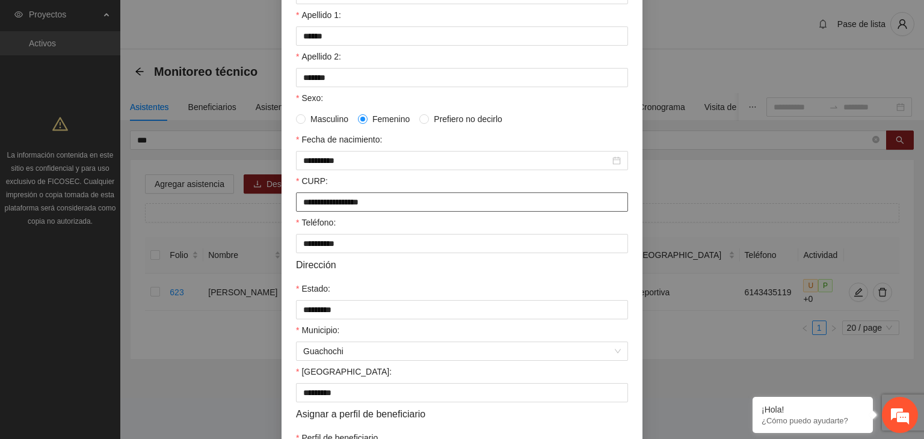
scroll to position [265, 0]
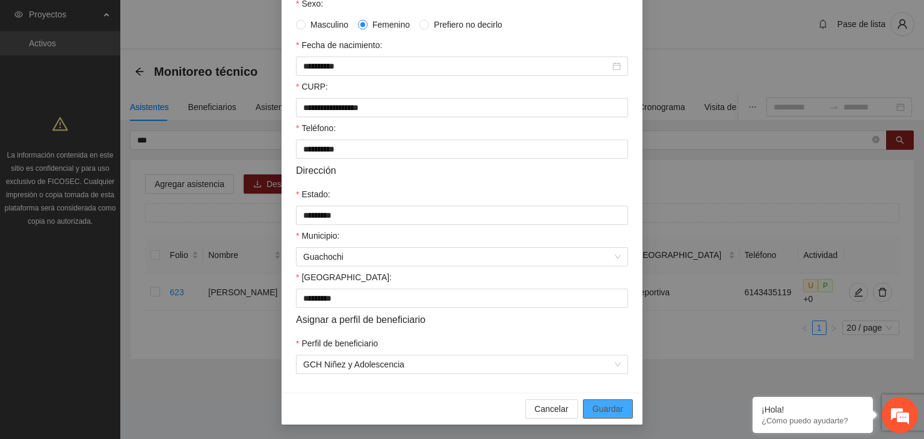
click at [597, 415] on span "Guardar" at bounding box center [608, 409] width 31 height 13
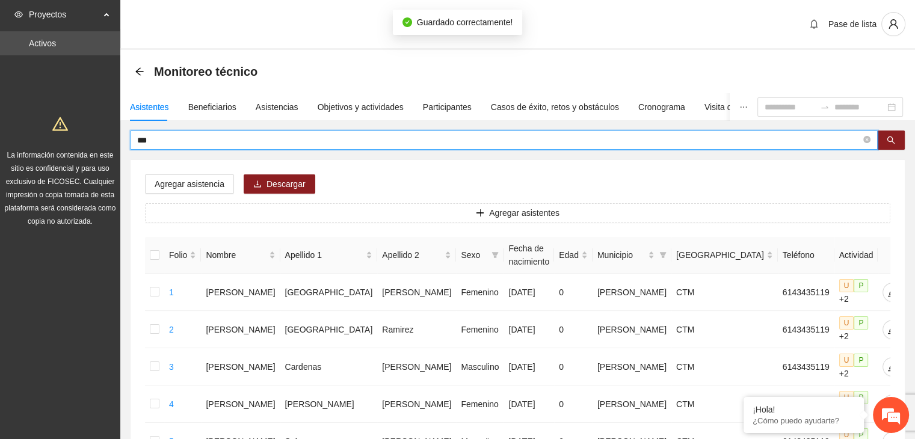
drag, startPoint x: 159, startPoint y: 139, endPoint x: 90, endPoint y: 143, distance: 68.7
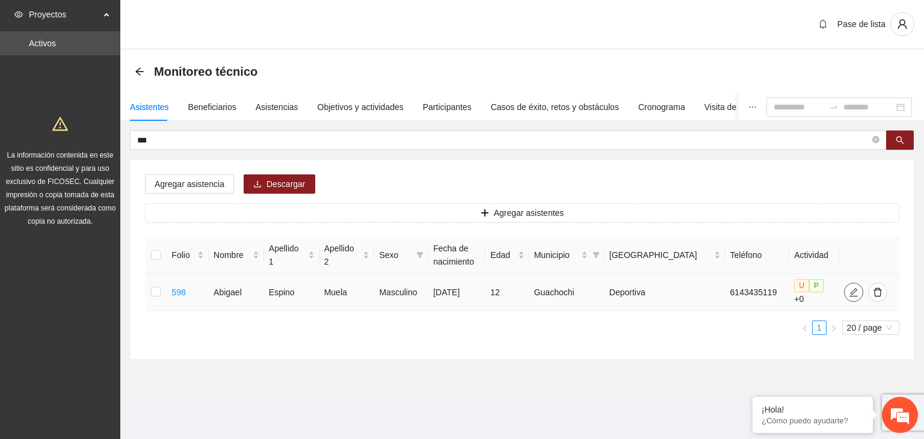
click at [853, 289] on icon "edit" at bounding box center [854, 293] width 10 height 10
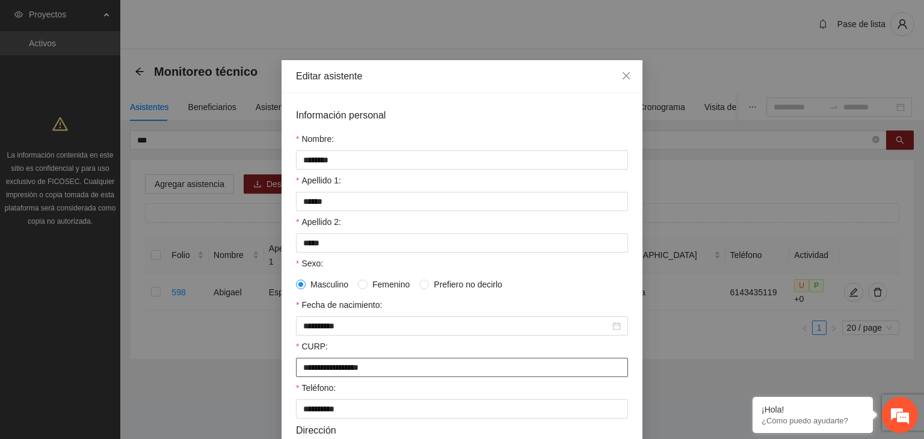
drag, startPoint x: 416, startPoint y: 364, endPoint x: 220, endPoint y: 370, distance: 196.3
click at [219, 370] on div "**********" at bounding box center [462, 219] width 924 height 439
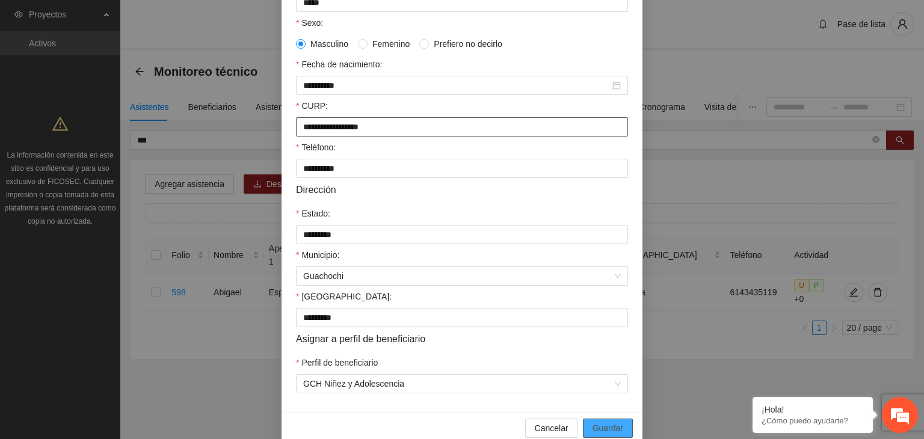
scroll to position [265, 0]
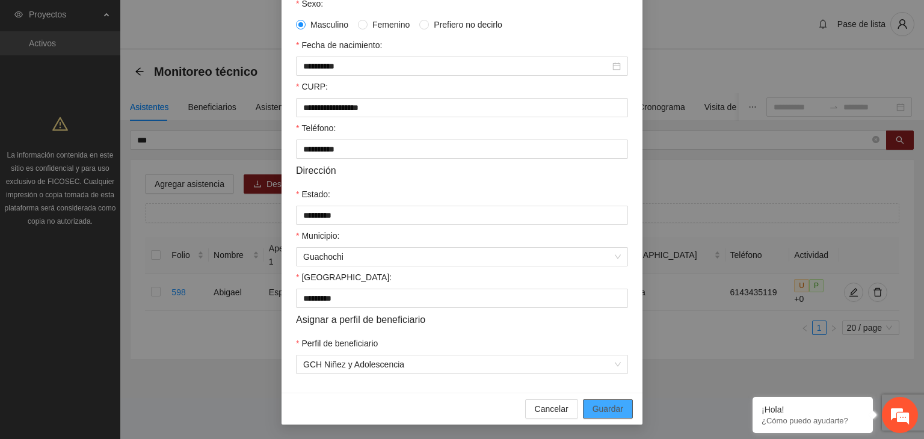
click at [604, 412] on span "Guardar" at bounding box center [608, 409] width 31 height 13
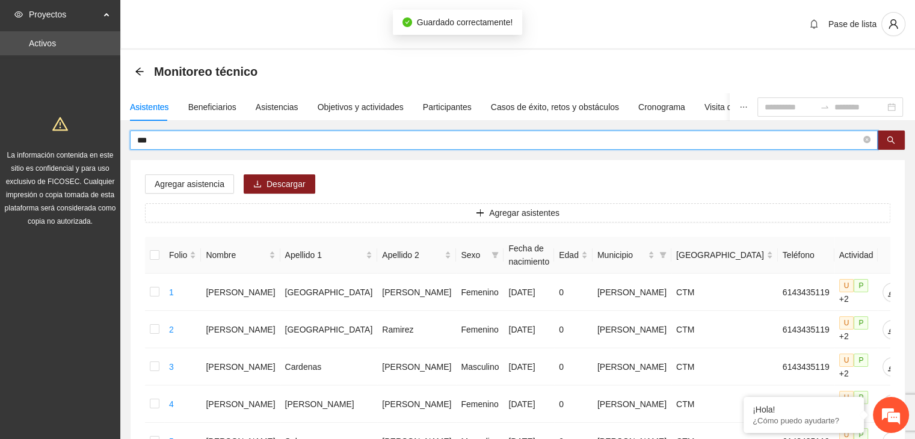
drag, startPoint x: 183, startPoint y: 138, endPoint x: 87, endPoint y: 138, distance: 96.3
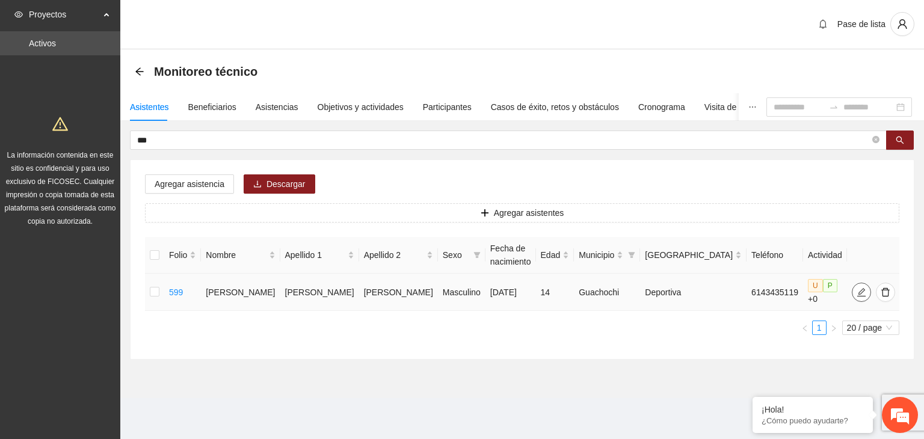
click at [856, 293] on span "edit" at bounding box center [862, 293] width 18 height 10
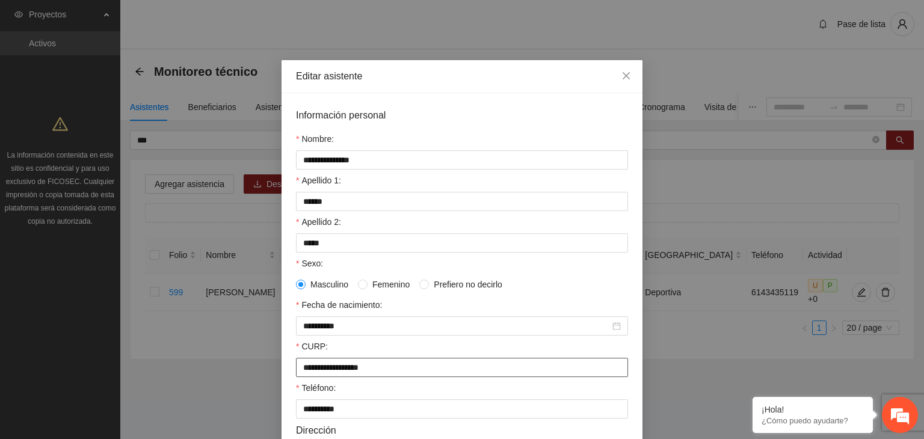
drag, startPoint x: 406, startPoint y: 371, endPoint x: 286, endPoint y: 377, distance: 119.9
click at [286, 377] on div "**********" at bounding box center [462, 373] width 361 height 560
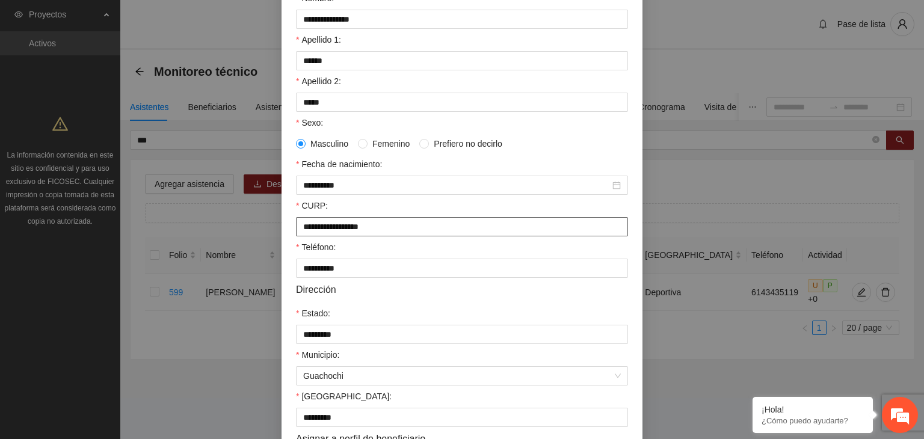
scroll to position [241, 0]
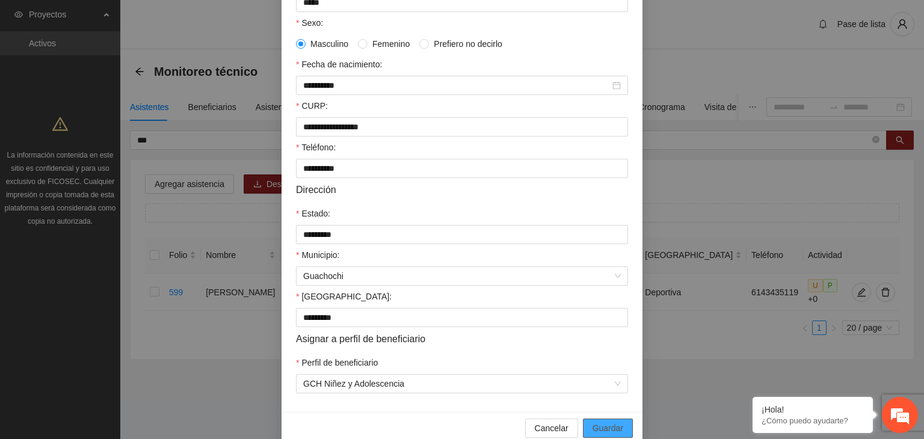
click at [621, 427] on button "Guardar" at bounding box center [608, 428] width 50 height 19
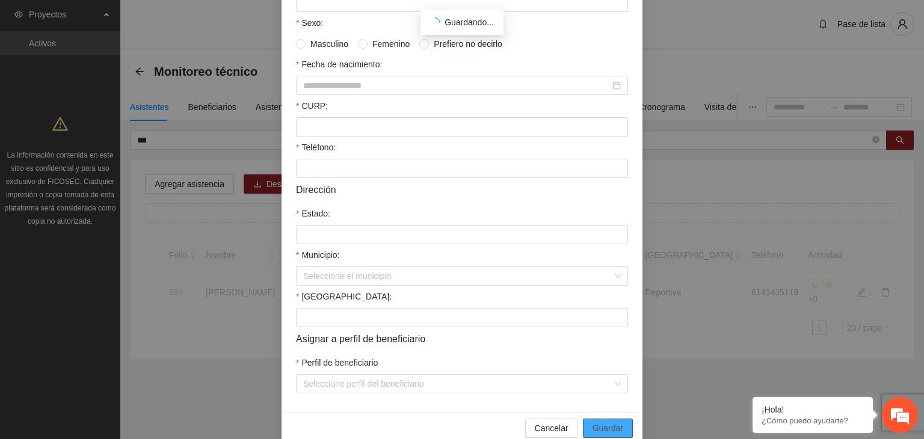
scroll to position [205, 0]
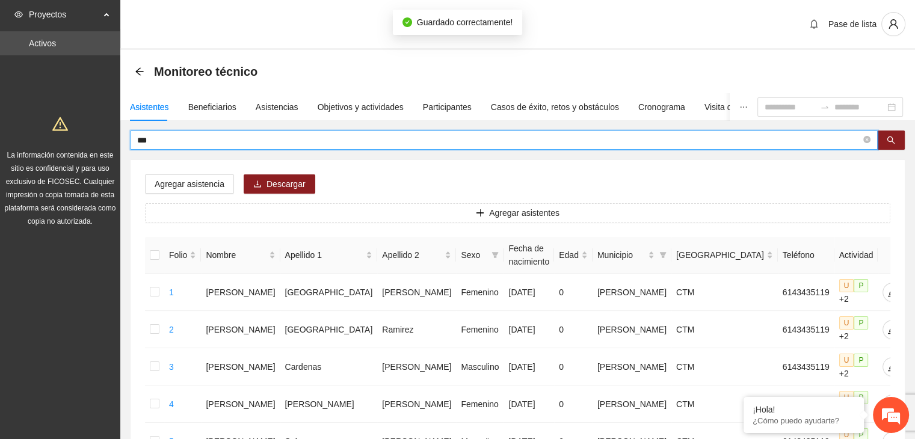
drag, startPoint x: 170, startPoint y: 141, endPoint x: 93, endPoint y: 154, distance: 77.5
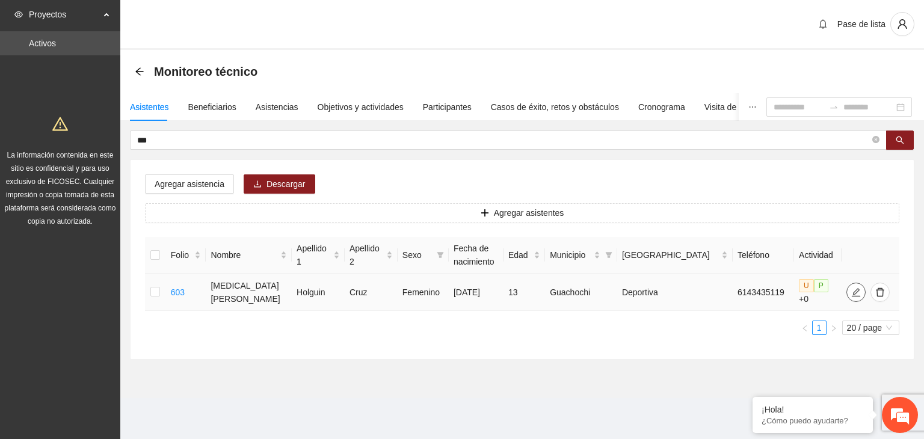
click at [853, 288] on icon "edit" at bounding box center [857, 293] width 10 height 10
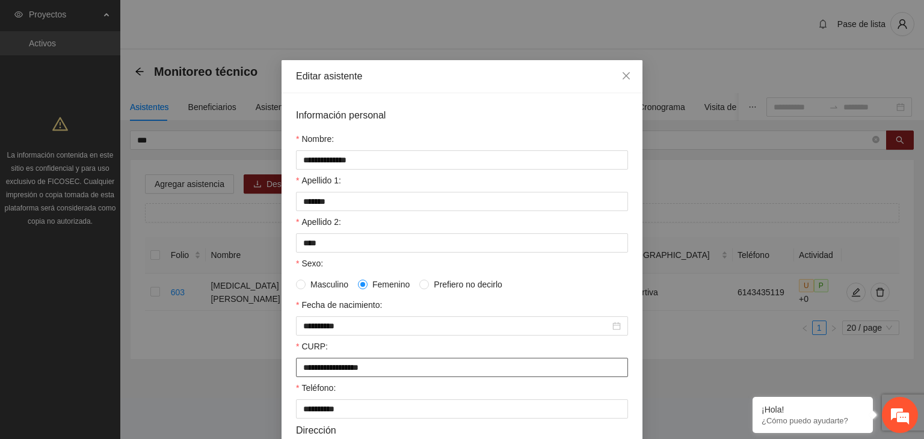
drag, startPoint x: 397, startPoint y: 369, endPoint x: 253, endPoint y: 383, distance: 145.2
click at [253, 383] on div "**********" at bounding box center [462, 219] width 924 height 439
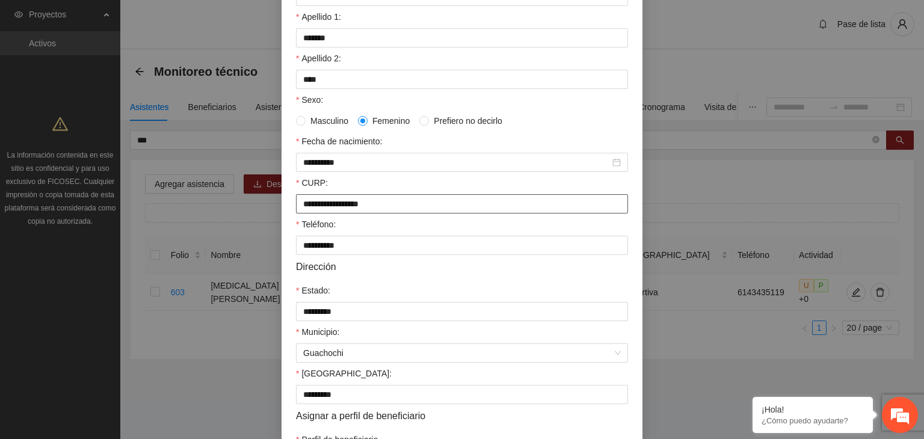
scroll to position [241, 0]
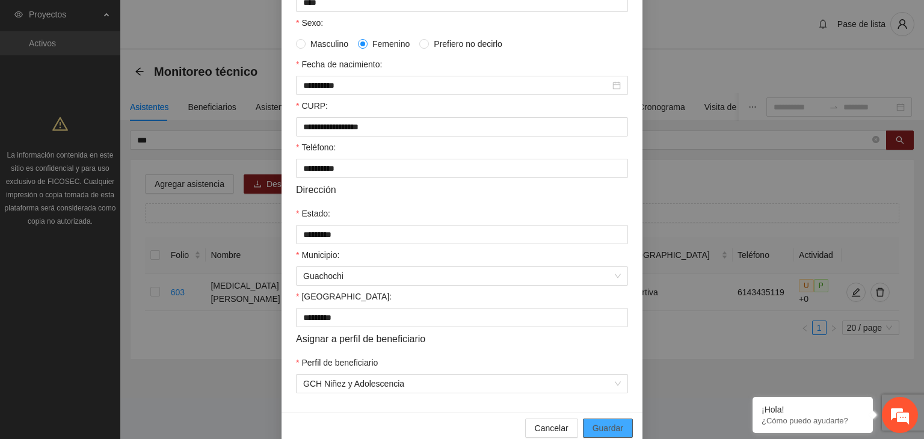
click at [607, 432] on span "Guardar" at bounding box center [608, 428] width 31 height 13
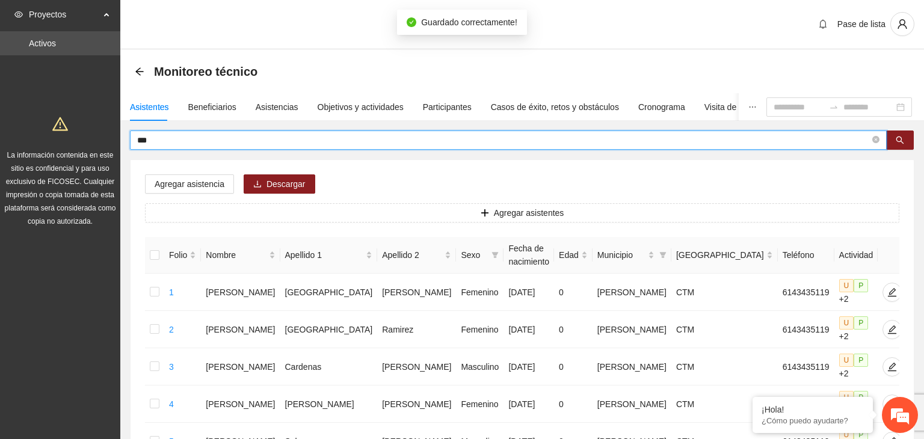
drag, startPoint x: 149, startPoint y: 144, endPoint x: 91, endPoint y: 146, distance: 57.8
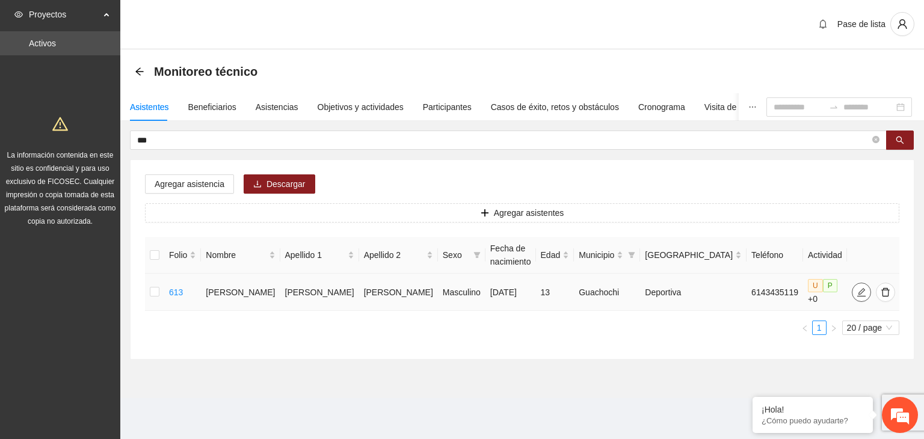
click at [857, 289] on icon "edit" at bounding box center [862, 293] width 10 height 10
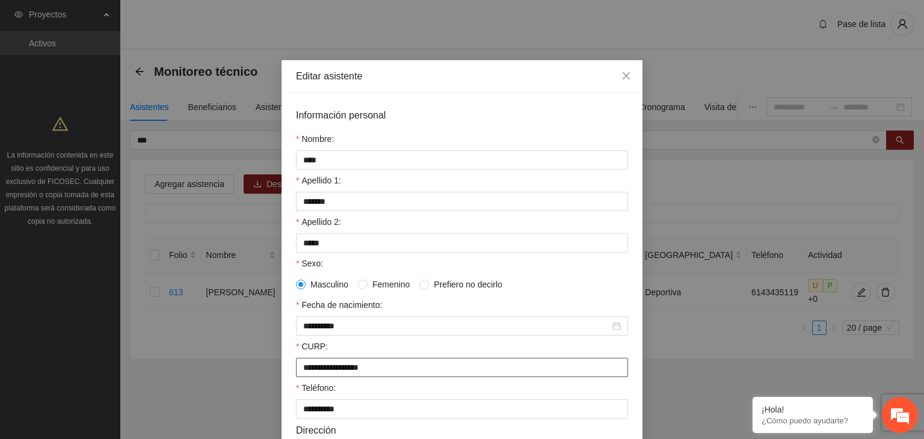
drag, startPoint x: 396, startPoint y: 374, endPoint x: 265, endPoint y: 377, distance: 131.2
click at [265, 376] on div "**********" at bounding box center [462, 219] width 924 height 439
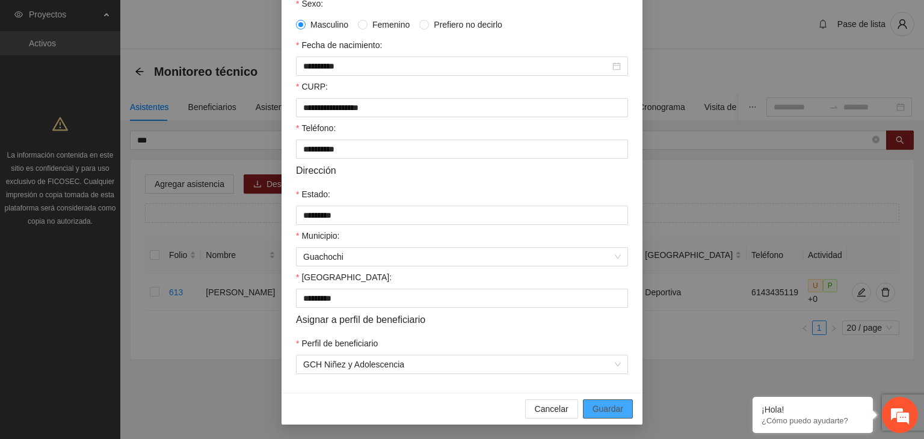
click at [604, 408] on span "Guardar" at bounding box center [608, 409] width 31 height 13
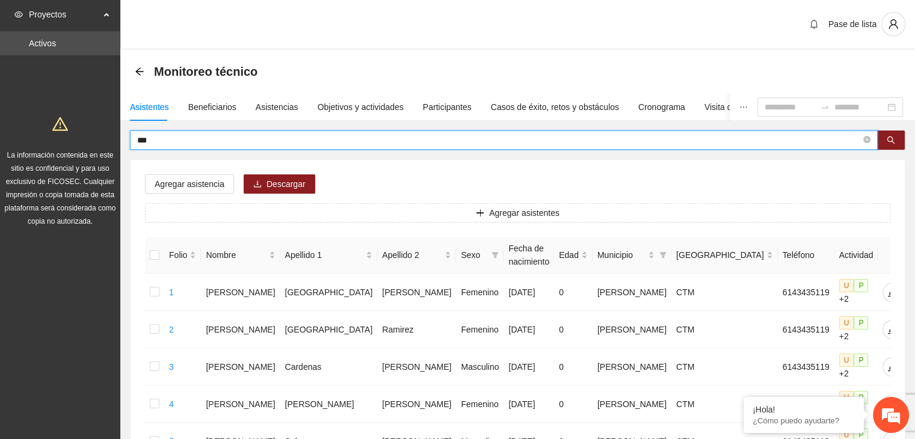
drag, startPoint x: 199, startPoint y: 140, endPoint x: 90, endPoint y: 148, distance: 109.8
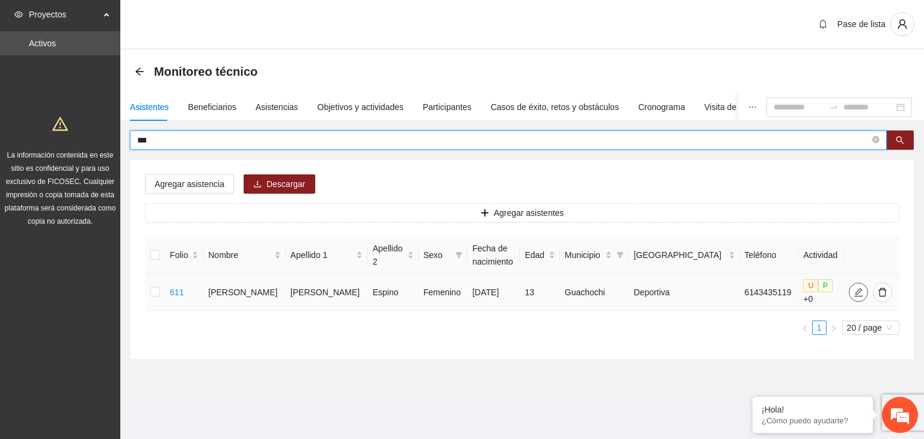
click at [854, 288] on icon "edit" at bounding box center [859, 293] width 10 height 10
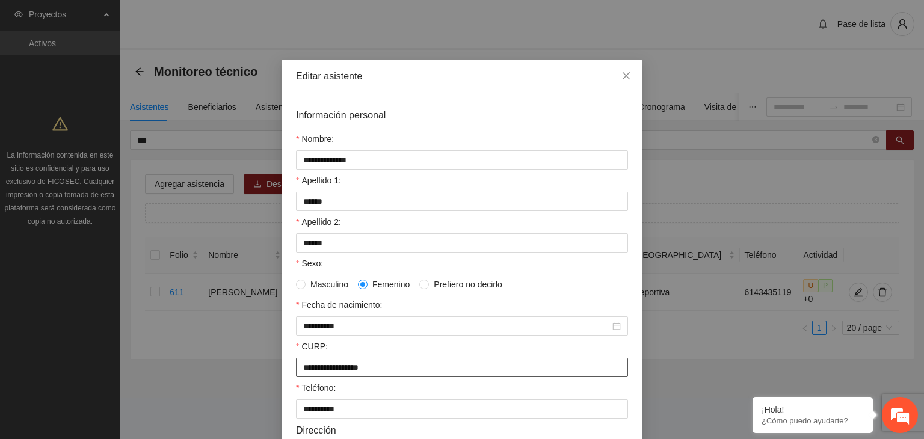
drag, startPoint x: 395, startPoint y: 371, endPoint x: 299, endPoint y: 372, distance: 96.3
click at [299, 372] on input "**********" at bounding box center [462, 367] width 332 height 19
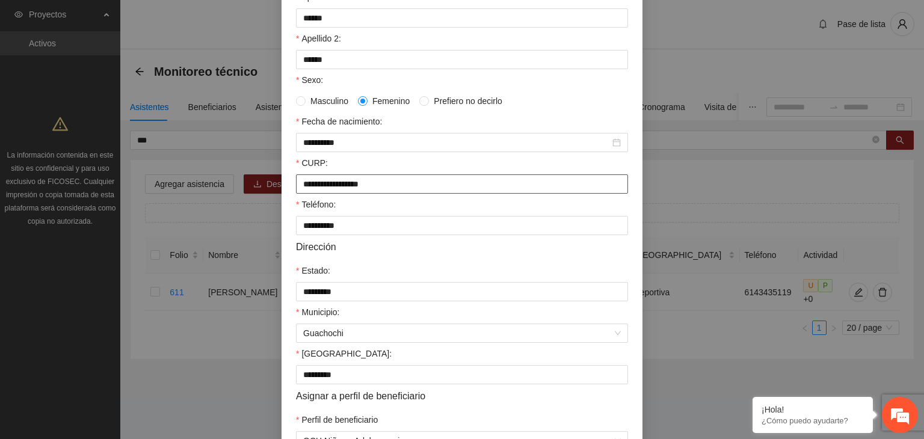
scroll to position [265, 0]
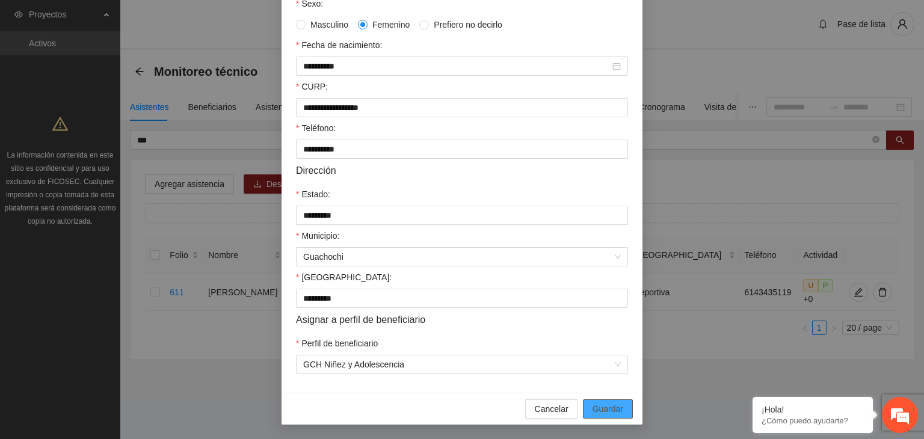
click at [609, 409] on span "Guardar" at bounding box center [608, 409] width 31 height 13
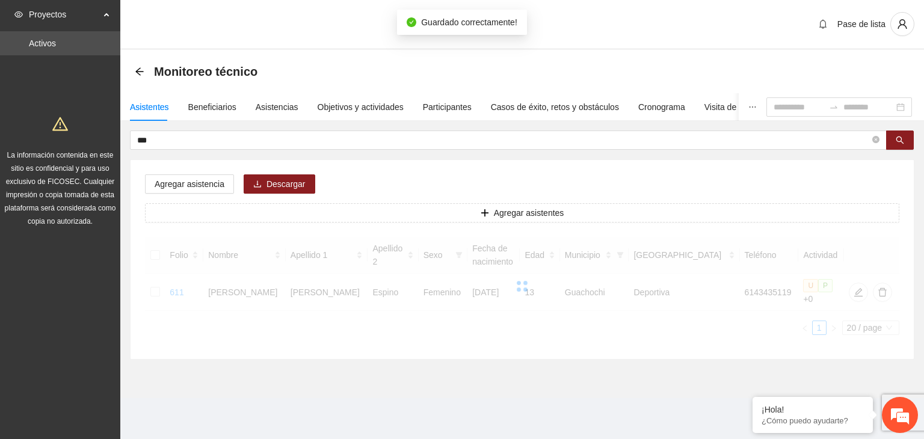
scroll to position [205, 0]
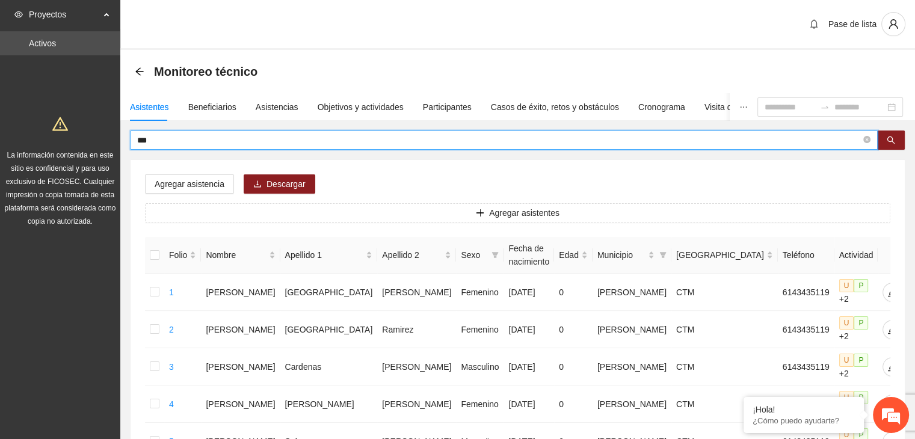
drag, startPoint x: 141, startPoint y: 134, endPoint x: 112, endPoint y: 140, distance: 30.1
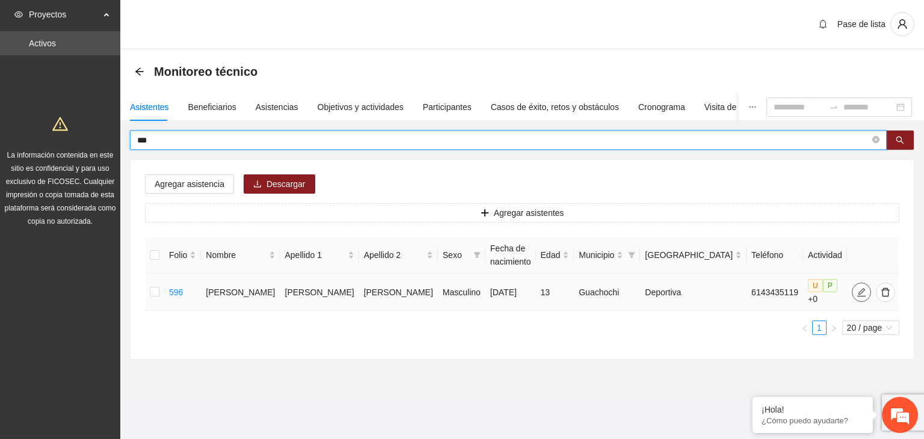
click at [857, 289] on icon "edit" at bounding box center [862, 293] width 10 height 10
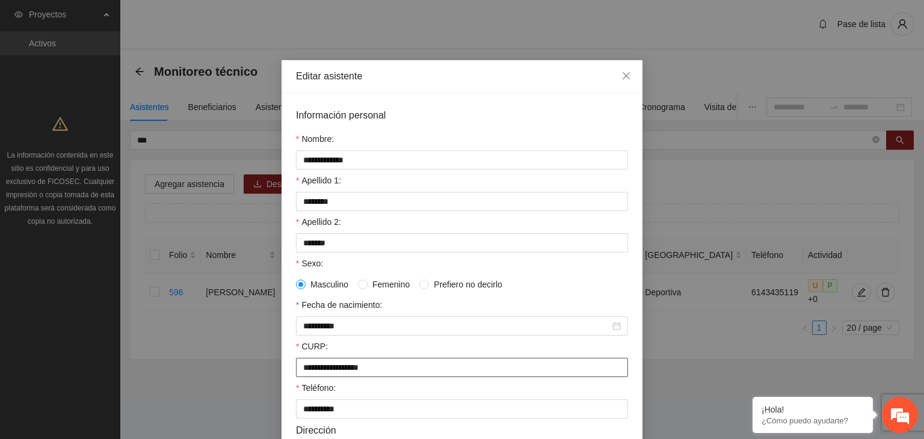
drag, startPoint x: 302, startPoint y: 386, endPoint x: 202, endPoint y: 393, distance: 100.8
click at [202, 393] on div "**********" at bounding box center [462, 219] width 924 height 439
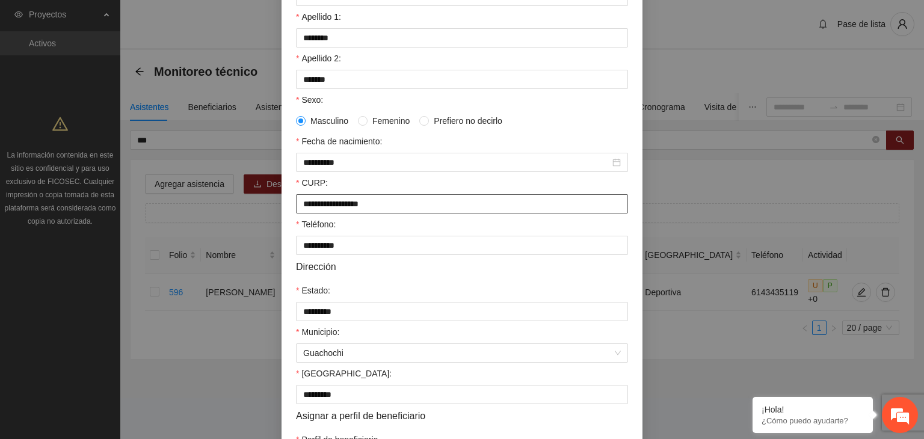
scroll to position [265, 0]
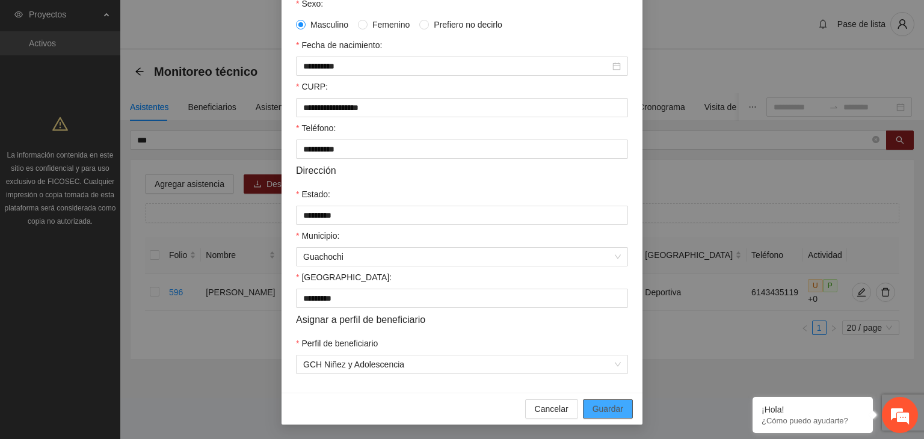
click at [612, 407] on span "Guardar" at bounding box center [608, 409] width 31 height 13
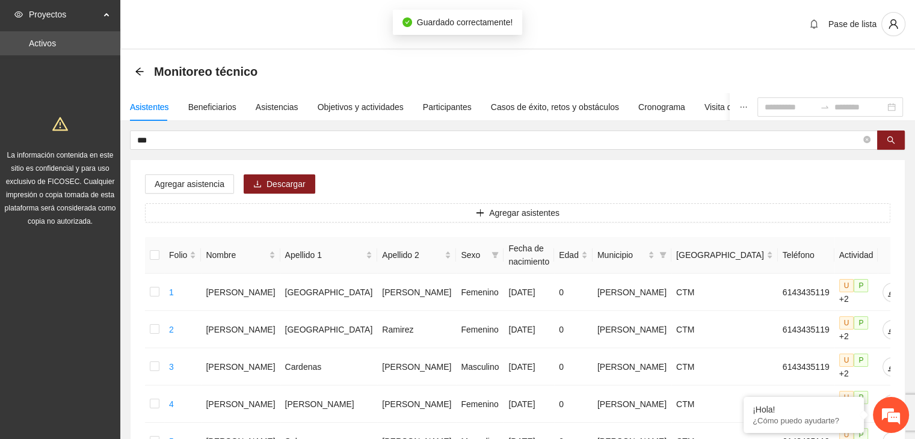
drag, startPoint x: 217, startPoint y: 143, endPoint x: 76, endPoint y: 170, distance: 142.8
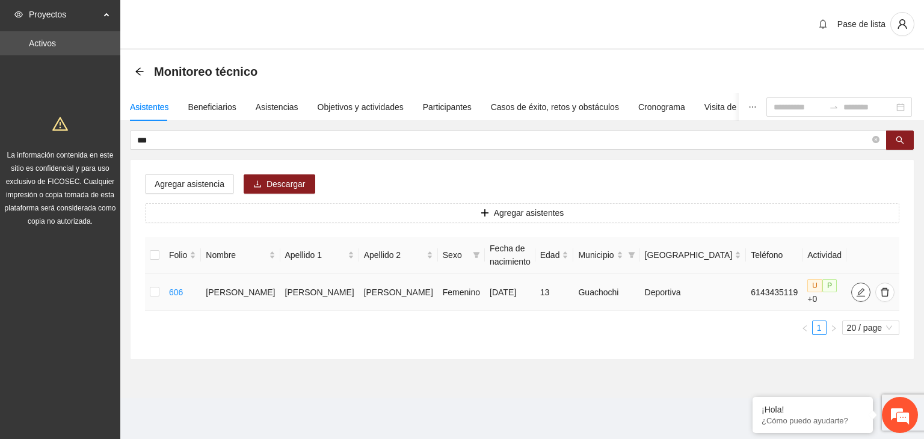
click at [856, 288] on icon "edit" at bounding box center [861, 293] width 10 height 10
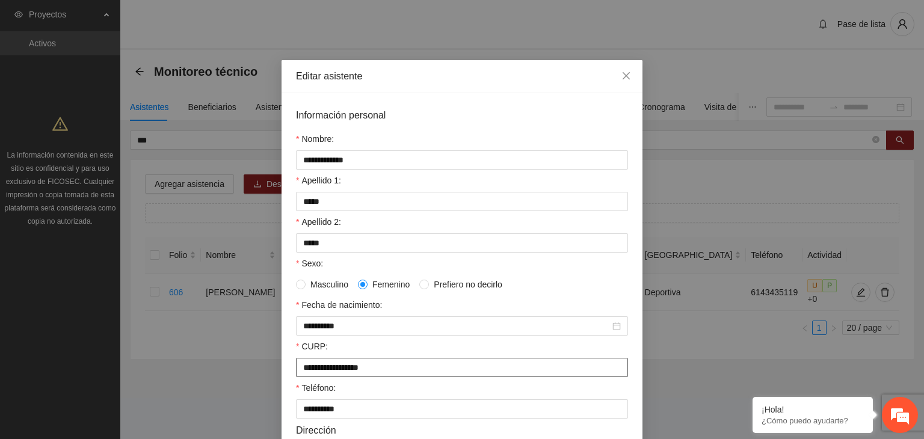
drag, startPoint x: 394, startPoint y: 371, endPoint x: 250, endPoint y: 409, distance: 148.8
click at [250, 409] on div "**********" at bounding box center [462, 219] width 924 height 439
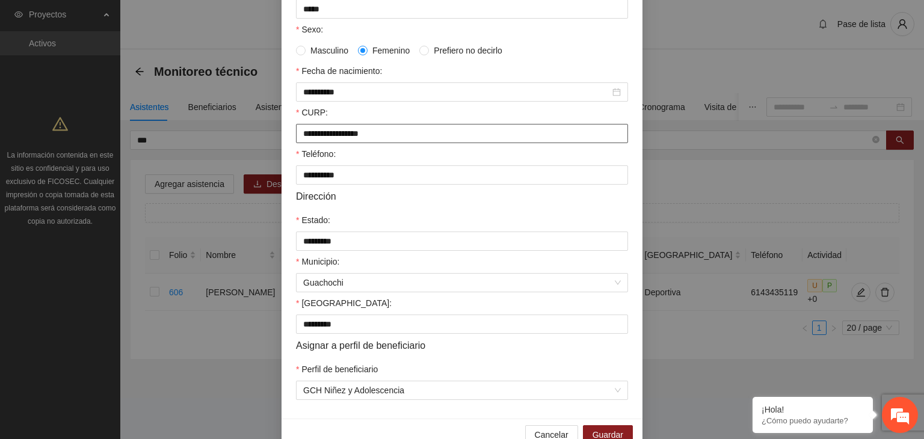
scroll to position [265, 0]
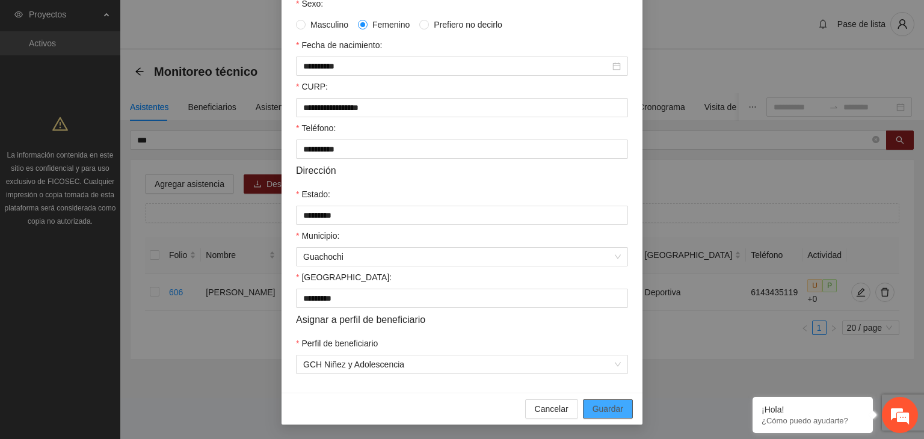
click at [623, 406] on button "Guardar" at bounding box center [608, 409] width 50 height 19
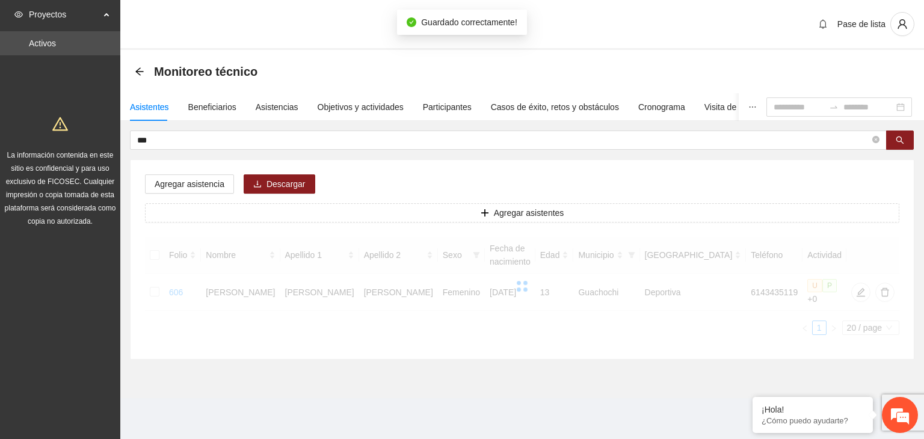
scroll to position [205, 0]
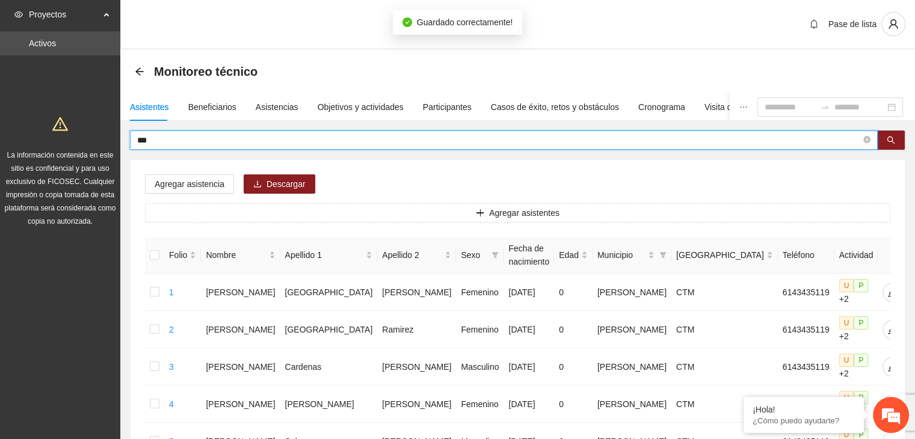
drag, startPoint x: 159, startPoint y: 139, endPoint x: 116, endPoint y: 144, distance: 44.3
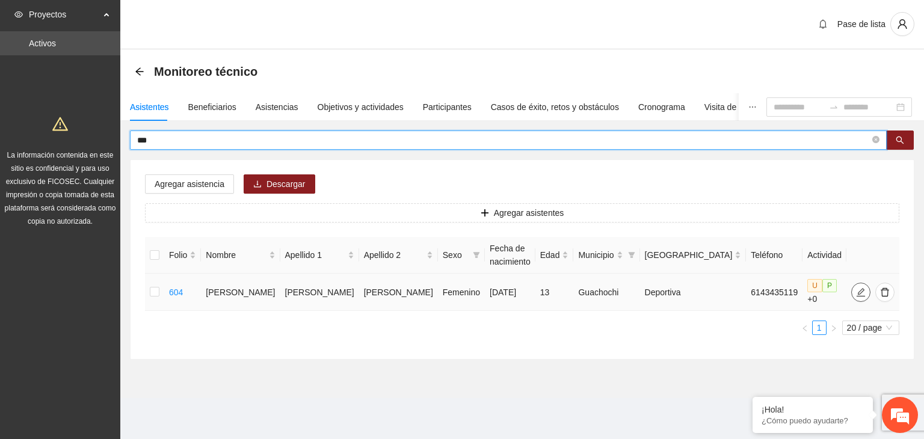
click at [854, 293] on span "edit" at bounding box center [861, 293] width 18 height 10
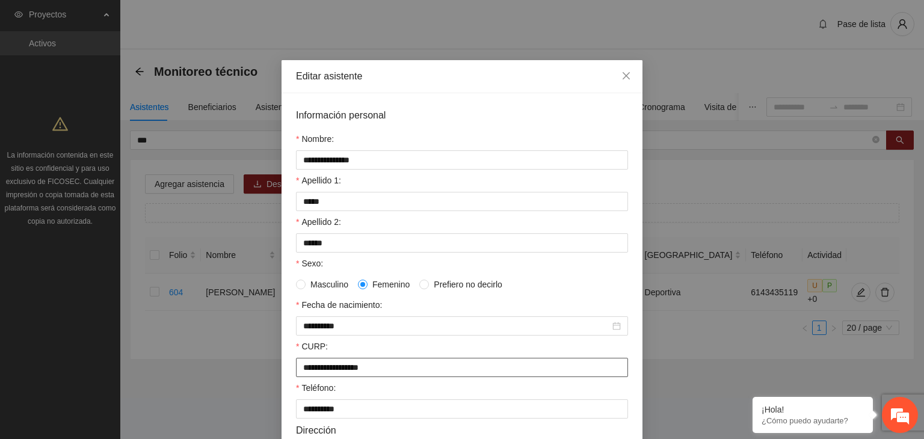
drag, startPoint x: 414, startPoint y: 376, endPoint x: 289, endPoint y: 381, distance: 125.3
click at [289, 381] on div "**********" at bounding box center [462, 373] width 361 height 560
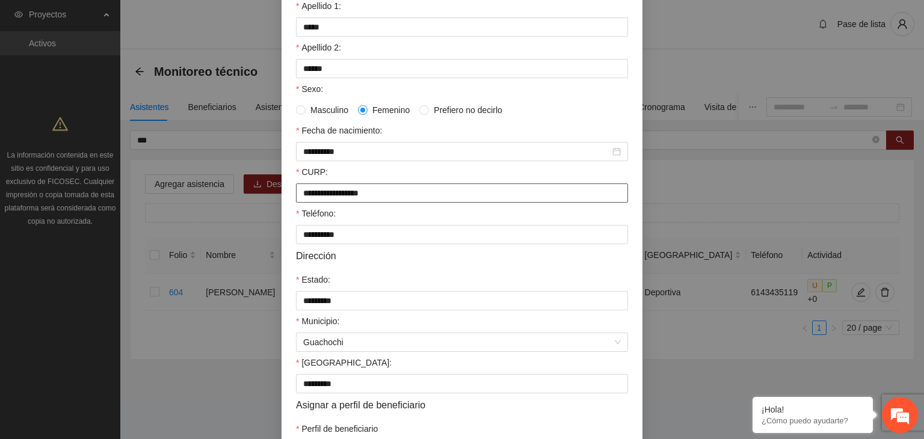
scroll to position [265, 0]
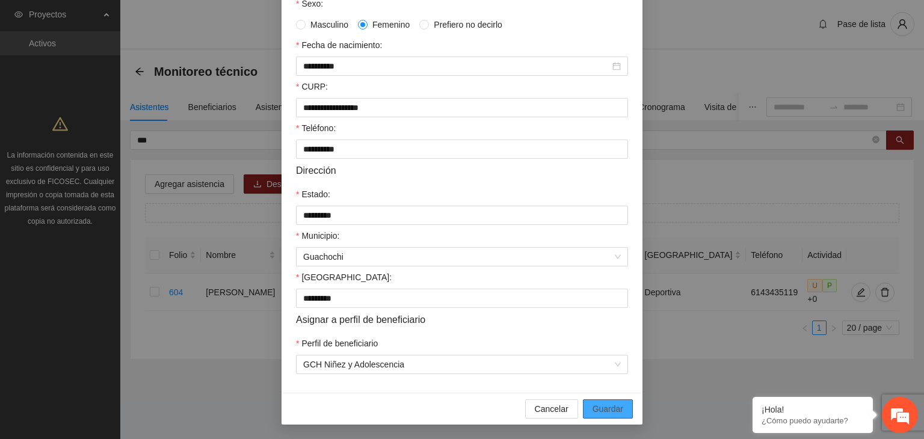
click at [609, 414] on span "Guardar" at bounding box center [608, 409] width 31 height 13
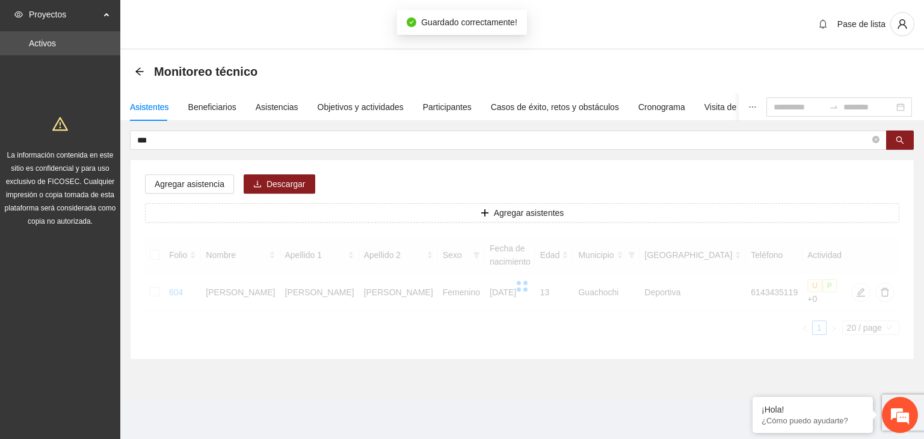
scroll to position [205, 0]
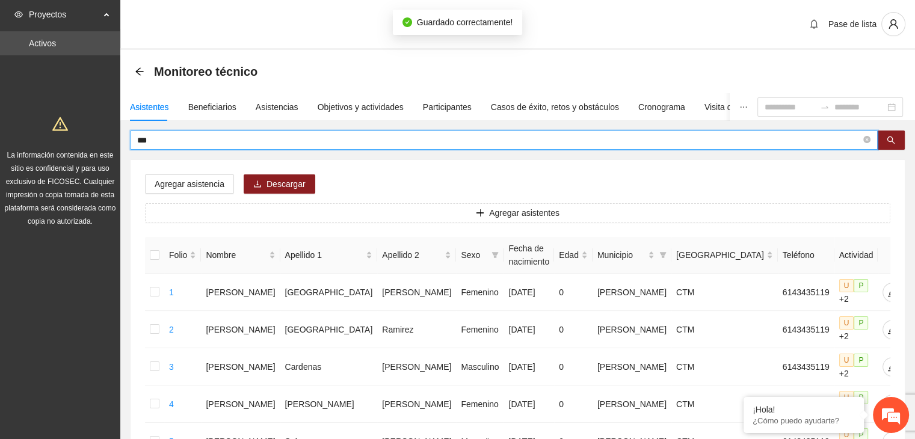
drag, startPoint x: 243, startPoint y: 137, endPoint x: 98, endPoint y: 167, distance: 147.4
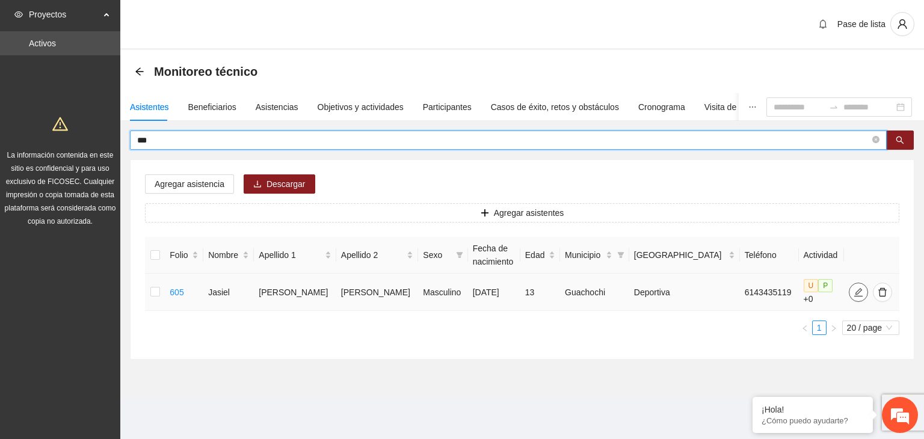
click at [854, 289] on icon "edit" at bounding box center [859, 293] width 10 height 10
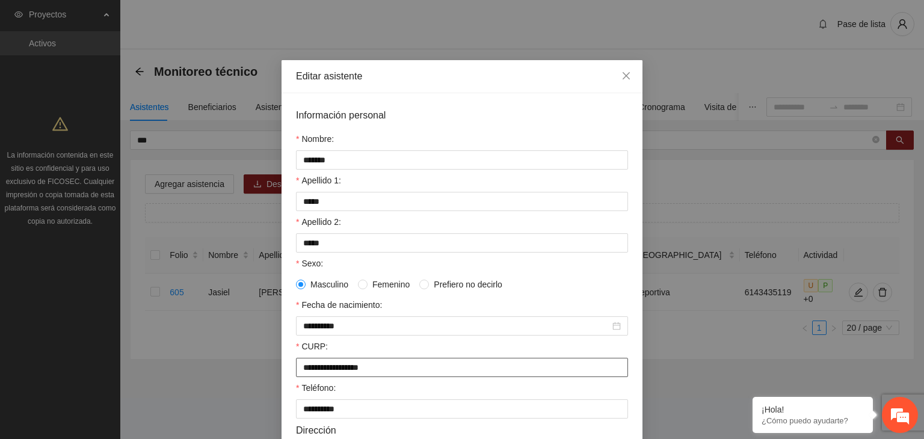
drag, startPoint x: 426, startPoint y: 370, endPoint x: 261, endPoint y: 379, distance: 165.7
click at [261, 379] on div "**********" at bounding box center [462, 219] width 924 height 439
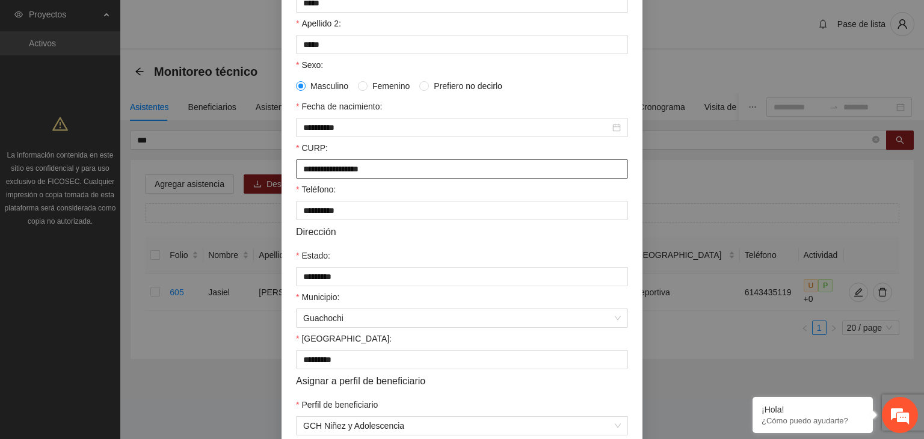
scroll to position [265, 0]
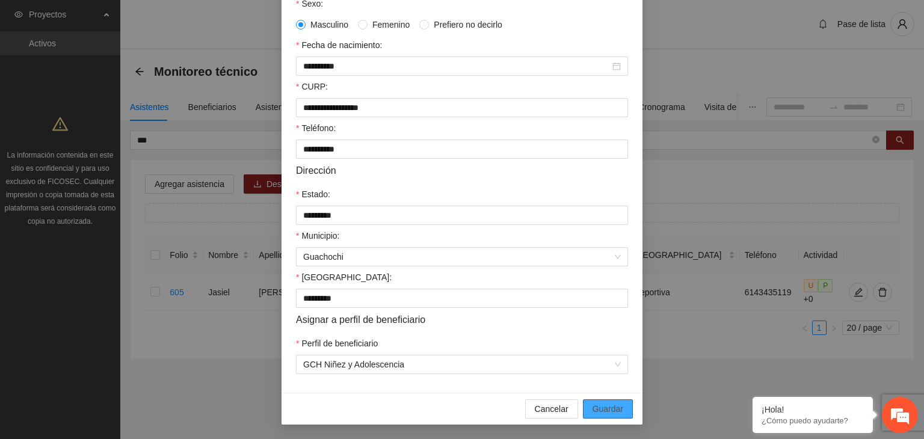
click at [604, 407] on span "Guardar" at bounding box center [608, 409] width 31 height 13
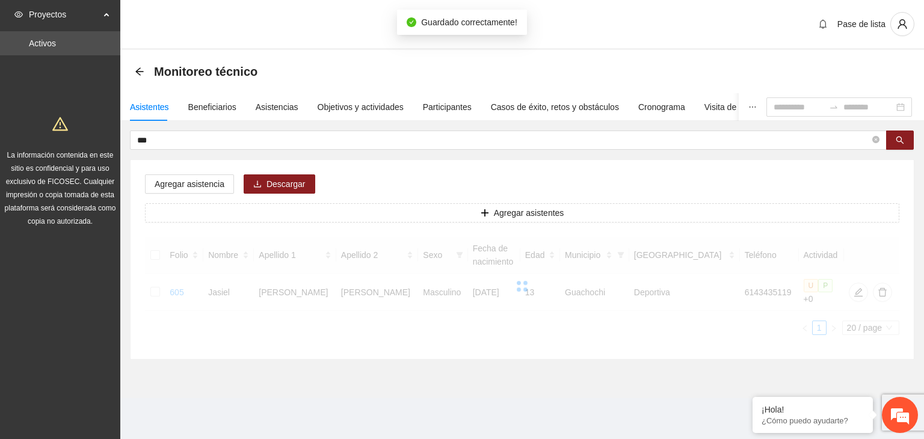
scroll to position [205, 0]
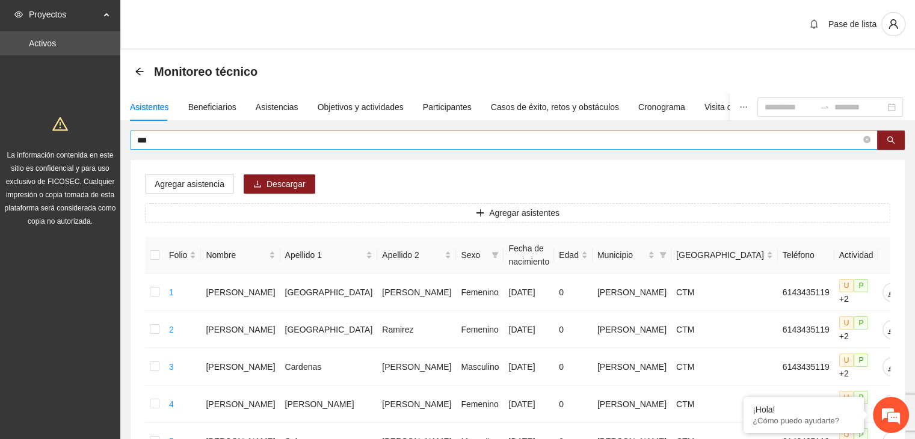
drag, startPoint x: 179, startPoint y: 147, endPoint x: 138, endPoint y: 139, distance: 41.2
click at [138, 139] on span "***" at bounding box center [504, 140] width 748 height 19
drag, startPoint x: 152, startPoint y: 143, endPoint x: 118, endPoint y: 144, distance: 34.3
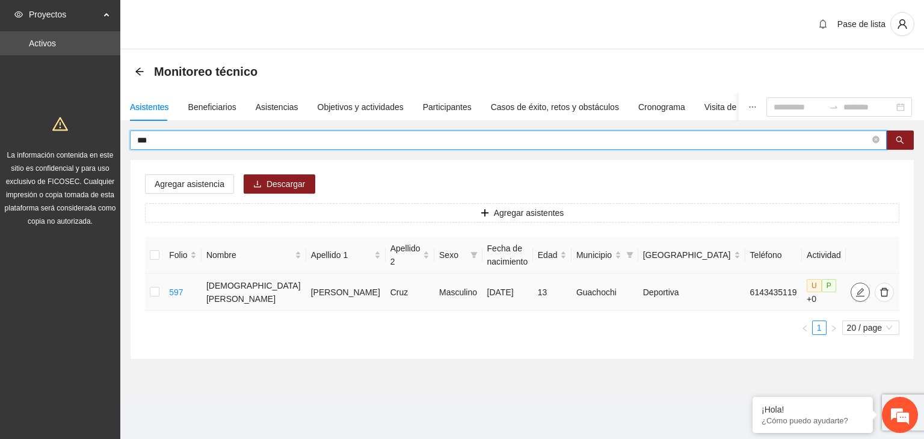
click at [856, 288] on icon "edit" at bounding box center [861, 293] width 10 height 10
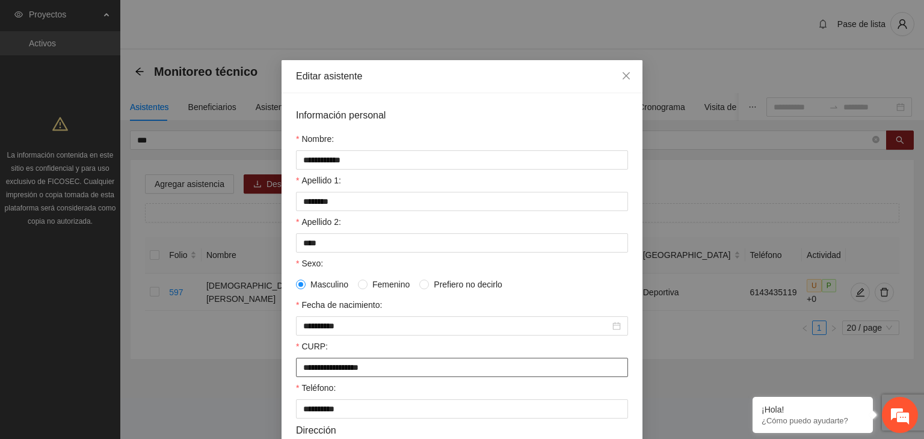
drag, startPoint x: 367, startPoint y: 374, endPoint x: 276, endPoint y: 376, distance: 90.9
click at [276, 376] on div "**********" at bounding box center [462, 219] width 924 height 439
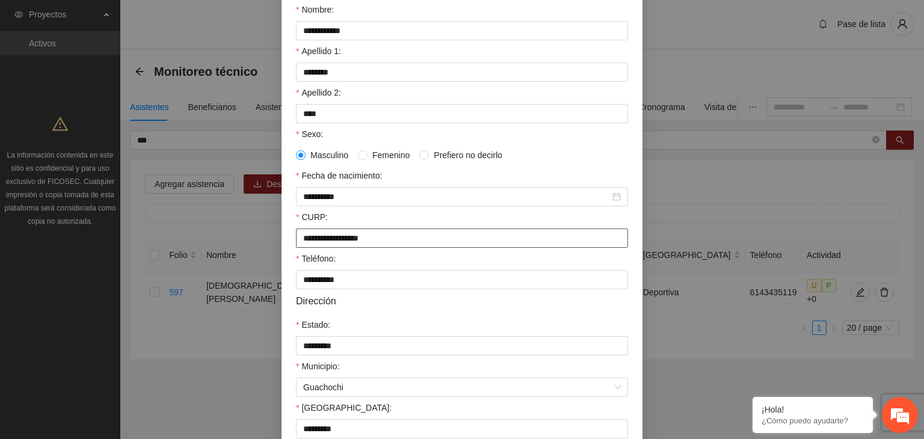
scroll to position [265, 0]
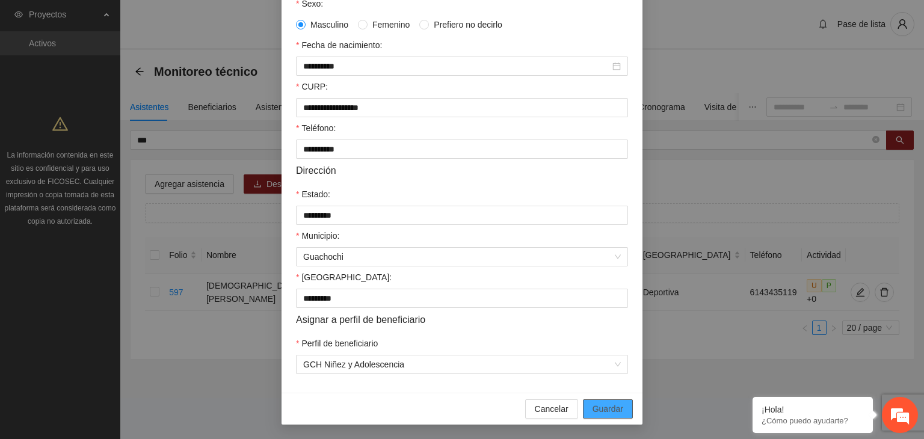
click at [602, 409] on span "Guardar" at bounding box center [608, 409] width 31 height 13
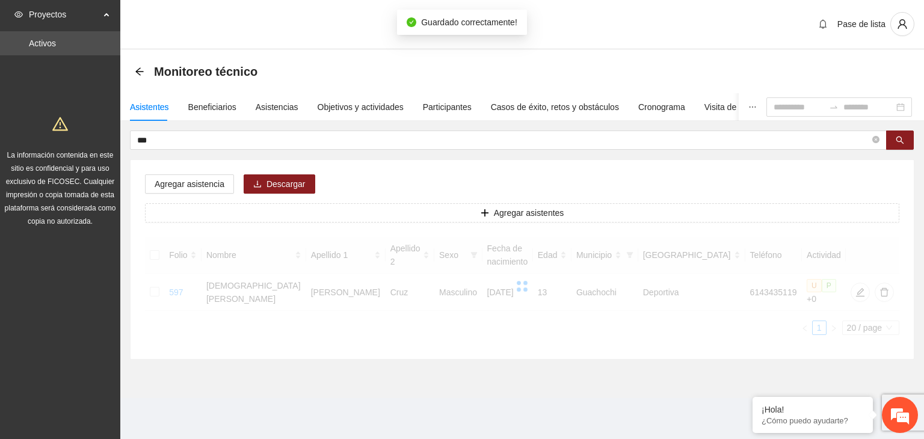
scroll to position [205, 0]
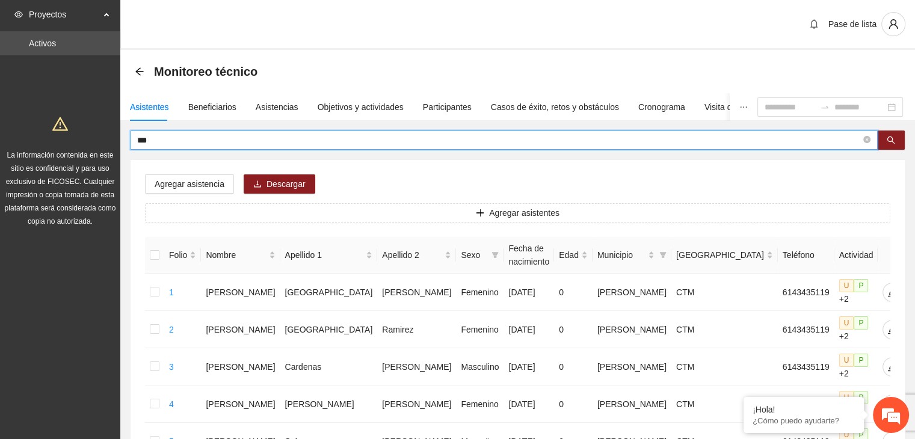
drag, startPoint x: 190, startPoint y: 139, endPoint x: 54, endPoint y: 170, distance: 139.6
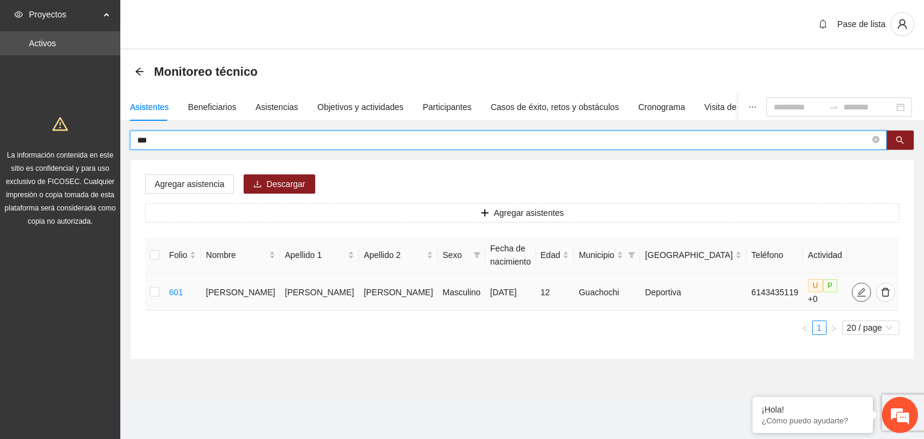
click at [857, 289] on icon "edit" at bounding box center [862, 293] width 10 height 10
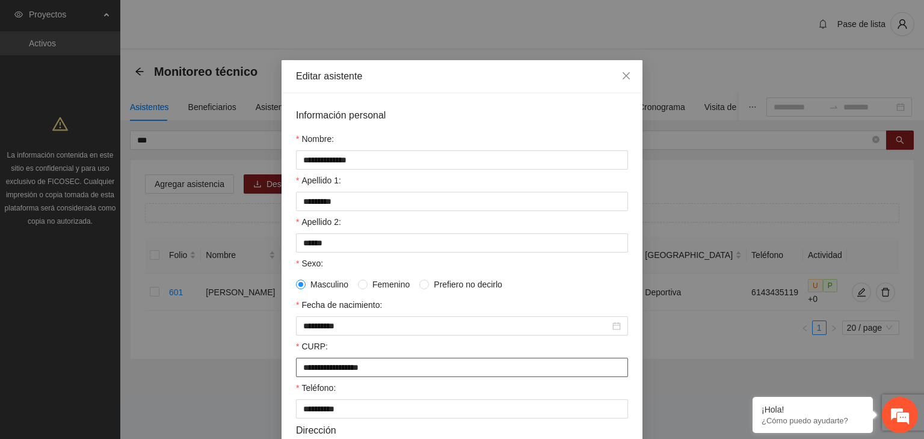
drag, startPoint x: 335, startPoint y: 374, endPoint x: 233, endPoint y: 381, distance: 102.0
click at [233, 381] on div "**********" at bounding box center [462, 219] width 924 height 439
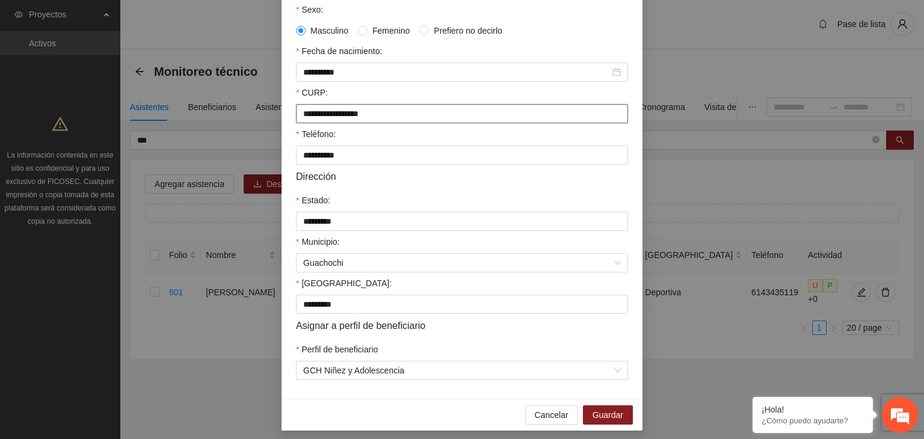
scroll to position [265, 0]
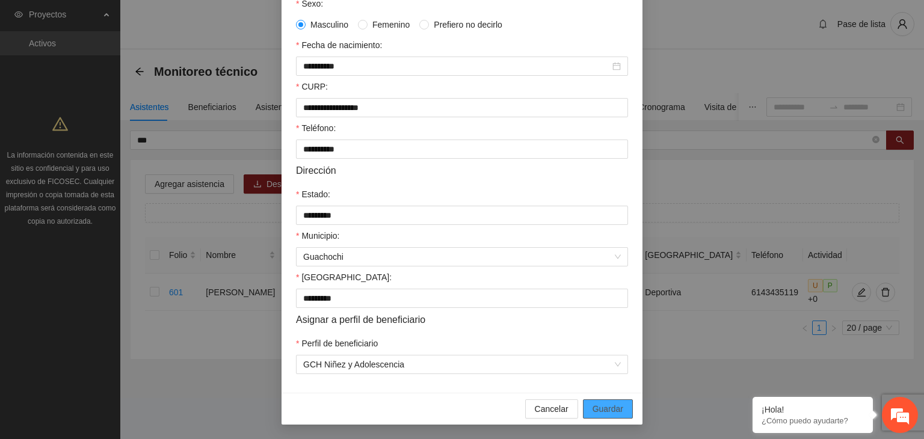
click at [611, 409] on span "Guardar" at bounding box center [608, 409] width 31 height 13
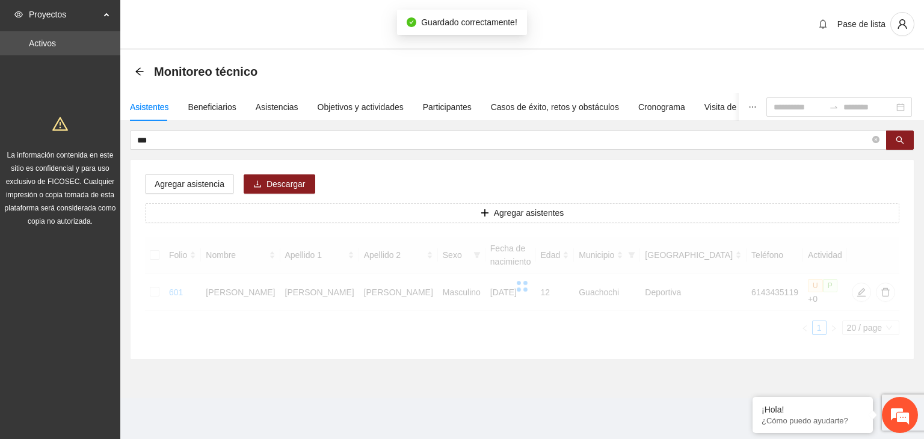
scroll to position [205, 0]
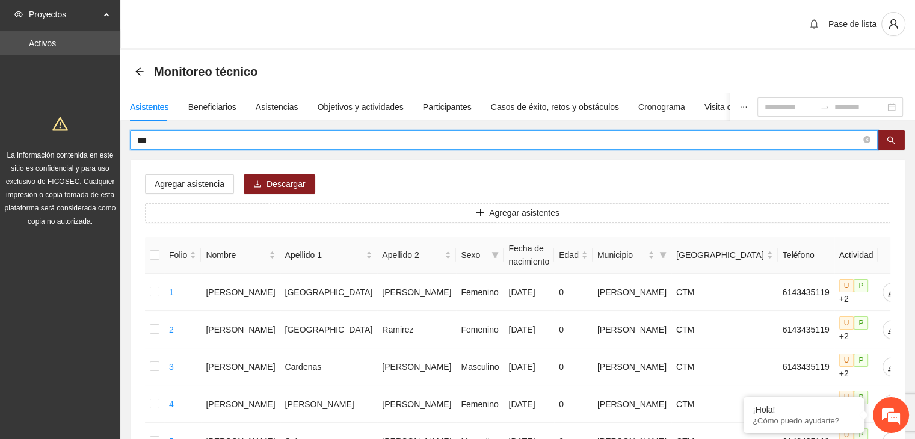
drag, startPoint x: 226, startPoint y: 143, endPoint x: 63, endPoint y: 159, distance: 164.6
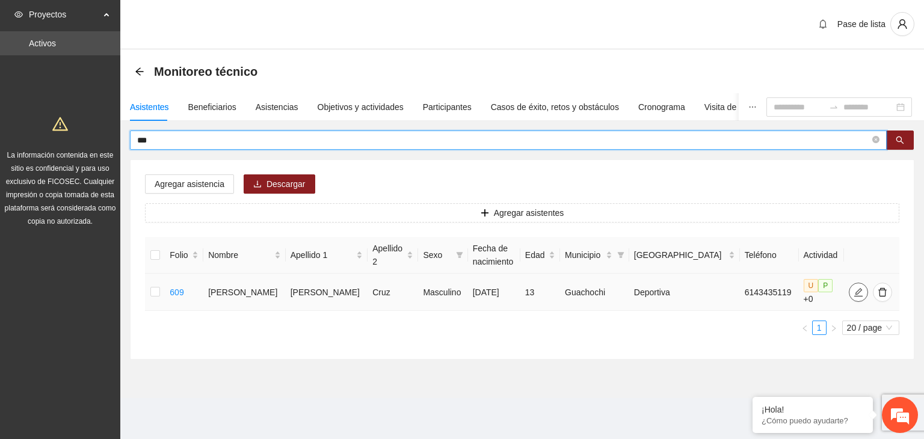
click at [854, 290] on icon "edit" at bounding box center [859, 293] width 10 height 10
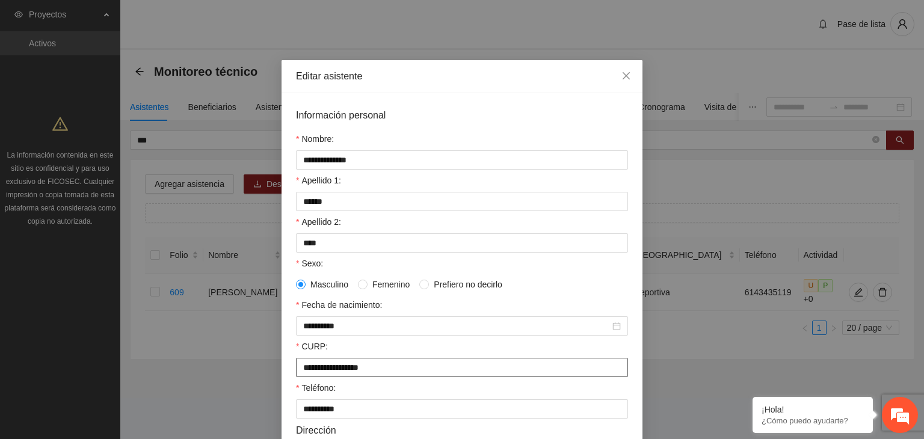
drag, startPoint x: 371, startPoint y: 368, endPoint x: 240, endPoint y: 369, distance: 130.6
click at [240, 369] on div "**********" at bounding box center [462, 219] width 924 height 439
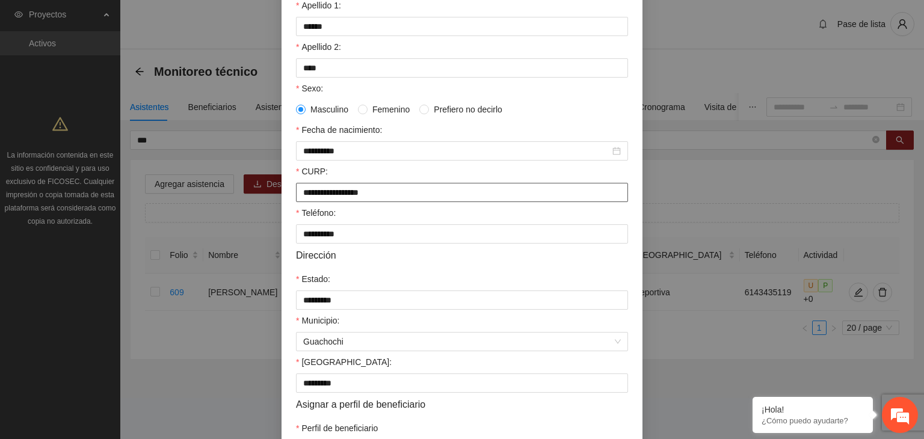
scroll to position [265, 0]
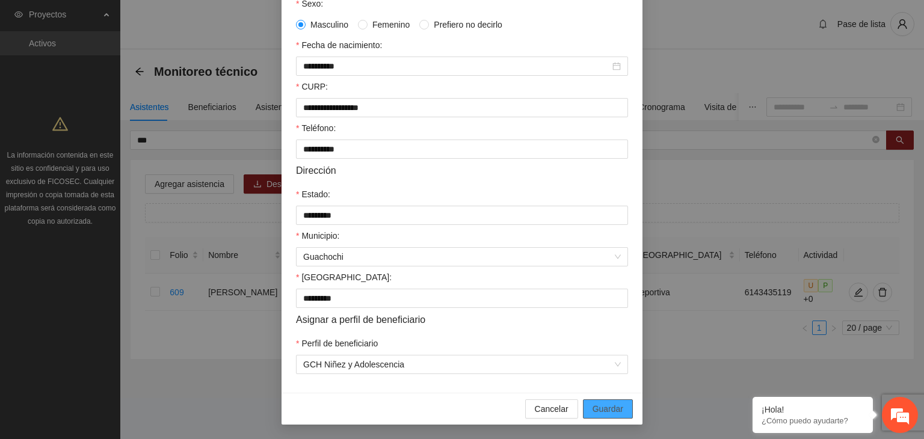
click at [611, 412] on span "Guardar" at bounding box center [608, 409] width 31 height 13
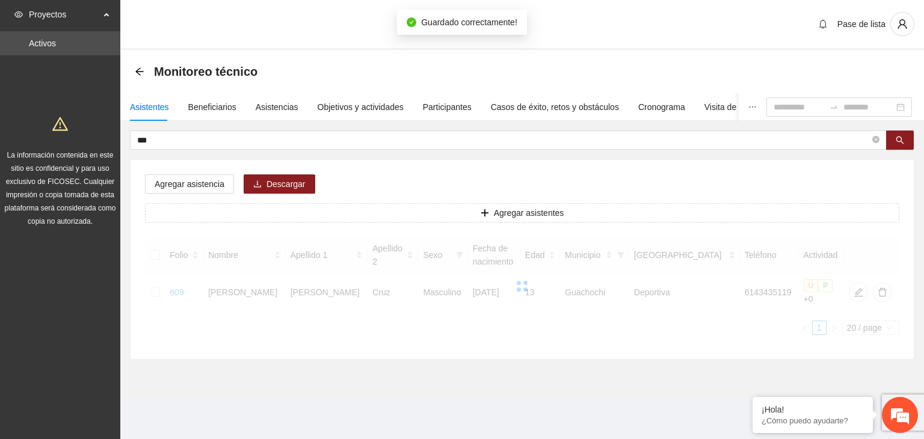
scroll to position [205, 0]
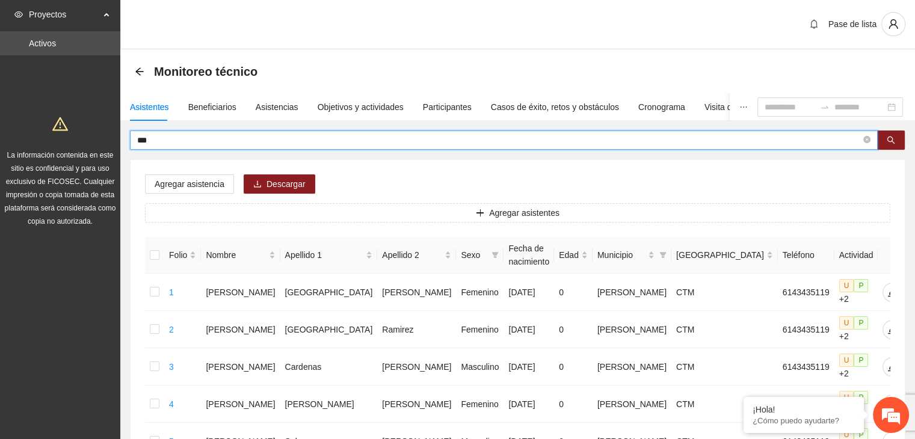
drag, startPoint x: 253, startPoint y: 141, endPoint x: 118, endPoint y: 140, distance: 134.8
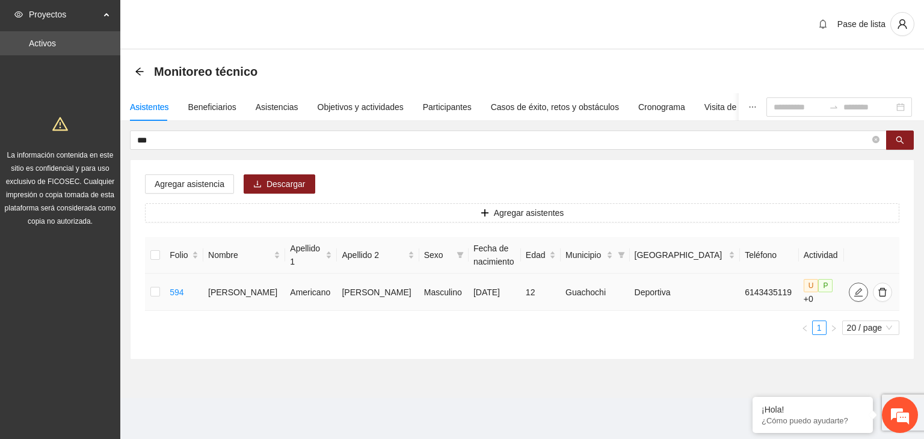
click at [854, 292] on icon "edit" at bounding box center [859, 293] width 10 height 10
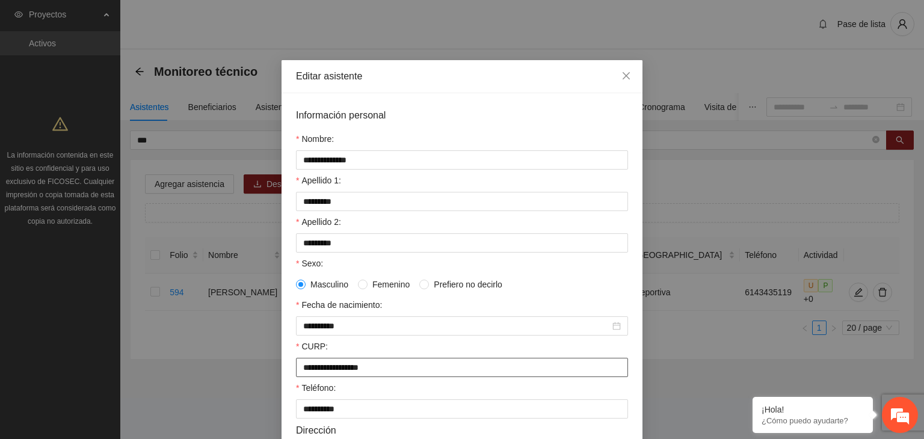
drag, startPoint x: 382, startPoint y: 368, endPoint x: 243, endPoint y: 392, distance: 140.6
click at [243, 392] on div "**********" at bounding box center [462, 219] width 924 height 439
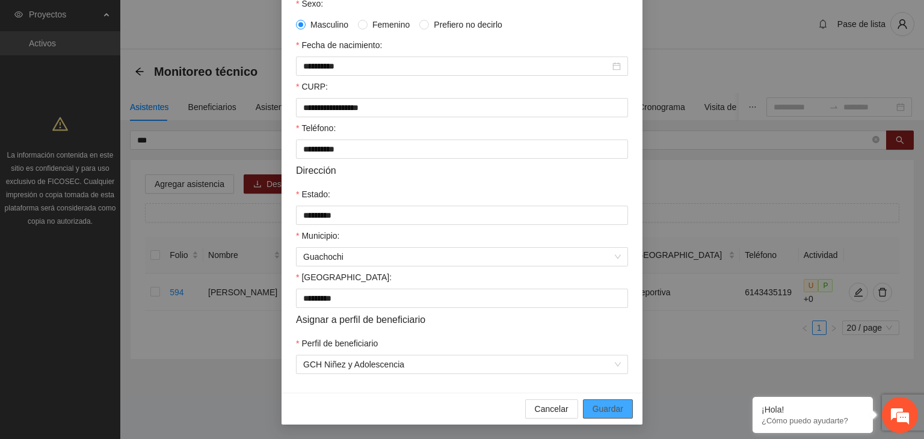
click at [598, 412] on span "Guardar" at bounding box center [608, 409] width 31 height 13
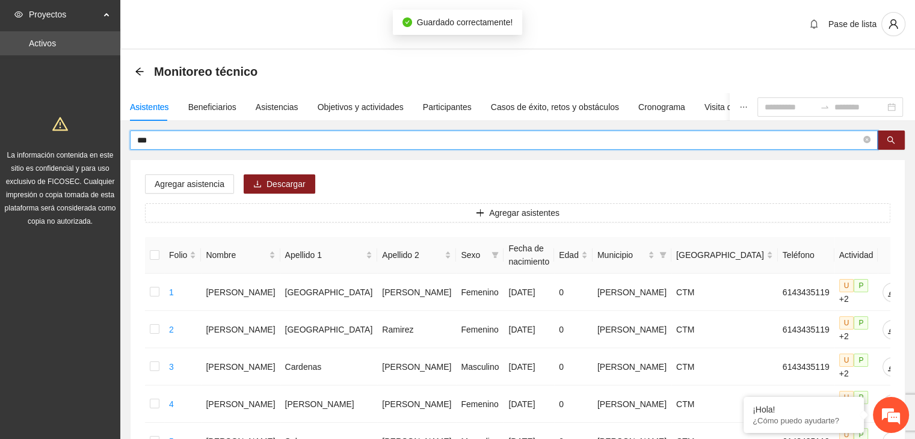
drag, startPoint x: 220, startPoint y: 140, endPoint x: 70, endPoint y: 150, distance: 150.2
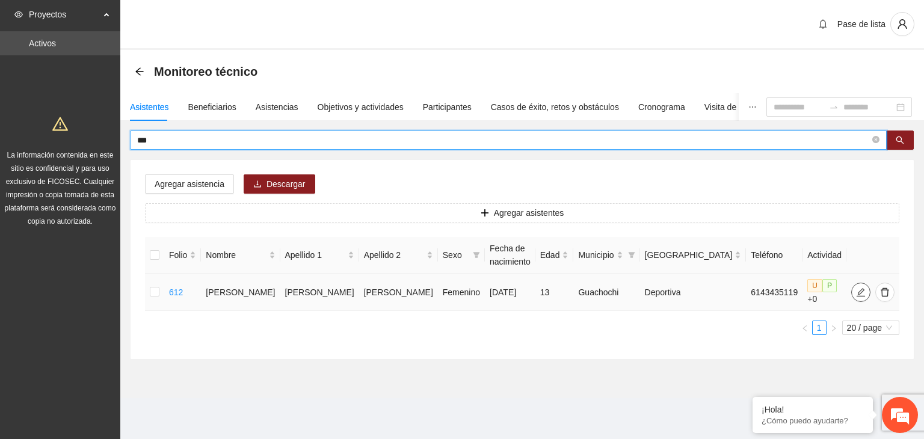
click at [856, 288] on icon "edit" at bounding box center [861, 293] width 10 height 10
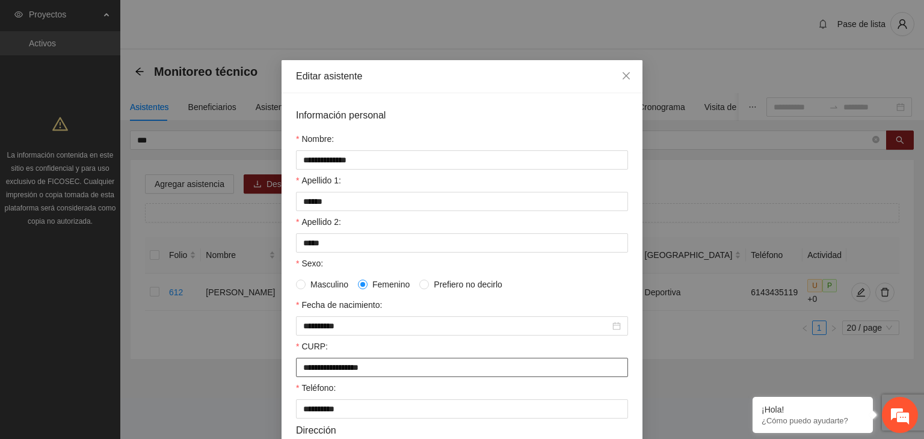
drag, startPoint x: 345, startPoint y: 374, endPoint x: 267, endPoint y: 386, distance: 78.6
click at [267, 386] on div "**********" at bounding box center [462, 219] width 924 height 439
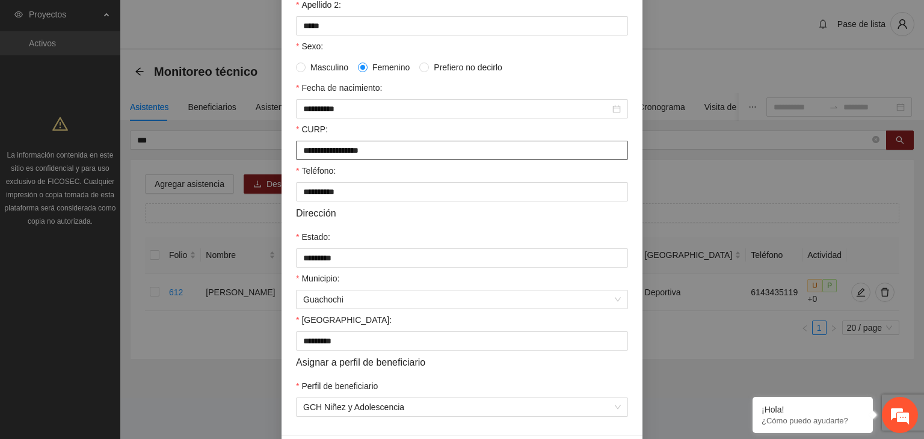
scroll to position [265, 0]
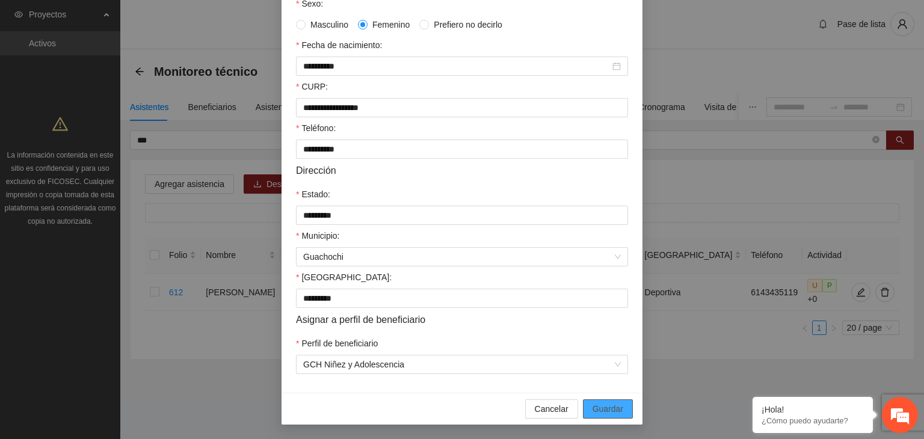
click at [593, 406] on span "Guardar" at bounding box center [608, 409] width 31 height 13
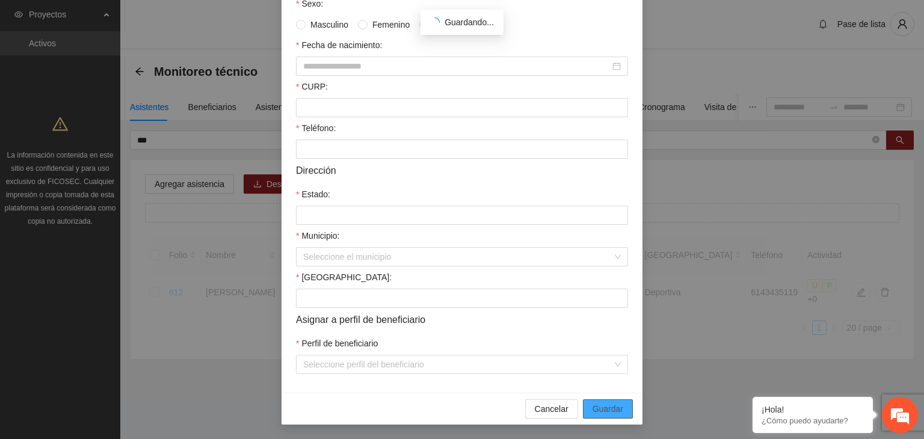
scroll to position [205, 0]
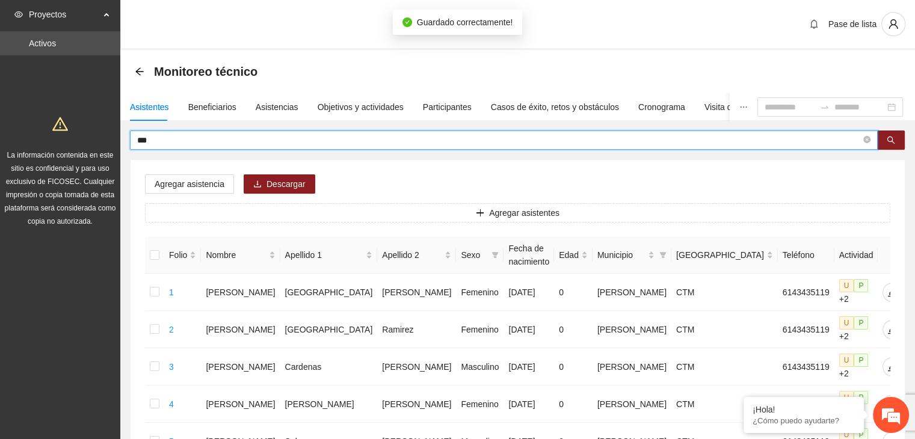
drag, startPoint x: 191, startPoint y: 139, endPoint x: 96, endPoint y: 161, distance: 96.9
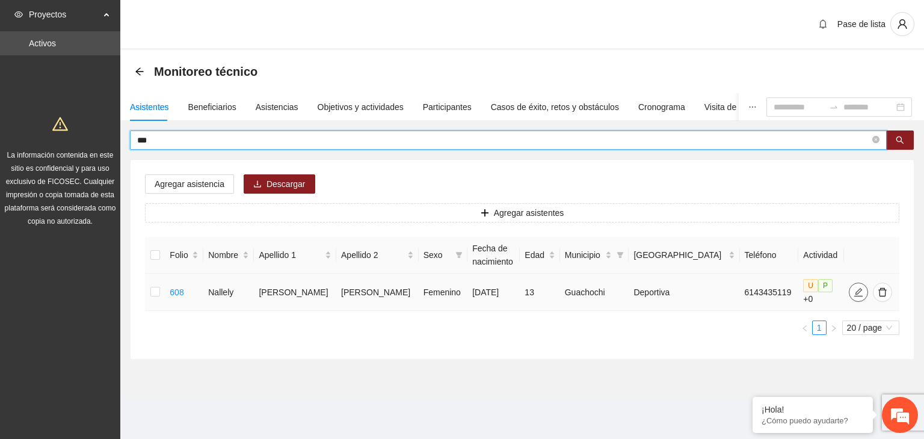
click at [854, 288] on icon "edit" at bounding box center [859, 293] width 10 height 10
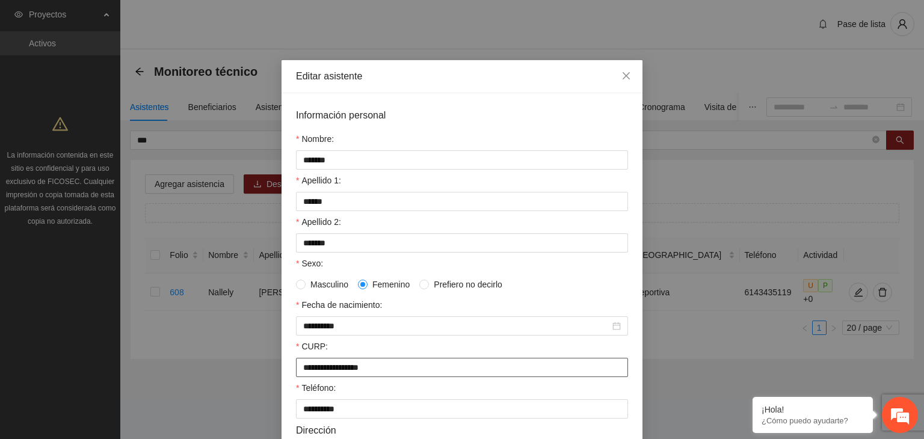
drag, startPoint x: 453, startPoint y: 372, endPoint x: 279, endPoint y: 380, distance: 174.1
click at [282, 380] on div "**********" at bounding box center [462, 373] width 361 height 560
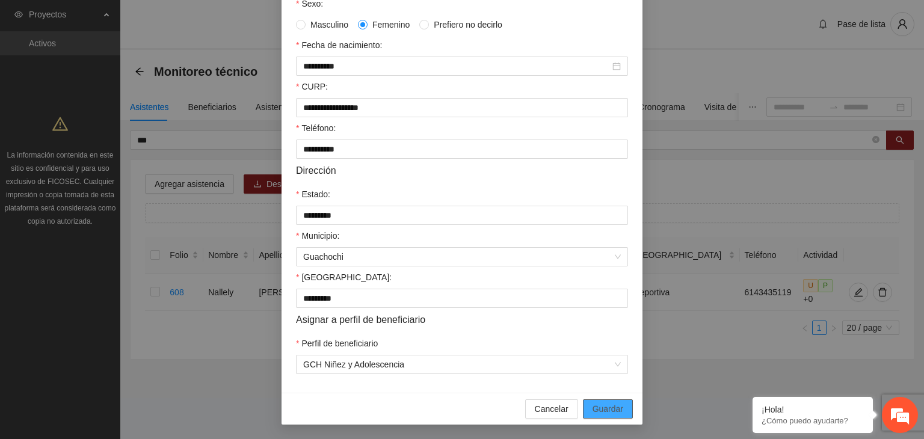
click at [624, 407] on button "Guardar" at bounding box center [608, 409] width 50 height 19
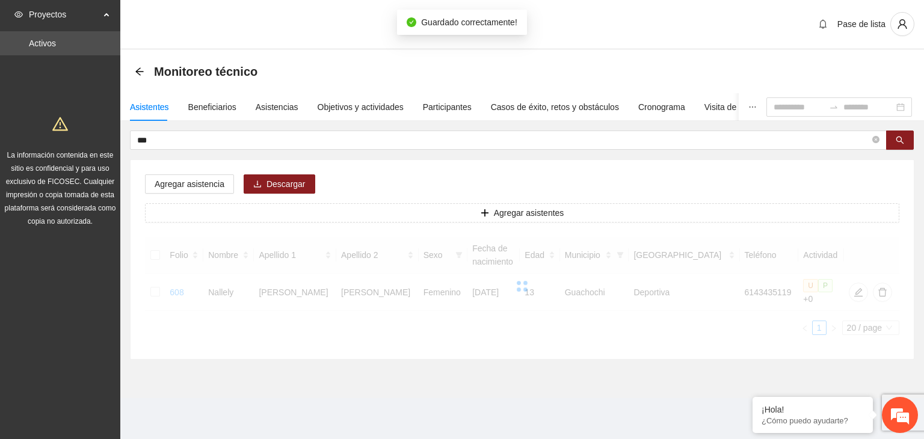
scroll to position [205, 0]
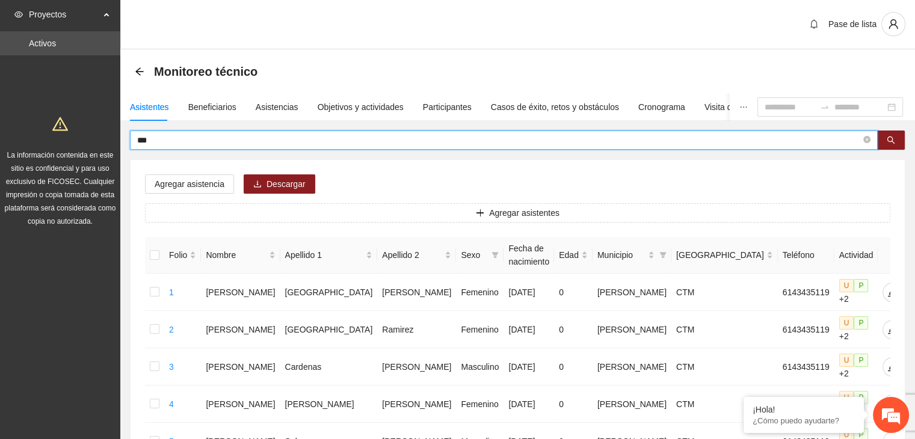
drag, startPoint x: 197, startPoint y: 143, endPoint x: 116, endPoint y: 145, distance: 81.9
type input "*"
type input "***"
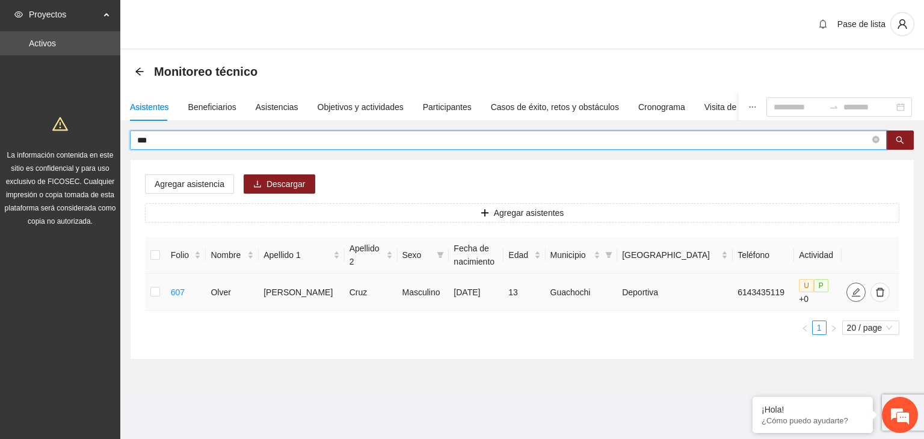
click at [852, 289] on icon "edit" at bounding box center [856, 292] width 8 height 8
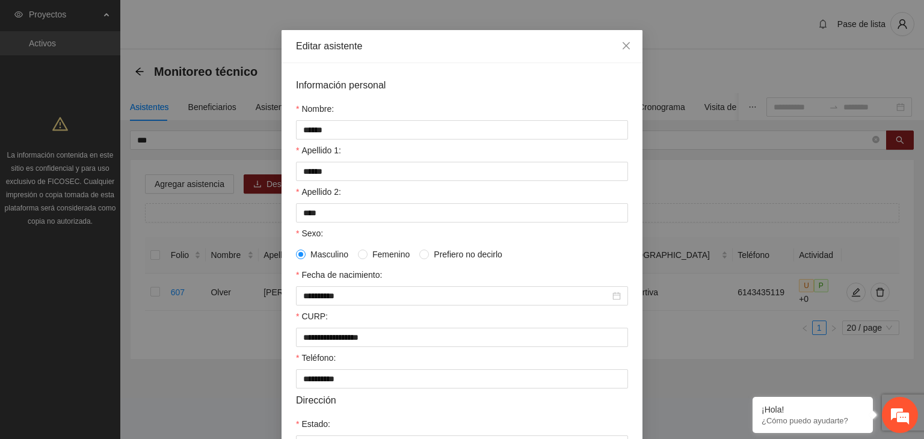
scroll to position [60, 0]
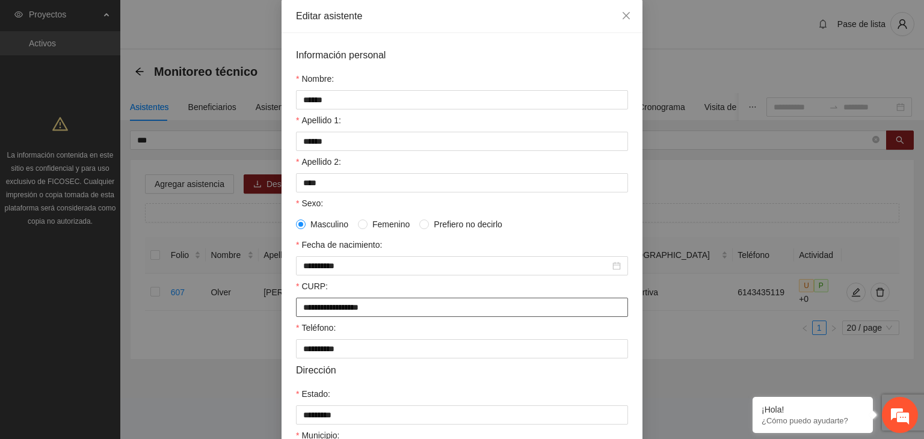
drag, startPoint x: 406, startPoint y: 315, endPoint x: 286, endPoint y: 305, distance: 119.7
click at [286, 305] on div "**********" at bounding box center [462, 313] width 361 height 560
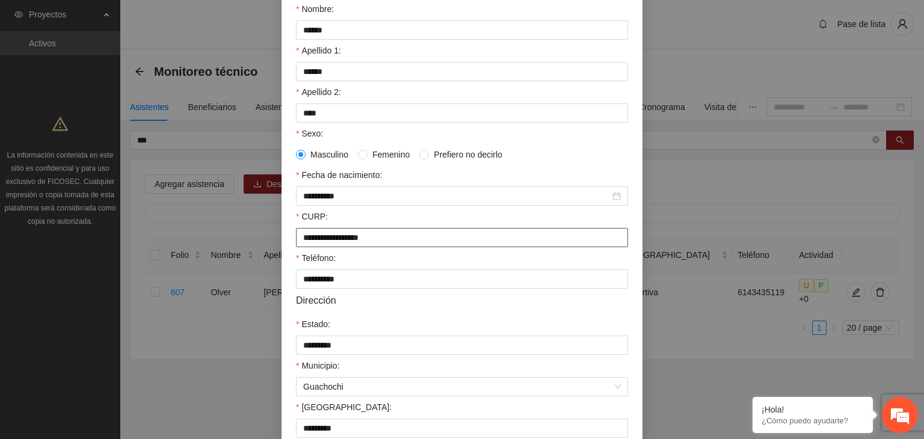
scroll to position [265, 0]
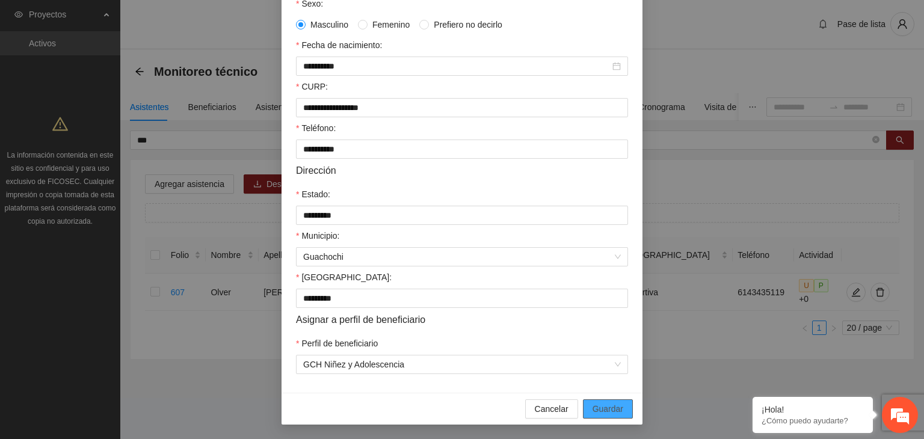
click at [614, 410] on span "Guardar" at bounding box center [608, 409] width 31 height 13
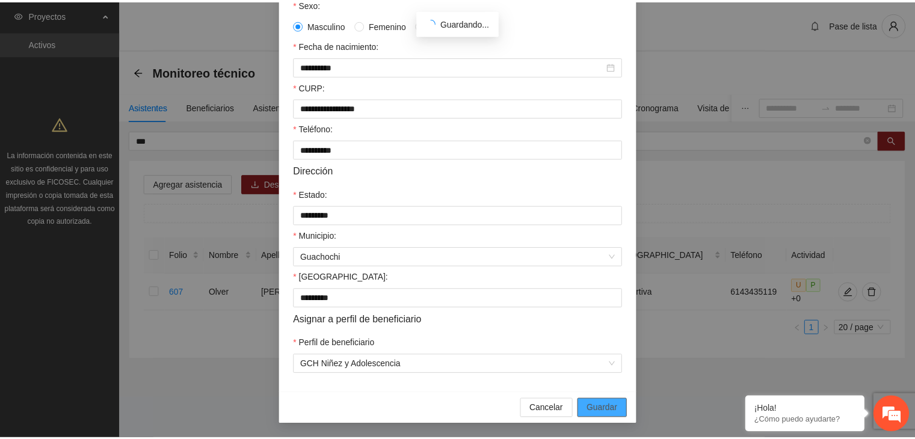
scroll to position [205, 0]
